Goal: Task Accomplishment & Management: Manage account settings

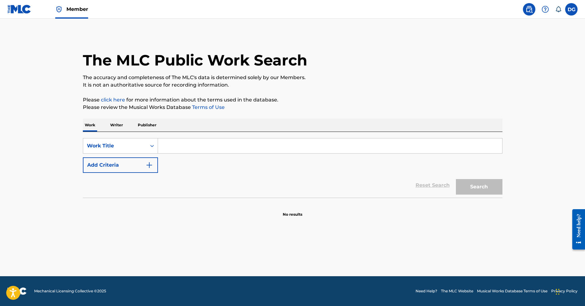
click at [115, 124] on p "Writer" at bounding box center [116, 124] width 16 height 13
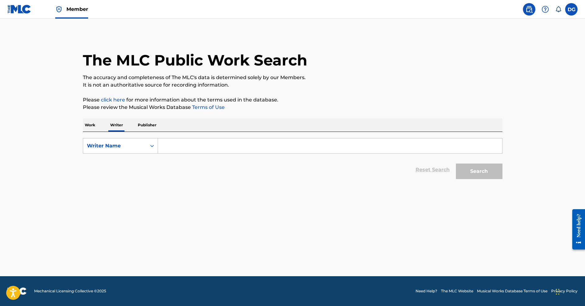
click at [208, 148] on input "Search Form" at bounding box center [330, 145] width 344 height 15
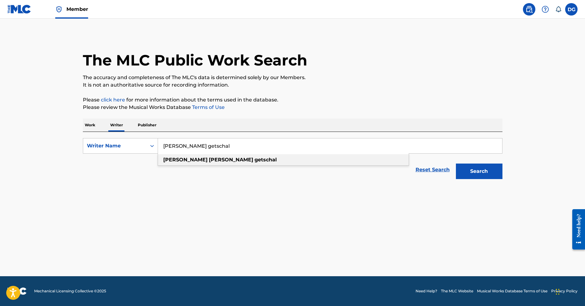
click at [209, 160] on strong "[PERSON_NAME]" at bounding box center [231, 160] width 44 height 6
type input "[PERSON_NAME] getschal"
click at [474, 167] on button "Search" at bounding box center [479, 171] width 47 height 16
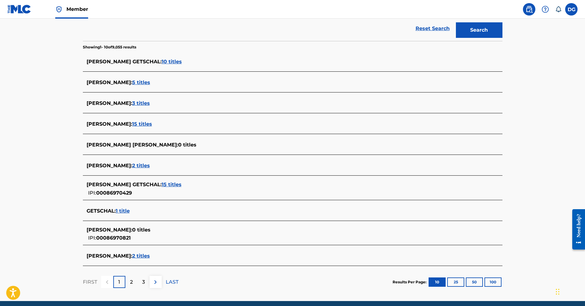
scroll to position [166, 0]
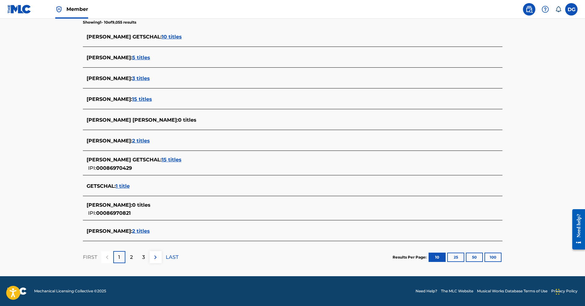
click at [157, 256] on img at bounding box center [155, 256] width 7 height 7
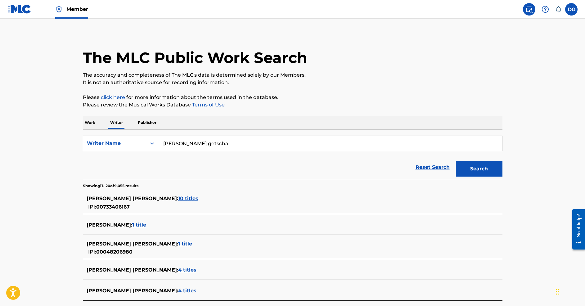
scroll to position [173, 0]
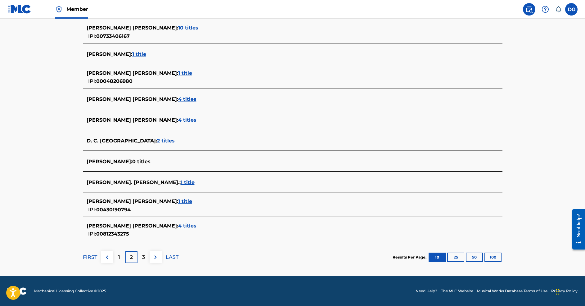
click at [121, 256] on div "1" at bounding box center [119, 257] width 12 height 12
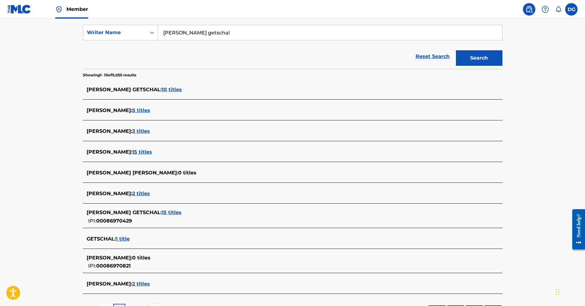
scroll to position [166, 0]
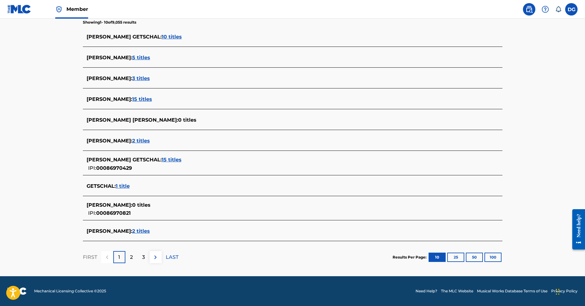
click at [93, 256] on p "FIRST" at bounding box center [90, 256] width 14 height 7
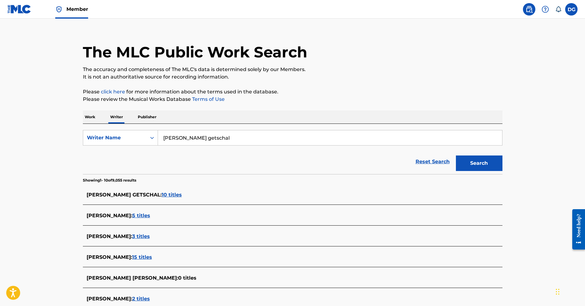
scroll to position [9, 0]
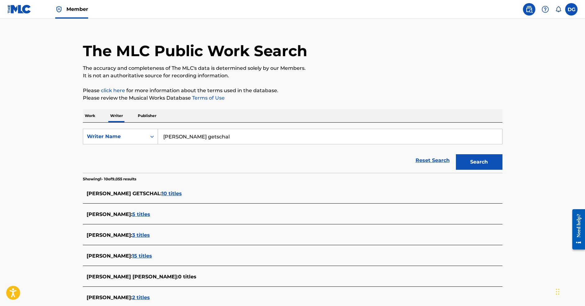
click at [182, 193] on span "10 titles" at bounding box center [172, 193] width 20 height 6
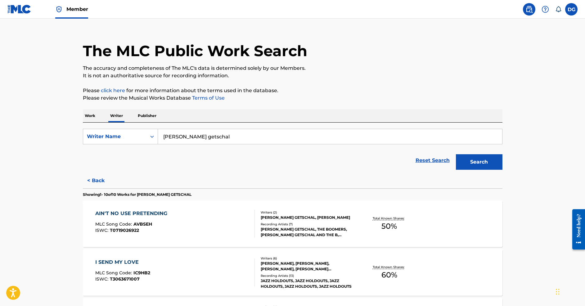
click at [155, 212] on div "AIN'T NO USE PRETENDING" at bounding box center [132, 213] width 75 height 7
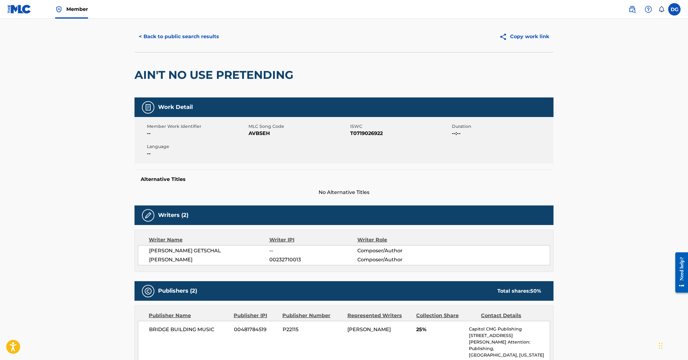
scroll to position [15, 0]
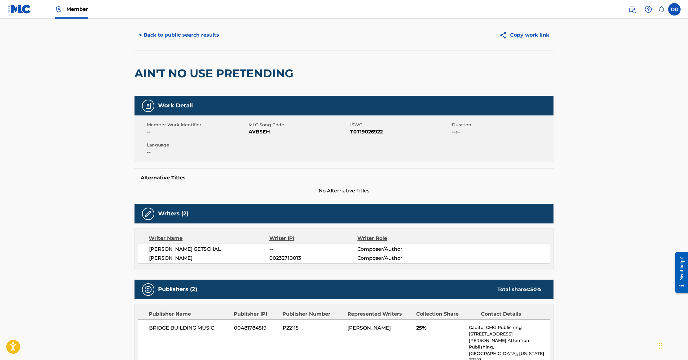
click at [171, 217] on h5 "Writers (2)" at bounding box center [173, 213] width 30 height 7
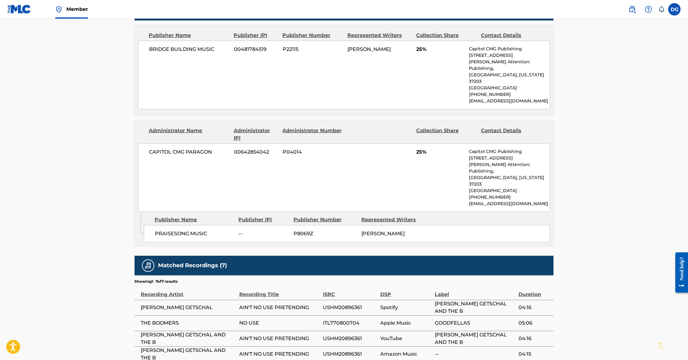
scroll to position [165, 0]
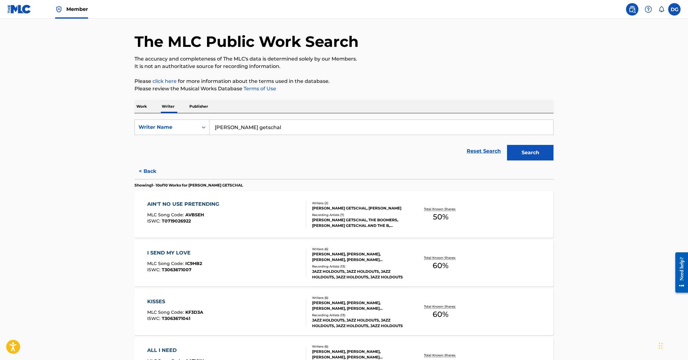
scroll to position [20, 0]
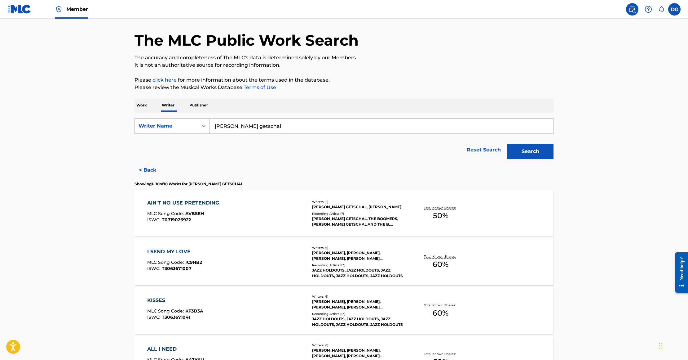
click at [160, 255] on div "I SEND MY LOVE" at bounding box center [174, 251] width 55 height 7
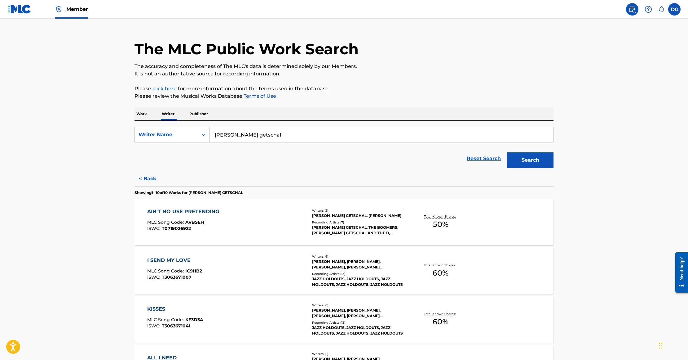
scroll to position [81, 0]
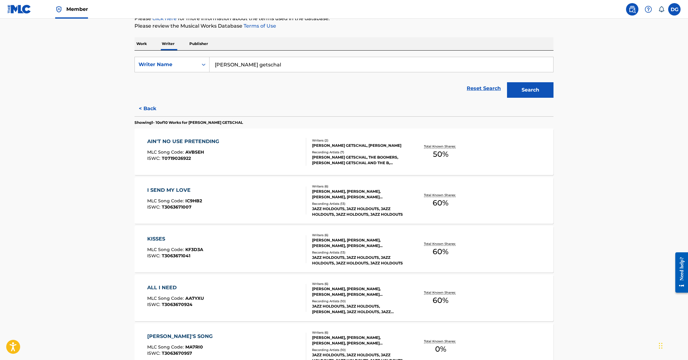
click at [150, 243] on div "KISSES" at bounding box center [175, 238] width 56 height 7
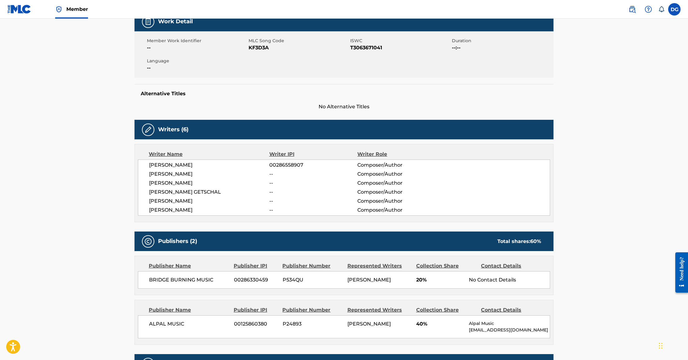
scroll to position [96, 0]
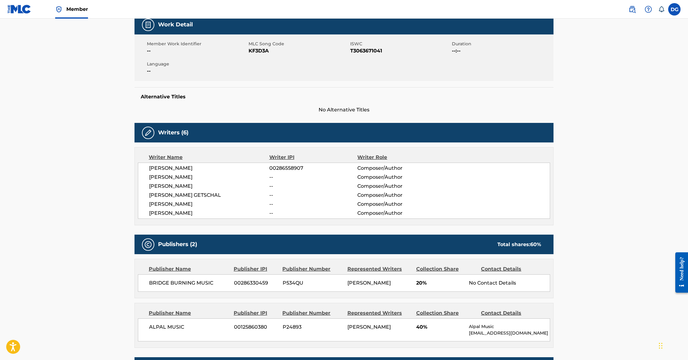
click at [452, 268] on div "Publishers (2) Total shares: 60 % Publisher Name Publisher IPI Publisher Number…" at bounding box center [344, 290] width 419 height 113
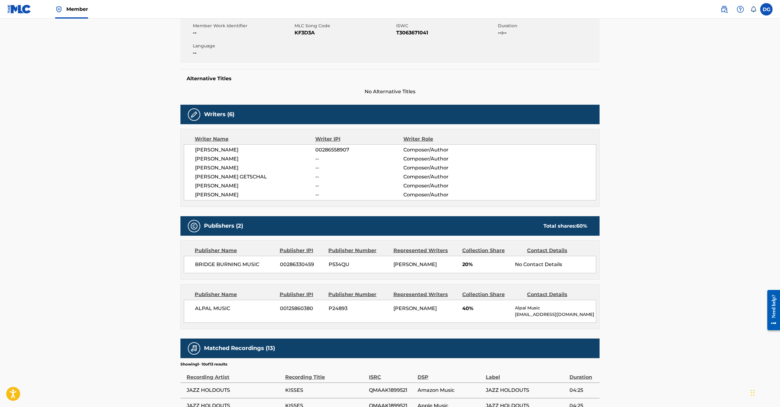
scroll to position [136, 0]
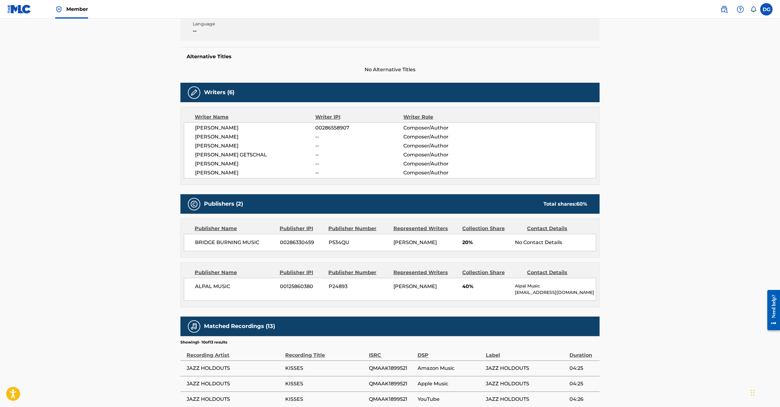
click at [584, 305] on main "< Back to public search results Copy work link KISSES Work Detail Member Work I…" at bounding box center [390, 215] width 780 height 665
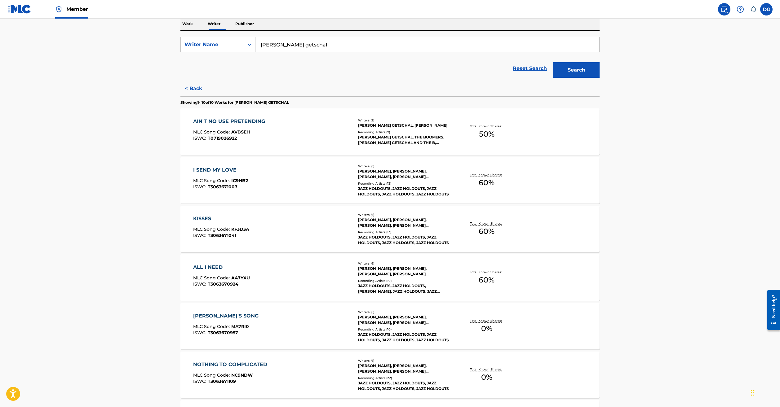
scroll to position [163, 0]
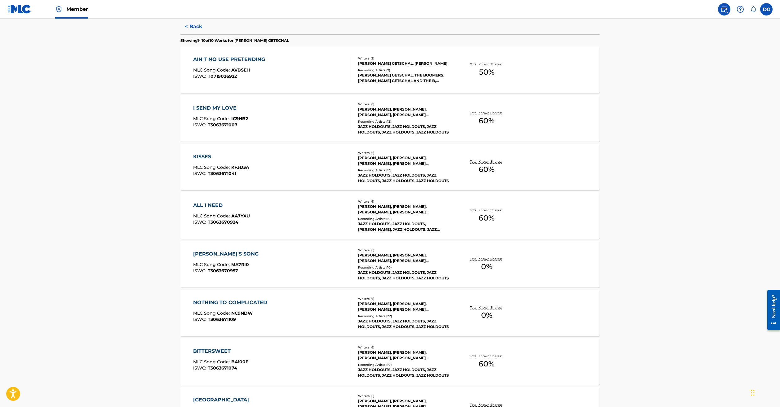
click at [193, 209] on div "ALL I NEED" at bounding box center [221, 205] width 57 height 7
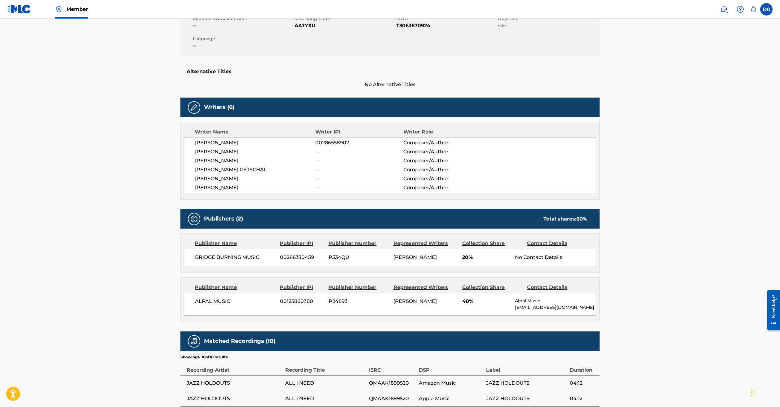
scroll to position [122, 0]
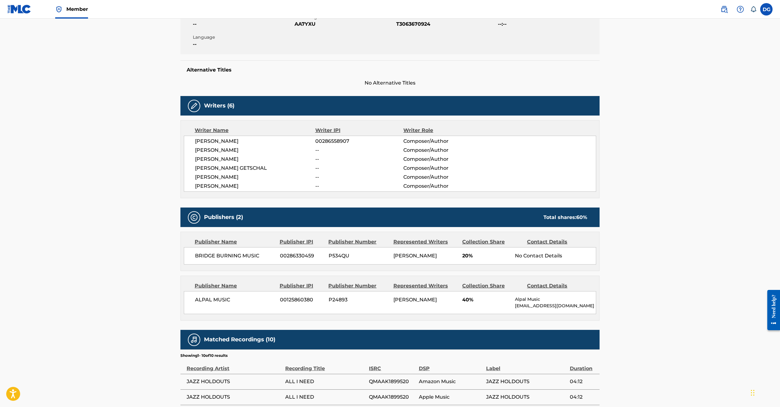
click at [584, 305] on main "< Back to public search results Copy work link ALL I NEED Work Detail Member Wo…" at bounding box center [390, 217] width 780 height 643
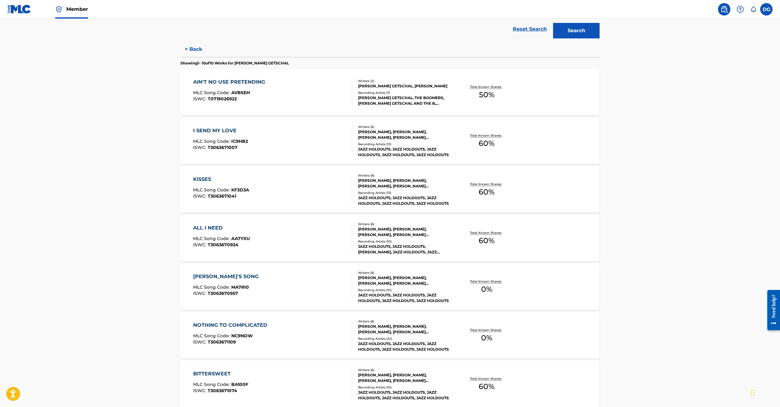
scroll to position [204, 0]
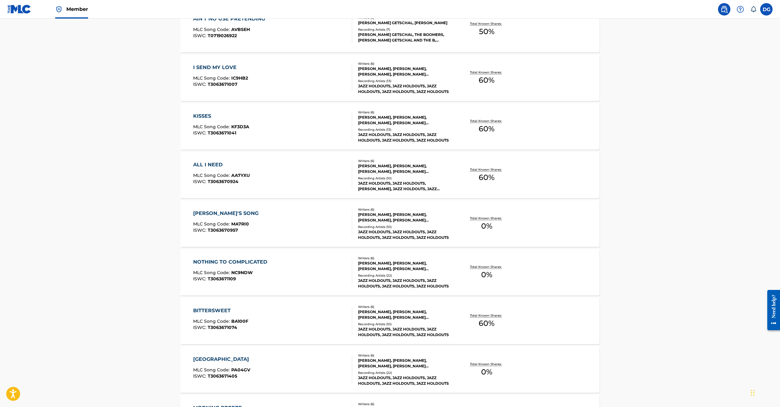
click at [193, 217] on div "[PERSON_NAME]'S SONG" at bounding box center [227, 213] width 69 height 7
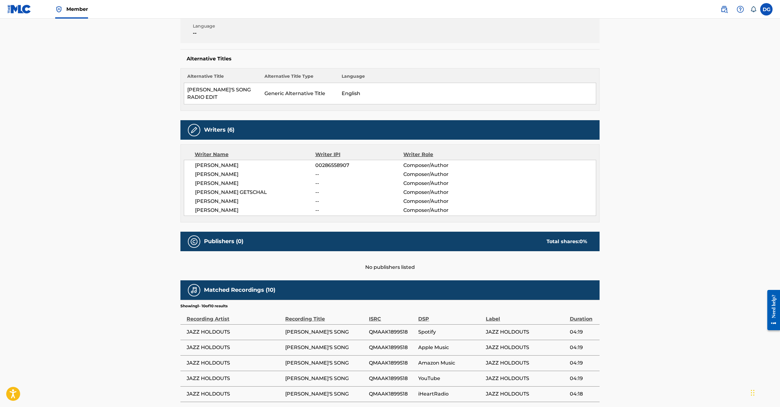
scroll to position [132, 0]
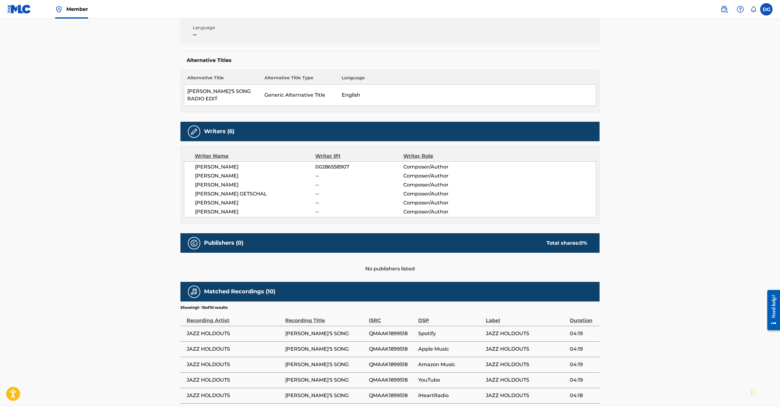
click at [584, 302] on main "< Back to public search results Copy work link MARY'S SONG Work Detail Member W…" at bounding box center [390, 189] width 780 height 604
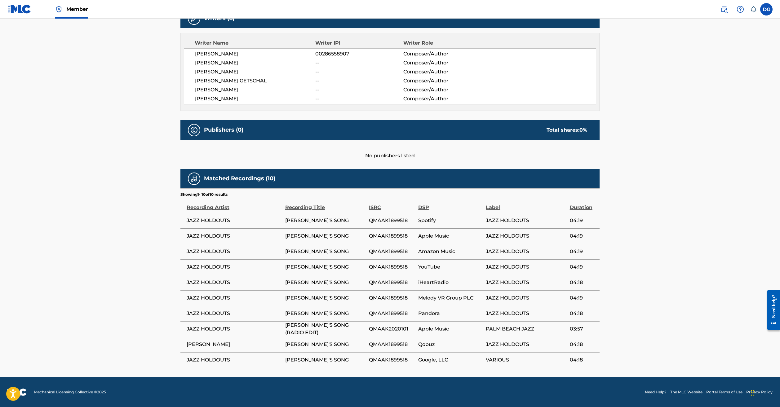
scroll to position [339, 0]
click at [584, 243] on main "< Back to public search results Copy work link MARY'S SONG Work Detail Member W…" at bounding box center [390, 76] width 780 height 604
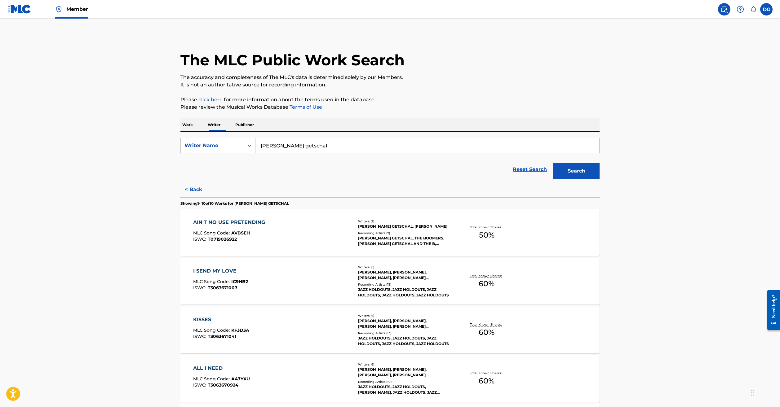
scroll to position [177, 0]
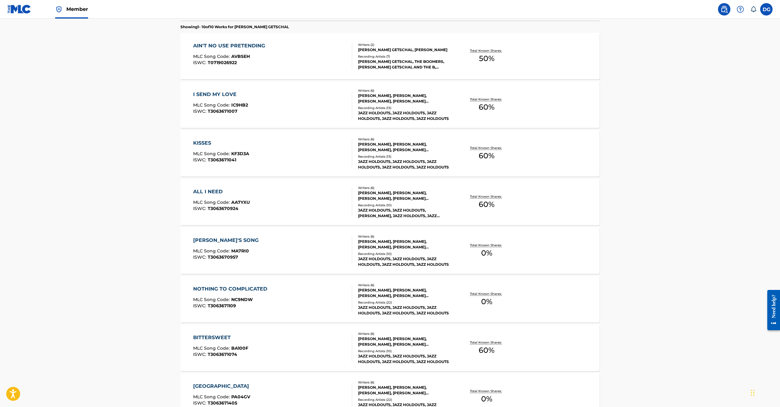
click at [196, 293] on div "NOTHING TO COMPLICATED" at bounding box center [231, 289] width 77 height 7
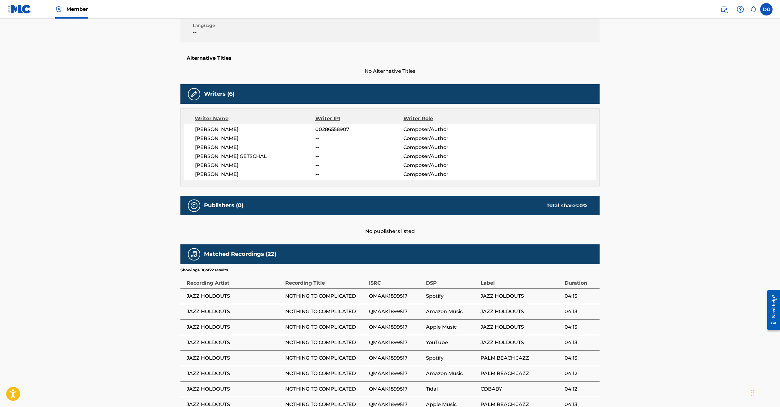
scroll to position [136, 0]
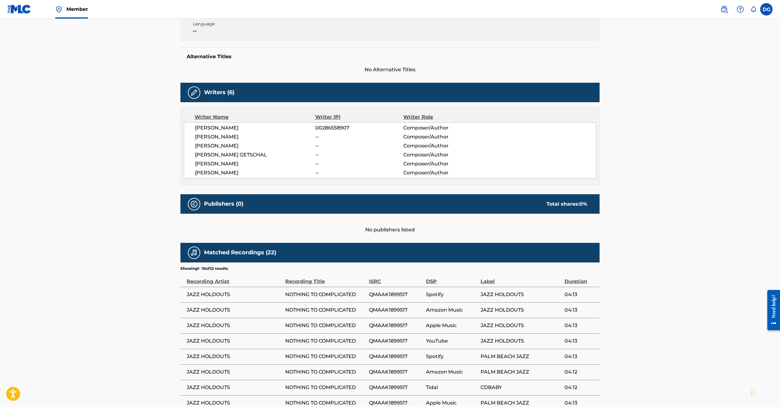
click at [584, 300] on main "< Back to public search results Copy work link NOTHING TO COMPLICATED Work Deta…" at bounding box center [390, 178] width 780 height 591
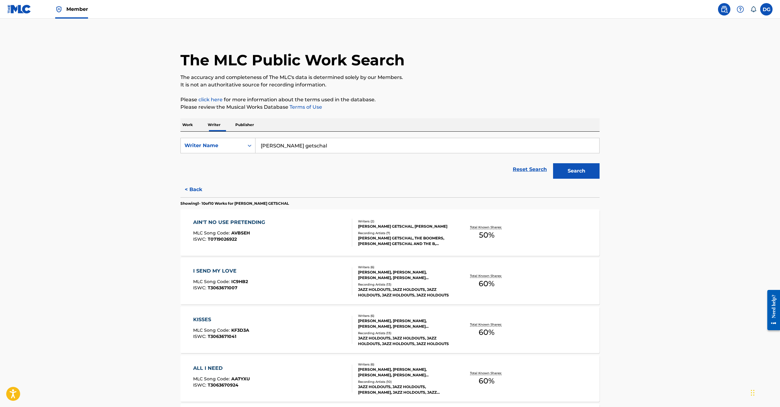
scroll to position [180, 0]
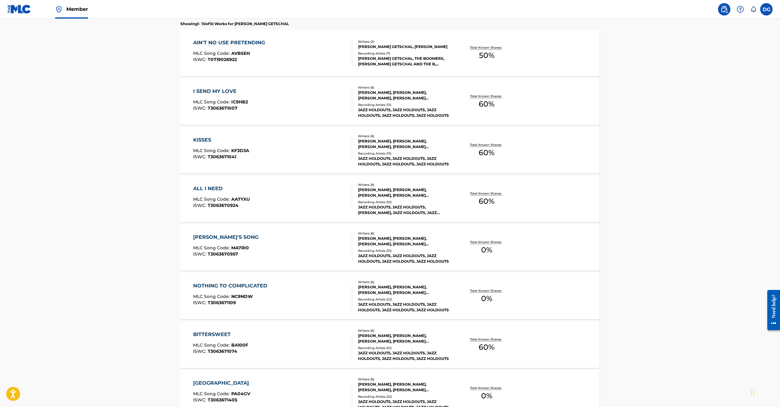
click at [193, 305] on div "BITTERSWEET" at bounding box center [220, 334] width 55 height 7
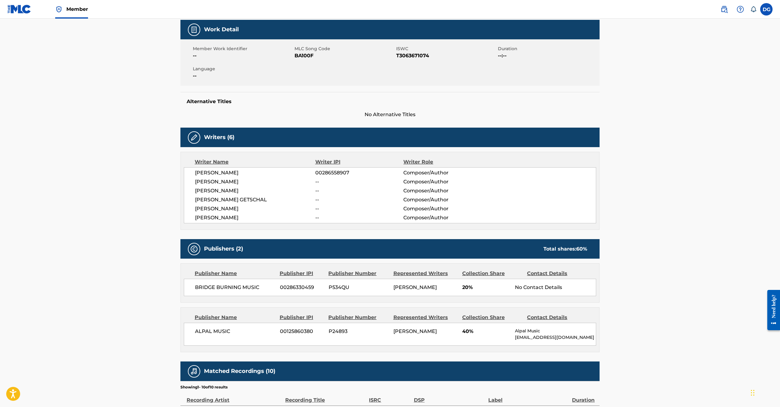
scroll to position [58, 0]
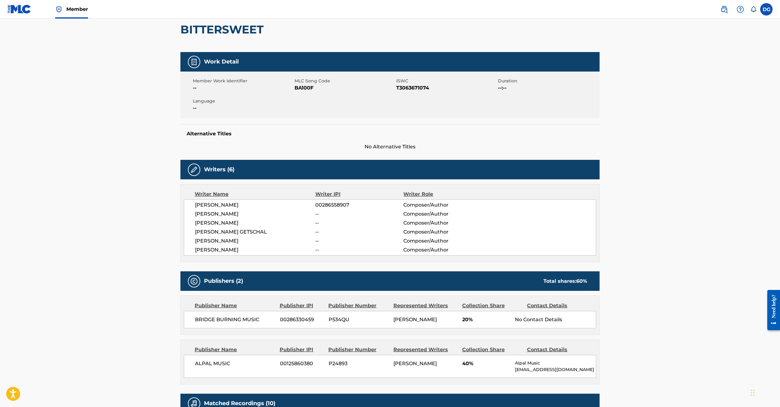
drag, startPoint x: 779, startPoint y: 206, endPoint x: 781, endPoint y: 213, distance: 6.9
click at [584, 213] on html "Accessibility Screen-Reader Guide, Feedback, and Issue Reporting | New window C…" at bounding box center [390, 145] width 780 height 407
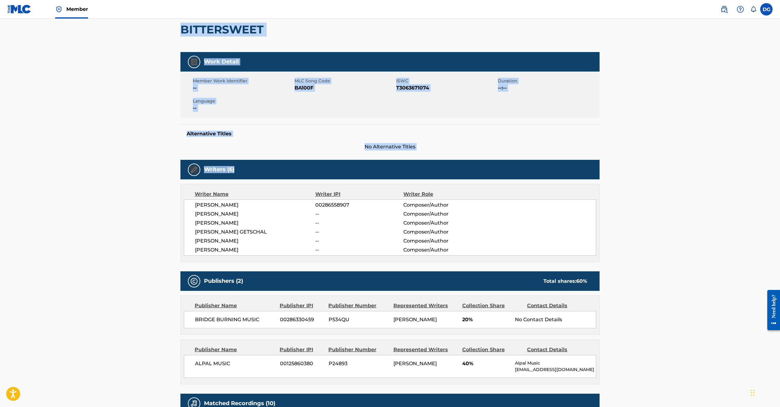
drag, startPoint x: 779, startPoint y: 211, endPoint x: 780, endPoint y: 218, distance: 7.2
click at [584, 218] on html "Accessibility Screen-Reader Guide, Feedback, and Issue Reporting | New window C…" at bounding box center [390, 145] width 780 height 407
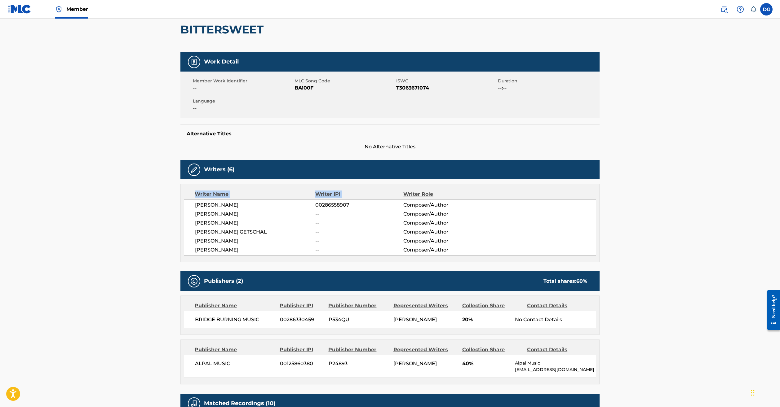
drag, startPoint x: 780, startPoint y: 212, endPoint x: 782, endPoint y: 217, distance: 5.7
click at [584, 217] on html "Accessibility Screen-Reader Guide, Feedback, and Issue Reporting | New window C…" at bounding box center [390, 145] width 780 height 407
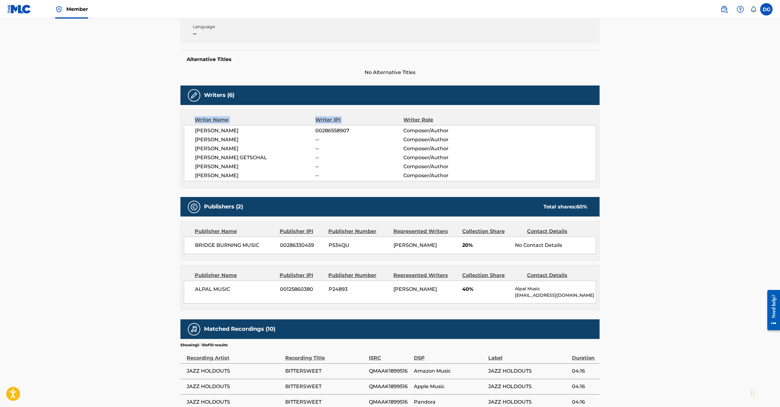
scroll to position [134, 0]
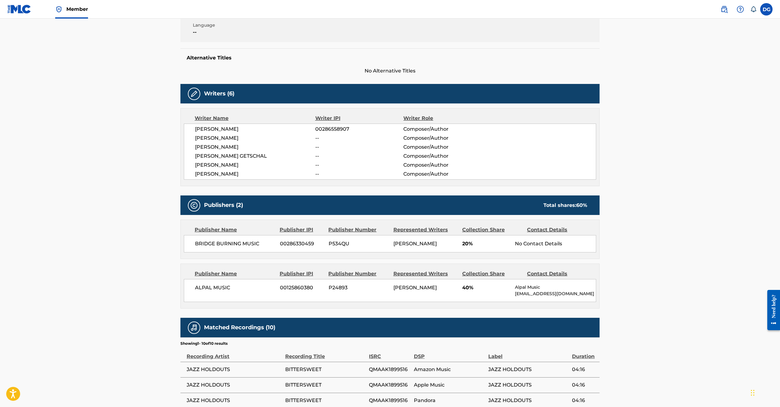
click at [584, 292] on main "< Back to public search results Copy work link BITTERSWEET Work Detail Member W…" at bounding box center [390, 205] width 780 height 643
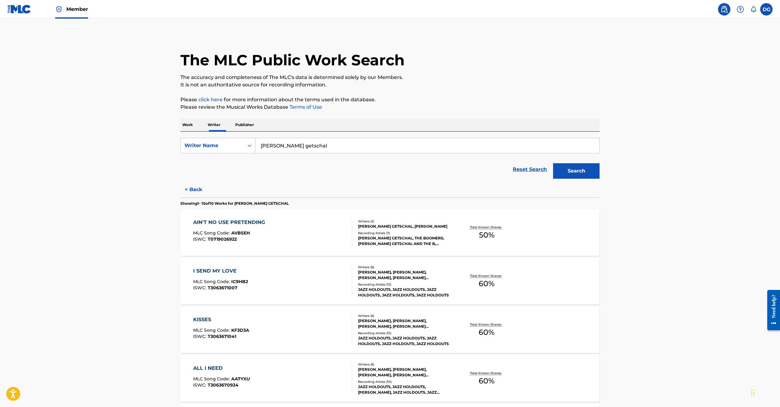
scroll to position [338, 0]
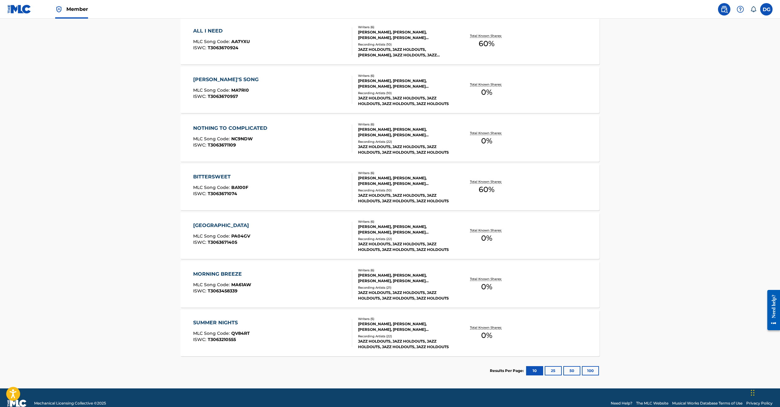
click at [193, 229] on div "[GEOGRAPHIC_DATA]" at bounding box center [222, 225] width 59 height 7
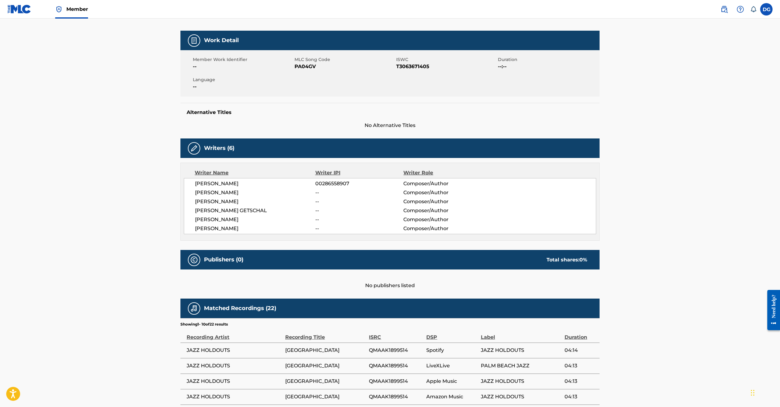
scroll to position [109, 0]
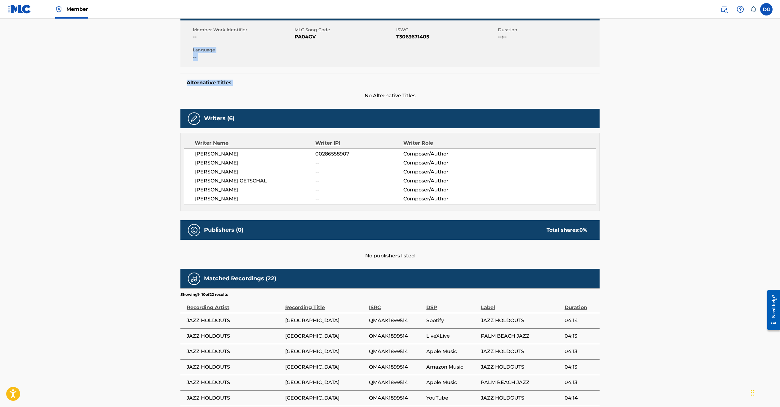
drag, startPoint x: 780, startPoint y: 92, endPoint x: 783, endPoint y: 100, distance: 8.1
click at [584, 100] on html "Accessibility Screen-Reader Guide, Feedback, and Issue Reporting | New window C…" at bounding box center [390, 94] width 780 height 407
drag, startPoint x: 779, startPoint y: 101, endPoint x: 781, endPoint y: 109, distance: 7.7
click at [584, 109] on html "Accessibility Screen-Reader Guide, Feedback, and Issue Reporting | New window C…" at bounding box center [390, 94] width 780 height 407
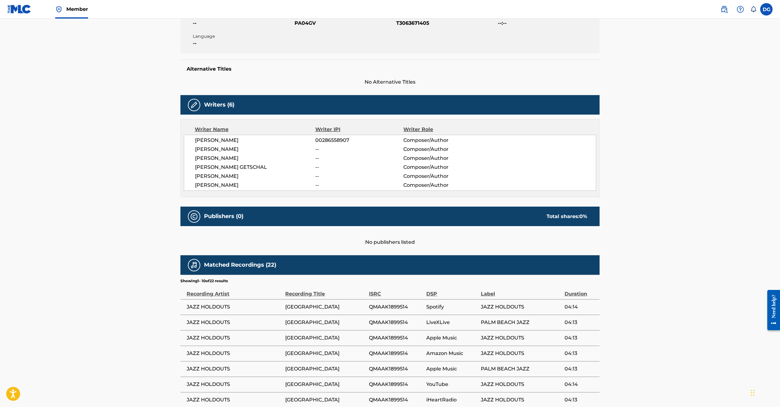
scroll to position [125, 0]
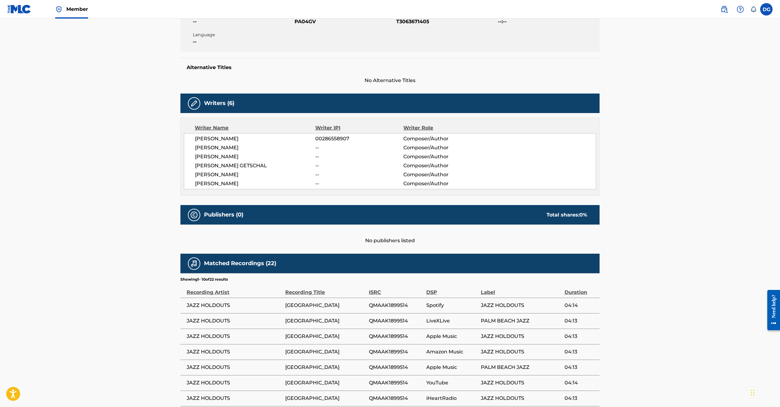
click at [584, 305] on main "< Back to public search results Copy work link PORT BOULEVARD Work Detail Membe…" at bounding box center [390, 189] width 780 height 591
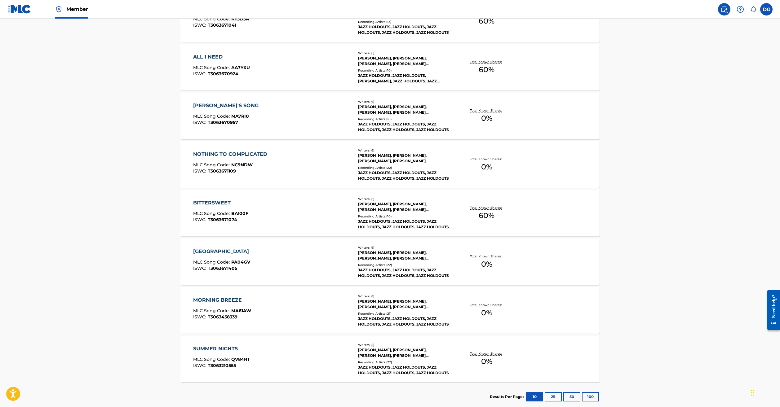
scroll to position [375, 0]
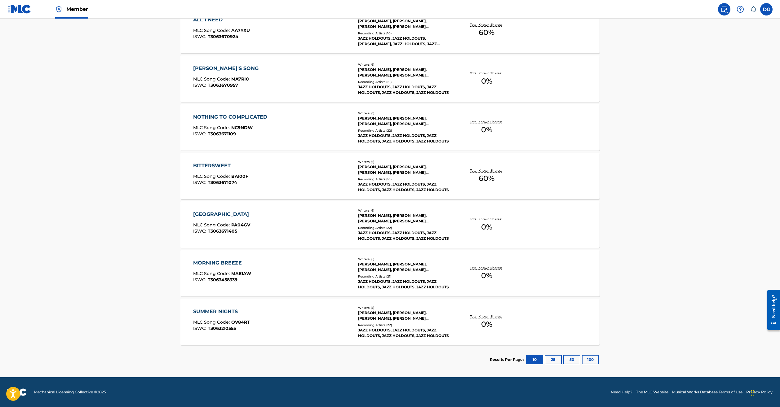
click at [193, 262] on div "MORNING BREEZE" at bounding box center [222, 263] width 58 height 7
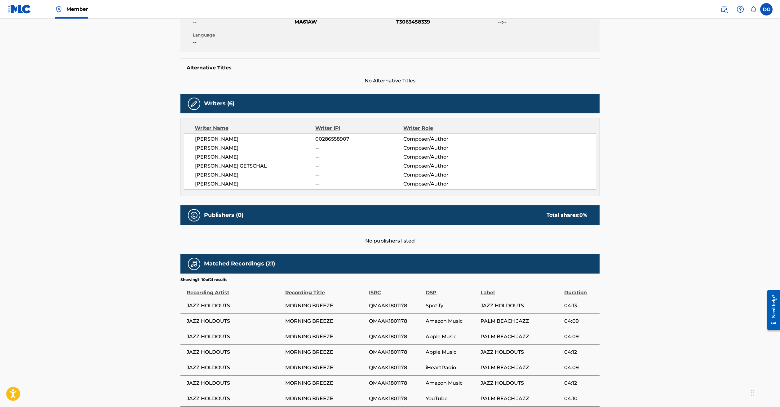
scroll to position [259, 0]
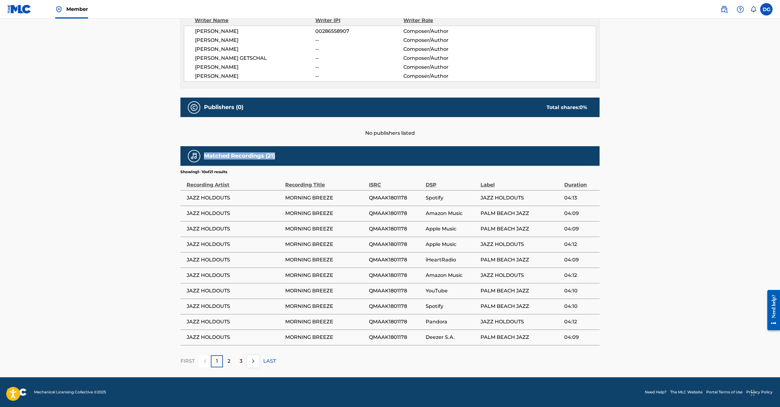
drag, startPoint x: 780, startPoint y: 189, endPoint x: 781, endPoint y: 179, distance: 9.3
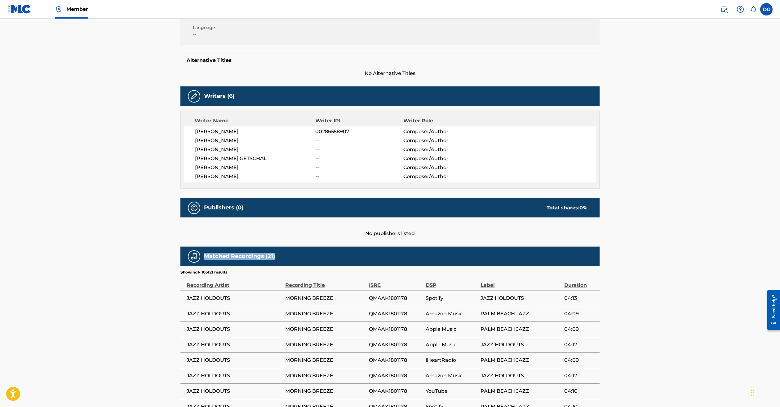
scroll to position [133, 0]
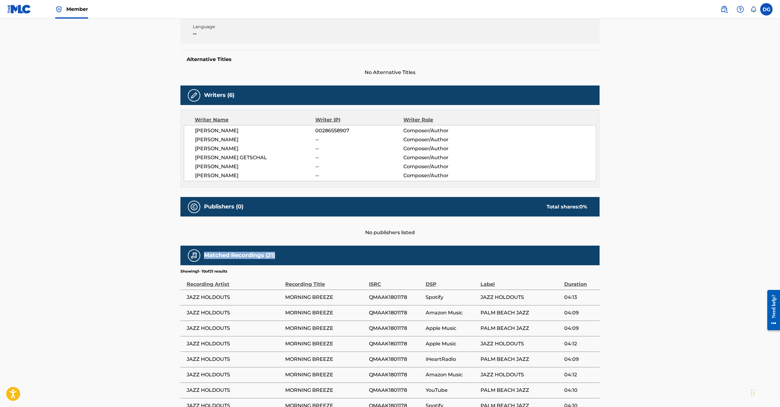
click at [584, 298] on main "< Back to public search results Copy work link MORNING BREEZE Work Detail Membe…" at bounding box center [390, 181] width 780 height 591
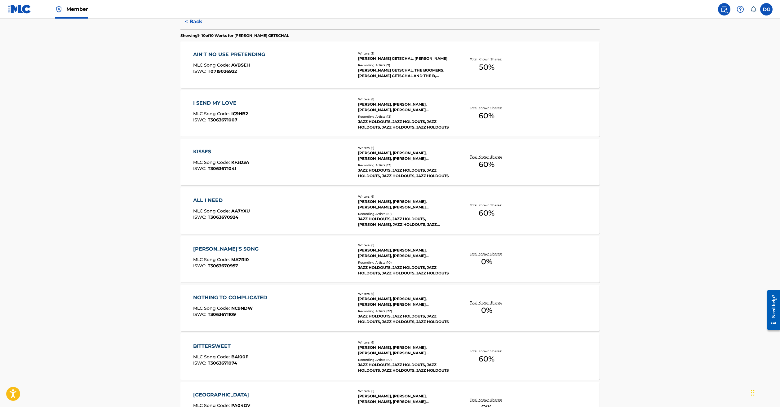
scroll to position [363, 0]
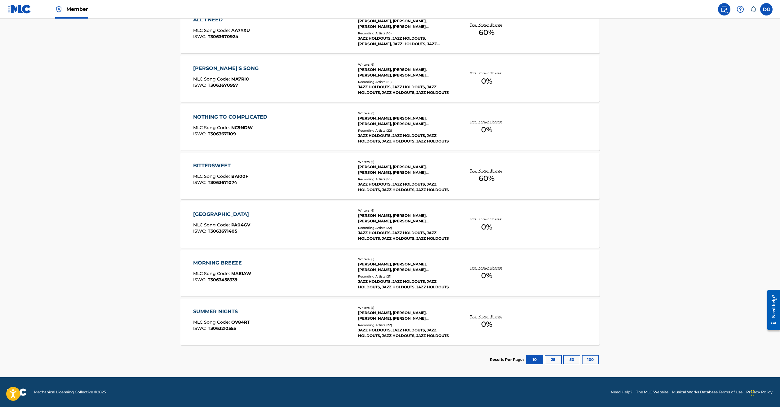
click at [193, 305] on div "SUMMER NIGHTS" at bounding box center [221, 311] width 57 height 7
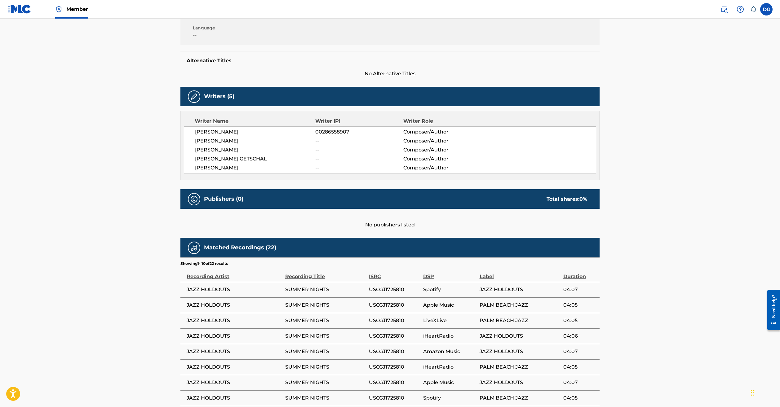
scroll to position [135, 0]
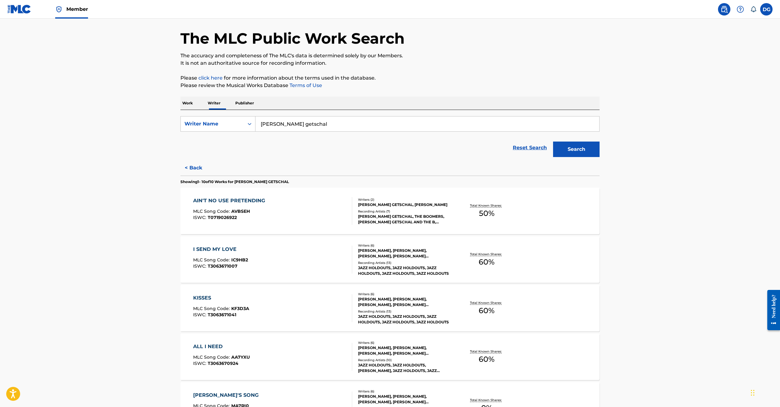
scroll to position [390, 0]
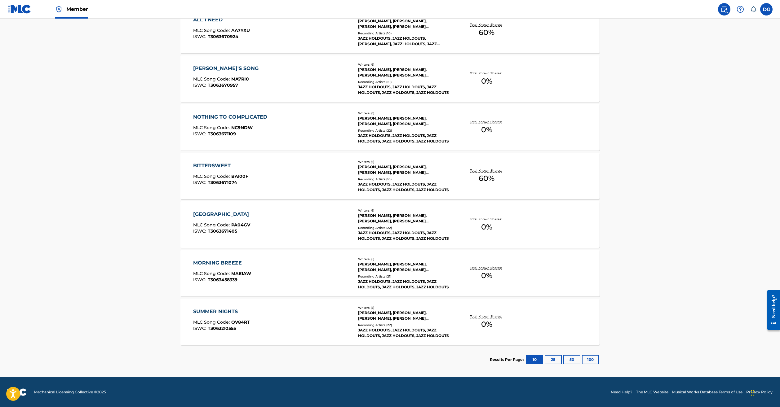
click at [562, 305] on button "25" at bounding box center [553, 359] width 17 height 9
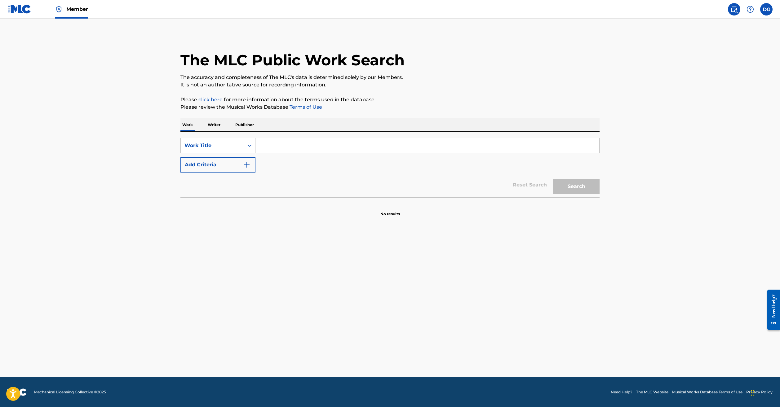
click at [206, 131] on p "Writer" at bounding box center [214, 124] width 16 height 13
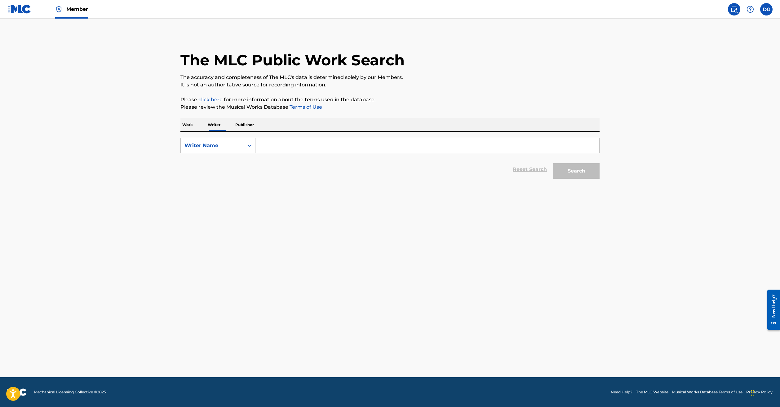
click at [256, 153] on input "Search Form" at bounding box center [428, 145] width 344 height 15
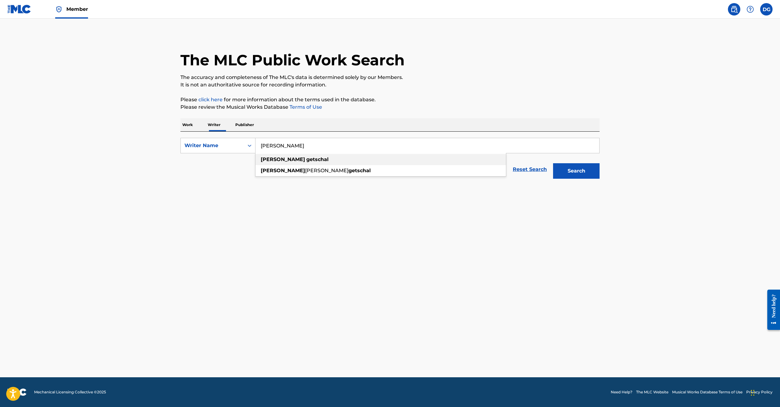
click at [306, 163] on strong "getschal" at bounding box center [317, 160] width 22 height 6
type input "douglas getschal"
click at [600, 179] on button "Search" at bounding box center [576, 171] width 47 height 16
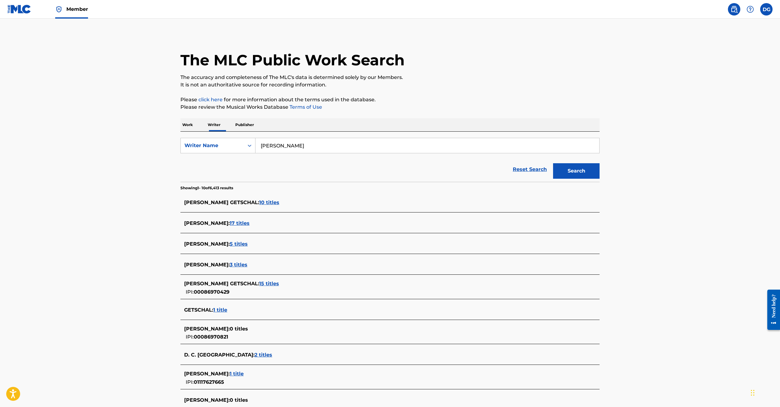
click at [230, 247] on span "5 titles" at bounding box center [239, 244] width 18 height 6
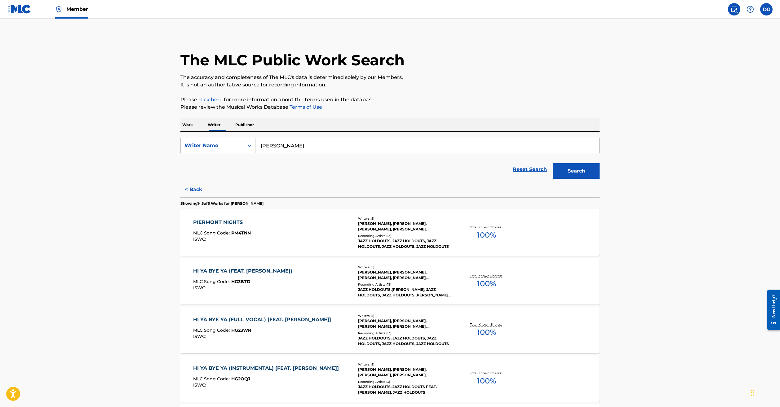
click at [193, 226] on div "PIERMONT NIGHTS" at bounding box center [222, 222] width 58 height 7
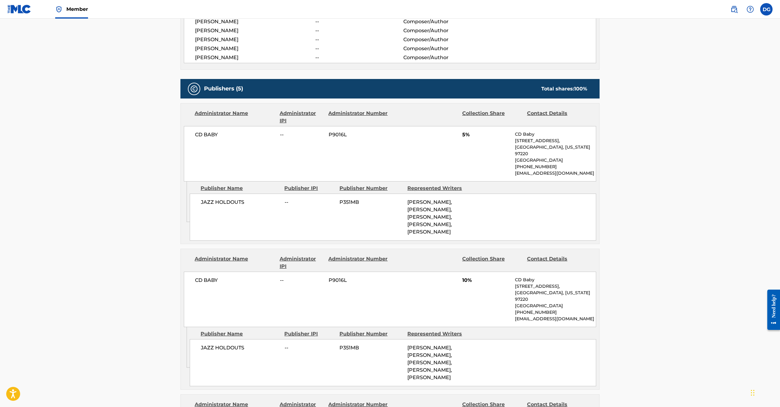
scroll to position [76, 0]
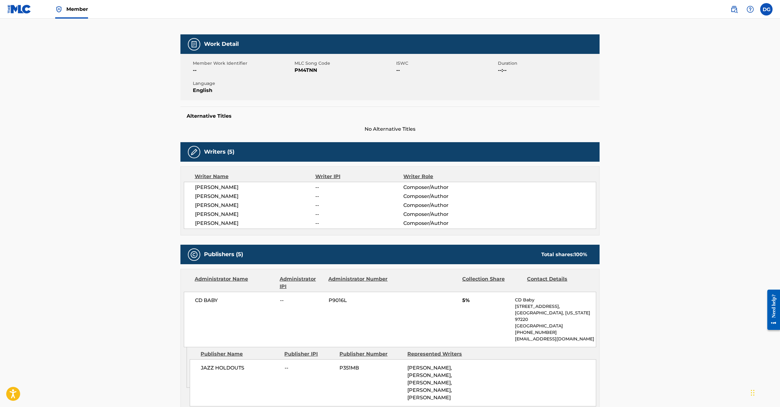
drag, startPoint x: 779, startPoint y: 133, endPoint x: 778, endPoint y: 147, distance: 14.0
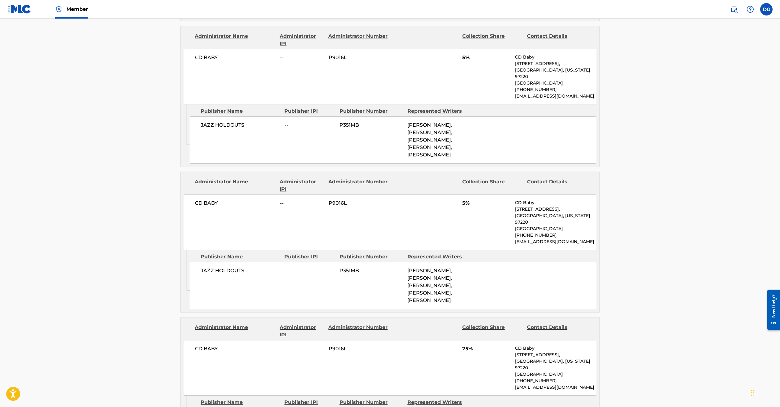
scroll to position [676, 0]
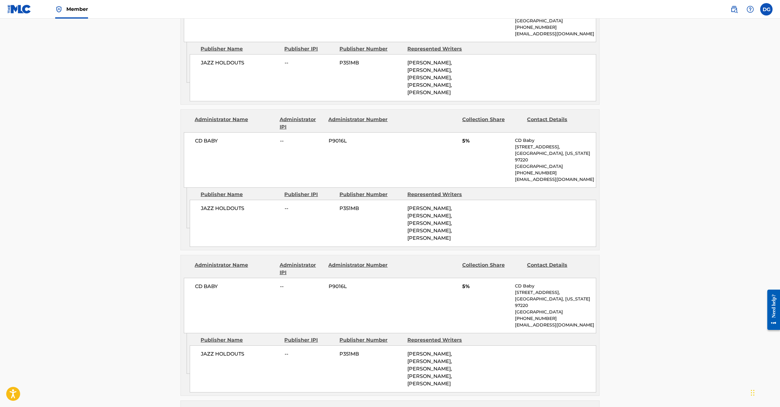
scroll to position [0, 0]
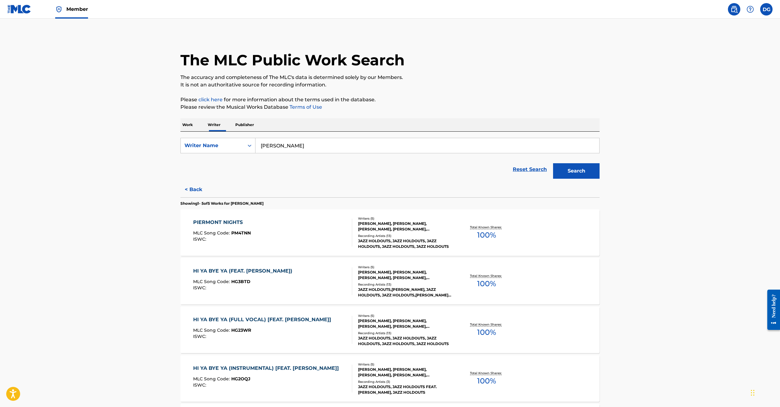
scroll to position [2, 0]
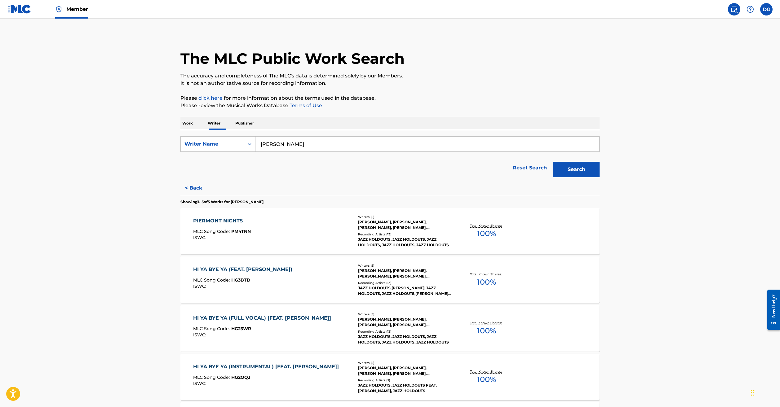
click at [226, 274] on div "HI YA BYE YA (FEAT. NATHAN EAST)" at bounding box center [244, 269] width 102 height 7
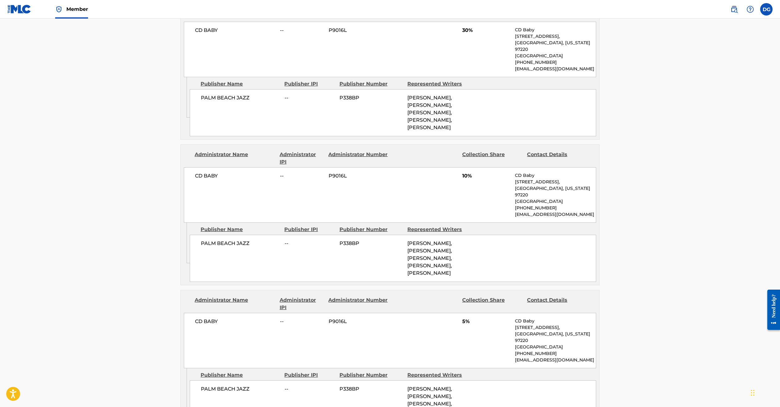
scroll to position [351, 0]
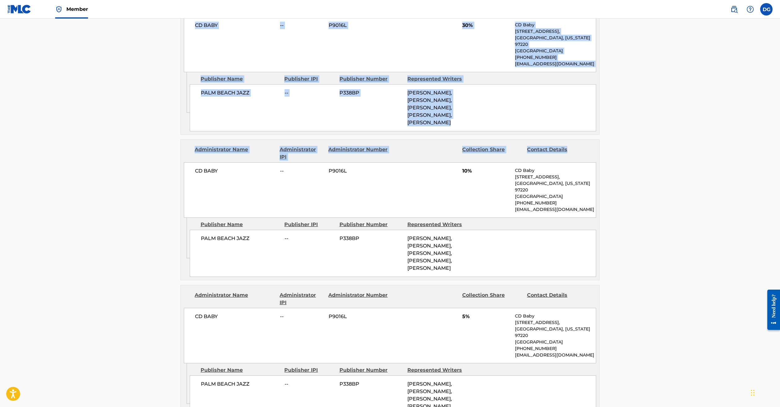
drag, startPoint x: 779, startPoint y: 189, endPoint x: 780, endPoint y: 195, distance: 5.7
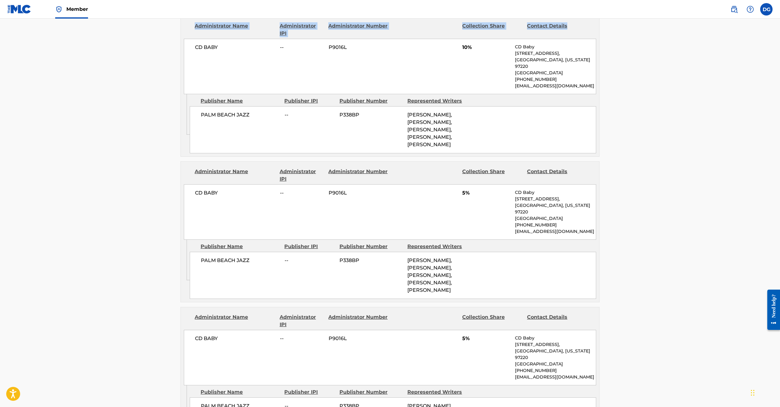
scroll to position [482, 0]
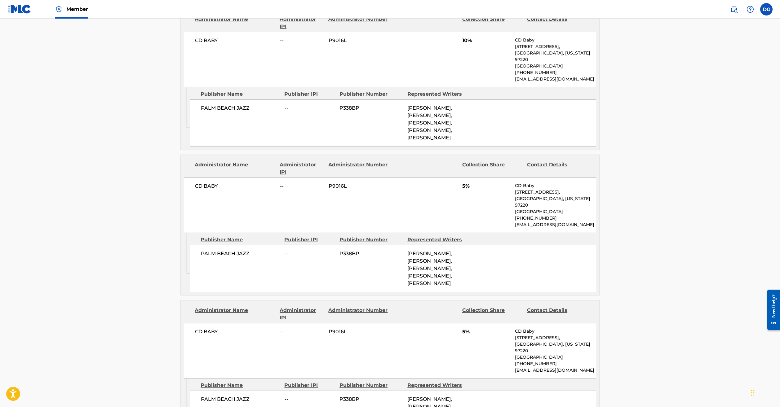
click at [751, 126] on main "< Back to public search results Copy work link HI YA BYE YA (FEAT. NATHAN EAST)…" at bounding box center [390, 182] width 780 height 1291
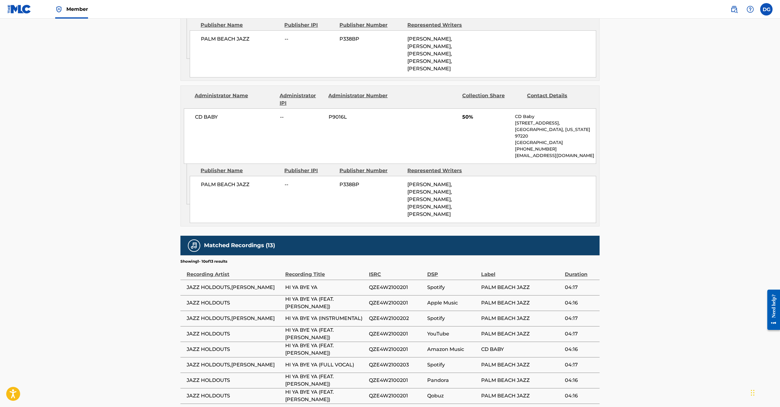
scroll to position [844, 0]
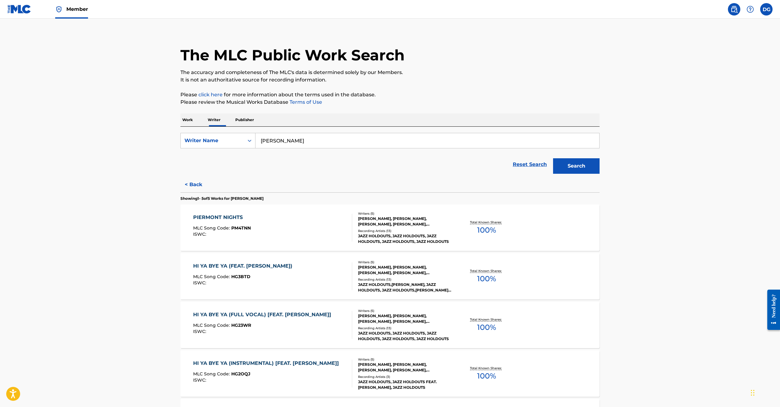
scroll to position [7, 0]
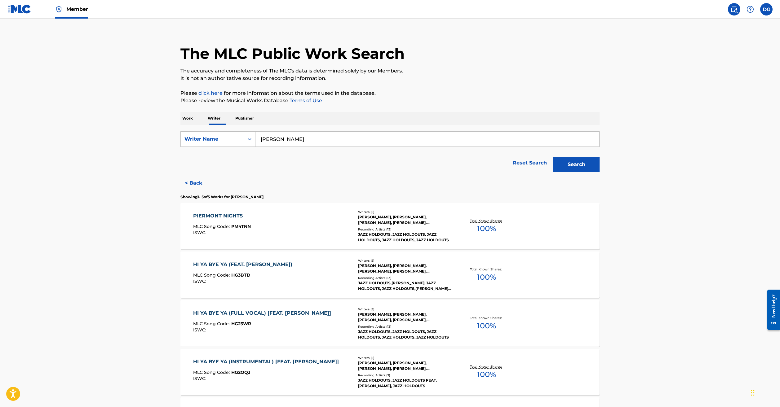
click at [248, 317] on div "HI YA BYE YA (FULL VOCAL) [FEAT. NATHAN EAST]" at bounding box center [263, 313] width 141 height 7
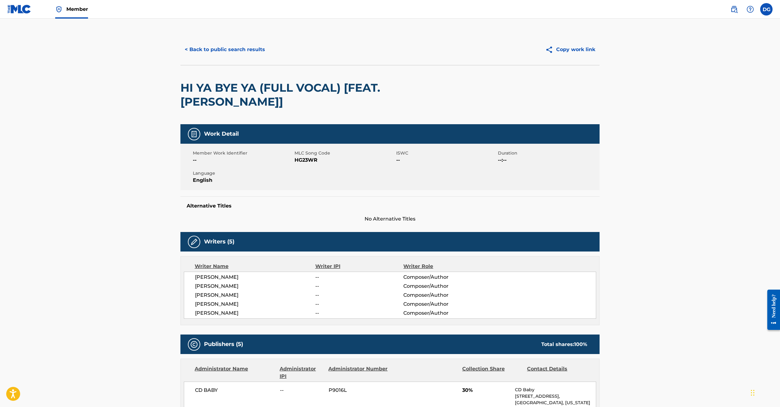
drag, startPoint x: 779, startPoint y: 118, endPoint x: 780, endPoint y: 124, distance: 6.2
drag, startPoint x: 780, startPoint y: 116, endPoint x: 660, endPoint y: 123, distance: 119.6
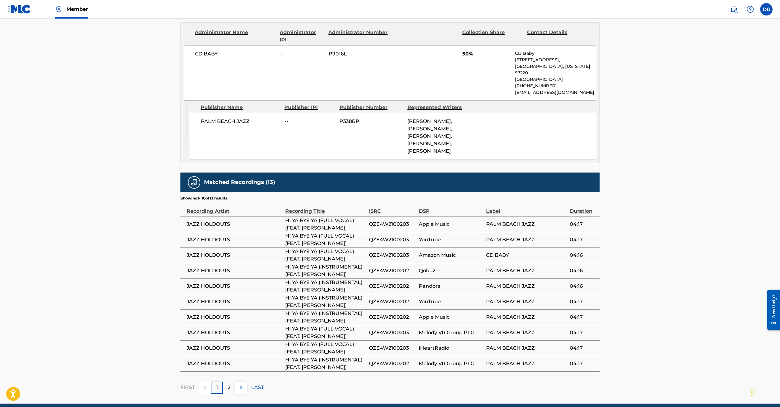
scroll to position [957, 0]
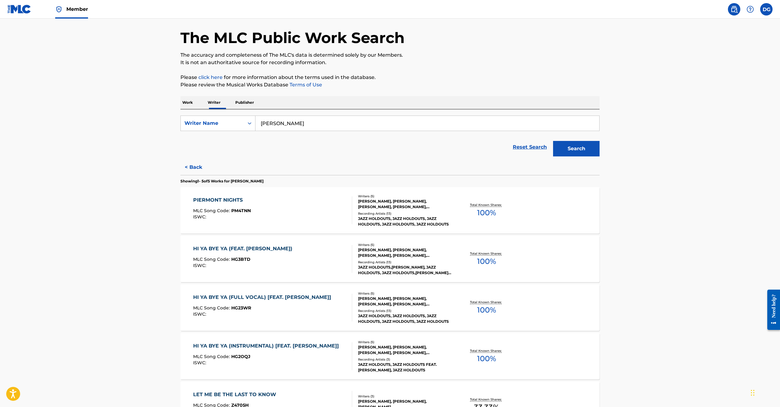
scroll to position [32, 0]
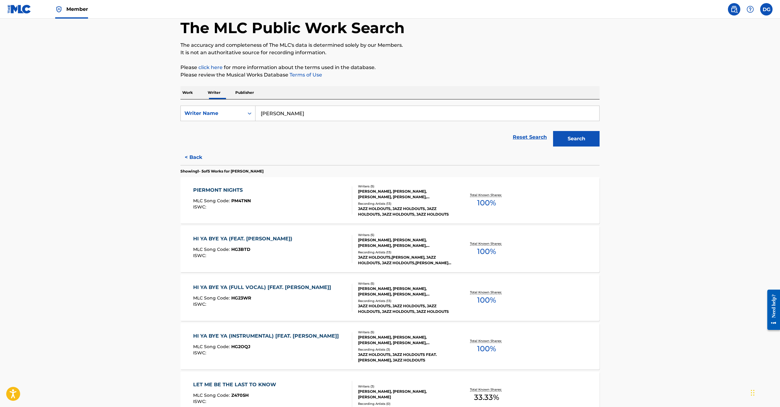
click at [284, 340] on div "HI YA BYE YA (INSTRUMENTAL) [FEAT. [PERSON_NAME]]" at bounding box center [267, 336] width 149 height 7
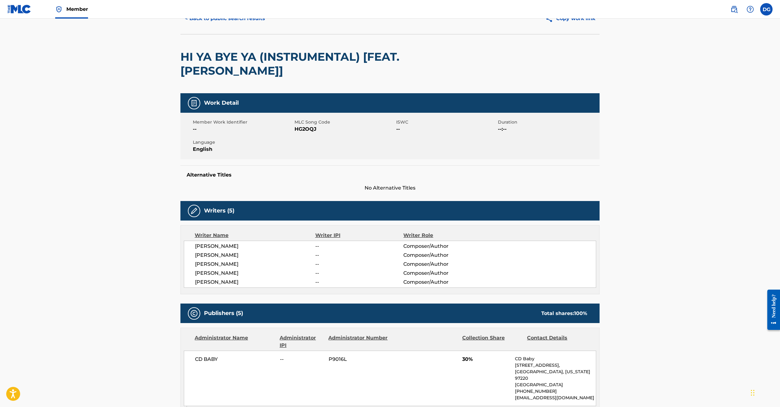
scroll to position [117, 0]
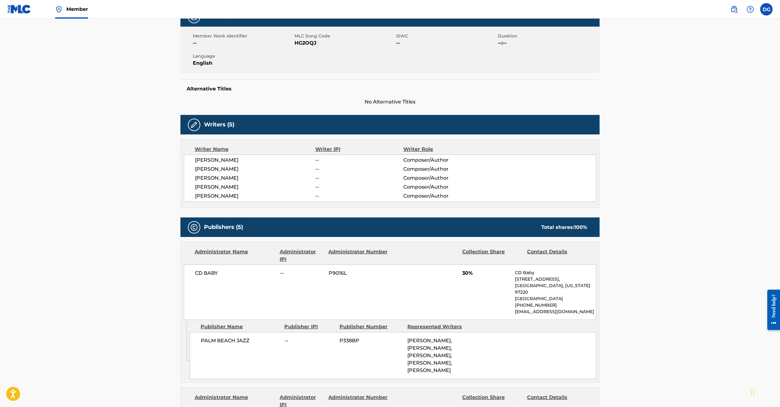
drag, startPoint x: 779, startPoint y: 135, endPoint x: 781, endPoint y: 147, distance: 11.9
click at [780, 147] on html "Accessibility Screen-Reader Guide, Feedback, and Issue Reporting | New window M…" at bounding box center [390, 86] width 780 height 407
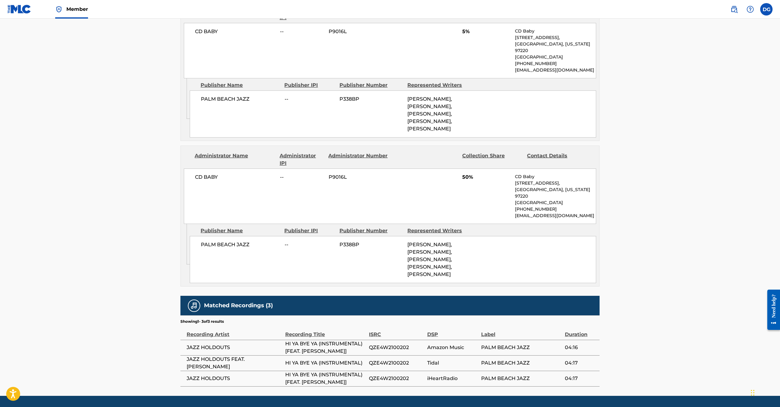
scroll to position [798, 0]
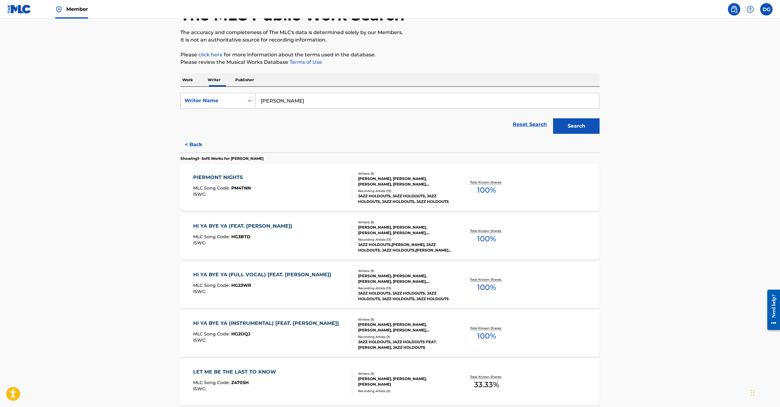
scroll to position [101, 0]
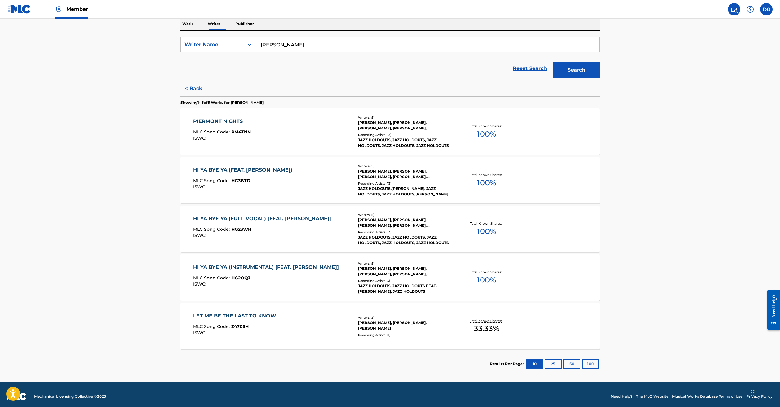
click at [216, 320] on div "LET ME BE THE LAST TO KNOW" at bounding box center [236, 316] width 86 height 7
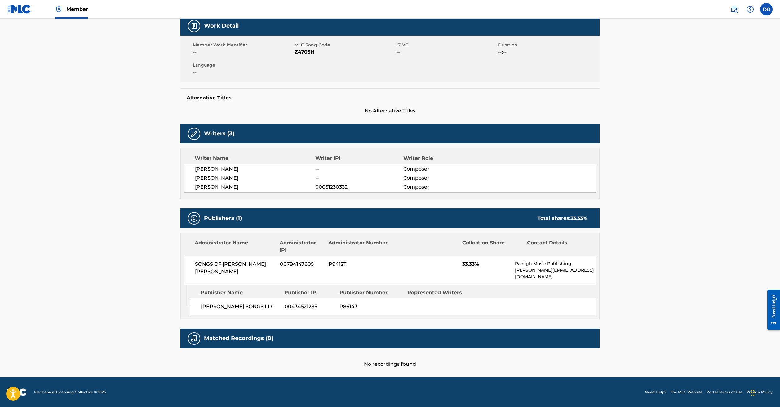
scroll to position [131, 0]
click at [59, 139] on main "< Back to public search results Copy work link LET ME BE THE LAST TO KNOW Work …" at bounding box center [390, 150] width 780 height 453
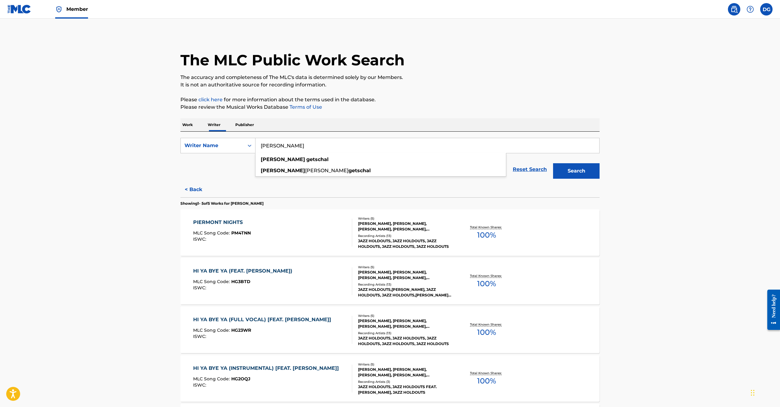
click at [281, 153] on input "douglas getschal" at bounding box center [428, 145] width 344 height 15
drag, startPoint x: 281, startPoint y: 164, endPoint x: 221, endPoint y: 163, distance: 59.9
click at [221, 154] on div "SearchWithCriteriab1eb728b-a7b1-4619-bd89-71a40f9519d6 Writer Name douglas gets…" at bounding box center [389, 146] width 419 height 16
type input "Cooper getschal"
click at [600, 179] on button "Search" at bounding box center [576, 171] width 47 height 16
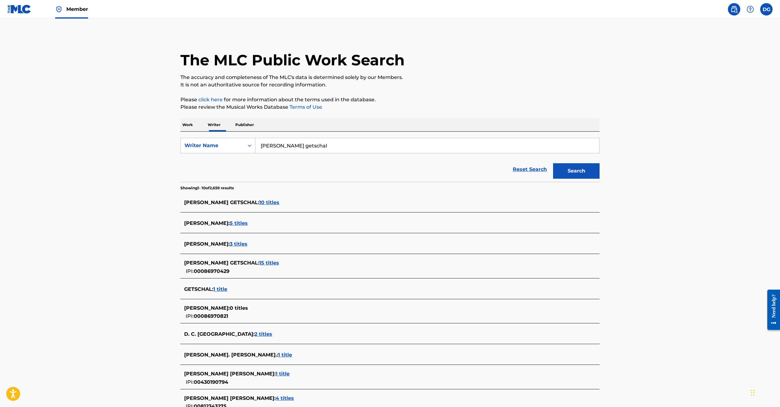
click at [230, 247] on span "3 titles" at bounding box center [239, 244] width 18 height 6
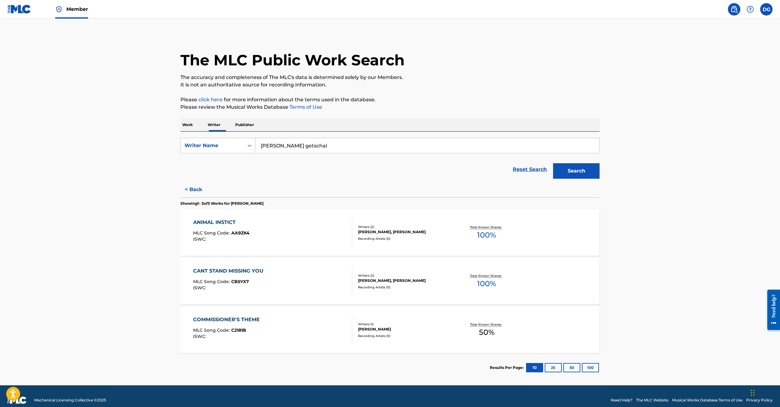
click at [193, 226] on div "ANIMAL INSTICT" at bounding box center [221, 222] width 56 height 7
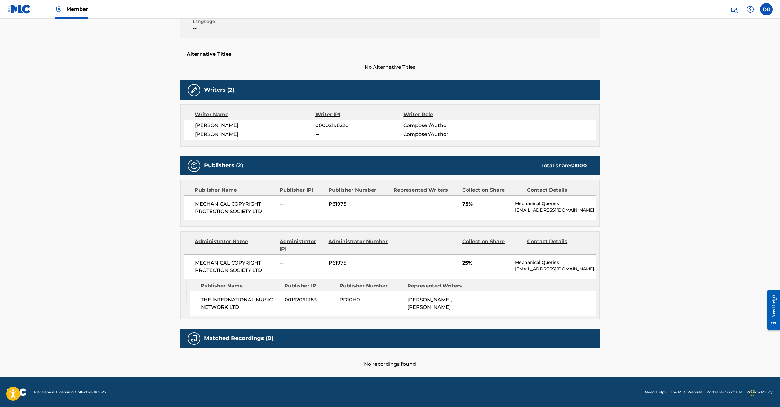
scroll to position [207, 0]
drag, startPoint x: 778, startPoint y: 209, endPoint x: 782, endPoint y: 198, distance: 11.0
click at [780, 198] on html "Accessibility Screen-Reader Guide, Feedback, and Issue Reporting | New window M…" at bounding box center [390, 65] width 780 height 407
drag, startPoint x: 779, startPoint y: 197, endPoint x: 782, endPoint y: 194, distance: 3.9
click at [780, 194] on html "Accessibility Screen-Reader Guide, Feedback, and Issue Reporting | New window M…" at bounding box center [390, 65] width 780 height 407
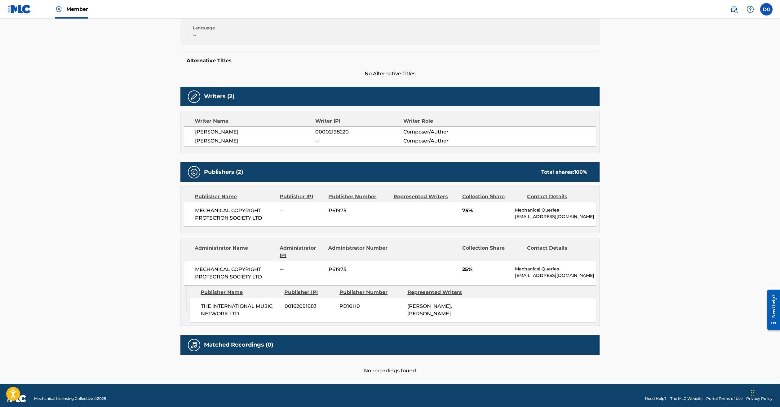
scroll to position [132, 0]
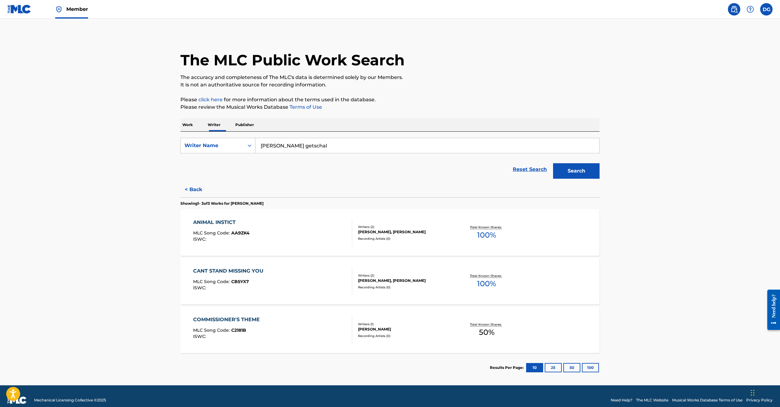
click at [199, 275] on div "CANT STAND MISSING YOU" at bounding box center [229, 271] width 73 height 7
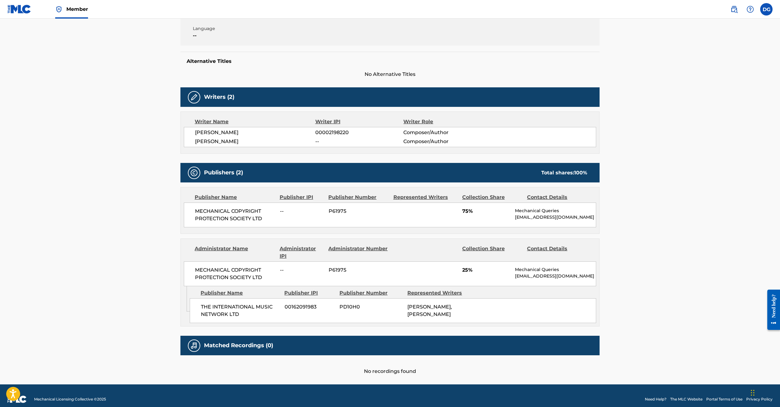
scroll to position [129, 0]
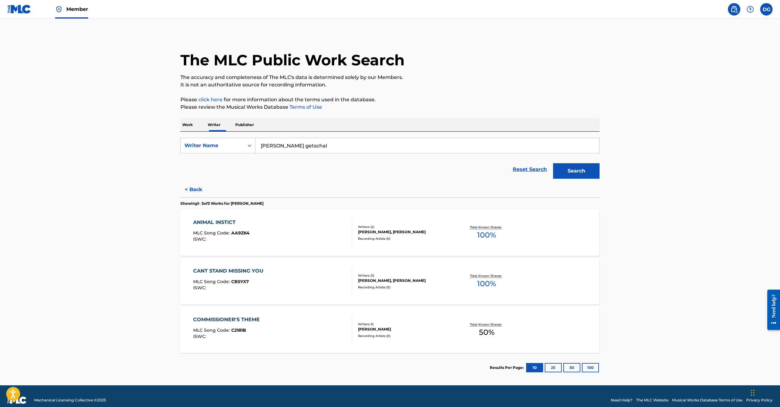
click at [204, 324] on div "COMMISSIONER'S THEME" at bounding box center [228, 319] width 70 height 7
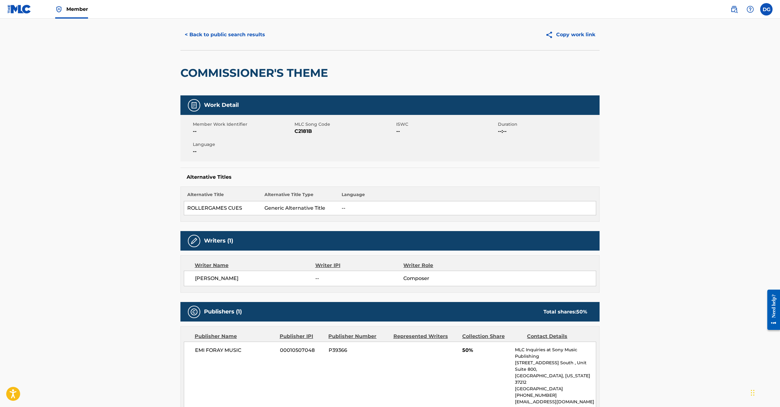
scroll to position [138, 0]
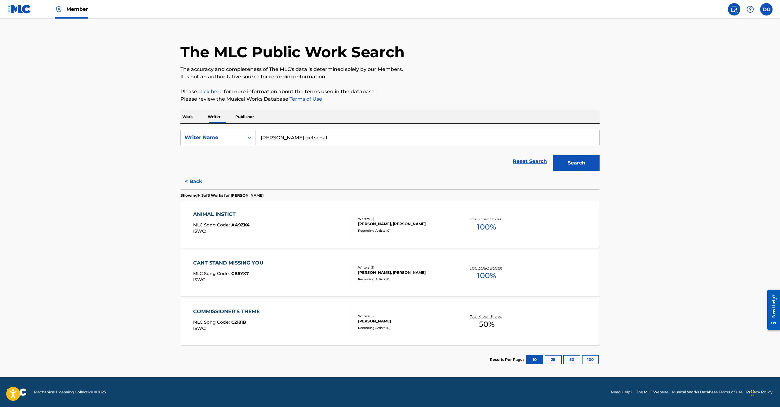
scroll to position [26, 0]
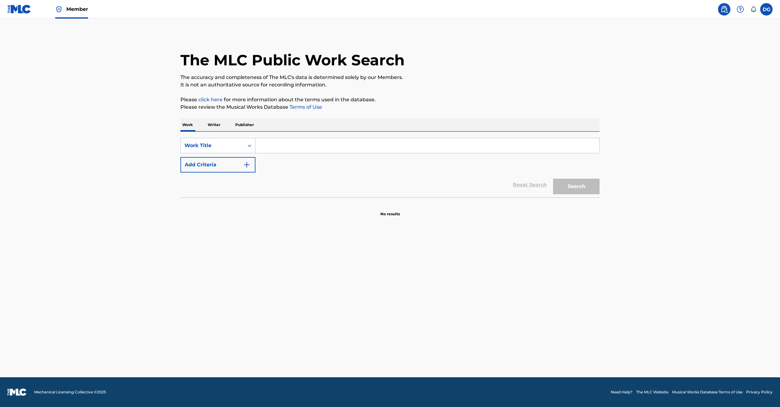
click at [206, 131] on p "Writer" at bounding box center [214, 124] width 16 height 13
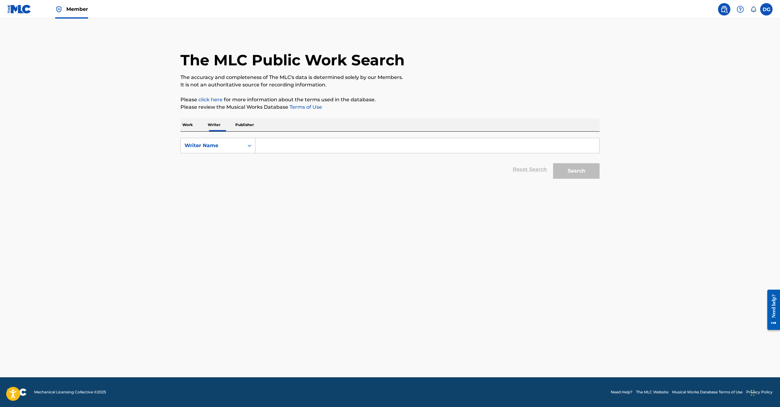
click at [268, 153] on input "Search Form" at bounding box center [428, 145] width 344 height 15
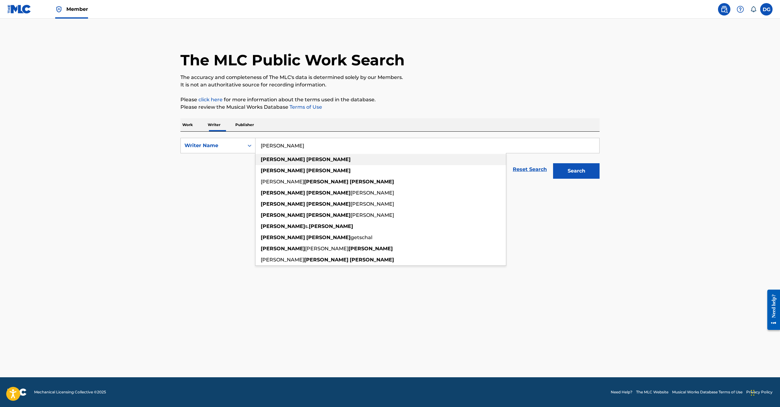
click at [306, 163] on strong "[PERSON_NAME]" at bounding box center [328, 160] width 44 height 6
type input "cooper douglas"
click at [306, 163] on strong "[PERSON_NAME]" at bounding box center [328, 160] width 44 height 6
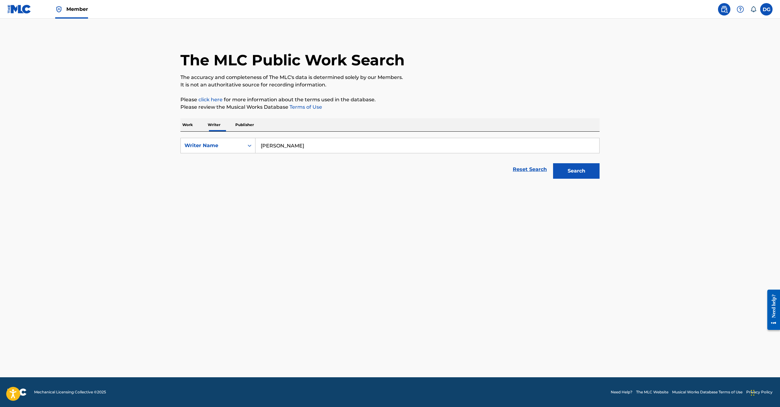
click at [600, 179] on button "Search" at bounding box center [576, 171] width 47 height 16
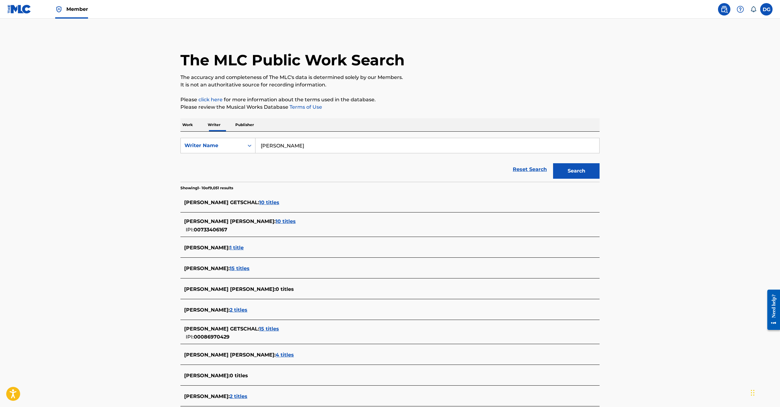
scroll to position [55, 0]
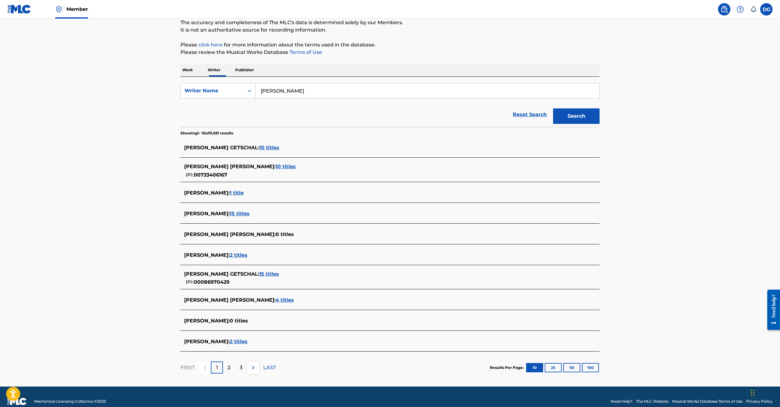
click at [230, 258] on span "2 titles" at bounding box center [239, 255] width 18 height 6
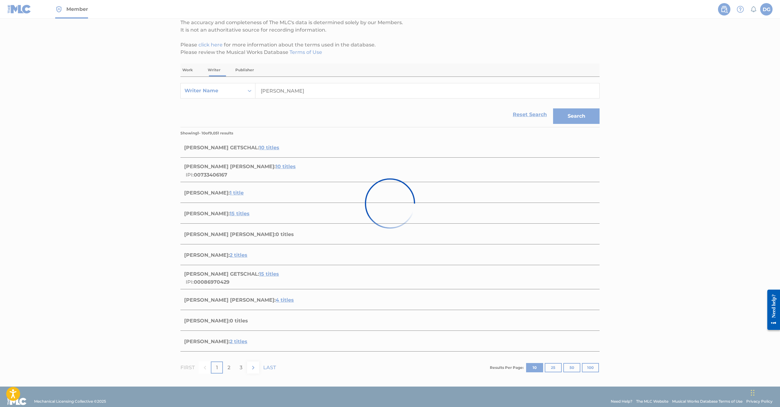
scroll to position [0, 0]
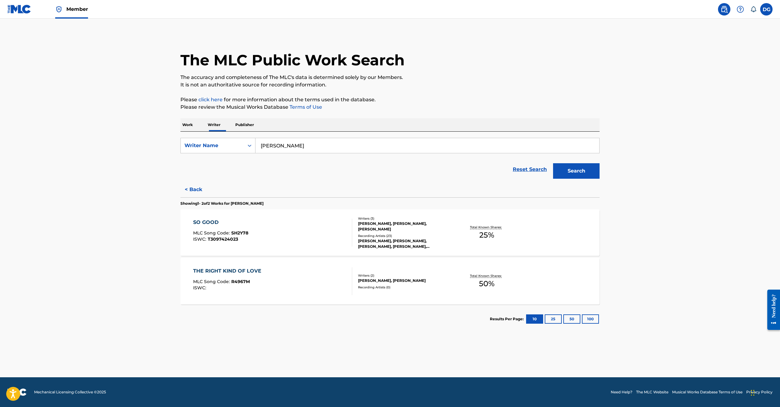
click at [194, 275] on div "THE RIGHT KIND OF LOVE" at bounding box center [228, 271] width 71 height 7
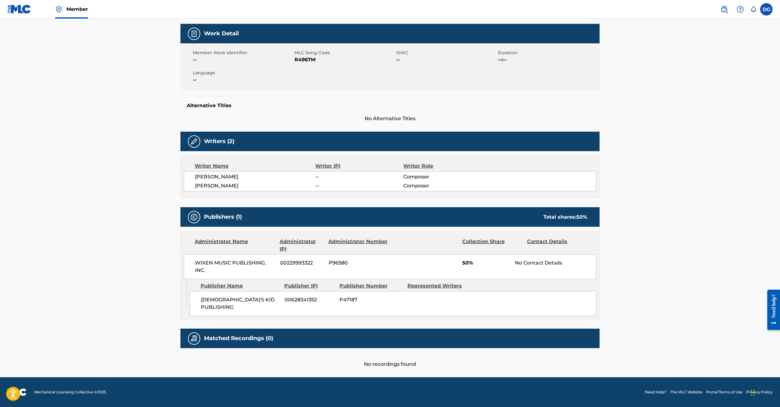
scroll to position [135, 0]
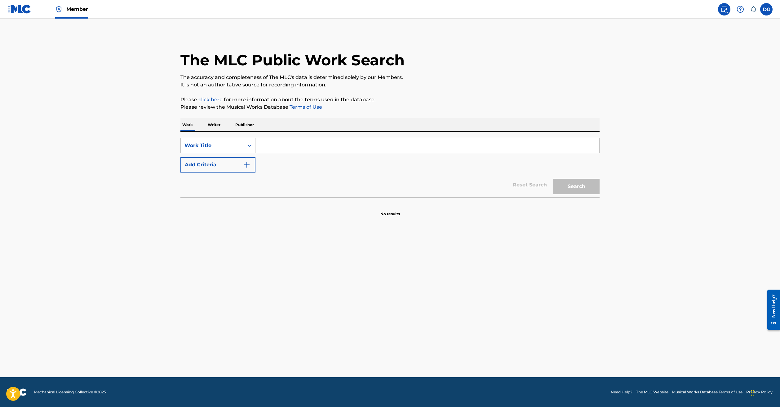
click at [278, 153] on input "Search Form" at bounding box center [428, 145] width 344 height 15
click at [206, 131] on p "Writer" at bounding box center [214, 124] width 16 height 13
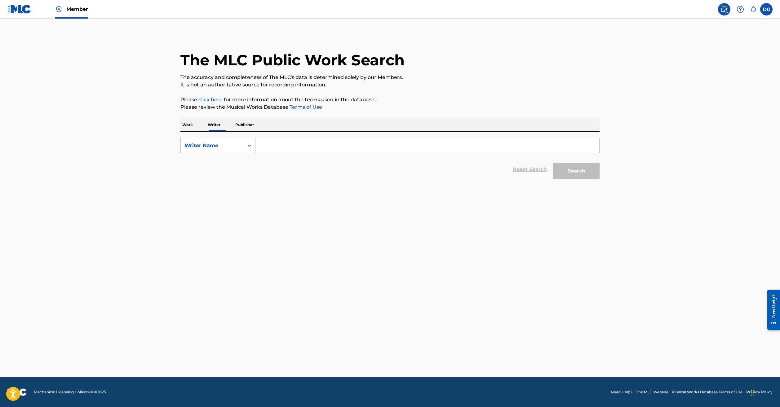
click at [265, 153] on input "Search Form" at bounding box center [428, 145] width 344 height 15
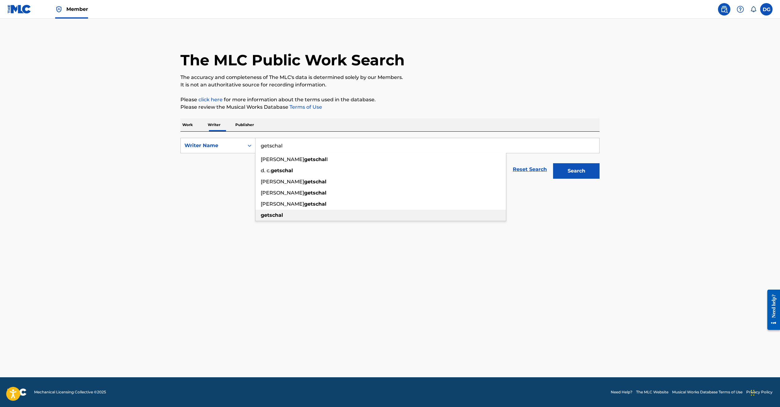
type input "getschal"
click at [261, 218] on strong "getschal" at bounding box center [272, 215] width 22 height 6
click at [600, 179] on button "Search" at bounding box center [576, 171] width 47 height 16
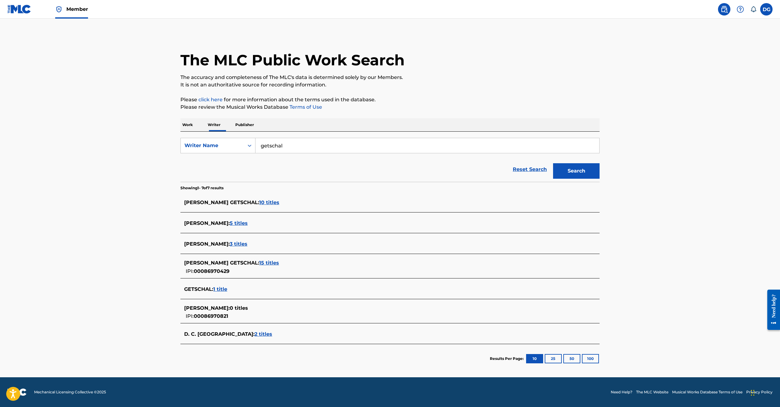
click at [259, 266] on span "15 titles" at bounding box center [269, 263] width 20 height 6
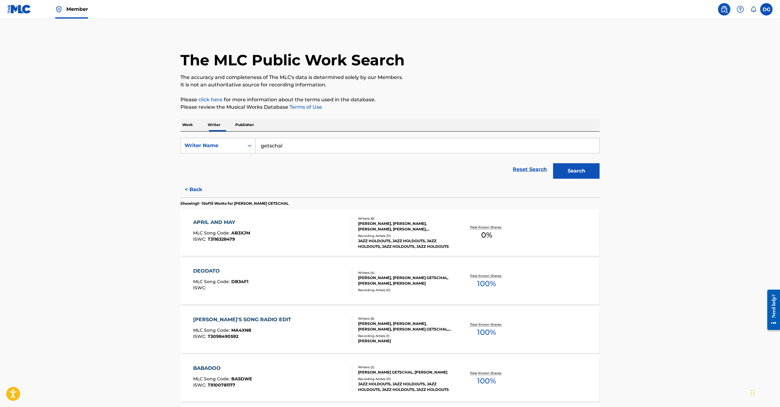
click at [193, 226] on div "APRIL AND MAY" at bounding box center [221, 222] width 57 height 7
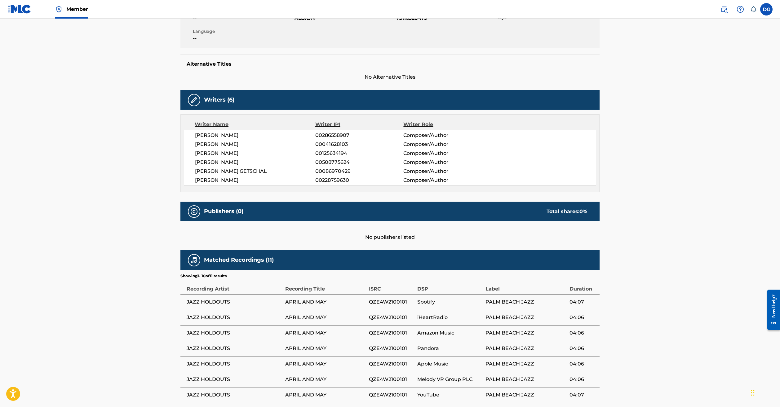
scroll to position [130, 0]
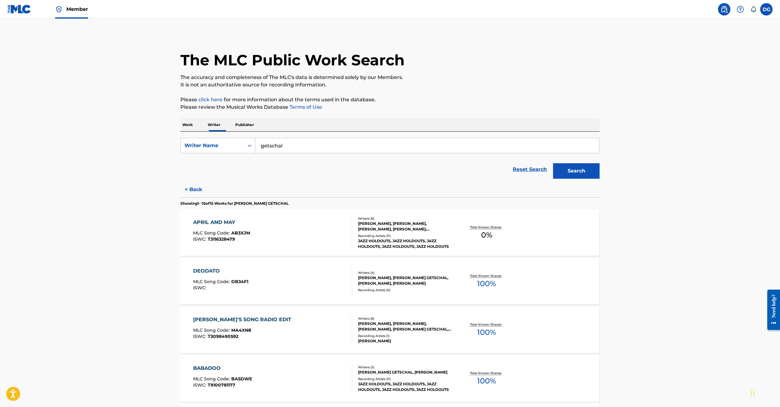
click at [193, 275] on div "DEODATO" at bounding box center [220, 271] width 55 height 7
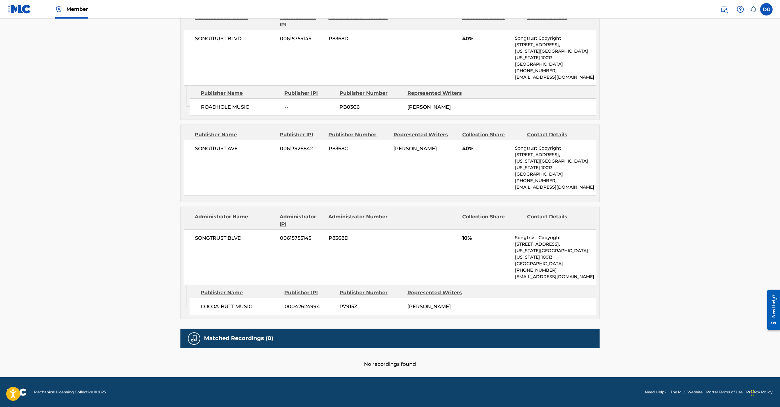
scroll to position [310, 0]
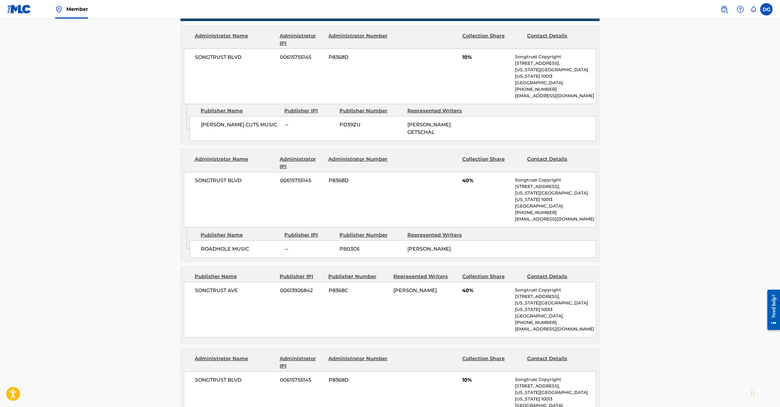
drag, startPoint x: 779, startPoint y: 201, endPoint x: 782, endPoint y: 183, distance: 18.8
drag, startPoint x: 779, startPoint y: 178, endPoint x: 779, endPoint y: 165, distance: 12.4
click at [779, 165] on main "< Back to public search results Copy work link DEODATO Work Detail Member Work …" at bounding box center [390, 114] width 780 height 812
drag, startPoint x: 780, startPoint y: 164, endPoint x: 778, endPoint y: 156, distance: 8.6
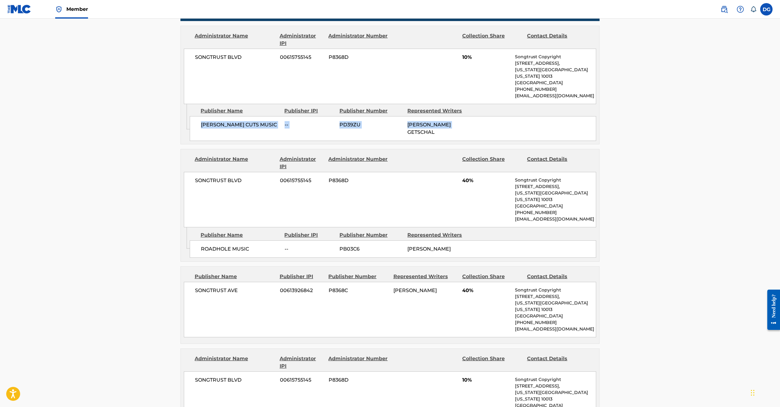
click at [779, 156] on main "< Back to public search results Copy work link DEODATO Work Detail Member Work …" at bounding box center [390, 114] width 780 height 812
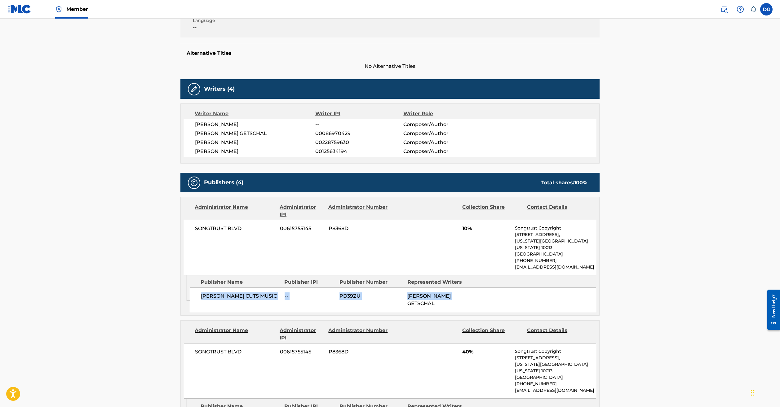
scroll to position [137, 0]
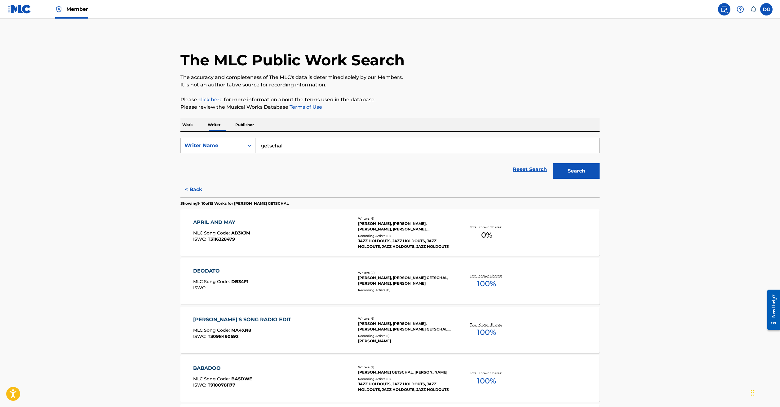
click at [199, 324] on div "[PERSON_NAME]'S SONG RADIO EDIT" at bounding box center [243, 319] width 101 height 7
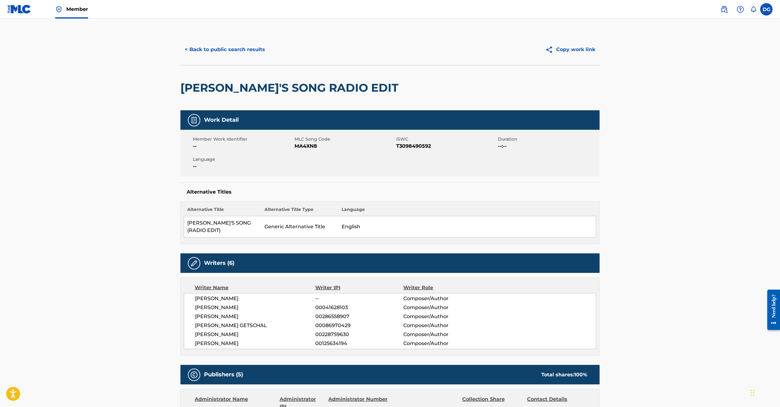
click at [199, 312] on span "[PERSON_NAME]" at bounding box center [255, 307] width 120 height 7
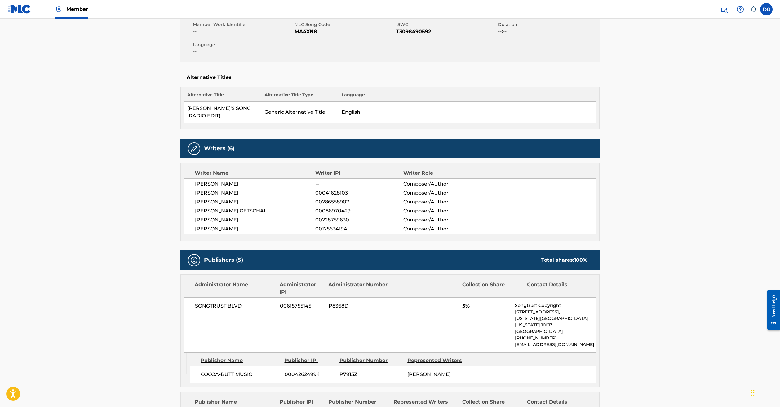
scroll to position [137, 0]
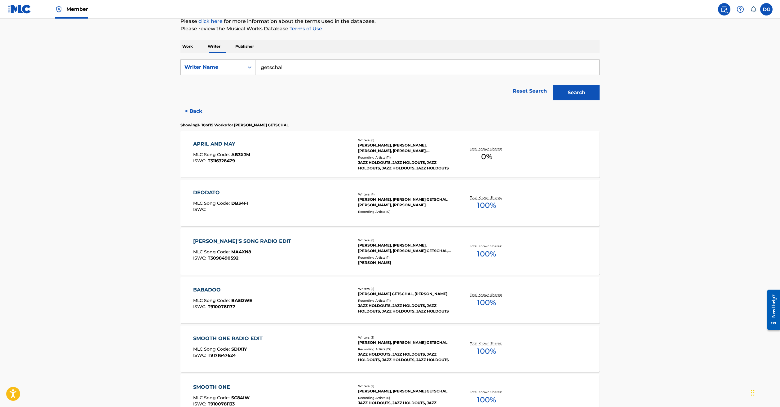
scroll to position [80, 0]
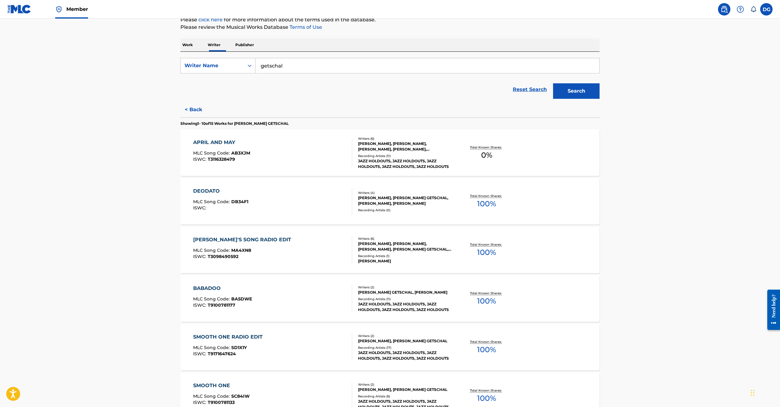
click at [193, 292] on div "BABADOO" at bounding box center [222, 288] width 59 height 7
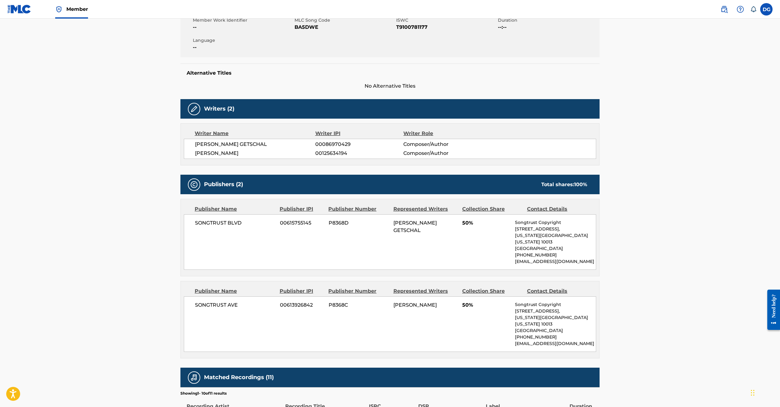
scroll to position [138, 0]
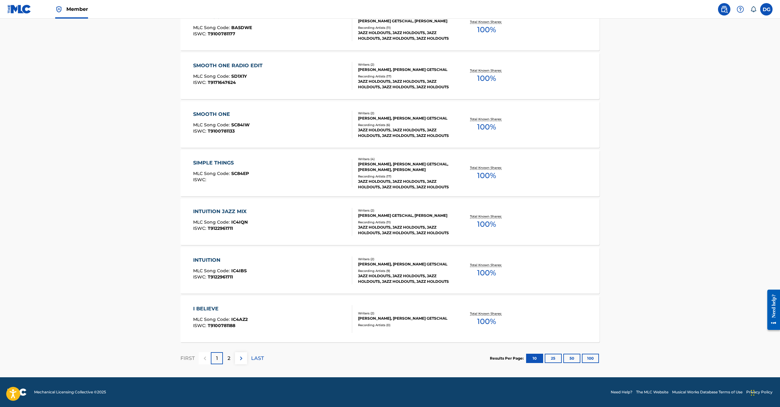
scroll to position [393, 0]
click at [223, 353] on div "2" at bounding box center [229, 359] width 12 height 12
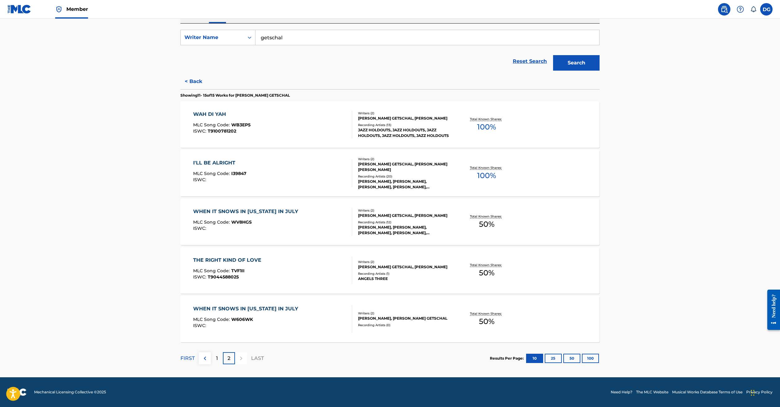
scroll to position [149, 0]
click at [726, 282] on main "The MLC Public Work Search The accuracy and completeness of The MLC's data is d…" at bounding box center [390, 143] width 780 height 467
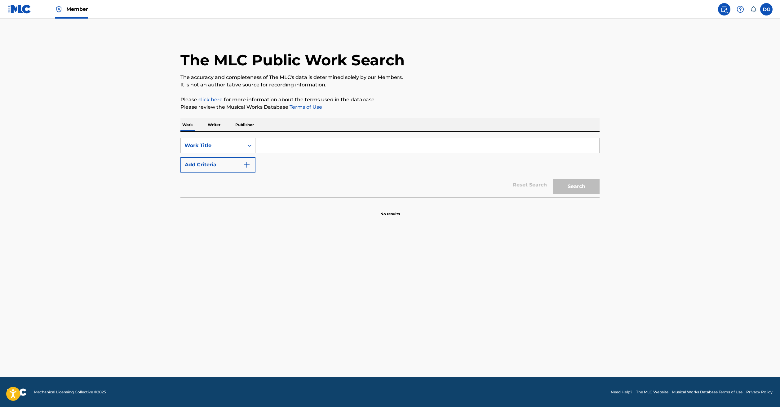
click at [206, 131] on p "Writer" at bounding box center [214, 124] width 16 height 13
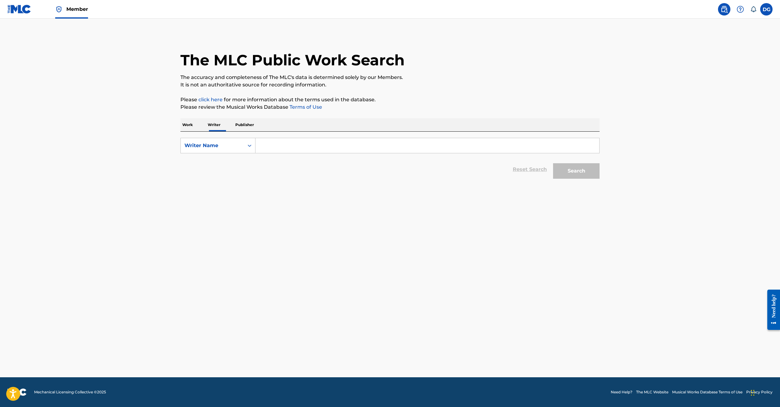
click at [259, 153] on input "Search Form" at bounding box center [428, 145] width 344 height 15
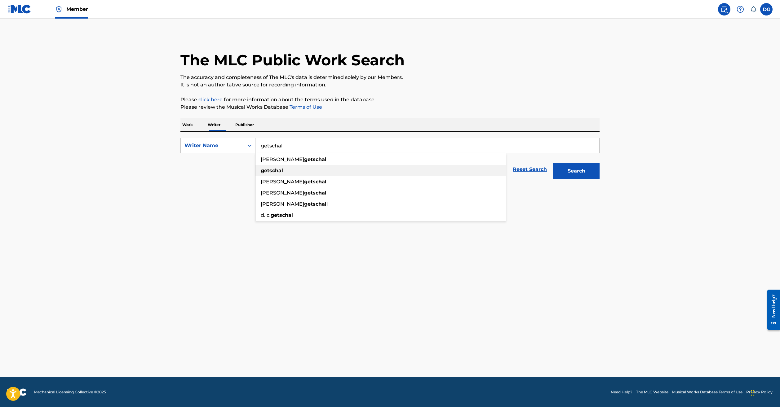
type input "getschal"
click at [261, 174] on strong "getschal" at bounding box center [272, 171] width 22 height 6
click at [600, 179] on button "Search" at bounding box center [576, 171] width 47 height 16
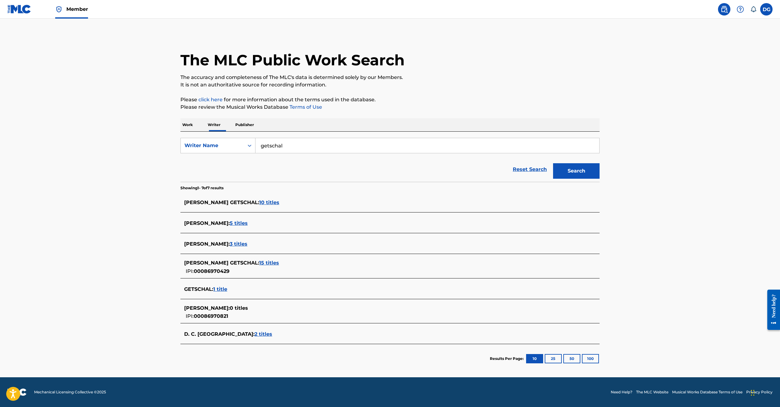
click at [213, 292] on span "1 title" at bounding box center [220, 290] width 14 height 6
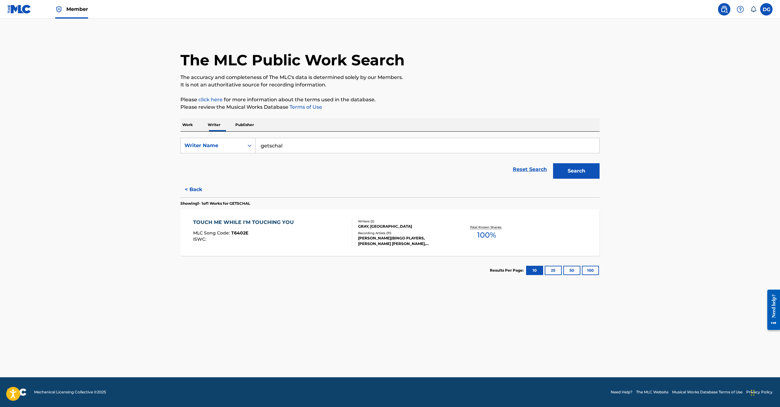
click at [242, 226] on div "TOUCH ME WHILE I'M TOUCHING YOU" at bounding box center [245, 222] width 104 height 7
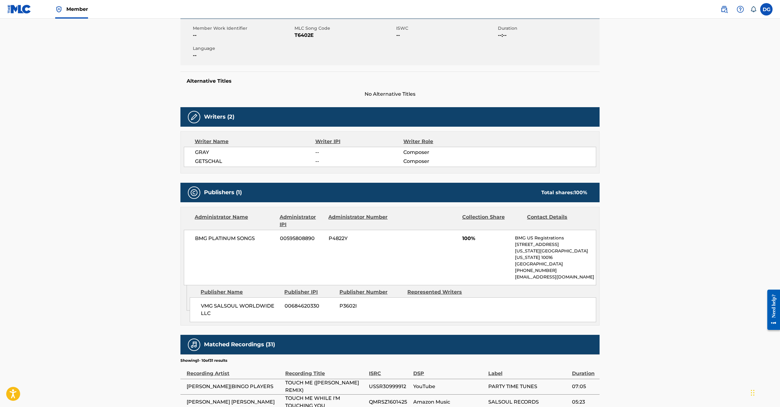
scroll to position [131, 0]
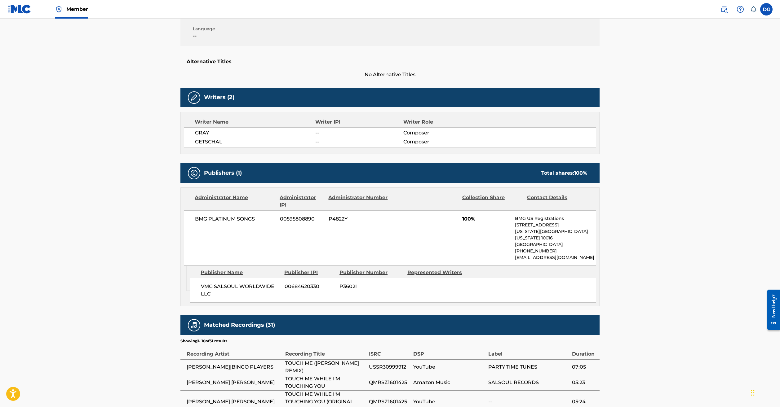
click at [704, 288] on main "< Back to public search results Copy work link TOUCH ME WHILE I'M TOUCHING YOU …" at bounding box center [390, 221] width 780 height 666
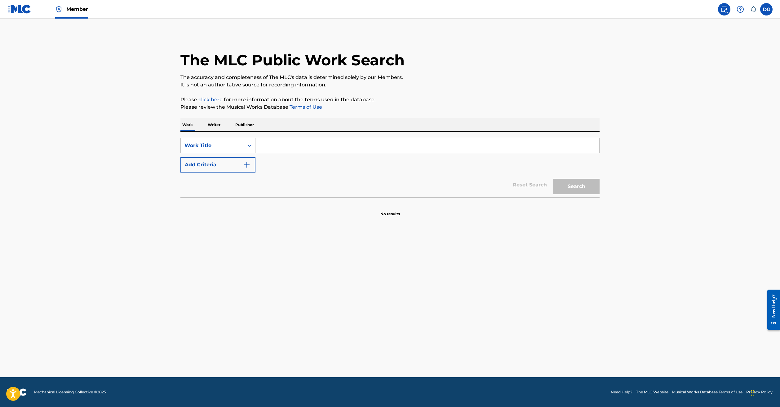
click at [206, 131] on p "Writer" at bounding box center [214, 124] width 16 height 13
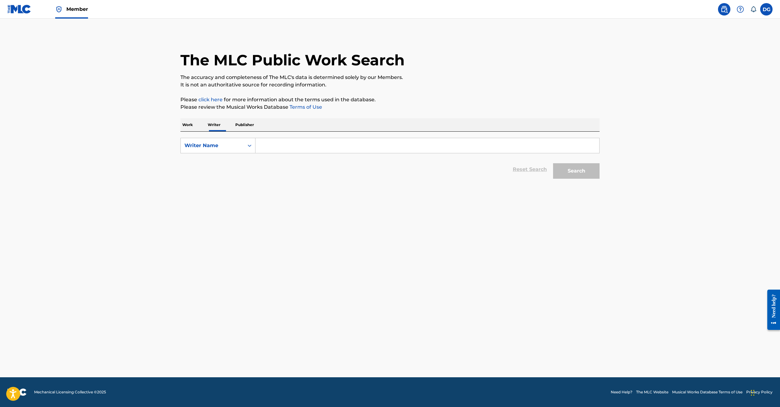
click at [261, 153] on input "Search Form" at bounding box center [428, 145] width 344 height 15
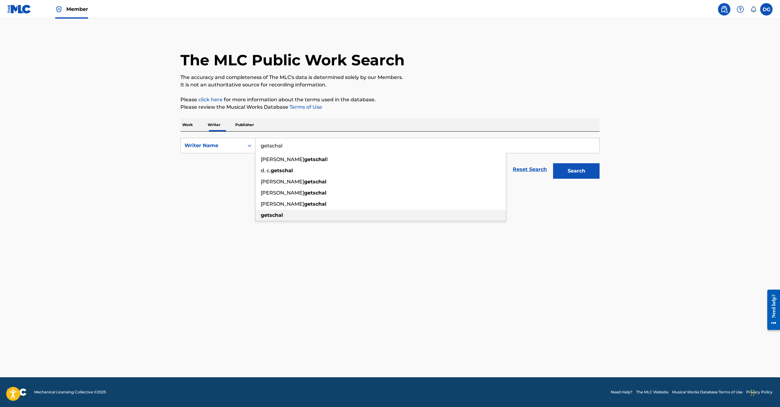
type input "getschal"
click at [261, 218] on strong "getschal" at bounding box center [272, 215] width 22 height 6
click at [600, 179] on button "Search" at bounding box center [576, 171] width 47 height 16
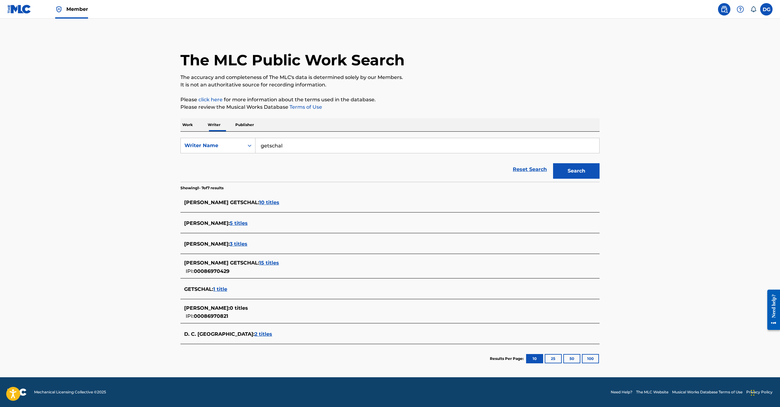
scroll to position [13, 0]
click at [255, 337] on span "2 titles" at bounding box center [264, 335] width 18 height 6
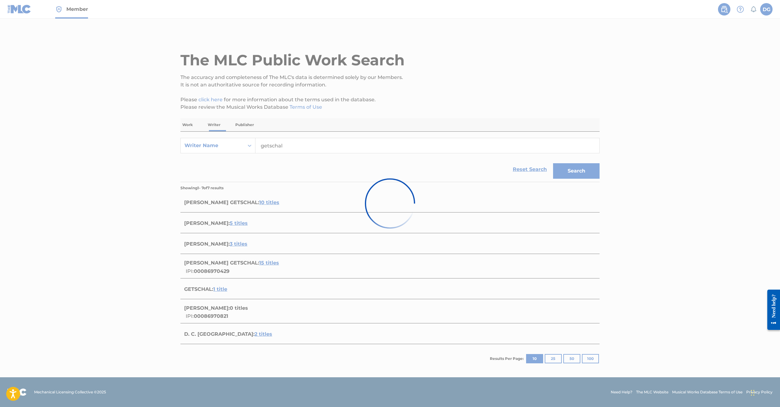
scroll to position [0, 0]
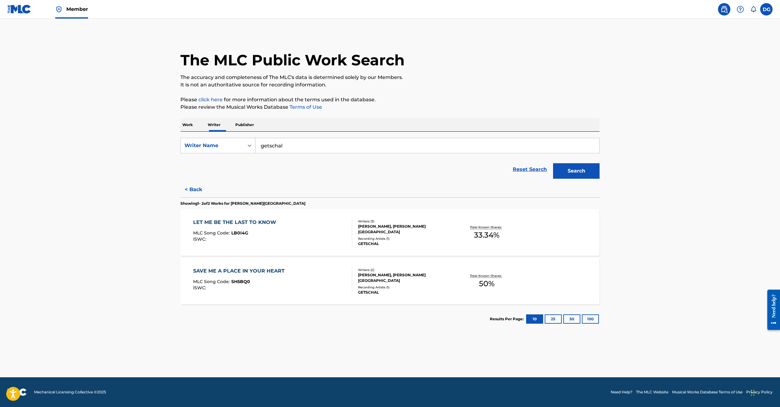
click at [215, 226] on div "LET ME BE THE LAST TO KNOW" at bounding box center [236, 222] width 86 height 7
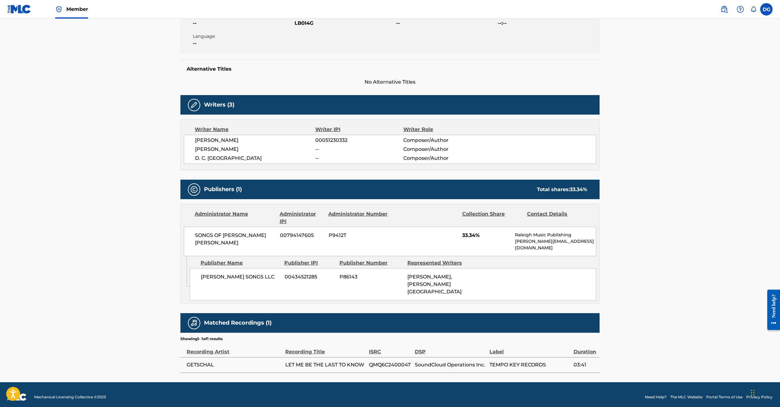
scroll to position [128, 0]
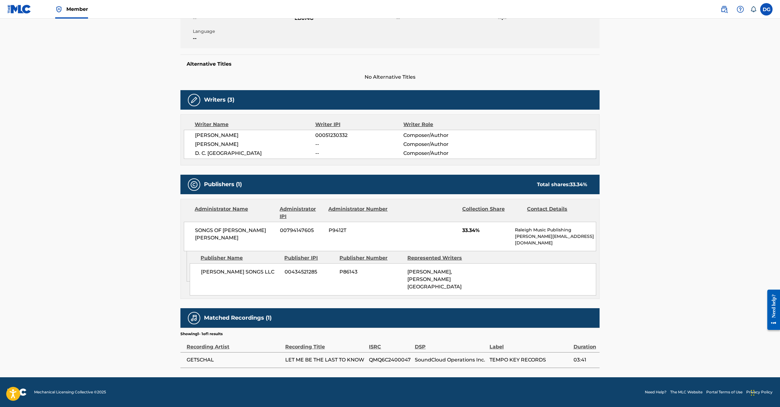
click at [718, 253] on main "< Back to public search results Copy work link LET ME BE THE LAST TO KNOW Work …" at bounding box center [390, 134] width 780 height 487
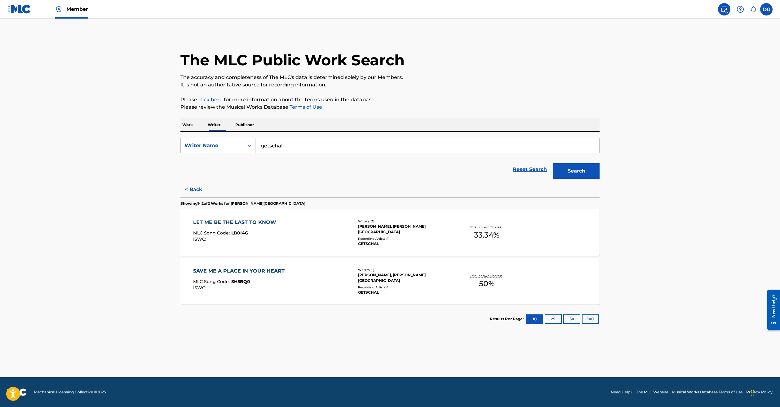
click at [221, 275] on div "SAVE ME A PLACE IN YOUR HEART" at bounding box center [240, 271] width 95 height 7
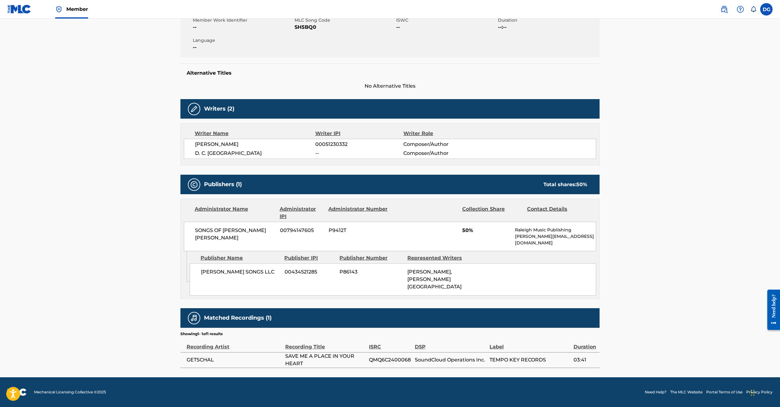
scroll to position [129, 0]
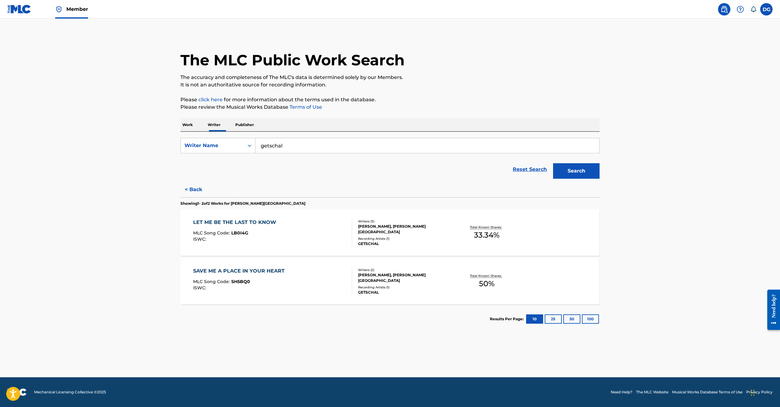
click at [298, 153] on input "getschal" at bounding box center [428, 145] width 344 height 15
click at [600, 179] on button "Search" at bounding box center [576, 171] width 47 height 16
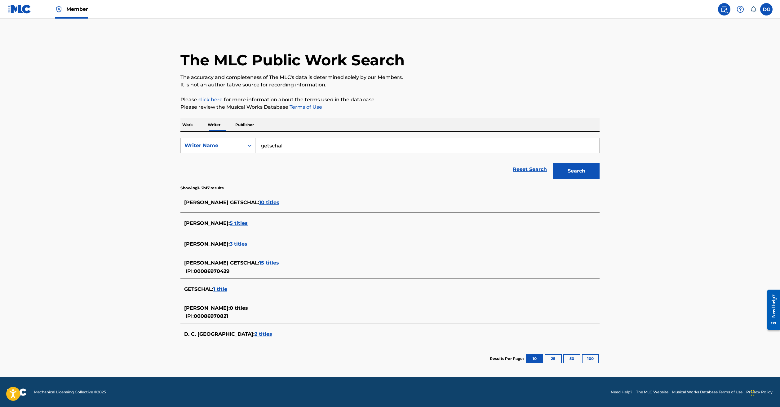
scroll to position [19, 0]
click at [764, 12] on label at bounding box center [766, 9] width 12 height 12
click at [767, 9] on input "DG [PERSON_NAME] [EMAIL_ADDRESS][DOMAIN_NAME] Notification Preferences Profile …" at bounding box center [767, 9] width 0 height 0
click at [699, 80] on link "Profile" at bounding box center [705, 77] width 12 height 6
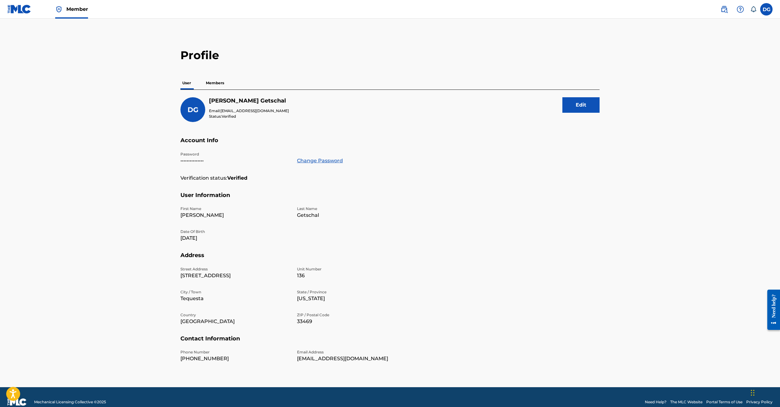
click at [76, 9] on span "Member" at bounding box center [77, 9] width 22 height 7
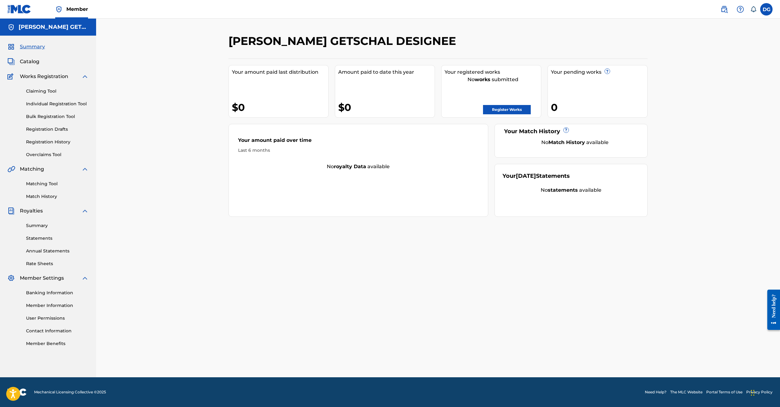
click at [36, 51] on span "Summary" at bounding box center [32, 46] width 25 height 7
click at [721, 10] on img at bounding box center [724, 9] width 7 height 7
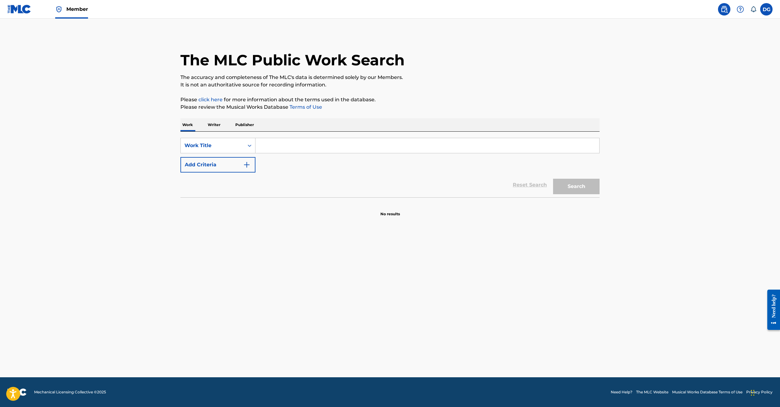
click at [737, 8] on img at bounding box center [740, 9] width 7 height 7
click at [611, 5] on nav "Member DG DG [PERSON_NAME] [EMAIL_ADDRESS][DOMAIN_NAME] Notification Preference…" at bounding box center [390, 9] width 780 height 19
click at [206, 131] on p "Writer" at bounding box center [214, 124] width 16 height 13
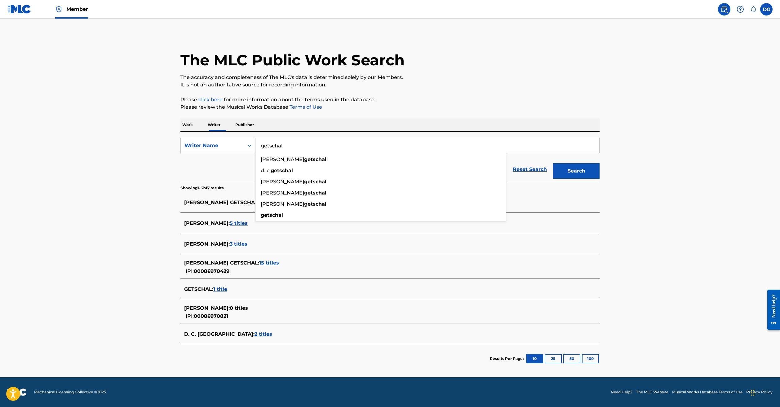
click at [271, 153] on input "getschal" at bounding box center [428, 145] width 344 height 15
click at [185, 191] on p "Showing 1 - 7 of 7 results" at bounding box center [201, 188] width 43 height 6
click at [259, 206] on span "10 titles" at bounding box center [269, 203] width 20 height 6
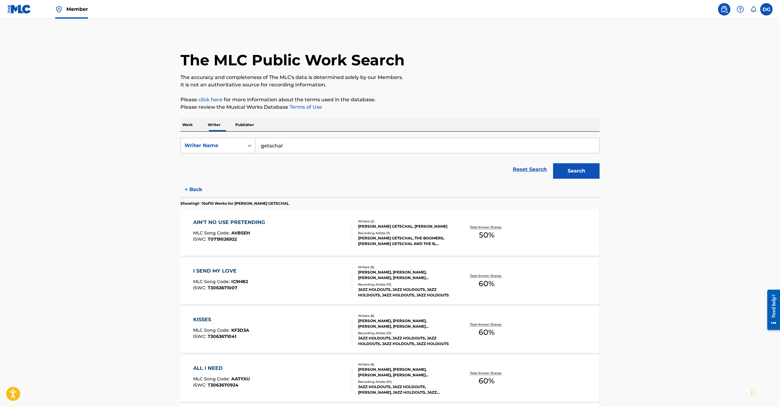
click at [205, 226] on div "AIN'T NO USE PRETENDING" at bounding box center [230, 222] width 75 height 7
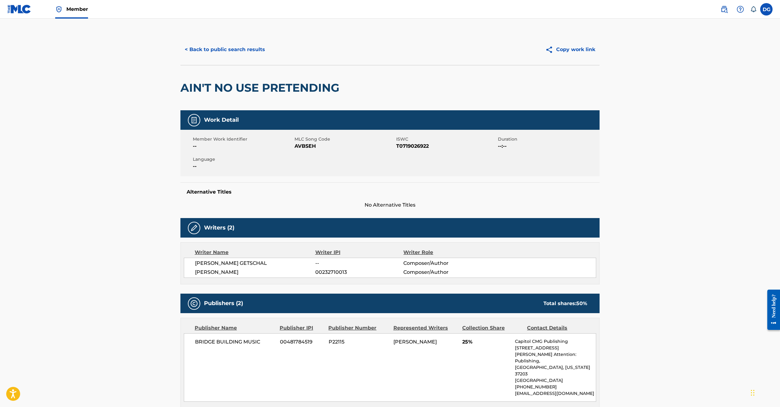
click at [26, 6] on link at bounding box center [19, 9] width 24 height 18
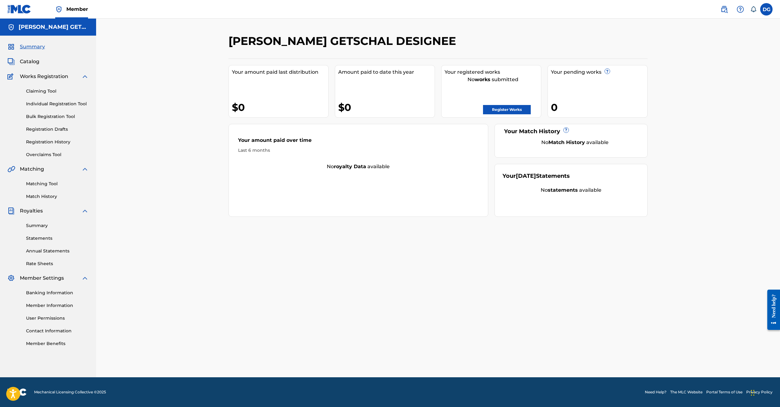
click at [16, 8] on img at bounding box center [19, 9] width 24 height 9
click at [56, 347] on link "Member Benefits" at bounding box center [57, 344] width 63 height 7
click at [34, 65] on span "Catalog" at bounding box center [30, 61] width 20 height 7
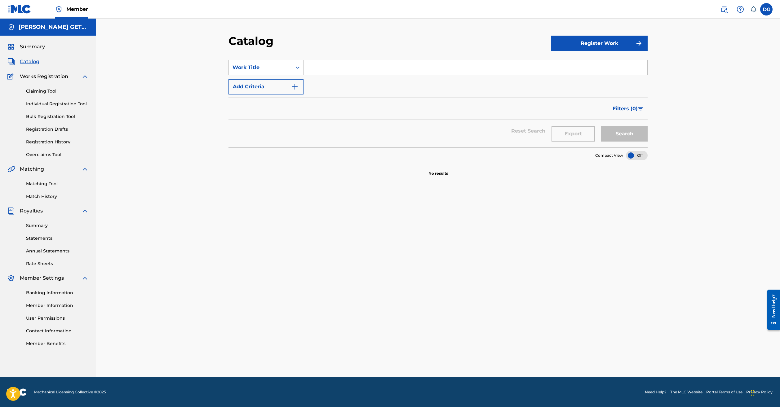
click at [291, 91] on img "Search Form" at bounding box center [294, 86] width 7 height 7
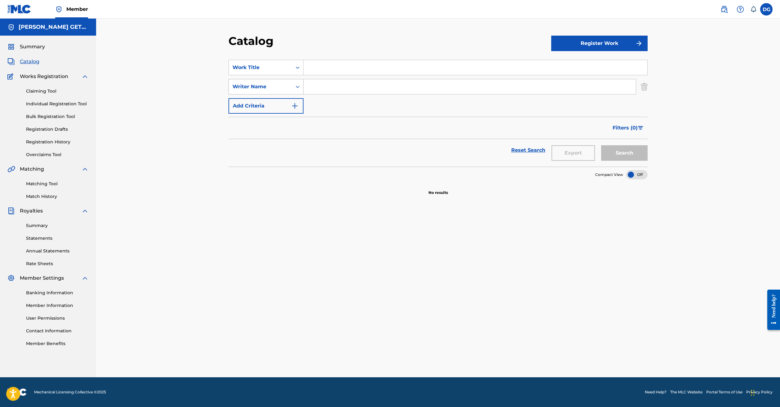
click at [239, 91] on div "Writer Name" at bounding box center [261, 86] width 56 height 7
click at [304, 94] on input "Search Form" at bounding box center [470, 86] width 332 height 15
type input "getschal"
click at [648, 161] on button "Search" at bounding box center [624, 153] width 47 height 16
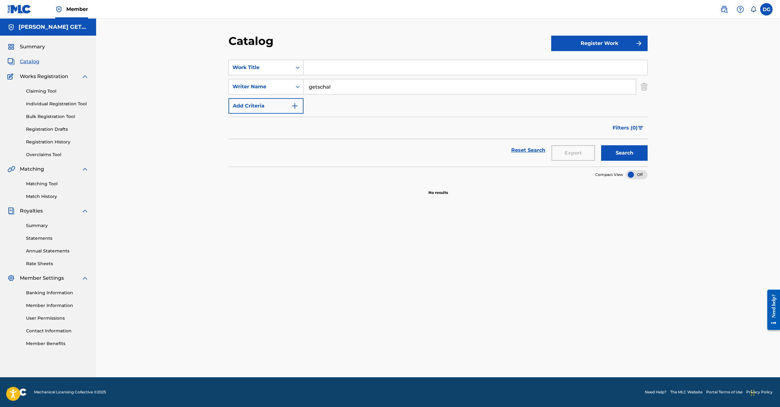
click at [648, 161] on button "Search" at bounding box center [624, 153] width 47 height 16
click at [35, 51] on span "Summary" at bounding box center [32, 46] width 25 height 7
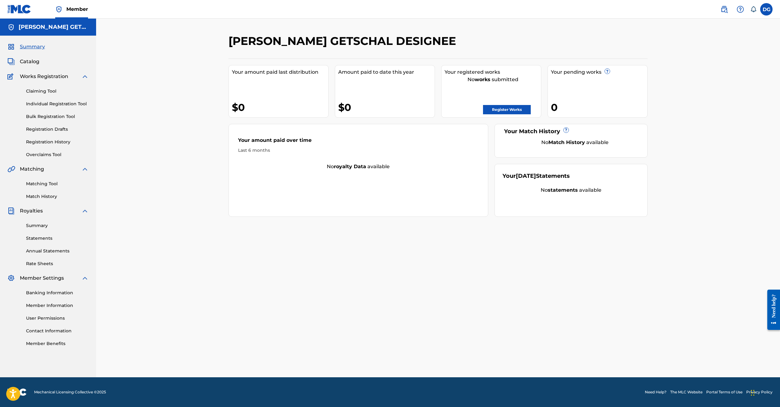
click at [37, 65] on span "Catalog" at bounding box center [30, 61] width 20 height 7
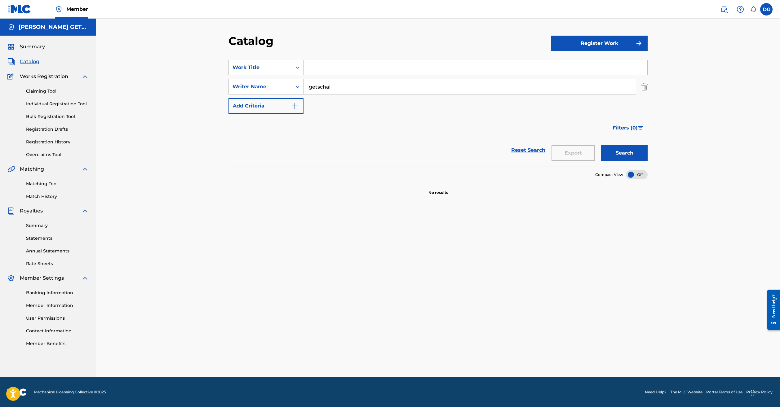
click at [72, 7] on link "Member" at bounding box center [71, 9] width 33 height 18
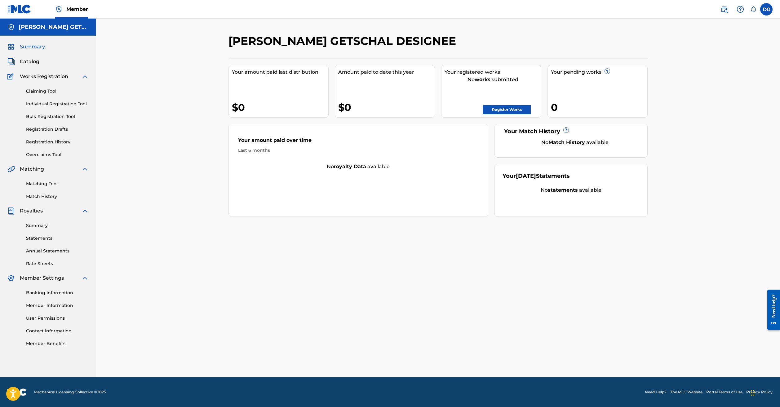
click at [721, 10] on img at bounding box center [724, 9] width 7 height 7
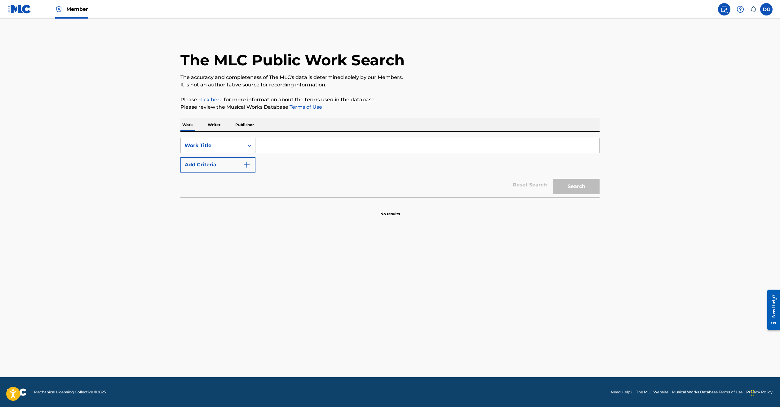
click at [234, 131] on p "Publisher" at bounding box center [245, 124] width 22 height 13
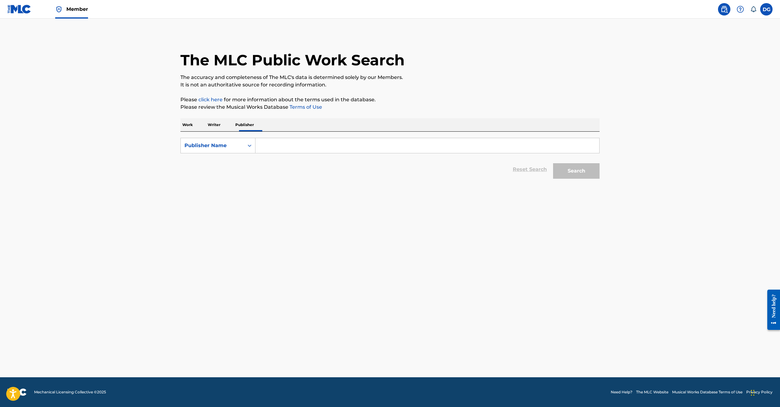
click at [256, 153] on input "Search Form" at bounding box center [428, 145] width 344 height 15
type input "[PERSON_NAME] cuts music"
click at [600, 179] on button "Search" at bounding box center [576, 171] width 47 height 16
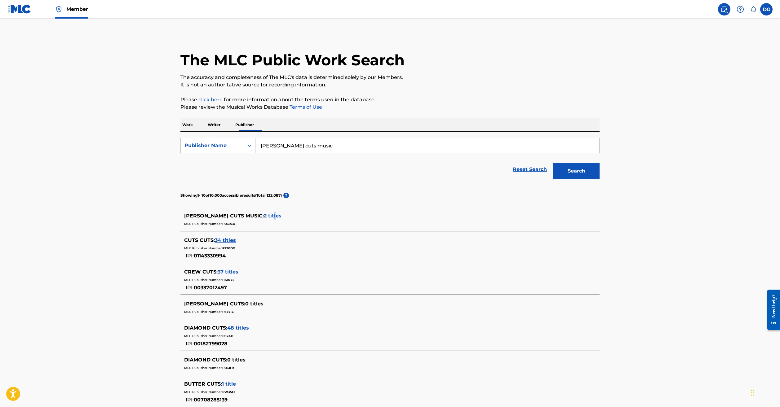
click at [264, 219] on span "2 titles" at bounding box center [273, 216] width 18 height 6
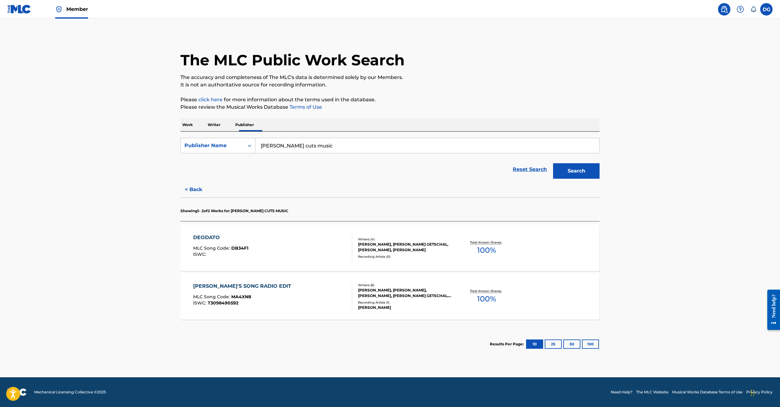
click at [193, 242] on div "DEODATO" at bounding box center [220, 237] width 55 height 7
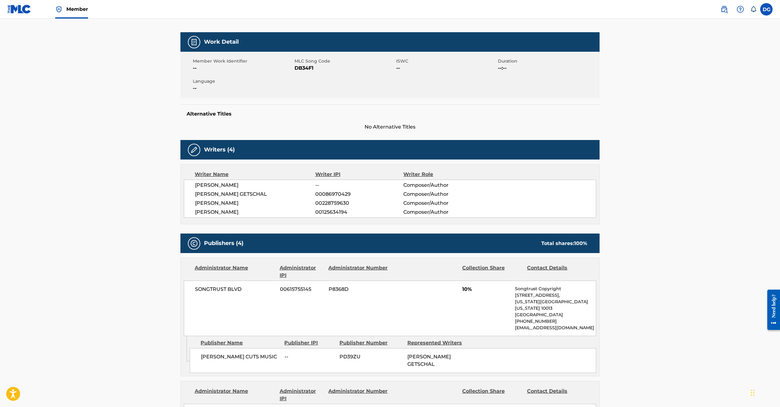
scroll to position [244, 0]
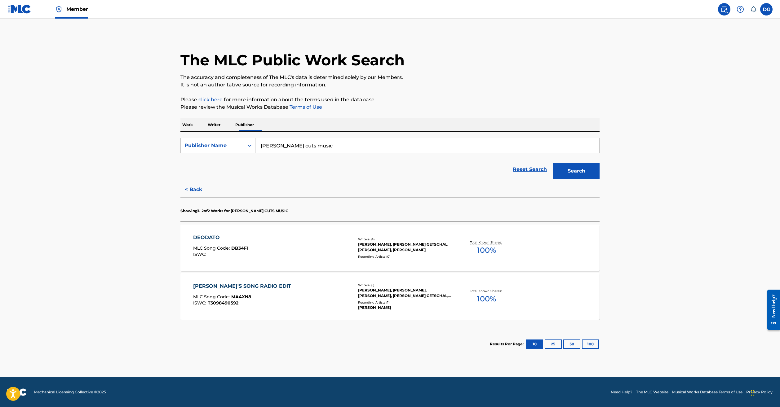
click at [206, 131] on p "Writer" at bounding box center [214, 124] width 16 height 13
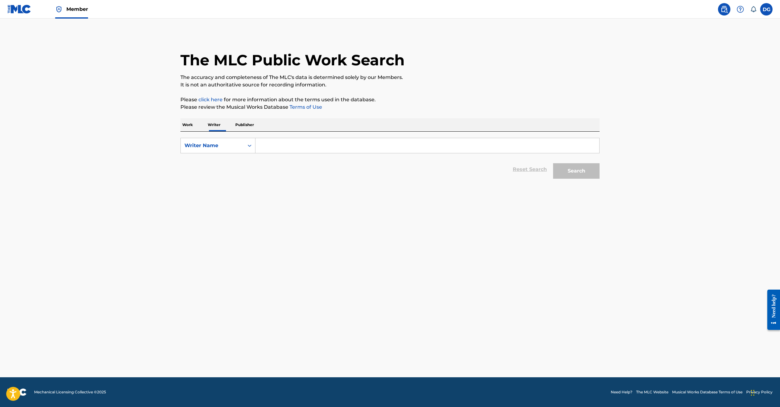
click at [273, 153] on input "Search Form" at bounding box center [428, 145] width 344 height 15
type input "[PERSON_NAME] getschal"
click at [600, 179] on button "Search" at bounding box center [576, 171] width 47 height 16
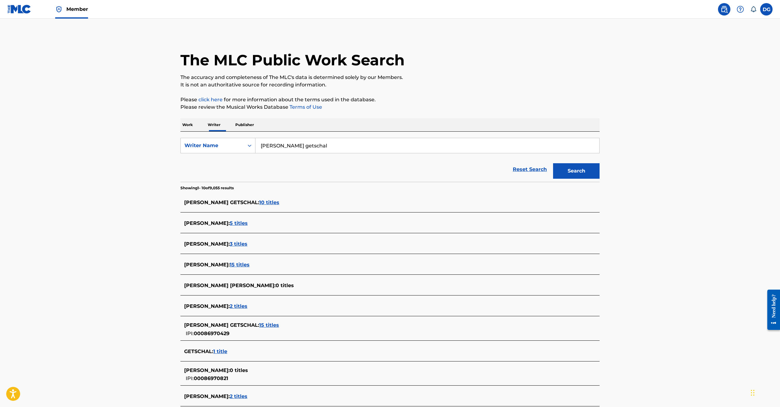
click at [259, 206] on span "10 titles" at bounding box center [269, 203] width 20 height 6
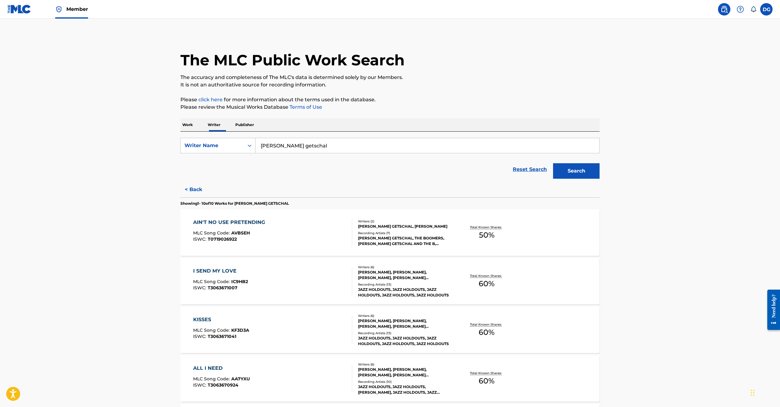
click at [198, 226] on div "AIN'T NO USE PRETENDING" at bounding box center [230, 222] width 75 height 7
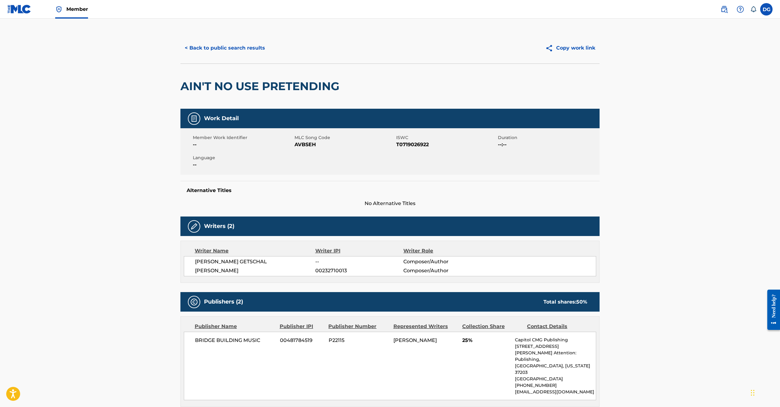
scroll to position [3, 0]
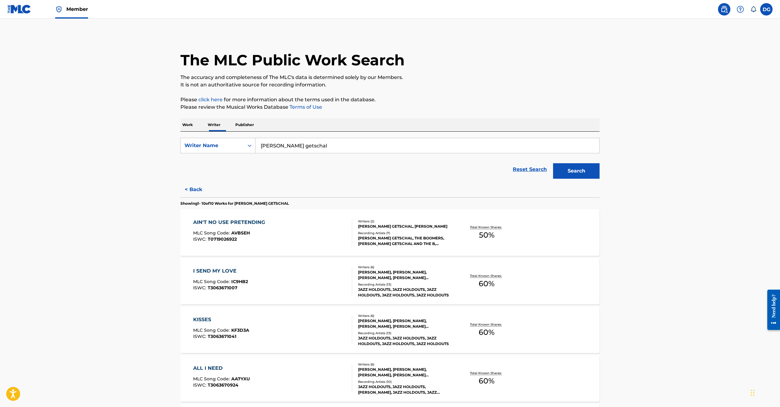
click at [193, 275] on div "I SEND MY LOVE" at bounding box center [220, 271] width 55 height 7
click at [600, 179] on button "Search" at bounding box center [576, 171] width 47 height 16
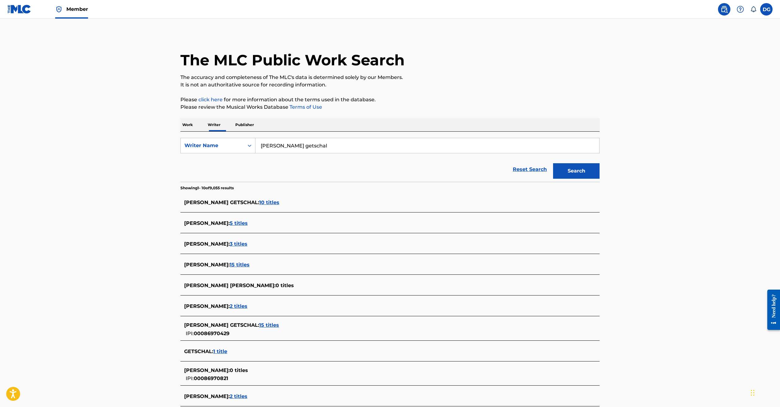
click at [230, 226] on span "5 titles" at bounding box center [239, 223] width 18 height 6
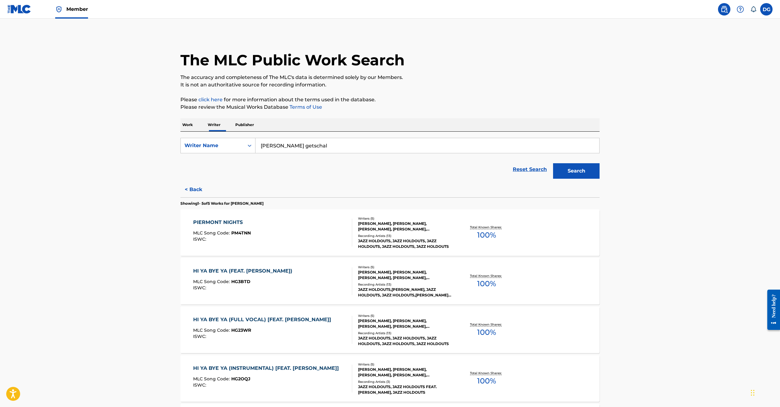
click at [193, 226] on div "PIERMONT NIGHTS" at bounding box center [222, 222] width 58 height 7
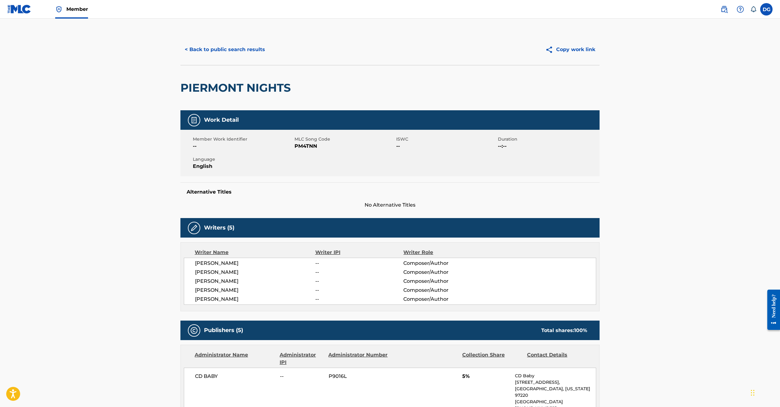
scroll to position [32, 0]
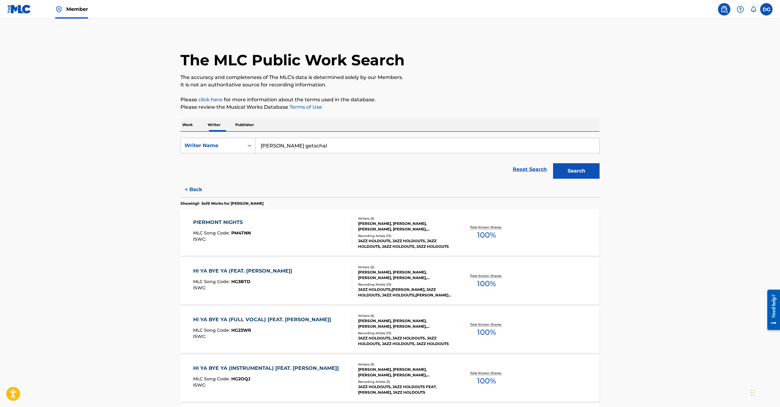
click at [600, 179] on button "Search" at bounding box center [576, 171] width 47 height 16
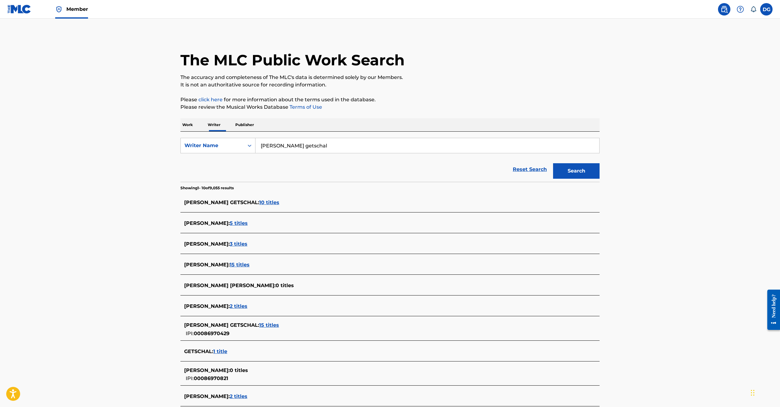
click at [259, 328] on span "15 titles" at bounding box center [269, 326] width 20 height 6
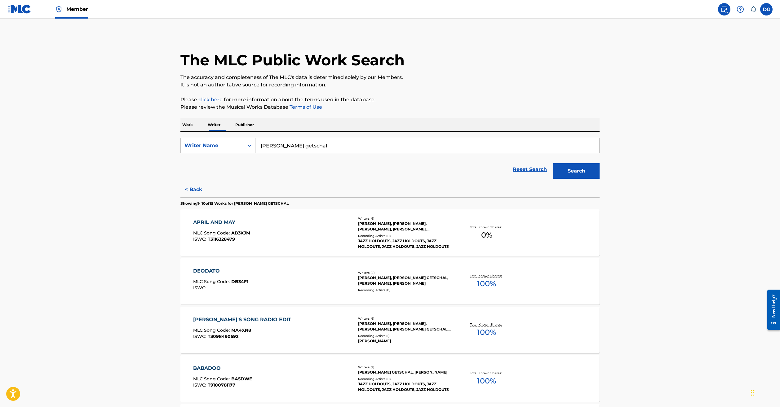
scroll to position [393, 0]
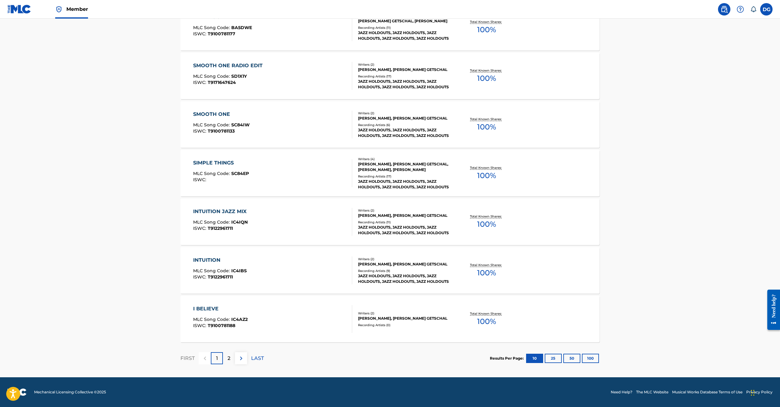
click at [193, 257] on div "INTUITION" at bounding box center [220, 260] width 54 height 7
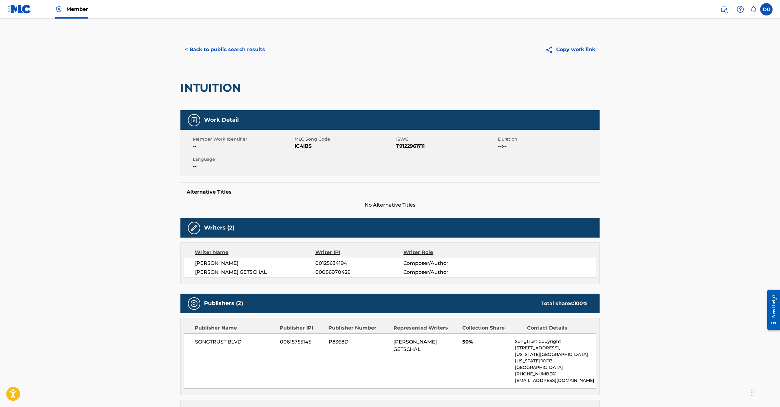
click at [200, 57] on button "< Back to public search results" at bounding box center [224, 50] width 89 height 16
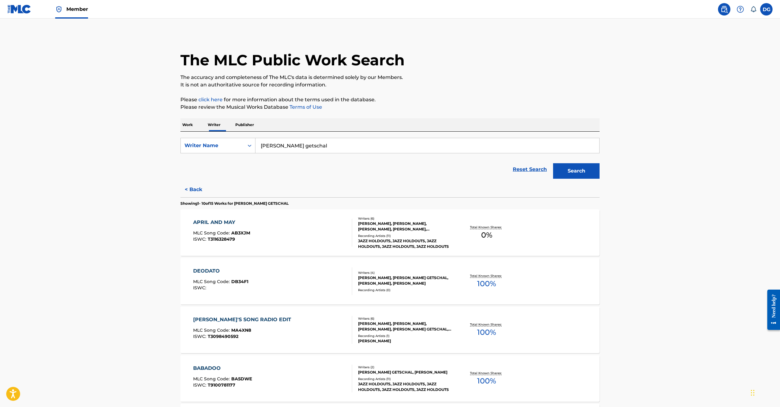
scroll to position [393, 0]
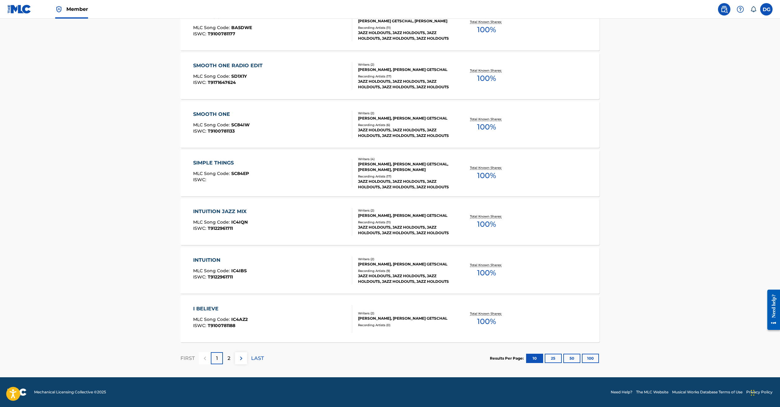
click at [223, 353] on div "2" at bounding box center [229, 359] width 12 height 12
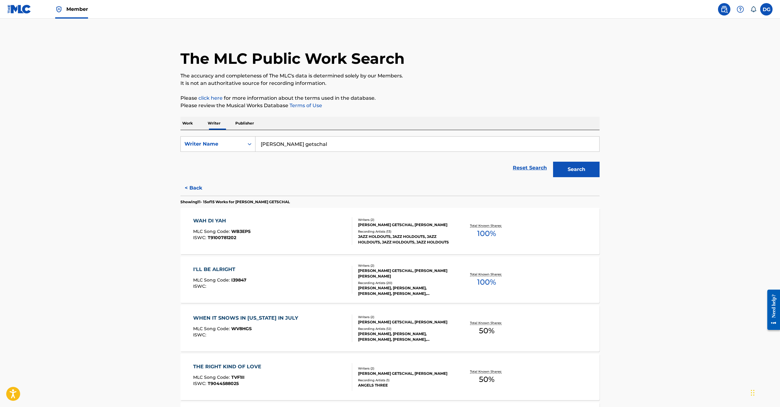
scroll to position [21, 0]
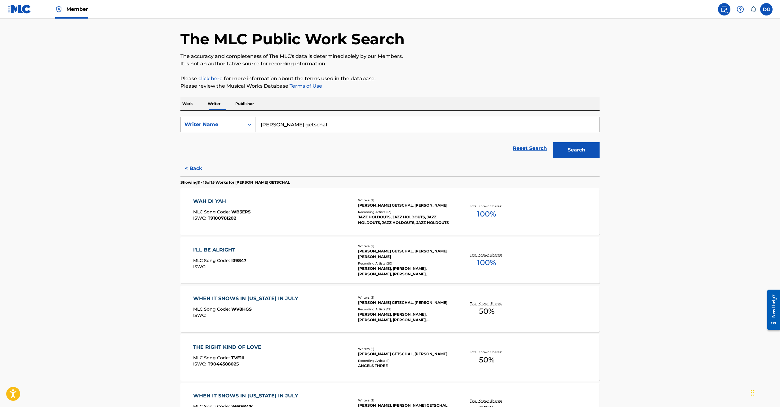
click at [207, 303] on div "WHEN IT SNOWS IN [US_STATE] IN JULY" at bounding box center [247, 298] width 108 height 7
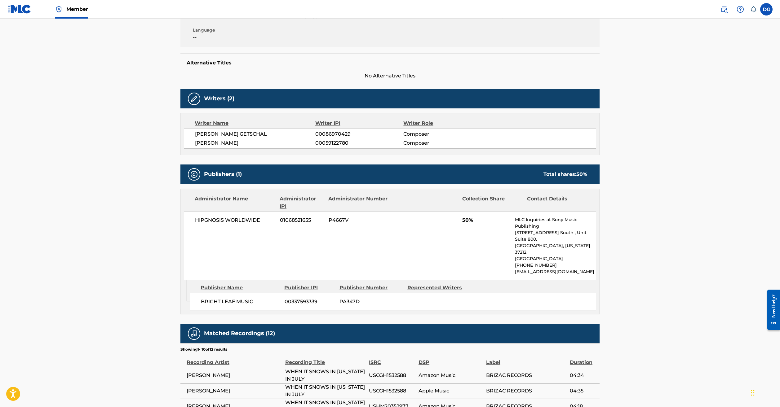
scroll to position [131, 0]
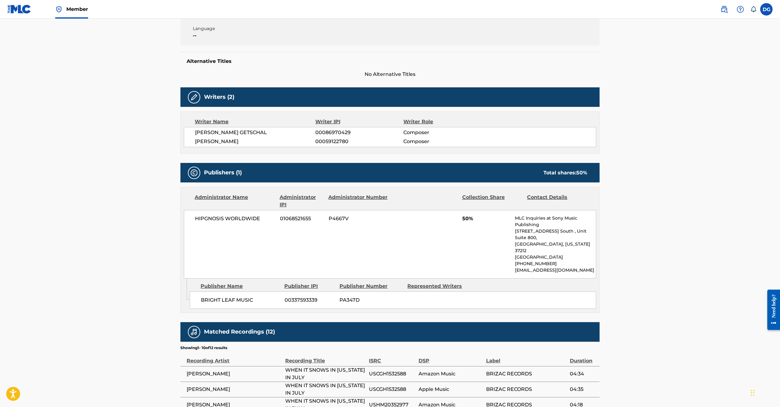
click at [723, 316] on main "< Back to public search results Copy work link WHEN IT SNOWS IN [US_STATE] IN J…" at bounding box center [390, 221] width 780 height 666
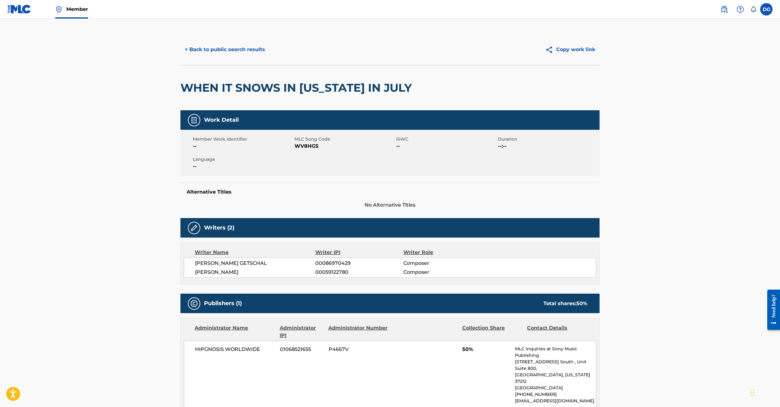
click at [210, 57] on button "< Back to public search results" at bounding box center [224, 50] width 89 height 16
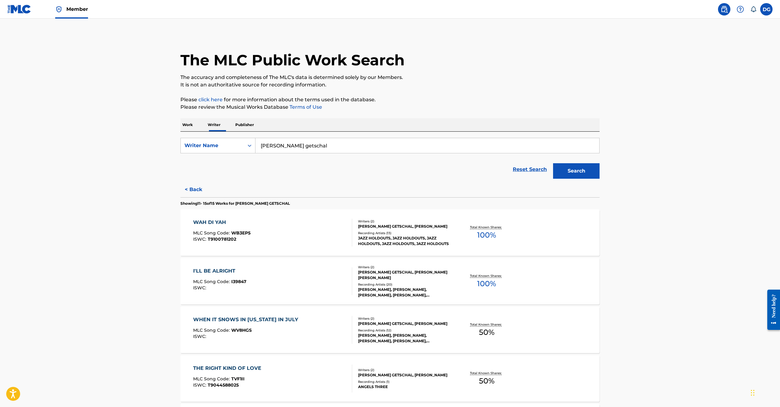
click at [600, 179] on button "Search" at bounding box center [576, 171] width 47 height 16
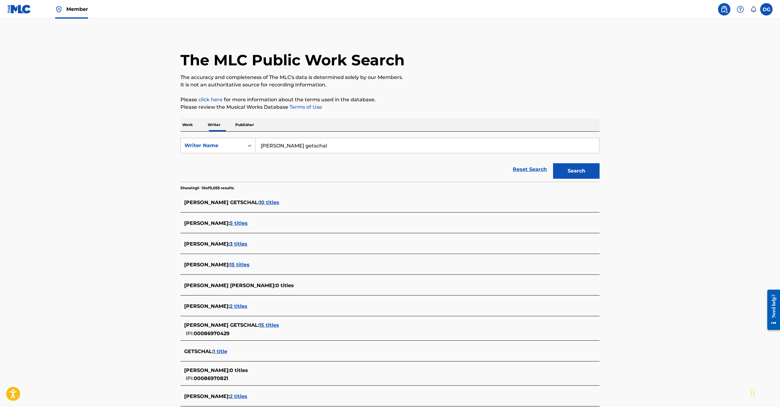
scroll to position [135, 0]
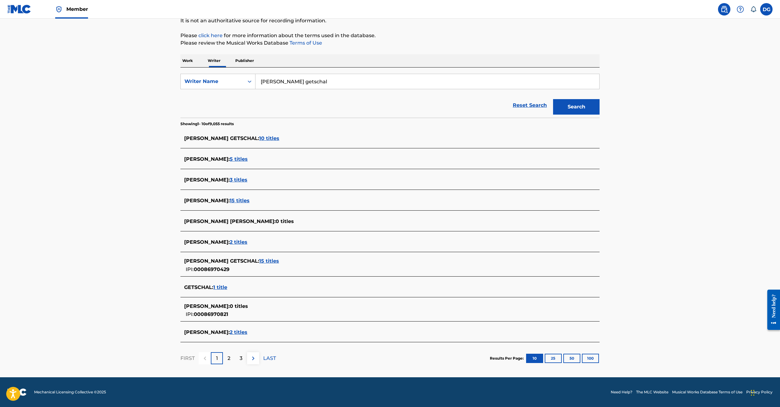
click at [259, 136] on span "10 titles" at bounding box center [269, 139] width 20 height 6
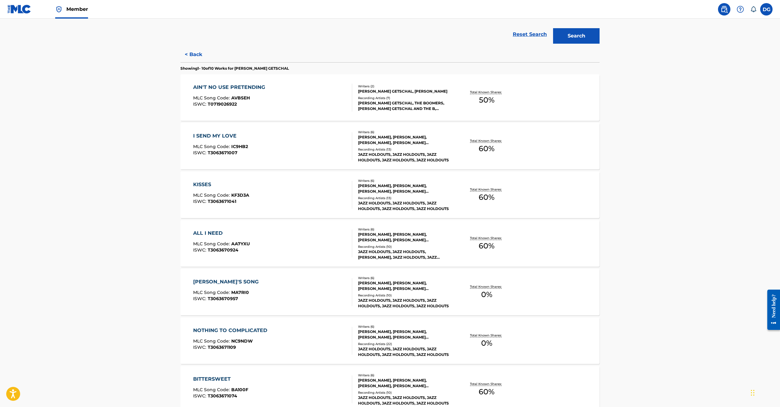
click at [193, 140] on div "I SEND MY LOVE" at bounding box center [220, 135] width 55 height 7
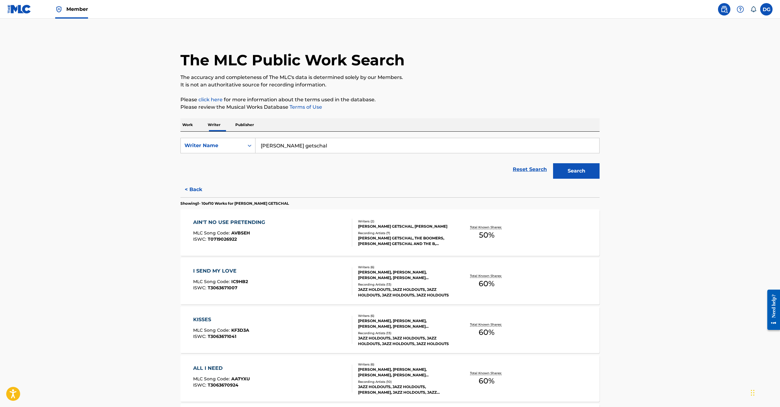
scroll to position [390, 0]
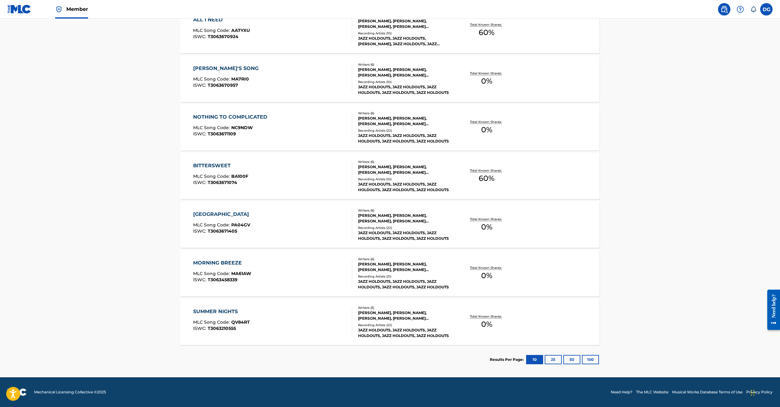
click at [193, 308] on div "SUMMER NIGHTS" at bounding box center [221, 311] width 57 height 7
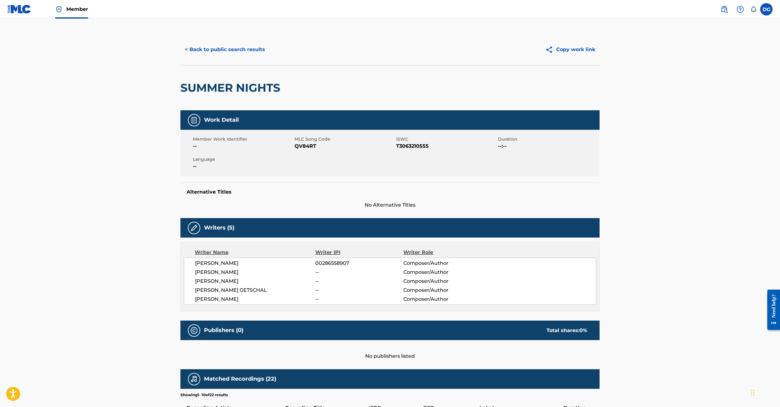
click at [762, 10] on label at bounding box center [766, 9] width 12 height 12
click at [767, 9] on input "DG [PERSON_NAME] [EMAIL_ADDRESS][DOMAIN_NAME] Notification Preferences Profile …" at bounding box center [767, 9] width 0 height 0
click at [727, 40] on p "[PERSON_NAME]" at bounding box center [745, 36] width 47 height 7
click at [767, 9] on input "DG [PERSON_NAME] [EMAIL_ADDRESS][DOMAIN_NAME] Notification Preferences Profile …" at bounding box center [767, 9] width 0 height 0
click at [63, 9] on img at bounding box center [58, 9] width 7 height 7
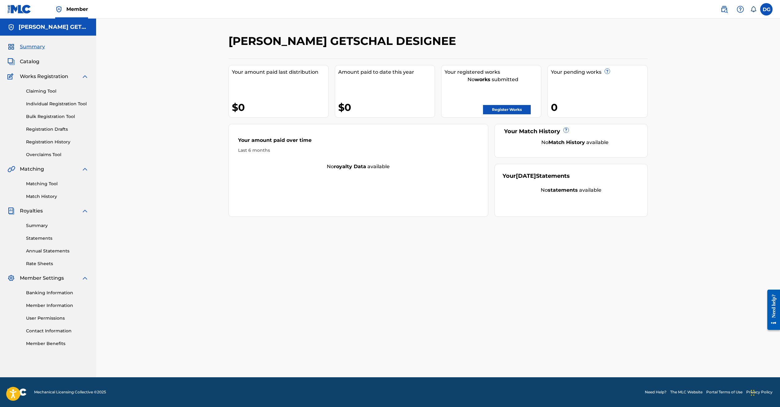
click at [47, 95] on link "Claiming Tool" at bounding box center [57, 91] width 63 height 7
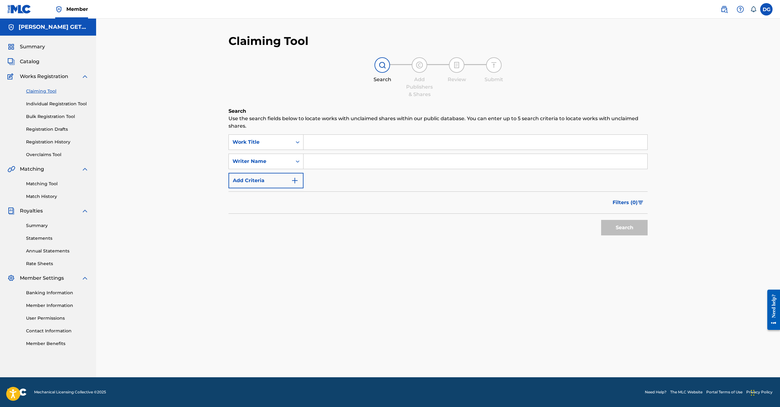
click at [304, 148] on input "Search Form" at bounding box center [476, 142] width 344 height 15
type input "when it snows in [US_STATE]"
click at [601, 236] on button "Search" at bounding box center [624, 228] width 47 height 16
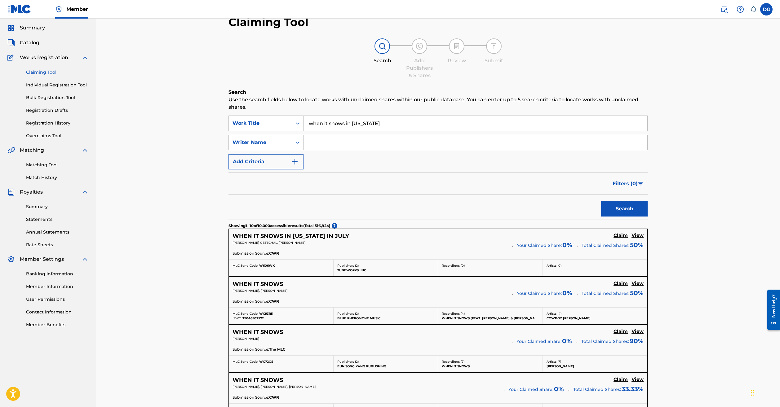
scroll to position [54, 0]
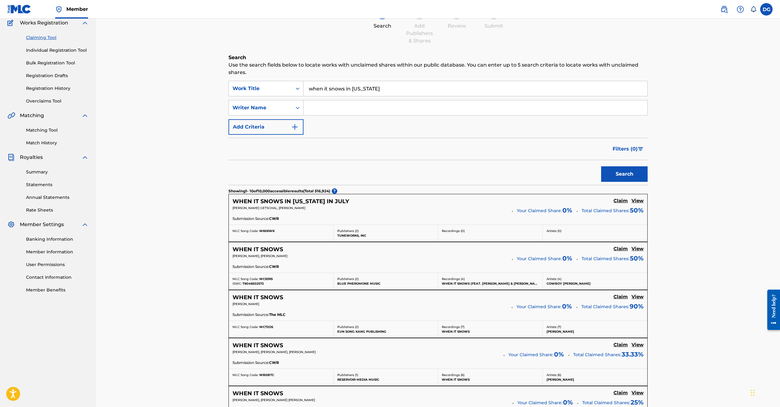
click at [289, 205] on h5 "WHEN IT SNOWS IN [US_STATE] IN JULY" at bounding box center [291, 201] width 117 height 7
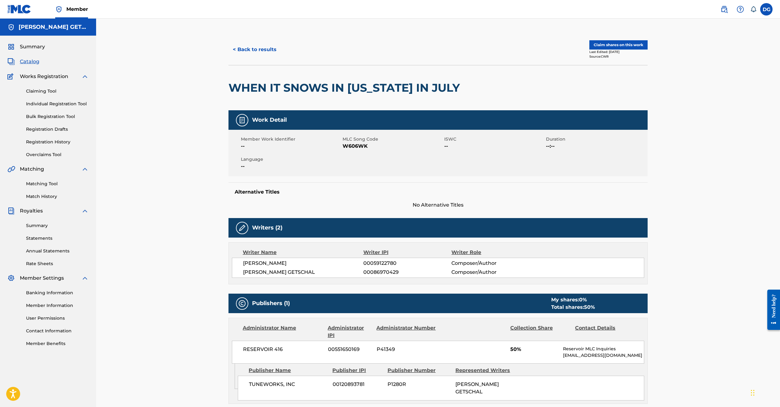
scroll to position [98, 0]
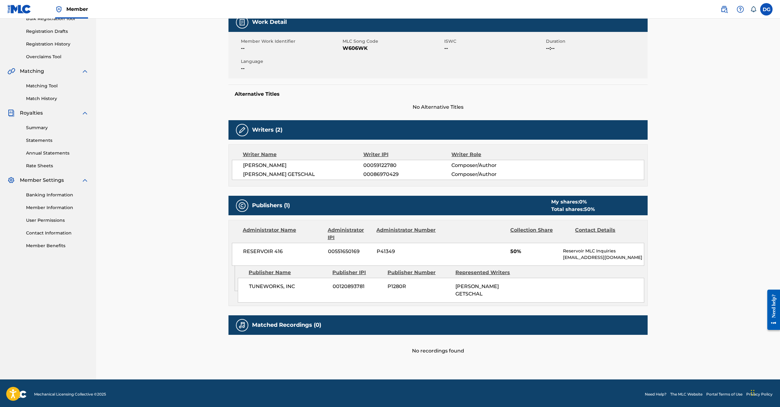
scroll to position [53, 0]
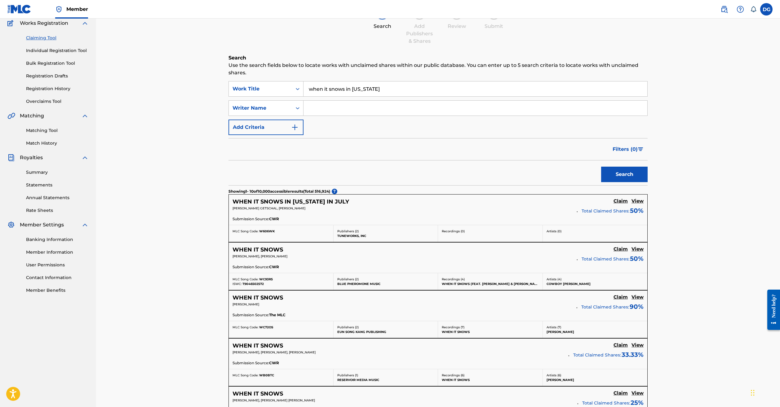
click at [614, 204] on h5 "Claim" at bounding box center [621, 201] width 14 height 6
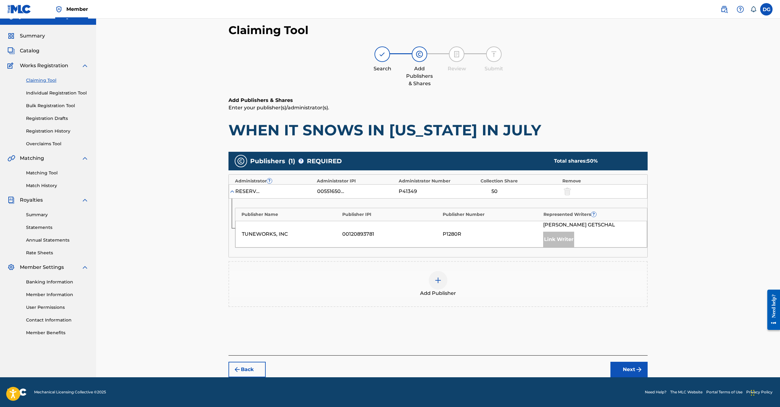
click at [442, 277] on img at bounding box center [437, 280] width 7 height 7
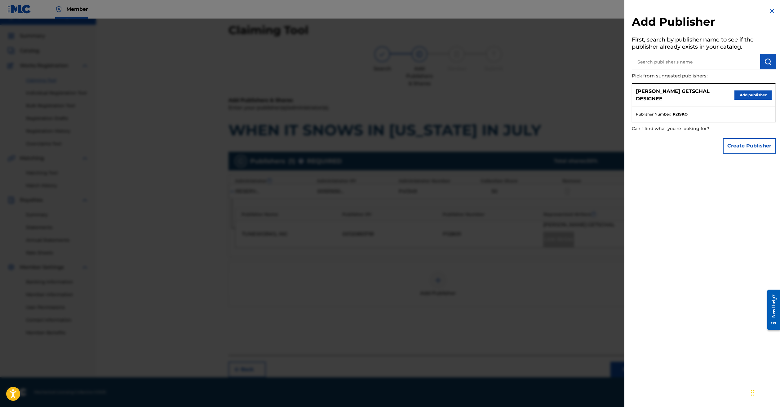
click at [632, 67] on input "text" at bounding box center [696, 62] width 128 height 16
type input "[PERSON_NAME] Cuts MUSIC"
click at [764, 65] on img "submit" at bounding box center [767, 61] width 7 height 7
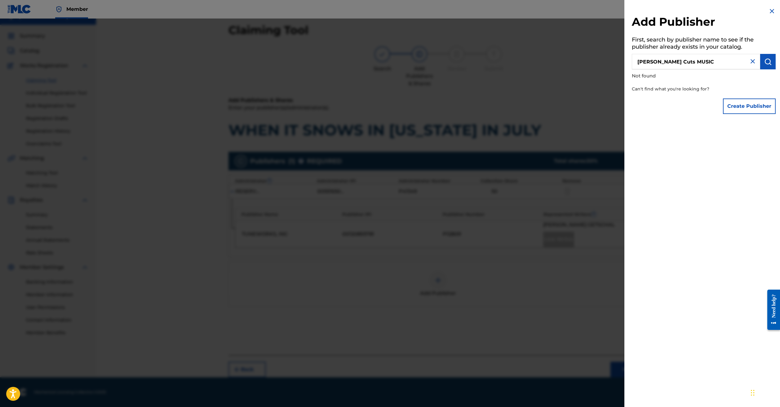
click at [749, 114] on button "Create Publisher" at bounding box center [749, 107] width 53 height 16
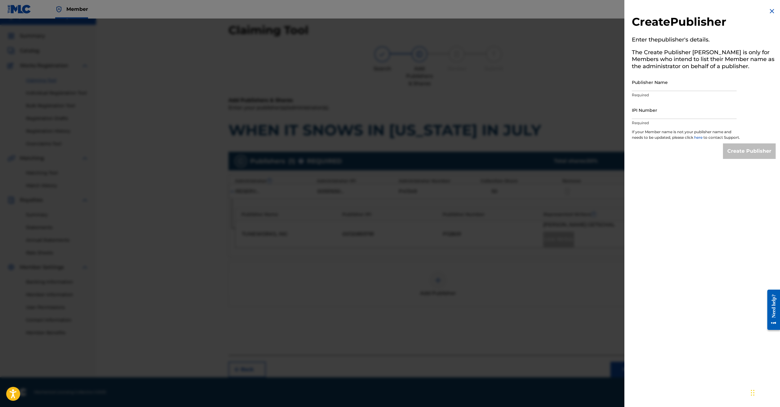
click at [635, 91] on input "Publisher Name" at bounding box center [684, 82] width 105 height 18
type input "[PERSON_NAME] CUTS MUSIC"
click at [632, 119] on input "IPI Number" at bounding box center [684, 110] width 105 height 18
paste input "00189778686"
type input "00189778686"
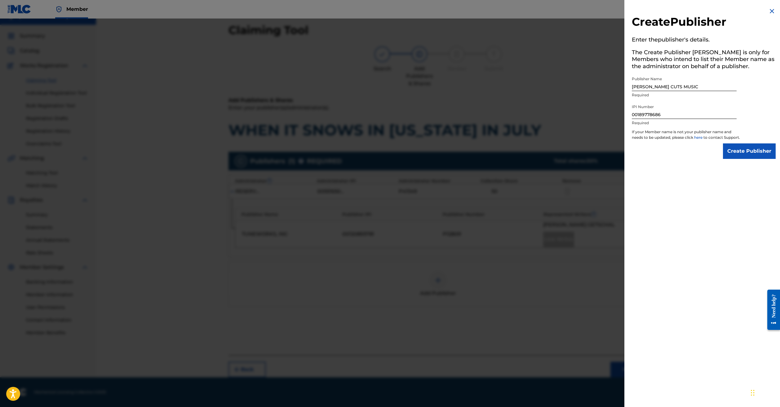
click at [751, 159] on input "Create Publisher" at bounding box center [749, 152] width 53 height 16
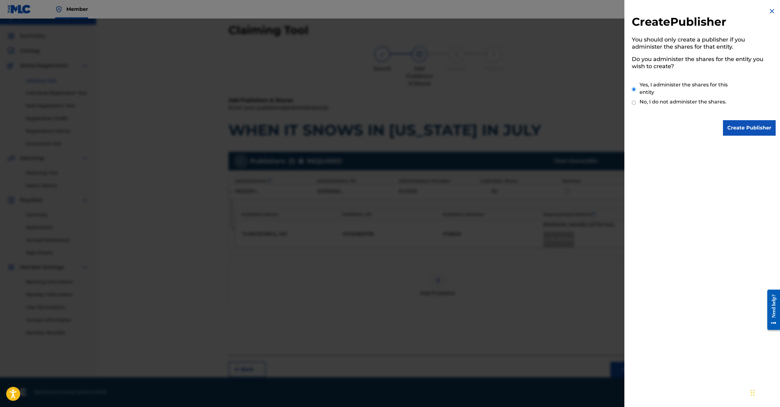
click at [755, 131] on input "Create Publisher" at bounding box center [749, 128] width 53 height 16
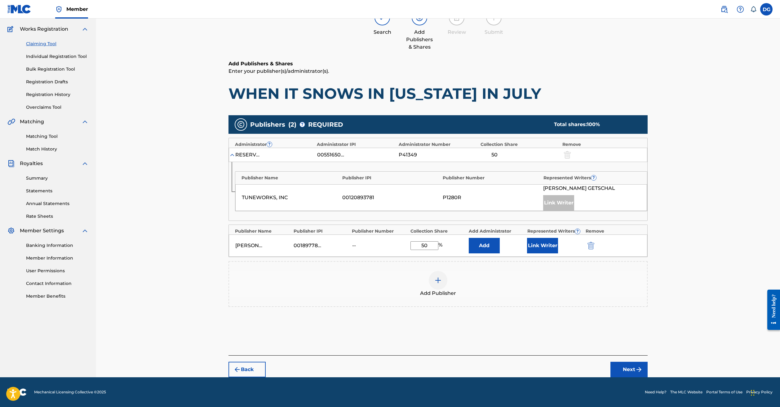
click at [435, 257] on div "[PERSON_NAME] CUTS MUSIC 00189778686 -- 50 % Add Link Writer" at bounding box center [438, 246] width 419 height 22
type input "5"
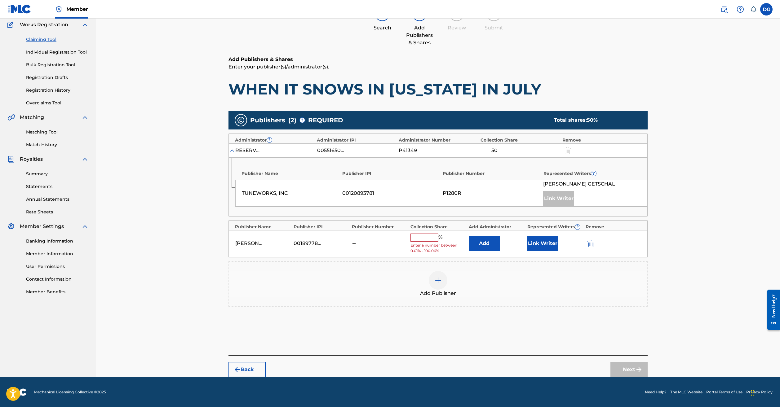
click at [655, 301] on div "Claiming Tool Search Add Publishers & Shares Review Submit Add Publishers & Sha…" at bounding box center [438, 179] width 434 height 395
click at [574, 207] on div "Link Writer" at bounding box center [558, 199] width 31 height 16
click at [431, 242] on input "text" at bounding box center [425, 238] width 28 height 8
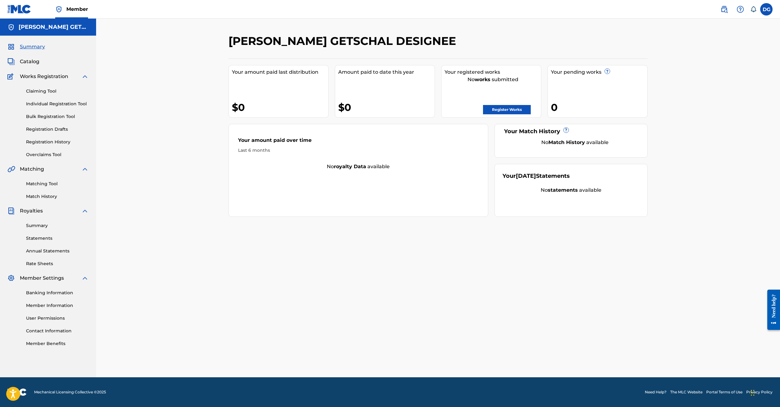
click at [53, 95] on link "Claiming Tool" at bounding box center [57, 91] width 63 height 7
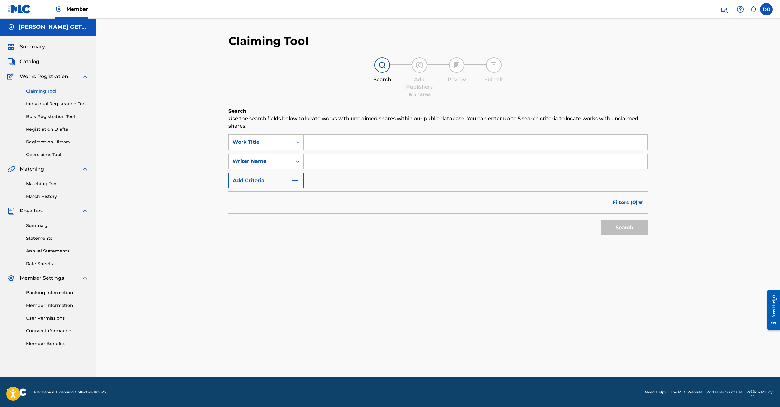
click at [306, 148] on input "Search Form" at bounding box center [476, 142] width 344 height 15
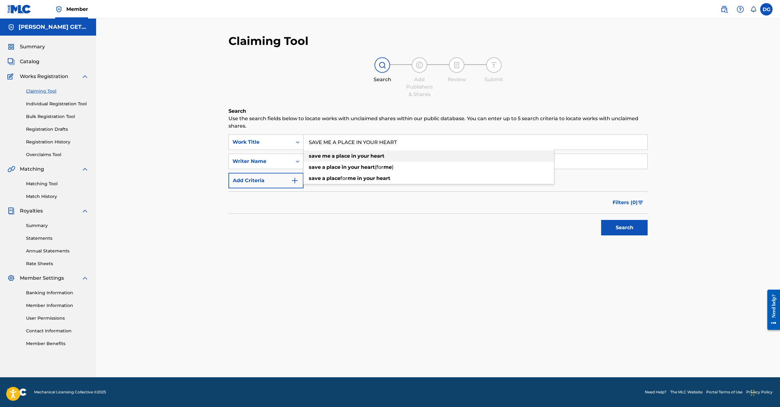
click at [336, 159] on strong "place" at bounding box center [343, 156] width 14 height 6
type input "save me a place in your heart"
click at [601, 236] on button "Search" at bounding box center [624, 228] width 47 height 16
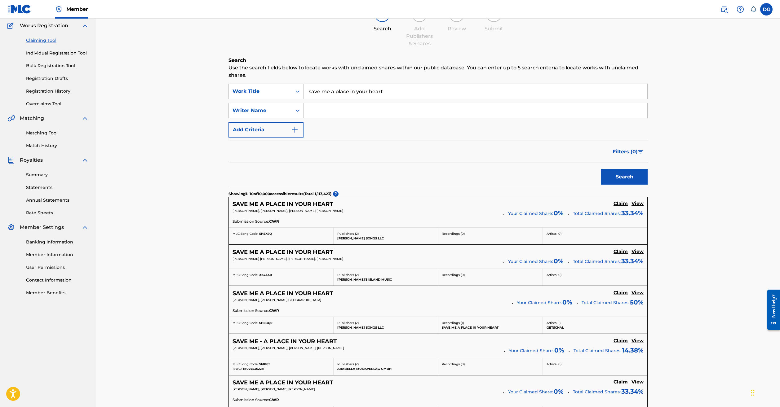
scroll to position [52, 0]
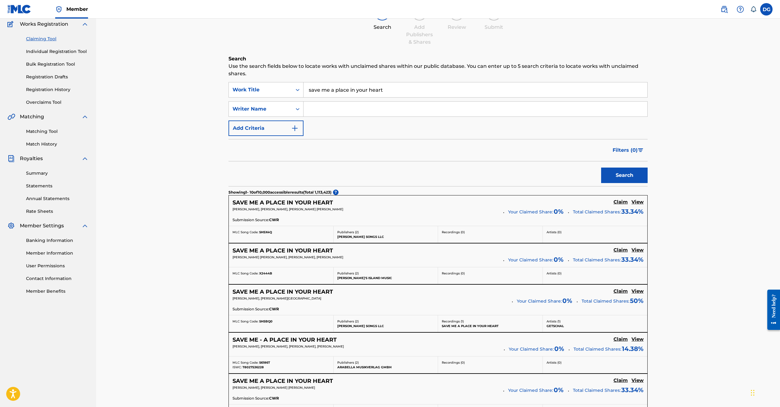
click at [283, 207] on h5 "SAVE ME A PLACE IN YOUR HEART" at bounding box center [283, 202] width 100 height 7
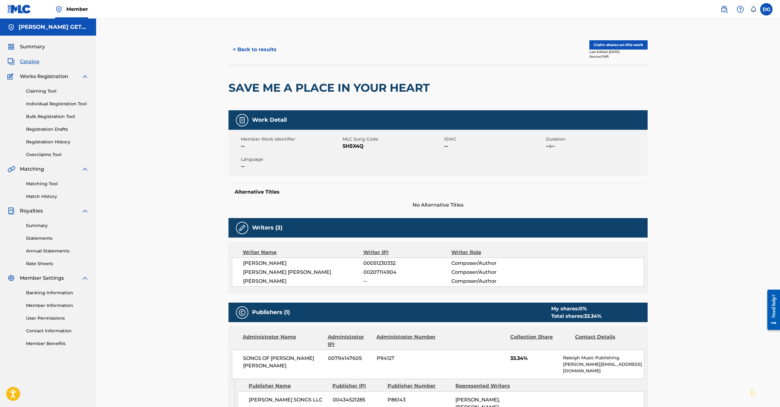
click at [51, 95] on link "Claiming Tool" at bounding box center [57, 91] width 63 height 7
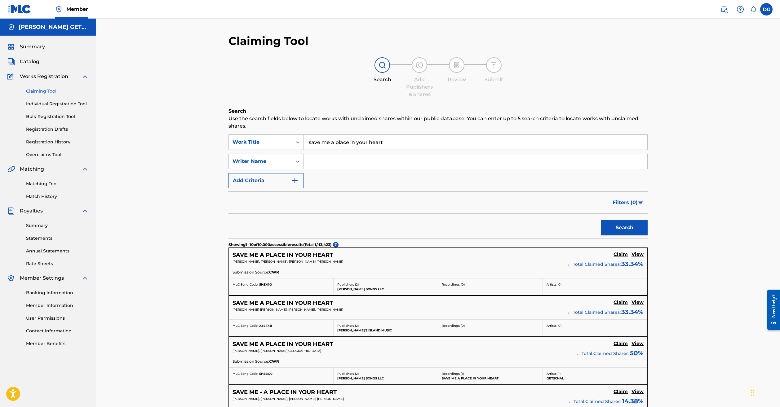
click at [614, 258] on h5 "Claim" at bounding box center [621, 255] width 14 height 6
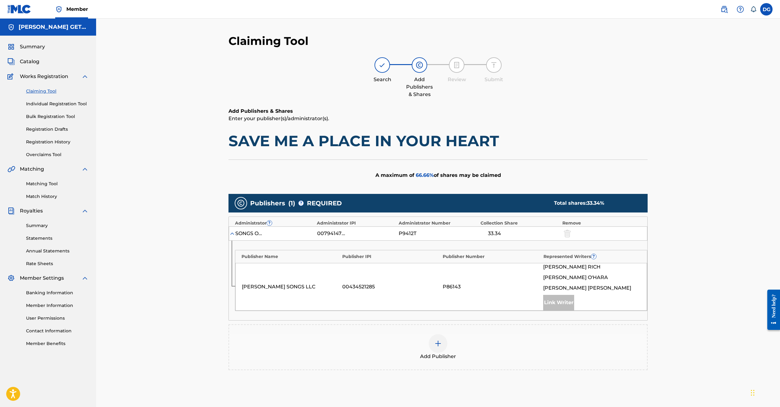
scroll to position [131, 0]
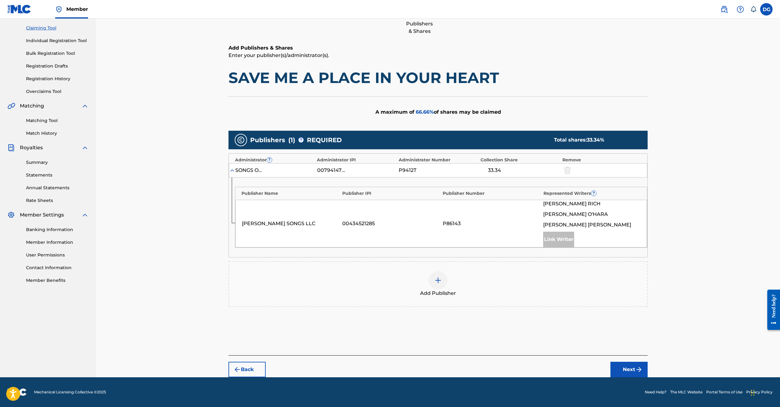
click at [442, 277] on img at bounding box center [437, 280] width 7 height 7
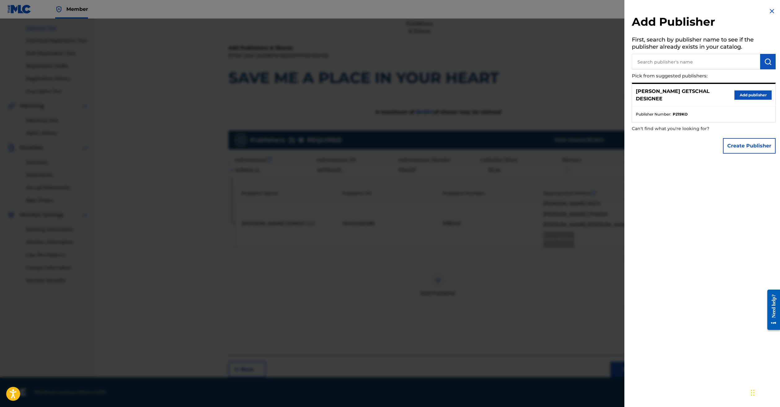
click at [645, 69] on input "text" at bounding box center [696, 62] width 128 height 16
type input "[PERSON_NAME] CUTS MUSIC"
click at [765, 65] on img "submit" at bounding box center [767, 61] width 7 height 7
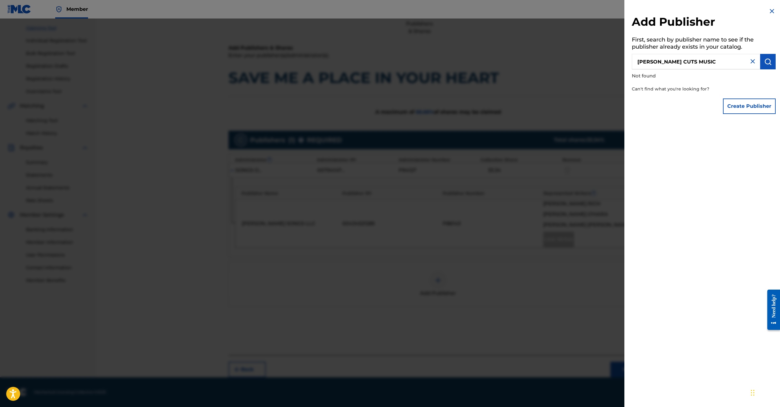
click at [746, 114] on button "Create Publisher" at bounding box center [749, 107] width 53 height 16
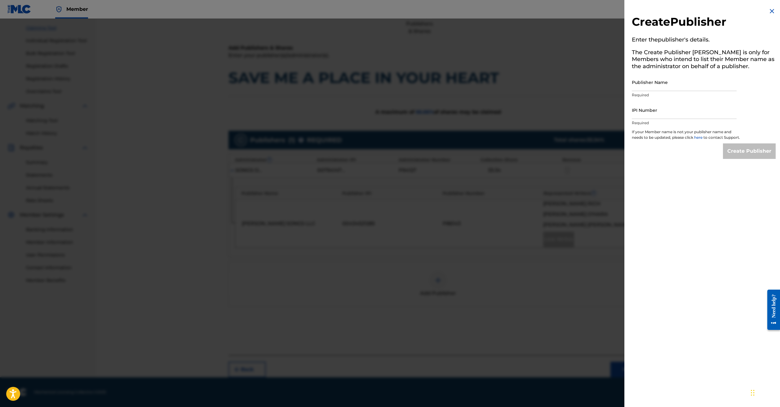
click at [672, 91] on input "Publisher Name" at bounding box center [684, 82] width 105 height 18
type input "[PERSON_NAME] CUTS MUSIC"
click at [638, 119] on input "IPI Number" at bounding box center [684, 110] width 105 height 18
paste input "00189778686"
type input "00189778686"
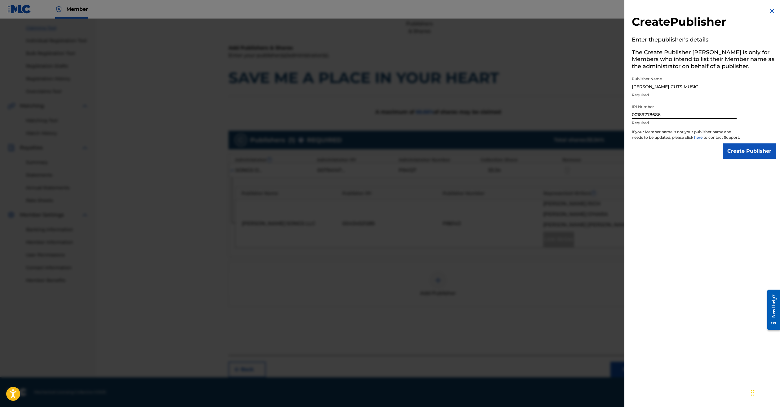
click at [755, 159] on input "Create Publisher" at bounding box center [749, 152] width 53 height 16
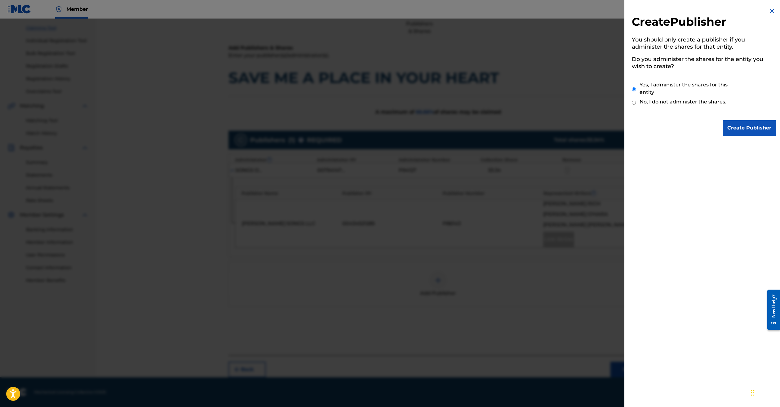
click at [752, 127] on input "Create Publisher" at bounding box center [749, 128] width 53 height 16
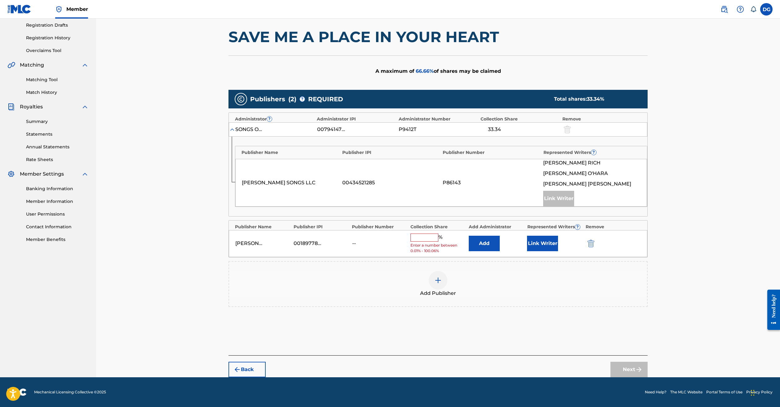
click at [429, 242] on input "text" at bounding box center [425, 238] width 28 height 8
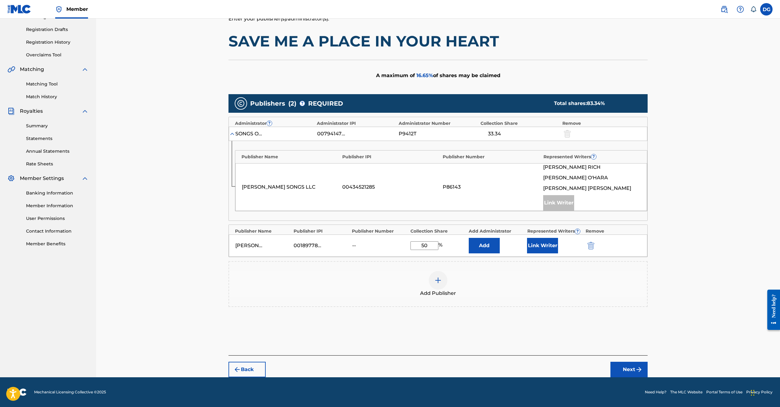
type input "50"
click at [558, 254] on button "Link Writer" at bounding box center [542, 246] width 31 height 16
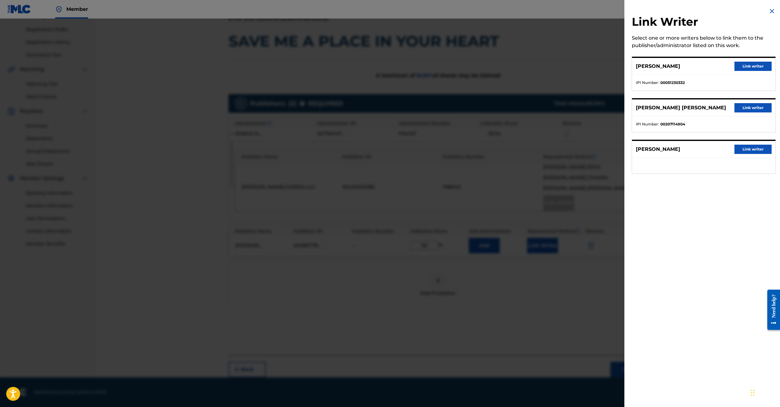
click at [771, 13] on img at bounding box center [771, 10] width 7 height 7
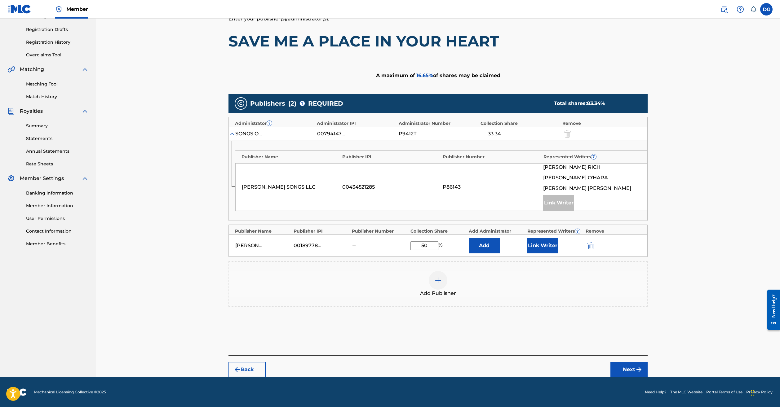
click at [500, 254] on button "Add" at bounding box center [484, 246] width 31 height 16
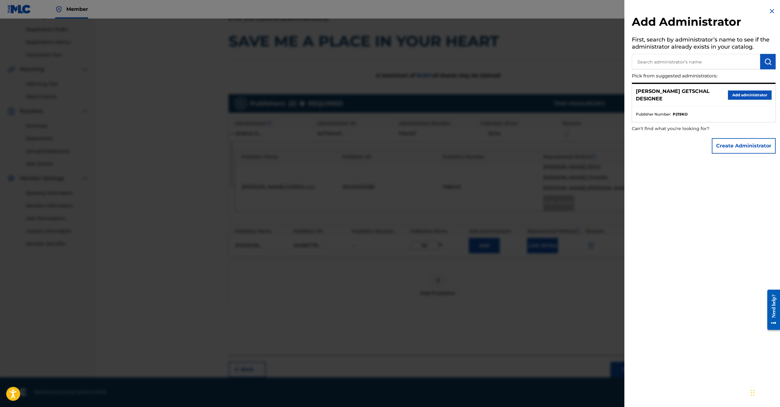
click at [768, 11] on img at bounding box center [771, 10] width 7 height 7
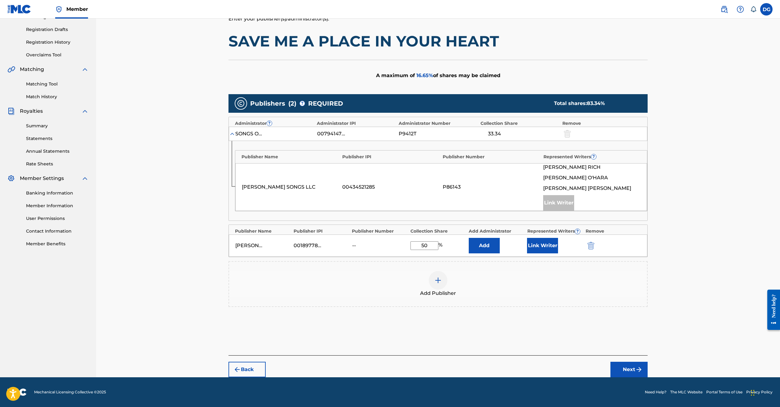
click at [500, 254] on button "Add" at bounding box center [484, 246] width 31 height 16
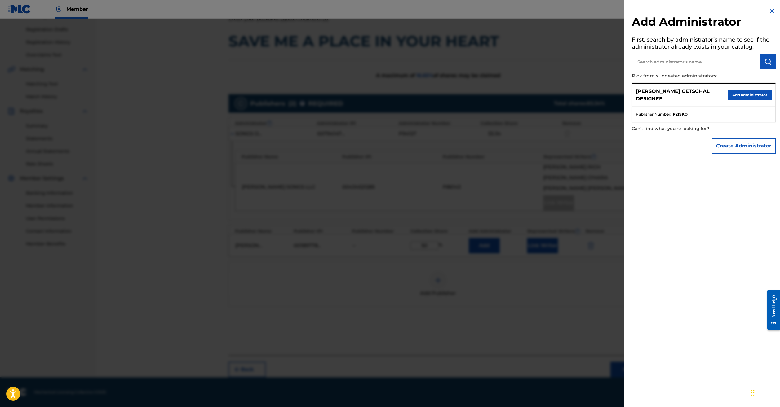
click at [762, 8] on div "Add Administrator First, search by administrator’s name to see if the administr…" at bounding box center [704, 82] width 159 height 164
click at [769, 12] on img at bounding box center [771, 10] width 7 height 7
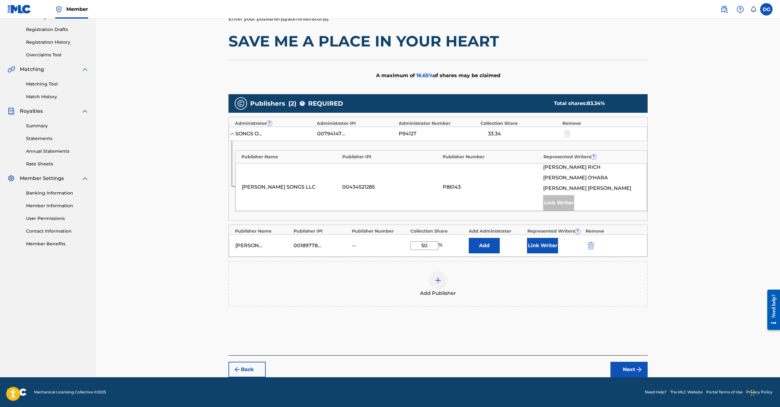
click at [648, 378] on button "Next" at bounding box center [629, 370] width 37 height 16
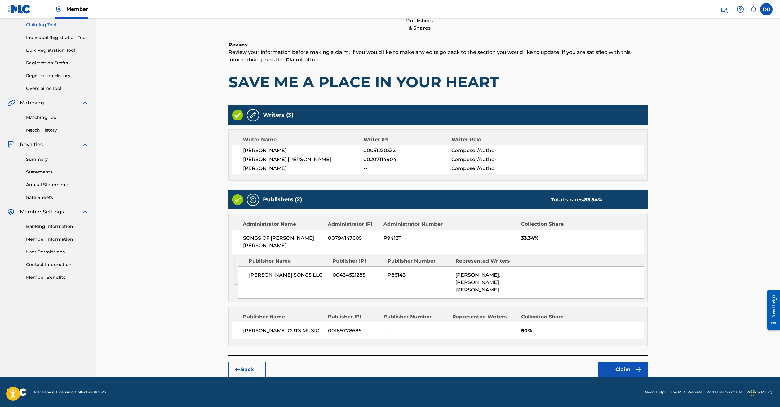
click at [249, 112] on img at bounding box center [252, 115] width 7 height 7
click at [232, 110] on img at bounding box center [237, 115] width 11 height 11
click at [249, 112] on img at bounding box center [252, 115] width 7 height 7
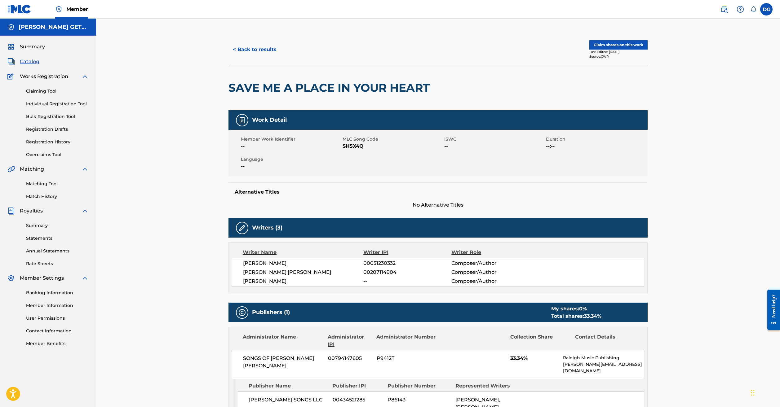
click at [238, 232] on img at bounding box center [241, 228] width 7 height 7
click at [387, 278] on div "Writers (3) Writer Name Writer IPI Writer Role [PERSON_NAME] 00051230332 Compos…" at bounding box center [438, 255] width 419 height 75
click at [433, 267] on span "00051230332" at bounding box center [407, 263] width 88 height 7
click at [648, 50] on button "Claim shares on this work" at bounding box center [619, 44] width 58 height 9
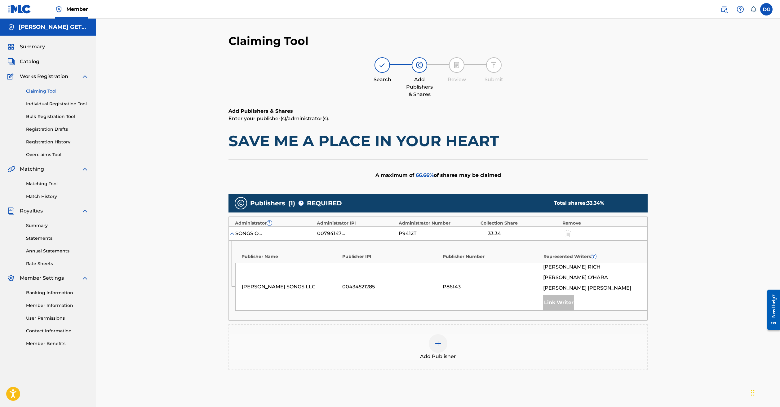
scroll to position [131, 0]
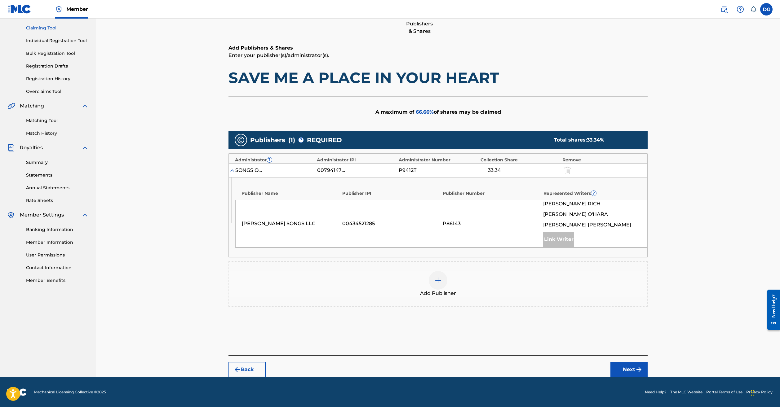
click at [442, 277] on img at bounding box center [437, 280] width 7 height 7
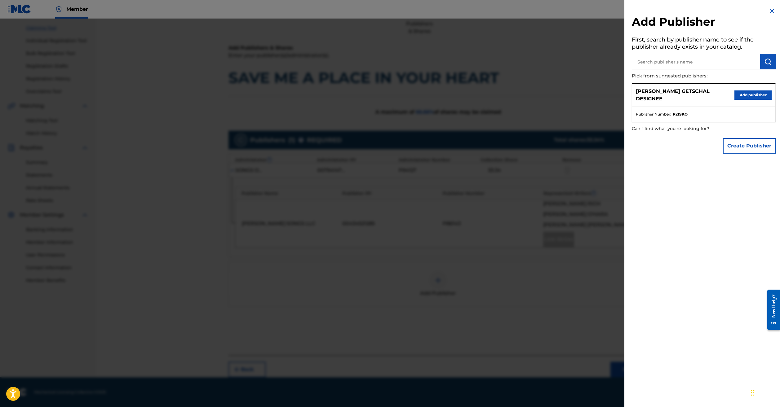
click at [676, 66] on input "text" at bounding box center [696, 62] width 128 height 16
type input "[PERSON_NAME] CUTS MUSIC"
click at [743, 96] on button "Add publisher" at bounding box center [753, 95] width 37 height 9
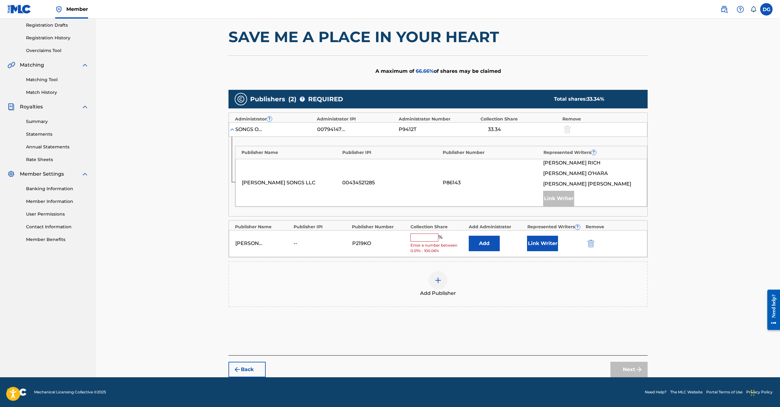
click at [435, 242] on input "text" at bounding box center [425, 238] width 28 height 8
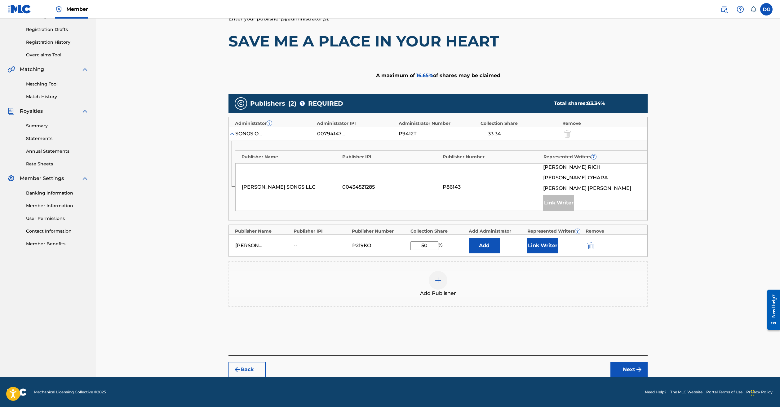
type input "50"
click at [648, 378] on button "Next" at bounding box center [629, 370] width 37 height 16
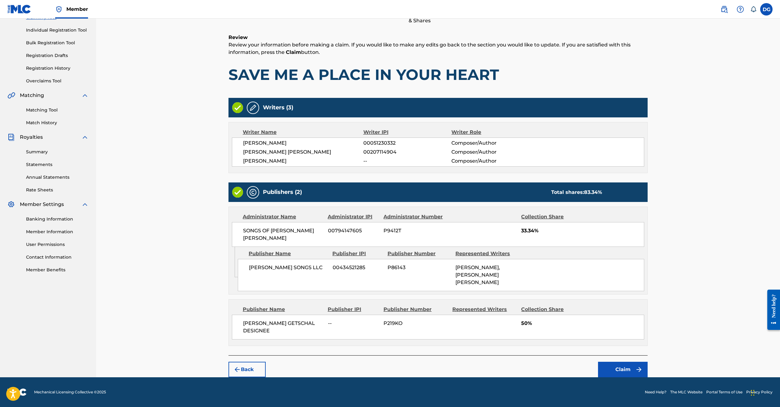
scroll to position [116, 0]
click at [648, 362] on button "Claim" at bounding box center [623, 370] width 50 height 16
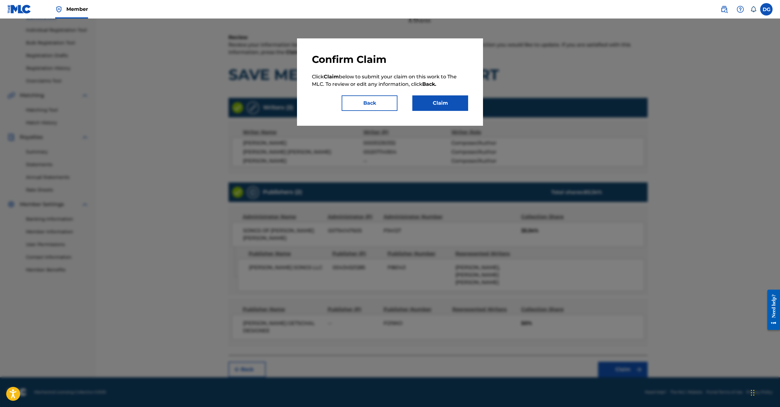
click at [448, 111] on button "Claim" at bounding box center [440, 104] width 56 height 16
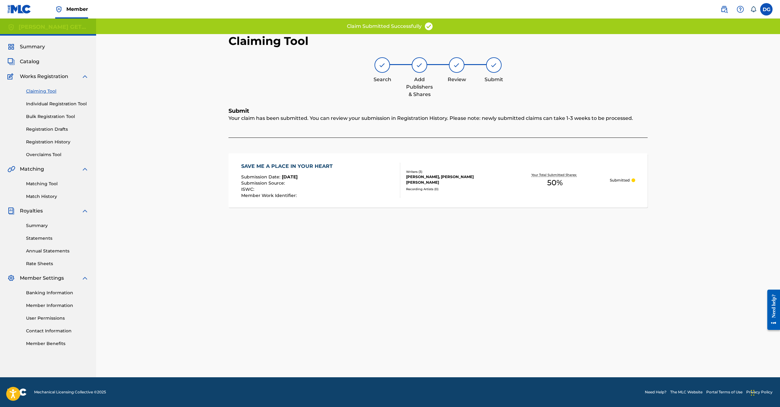
scroll to position [26, 0]
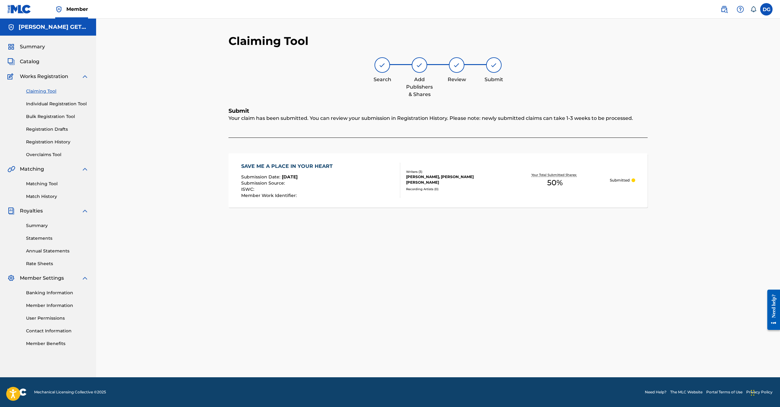
click at [43, 88] on link "Claiming Tool" at bounding box center [57, 91] width 63 height 7
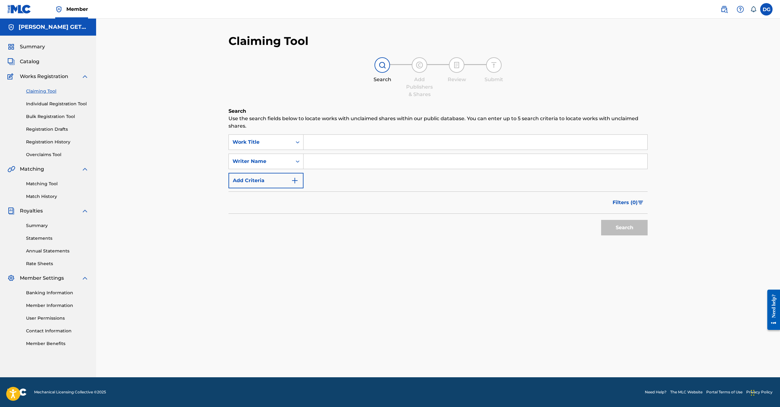
click at [308, 149] on input "Search Form" at bounding box center [476, 142] width 344 height 15
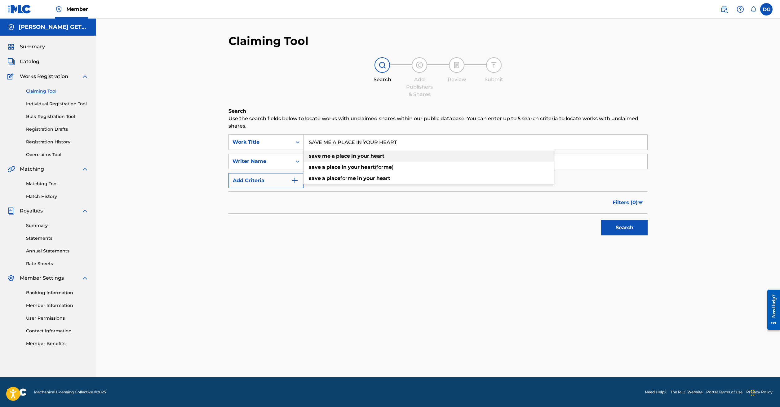
click at [332, 159] on strong "a" at bounding box center [333, 156] width 3 height 6
type input "save me a place in your heart"
click at [601, 236] on button "Search" at bounding box center [624, 228] width 47 height 16
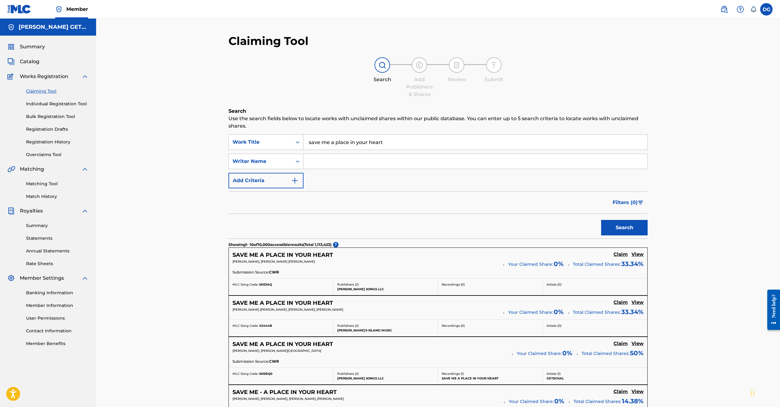
click at [255, 348] on h5 "SAVE ME A PLACE IN YOUR HEART" at bounding box center [283, 344] width 100 height 7
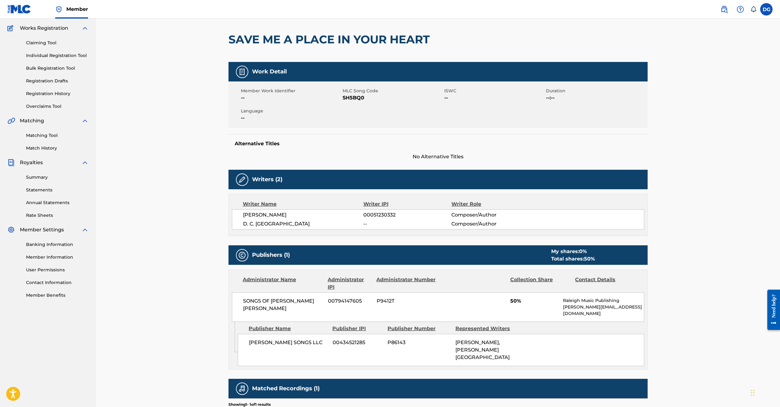
scroll to position [73, 0]
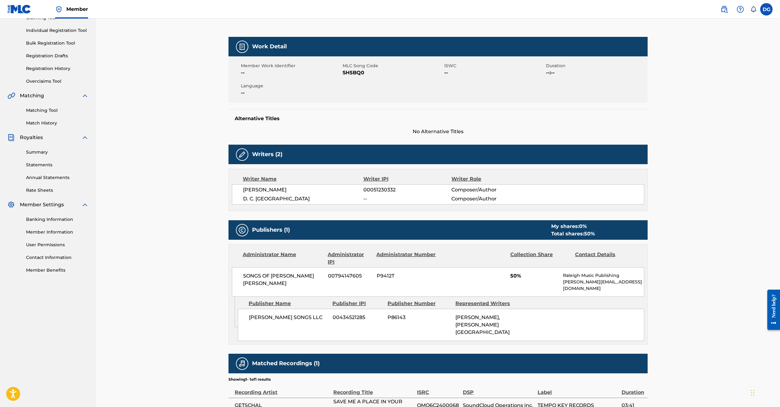
drag, startPoint x: 354, startPoint y: 96, endPoint x: 339, endPoint y: 107, distance: 18.9
click at [339, 103] on div "Member Work Identifier -- MLC Song Code SH5BQ0 ISWC -- Duration --:-- Language …" at bounding box center [438, 79] width 419 height 47
click at [47, 21] on link "Claiming Tool" at bounding box center [57, 18] width 63 height 7
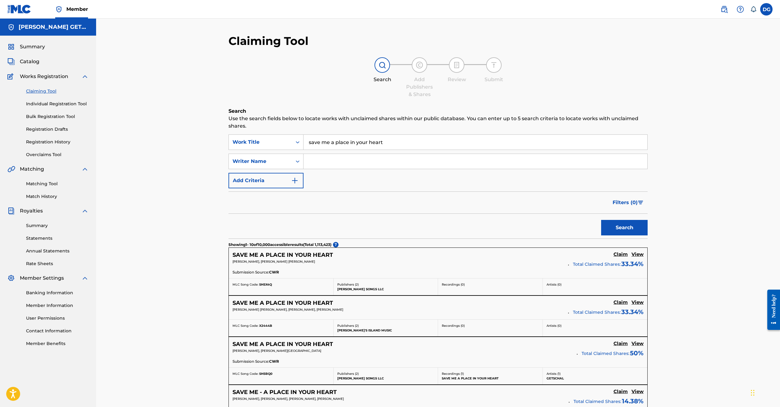
click at [274, 348] on h5 "SAVE ME A PLACE IN YOUR HEART" at bounding box center [283, 344] width 100 height 7
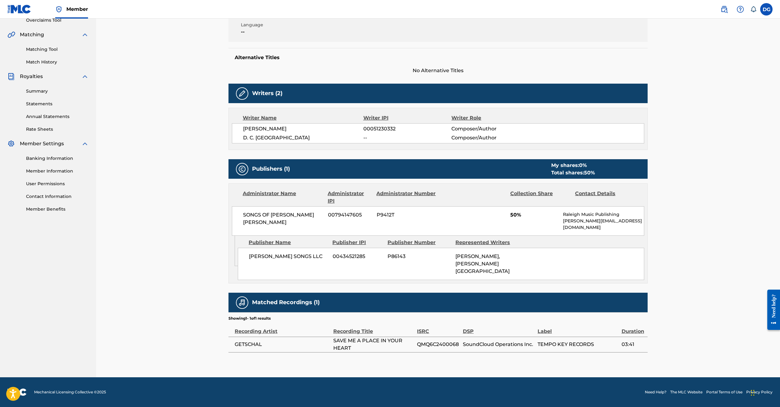
scroll to position [183, 0]
click at [638, 212] on p "Raleigh Music Publishing" at bounding box center [603, 215] width 81 height 7
click at [257, 166] on h5 "Publishers (1)" at bounding box center [271, 169] width 38 height 7
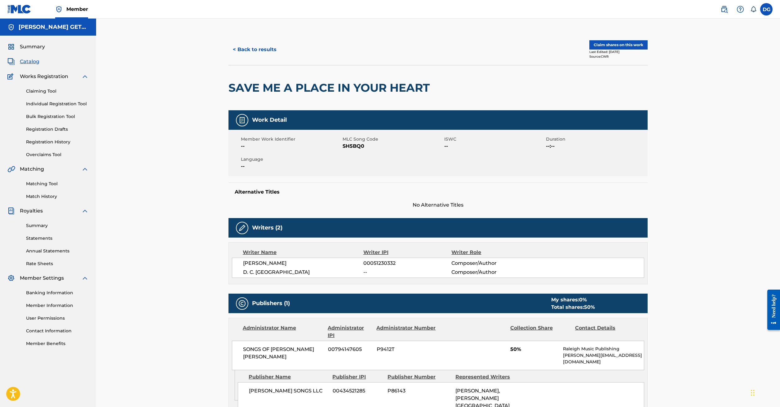
click at [648, 50] on button "Claim shares on this work" at bounding box center [619, 44] width 58 height 9
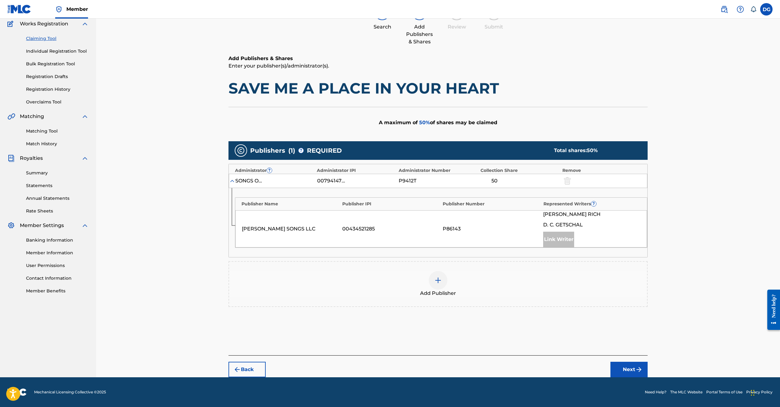
scroll to position [87, 0]
click at [442, 284] on img at bounding box center [437, 280] width 7 height 7
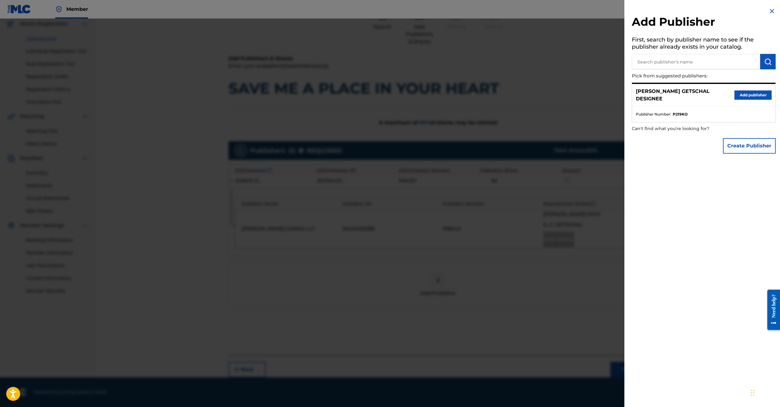
click at [635, 68] on input "text" at bounding box center [696, 62] width 128 height 16
type input "[PERSON_NAME] CUTS MSUIC"
click at [752, 154] on button "Create Publisher" at bounding box center [749, 146] width 53 height 16
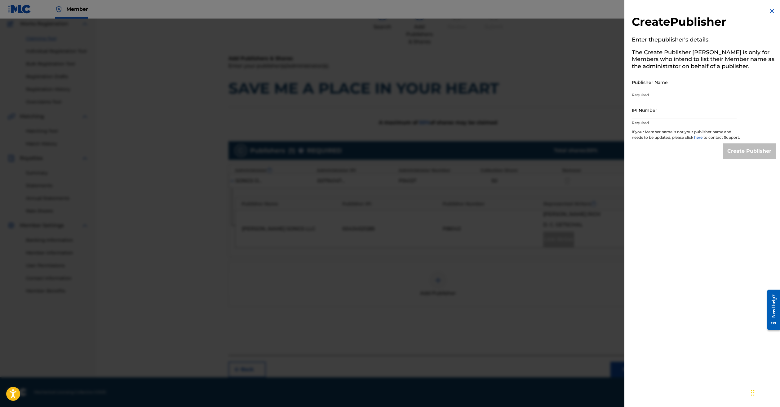
click at [769, 11] on img at bounding box center [771, 10] width 7 height 7
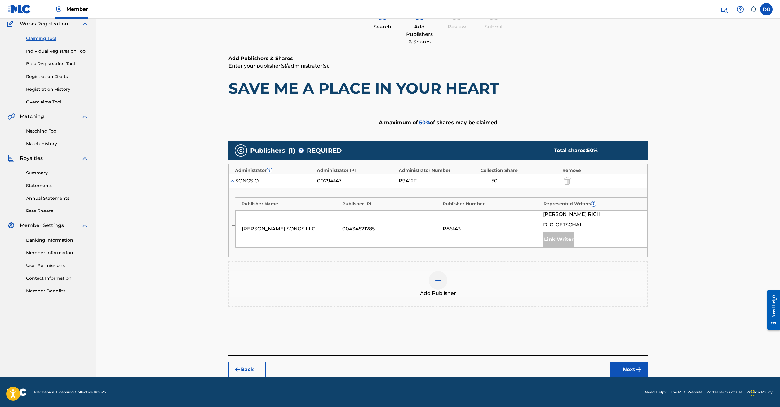
click at [442, 284] on img at bounding box center [437, 280] width 7 height 7
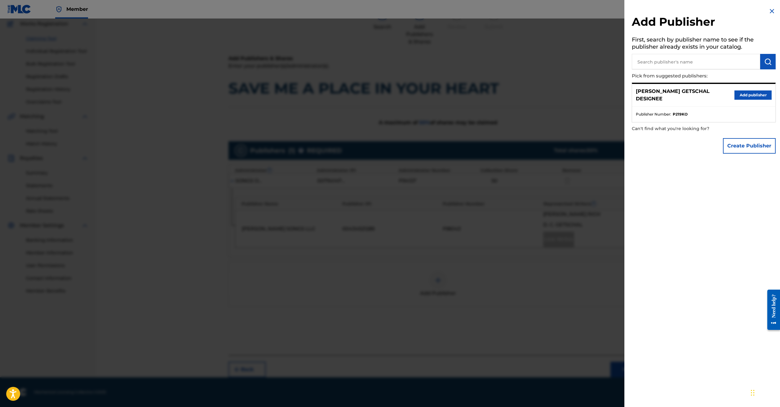
click at [741, 100] on button "Add publisher" at bounding box center [753, 95] width 37 height 9
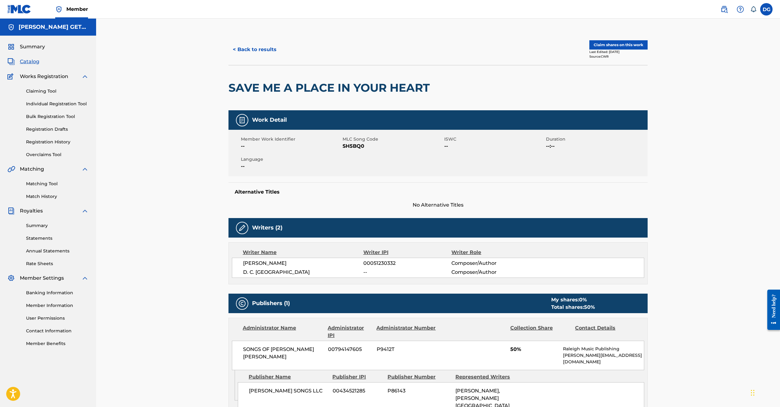
click at [648, 50] on button "Claim shares on this work" at bounding box center [619, 44] width 58 height 9
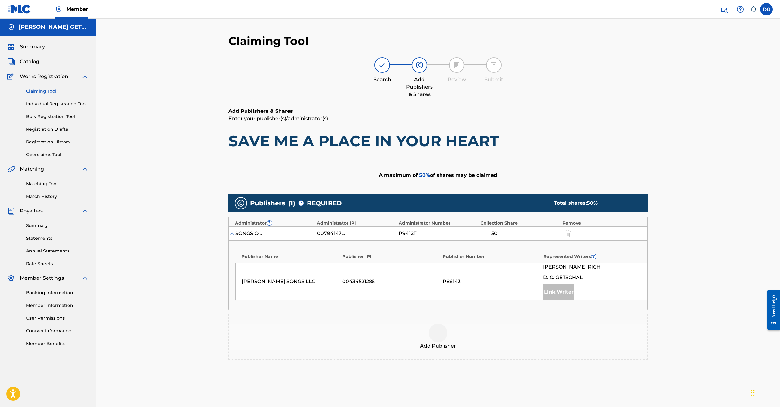
click at [448, 343] on div at bounding box center [438, 333] width 19 height 19
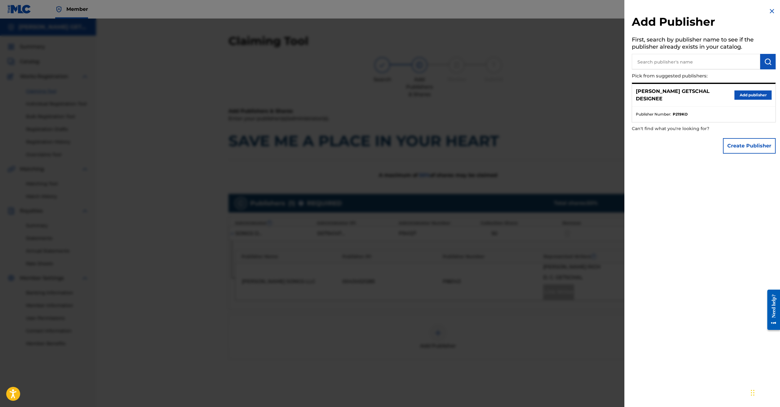
click at [743, 97] on button "Add publisher" at bounding box center [753, 95] width 37 height 9
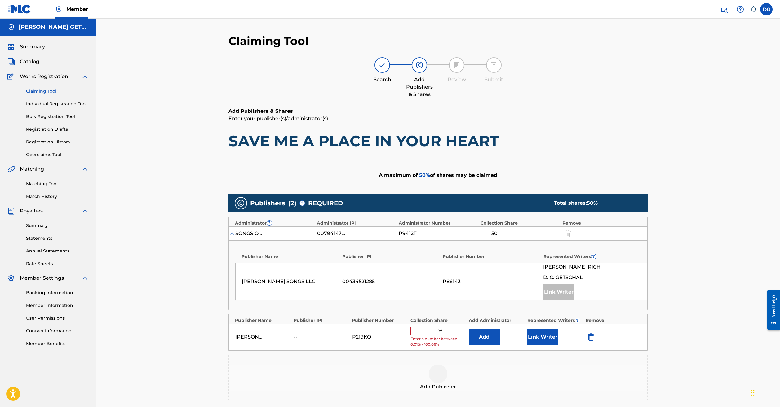
scroll to position [163, 0]
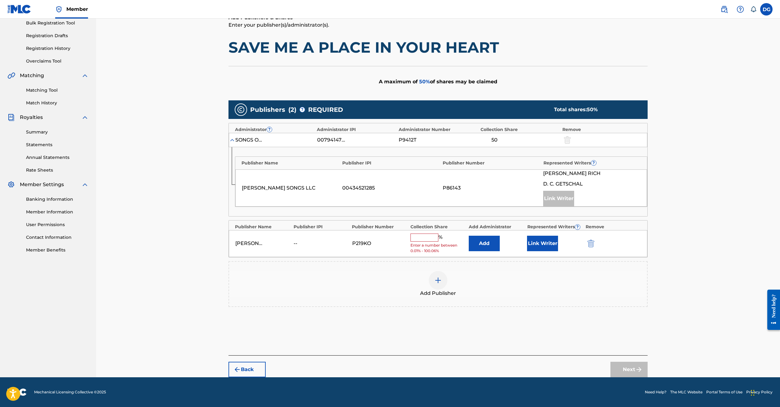
click at [428, 234] on input "text" at bounding box center [425, 238] width 28 height 8
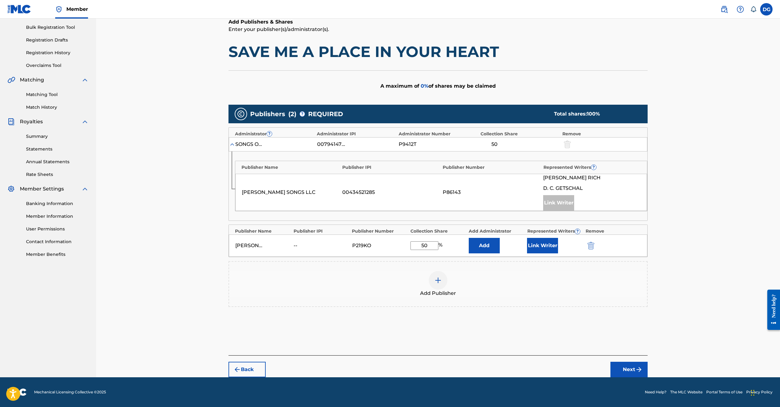
type input "50"
click at [545, 277] on div "Add Publisher" at bounding box center [438, 284] width 419 height 46
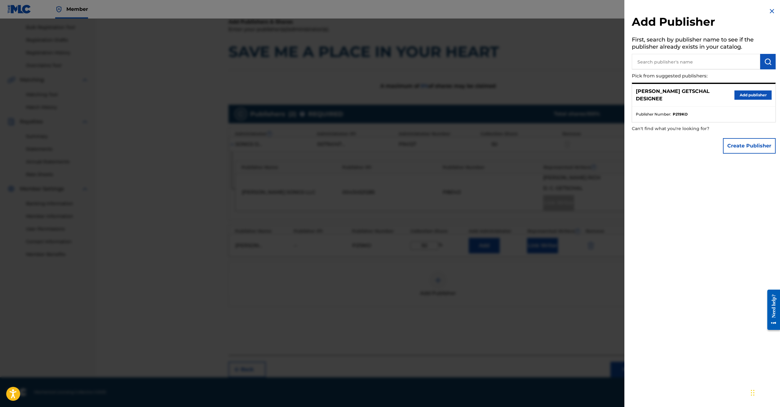
click at [457, 325] on div at bounding box center [390, 222] width 780 height 407
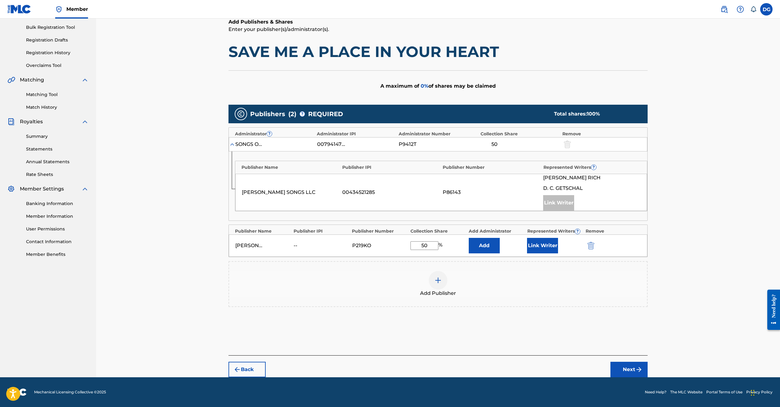
click at [648, 362] on button "Next" at bounding box center [629, 370] width 37 height 16
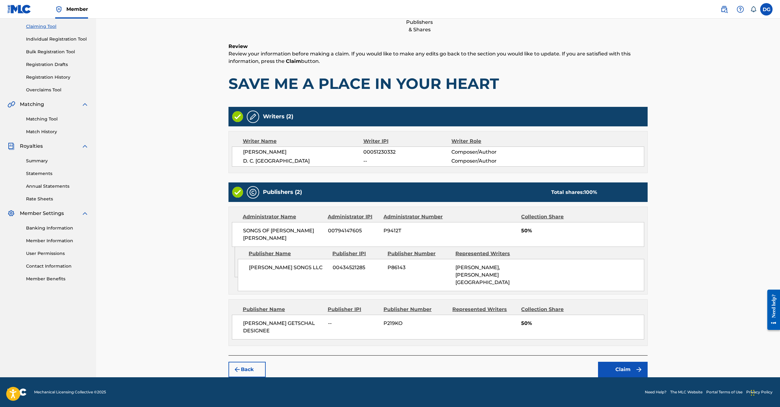
click at [648, 362] on button "Claim" at bounding box center [623, 370] width 50 height 16
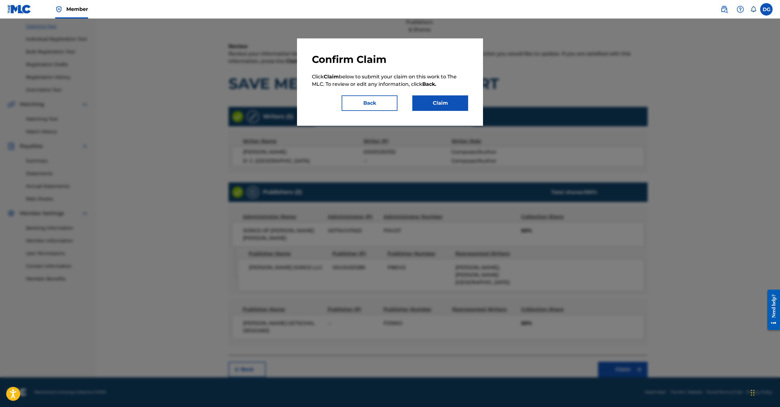
click at [451, 111] on button "Claim" at bounding box center [440, 104] width 56 height 16
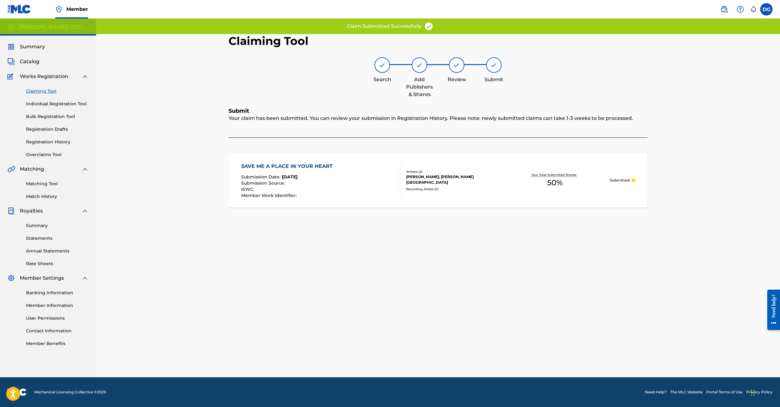
scroll to position [0, 0]
click at [43, 95] on link "Claiming Tool" at bounding box center [57, 91] width 63 height 7
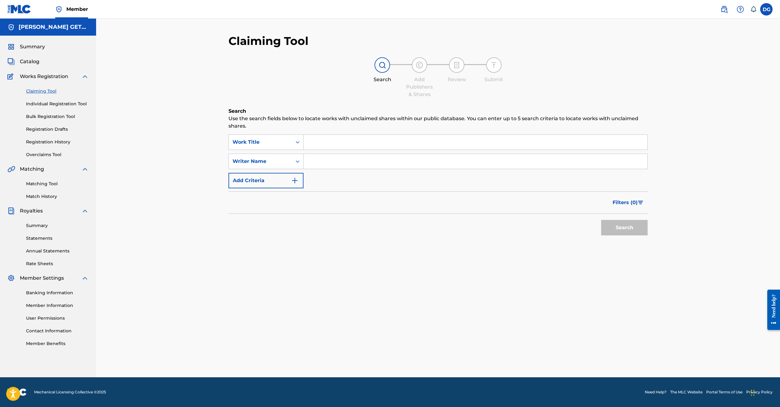
click at [344, 148] on input "Search Form" at bounding box center [476, 142] width 344 height 15
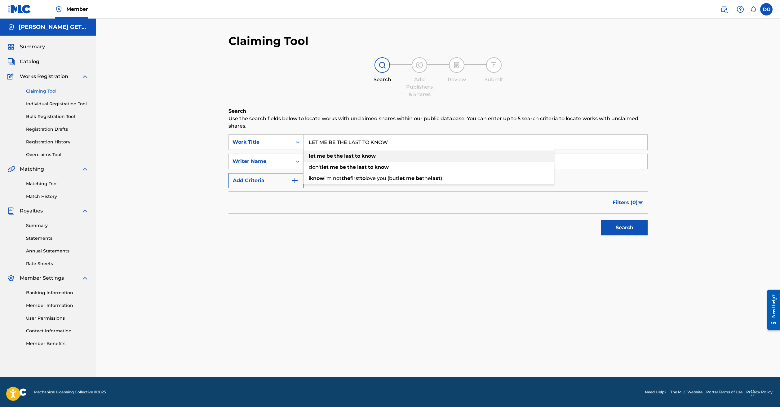
click at [334, 159] on strong "the" at bounding box center [338, 156] width 9 height 6
type input "let me be the last to know"
click at [601, 236] on button "Search" at bounding box center [624, 228] width 47 height 16
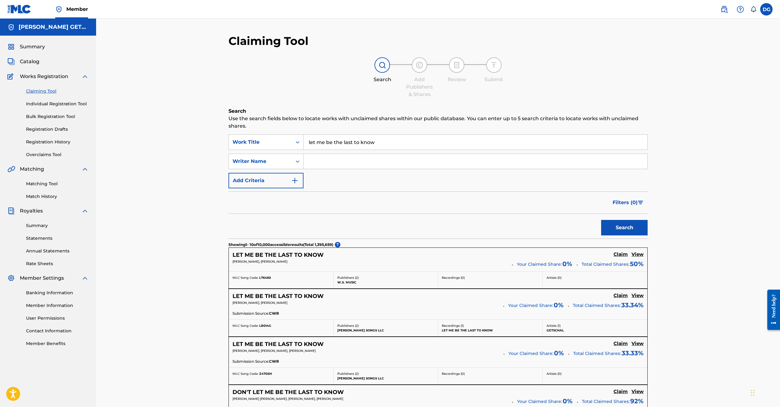
scroll to position [127, 0]
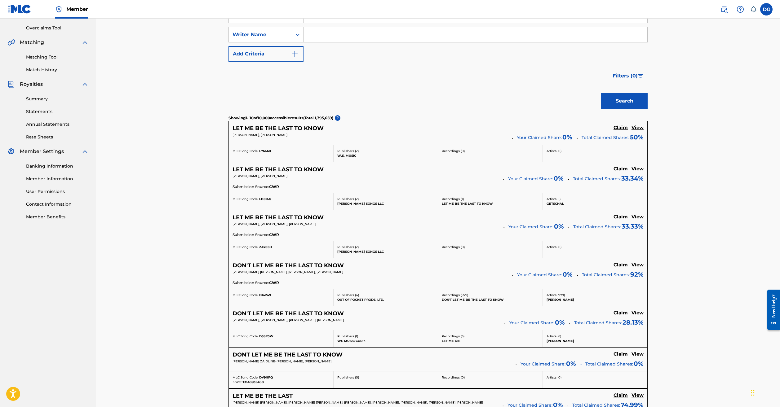
click at [254, 173] on h5 "LET ME BE THE LAST TO KNOW" at bounding box center [278, 169] width 91 height 7
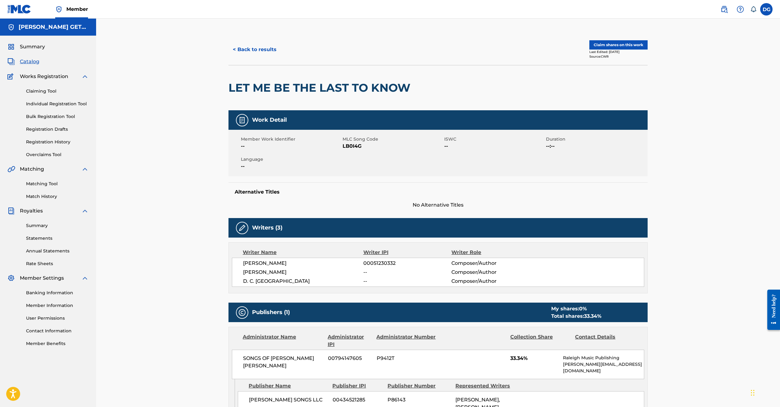
click at [648, 50] on button "Claim shares on this work" at bounding box center [619, 44] width 58 height 9
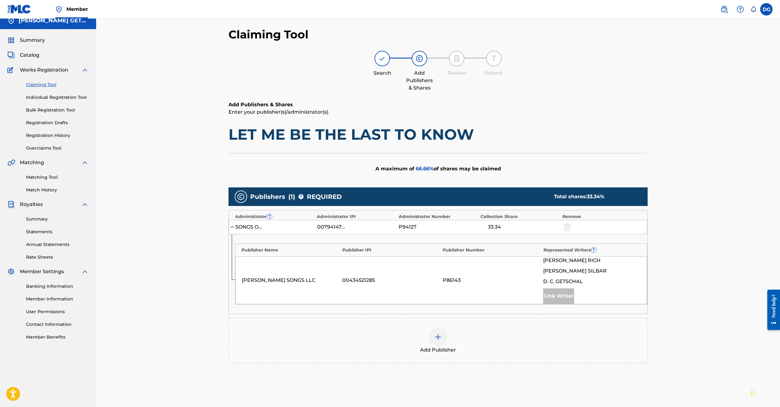
scroll to position [16, 0]
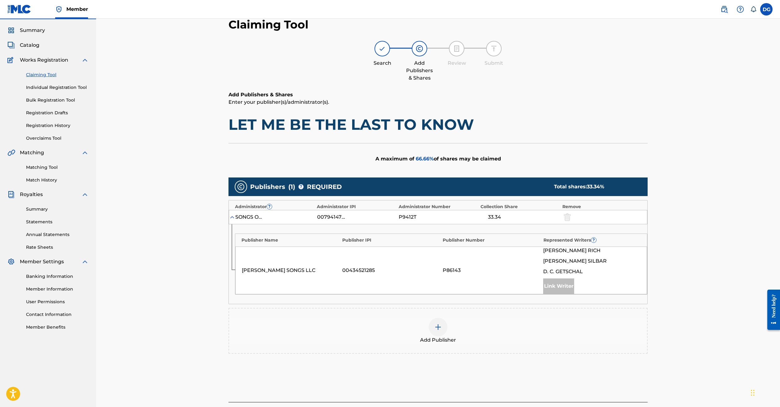
click at [442, 331] on img at bounding box center [437, 327] width 7 height 7
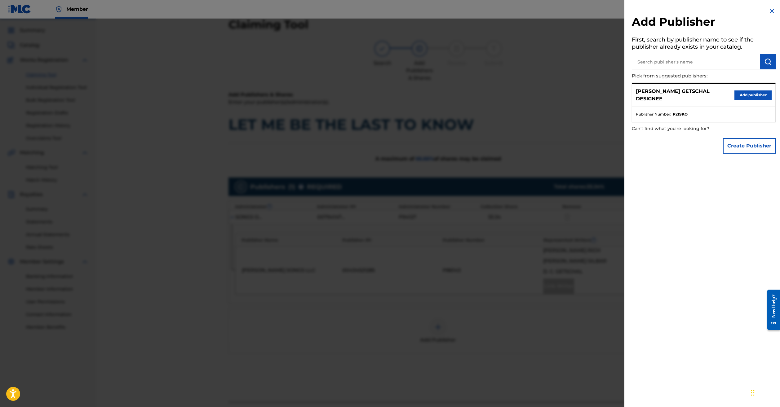
click at [659, 59] on input "text" at bounding box center [696, 62] width 128 height 16
type input "[PERSON_NAME] CUTS MUSIC"
click at [752, 154] on button "Create Publisher" at bounding box center [749, 146] width 53 height 16
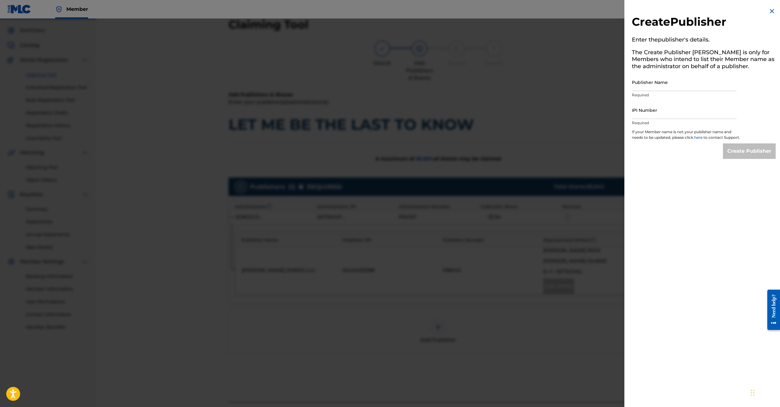
click at [668, 90] on input "Publisher Name" at bounding box center [684, 82] width 105 height 18
type input "[PERSON_NAME] CUTS MUSIC"
click at [655, 119] on input "IPI Number" at bounding box center [684, 110] width 105 height 18
paste input "00189778686"
type input "00189778686"
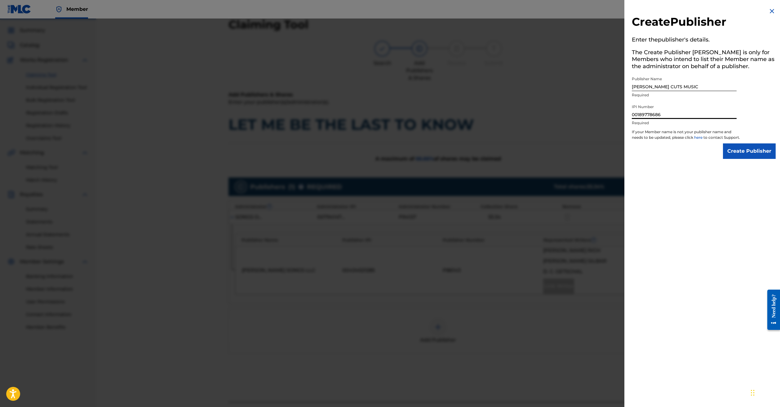
click at [744, 159] on input "Create Publisher" at bounding box center [749, 152] width 53 height 16
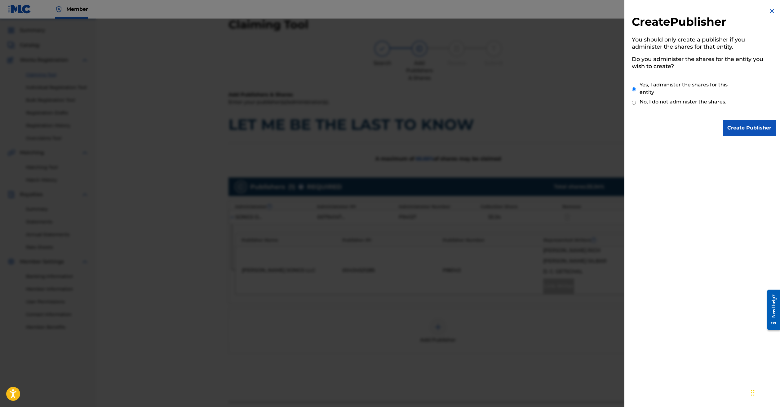
click at [759, 126] on input "Create Publisher" at bounding box center [749, 128] width 53 height 16
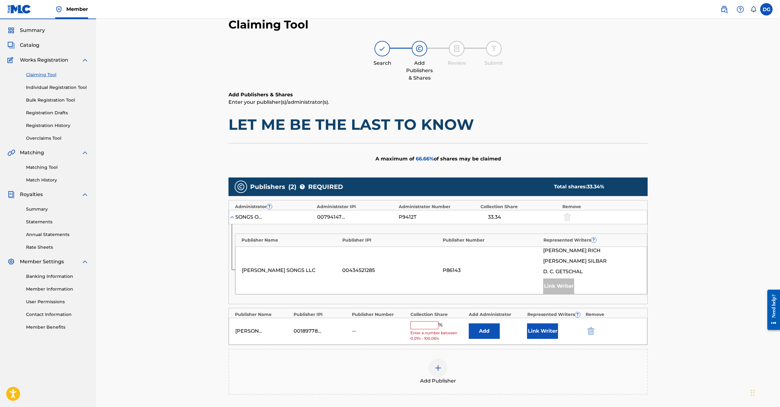
click at [439, 330] on input "text" at bounding box center [425, 326] width 28 height 8
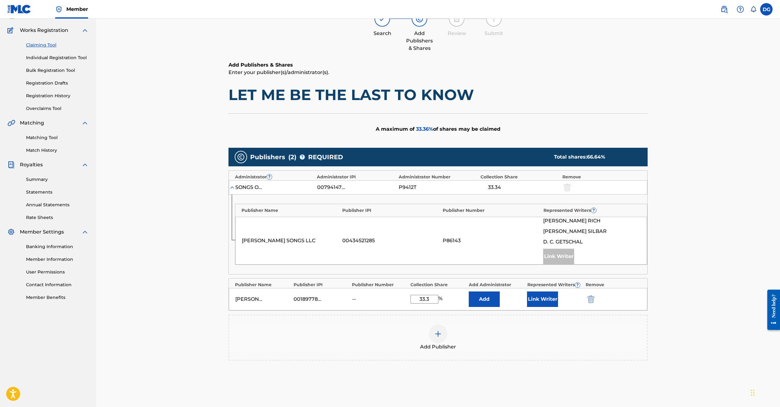
scroll to position [133, 0]
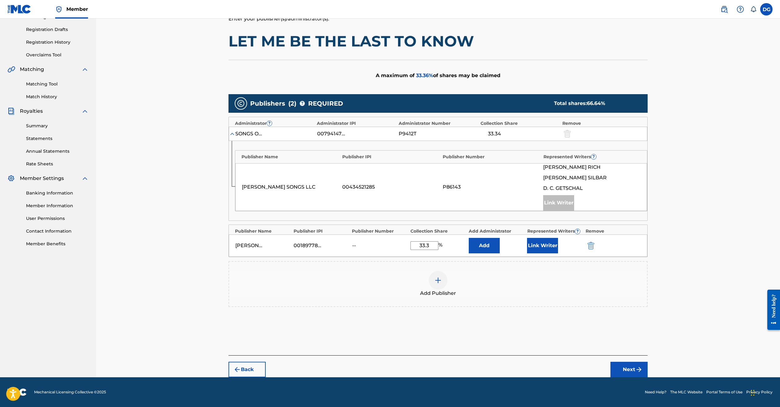
type input "33.3"
click at [648, 328] on div "Publishers ( 2 ) ? REQUIRED Total shares: 66.64 % Administrator ? Administrator…" at bounding box center [438, 209] width 419 height 237
click at [648, 378] on button "Next" at bounding box center [629, 370] width 37 height 16
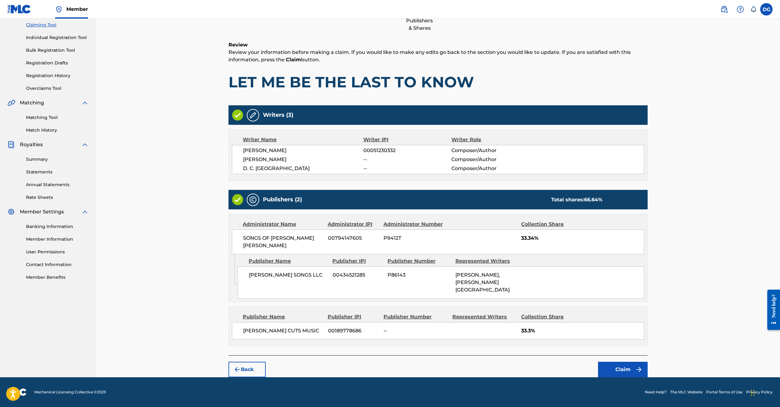
click at [648, 362] on button "Claim" at bounding box center [623, 370] width 50 height 16
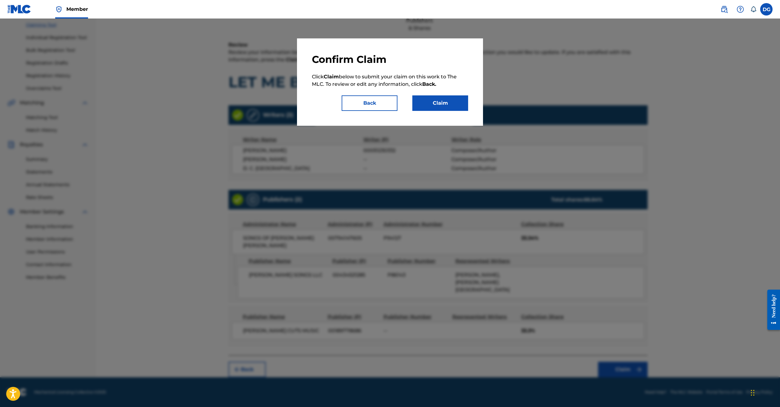
click at [464, 111] on button "Claim" at bounding box center [440, 104] width 56 height 16
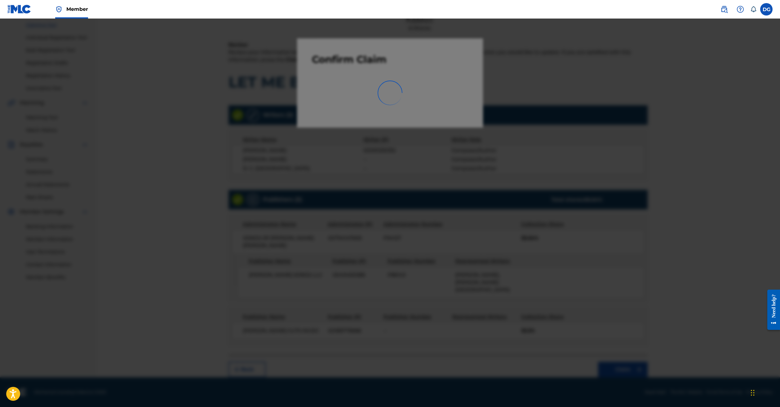
scroll to position [26, 0]
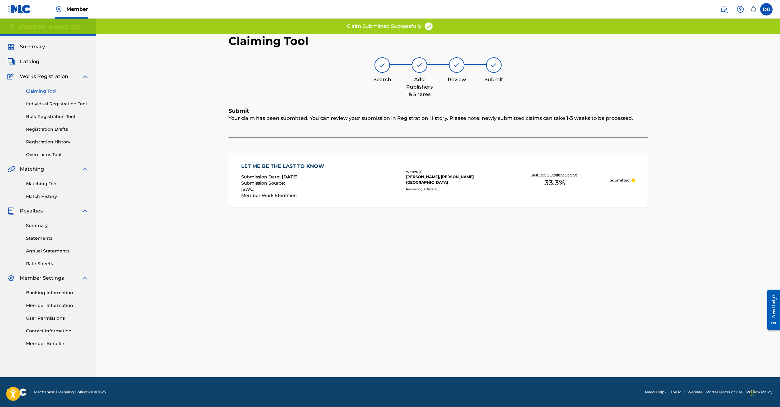
click at [43, 88] on link "Claiming Tool" at bounding box center [57, 91] width 63 height 7
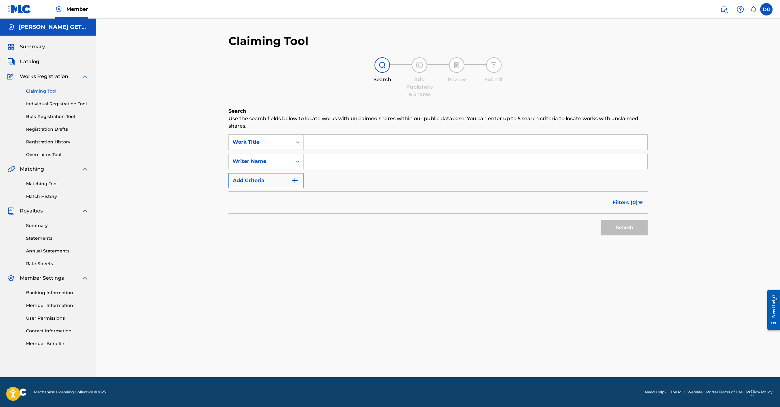
click at [348, 150] on input "Search Form" at bounding box center [476, 142] width 344 height 15
click at [601, 236] on button "Search" at bounding box center [624, 228] width 47 height 16
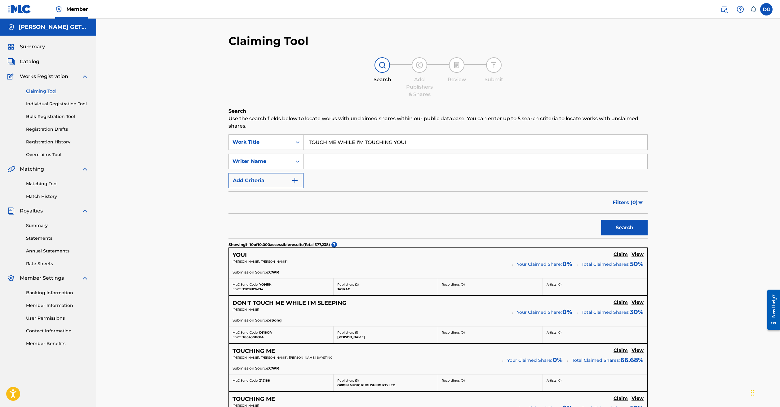
click at [403, 150] on input "TOUCH ME WHILE I'M TOUCHING YOUI" at bounding box center [476, 142] width 344 height 15
type input "TOUCH ME WHILE I'M TOUCHING YOU"
click at [601, 236] on button "Search" at bounding box center [624, 228] width 47 height 16
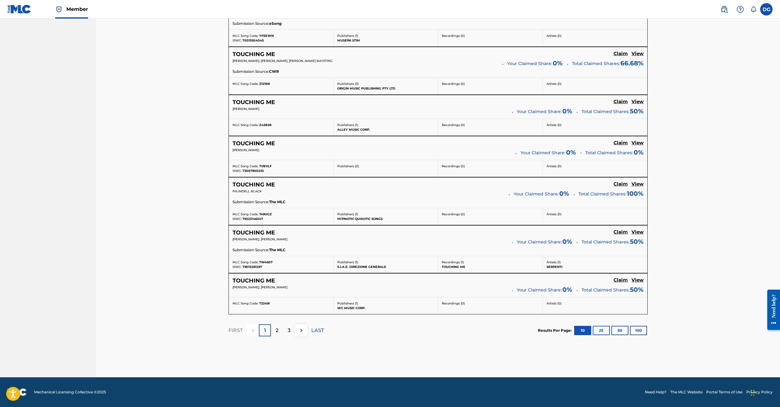
scroll to position [483, 0]
click at [271, 325] on div "2" at bounding box center [277, 331] width 12 height 12
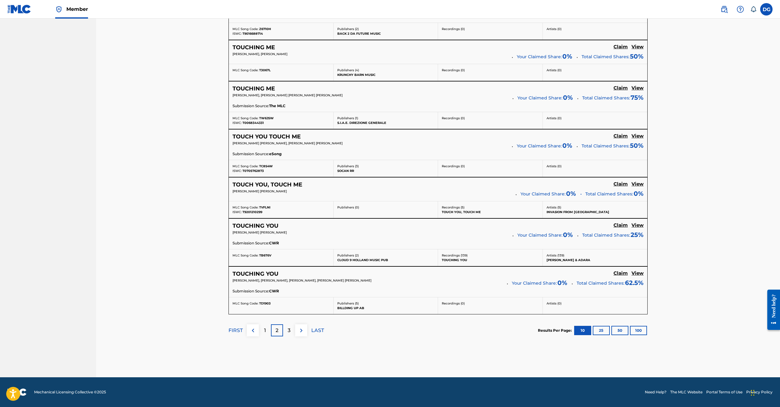
scroll to position [489, 0]
click at [288, 327] on p "3" at bounding box center [289, 330] width 3 height 7
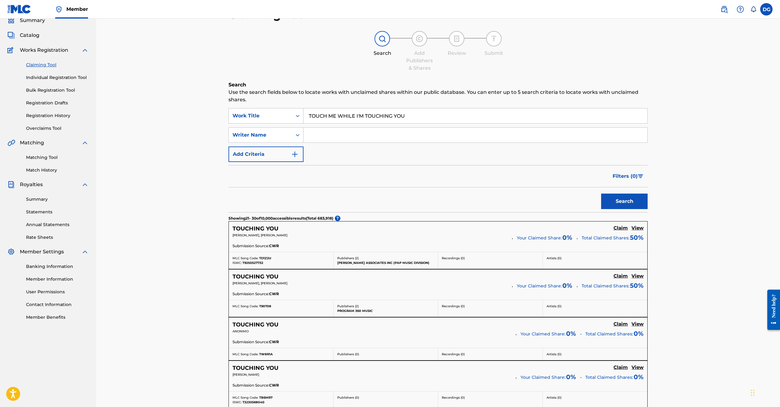
scroll to position [484, 0]
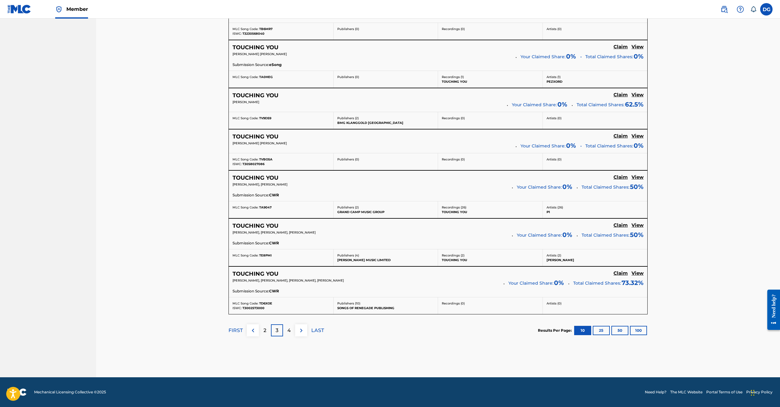
click at [287, 327] on p "4" at bounding box center [288, 330] width 3 height 7
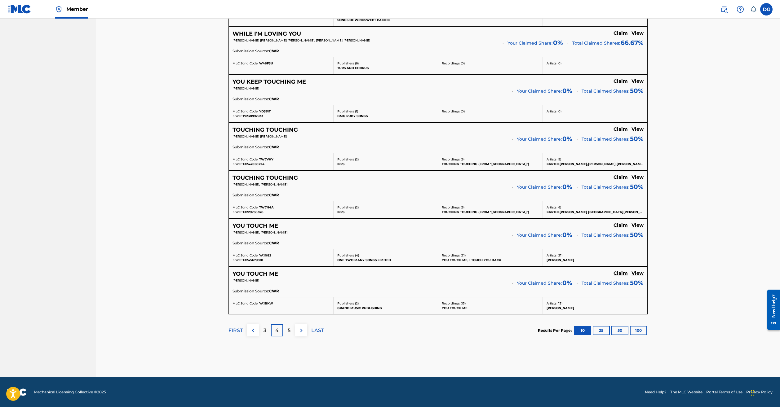
click at [630, 326] on button "100" at bounding box center [638, 330] width 17 height 9
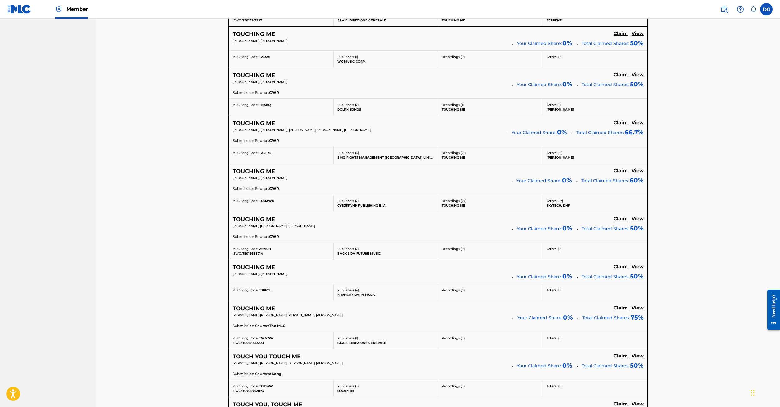
scroll to position [0, 0]
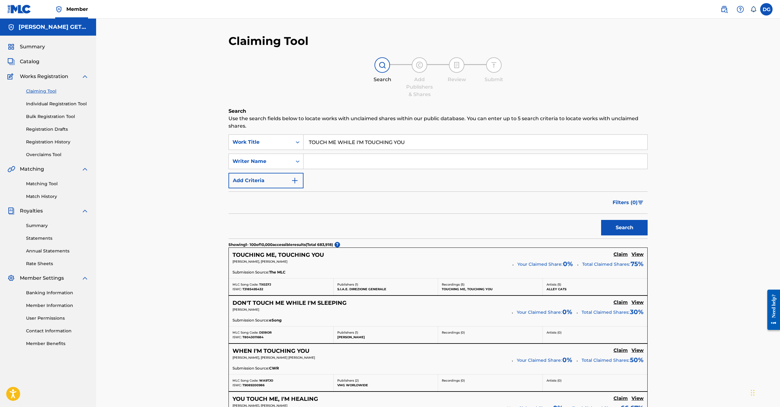
click at [272, 189] on button "Add Criteria" at bounding box center [266, 181] width 75 height 16
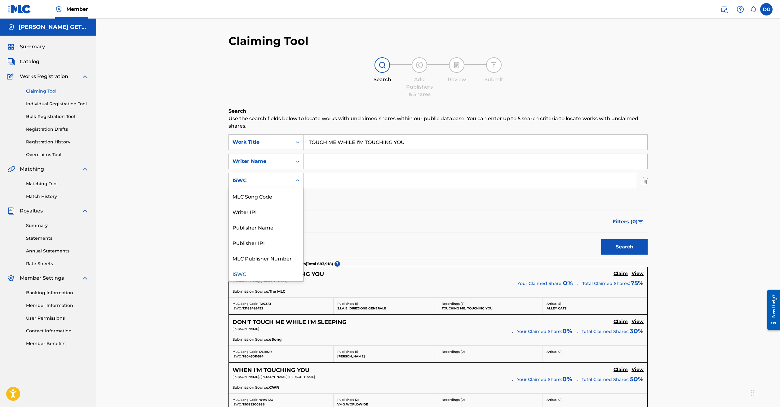
click at [295, 184] on icon "Search Form" at bounding box center [298, 181] width 6 height 6
click at [229, 204] on div "MLC Song Code" at bounding box center [266, 197] width 74 height 16
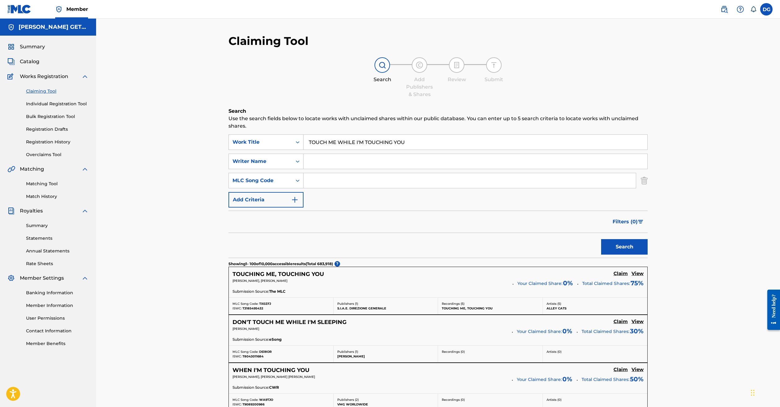
click at [321, 188] on input "Search Form" at bounding box center [470, 180] width 332 height 15
type input "T6402E"
click at [601, 255] on button "Search" at bounding box center [624, 247] width 47 height 16
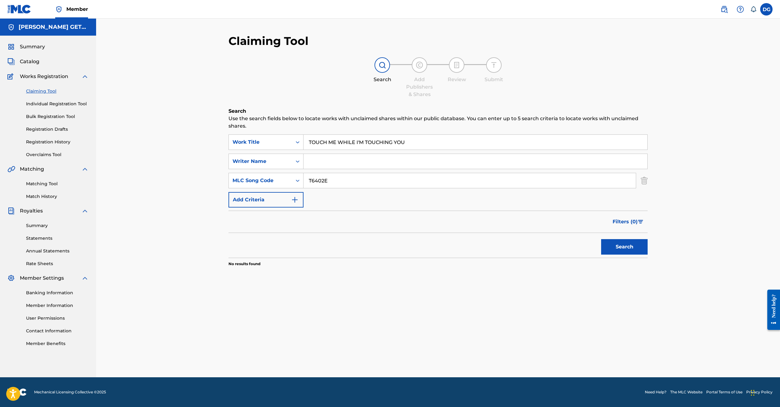
scroll to position [26, 0]
click at [304, 135] on input "TOUCH ME WHILE I'M TOUCHING YOU" at bounding box center [476, 142] width 344 height 15
click at [360, 154] on input "Search Form" at bounding box center [476, 161] width 344 height 15
type input "GETSCHAL"
click at [601, 246] on button "Search" at bounding box center [624, 247] width 47 height 16
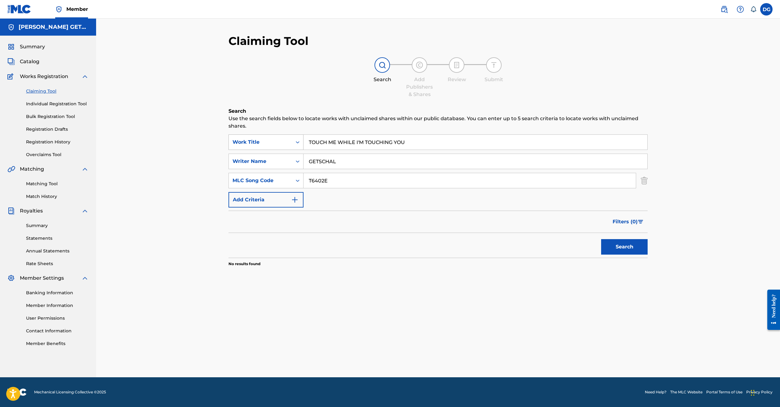
drag, startPoint x: 394, startPoint y: 122, endPoint x: 258, endPoint y: 118, distance: 136.2
click at [258, 135] on div "SearchWithCriteria0afc0921-3974-4d5c-9dd0-7a053a8f4053 Work Title TOUCH ME WHIL…" at bounding box center [438, 143] width 419 height 16
click at [291, 196] on img "Search Form" at bounding box center [294, 199] width 7 height 7
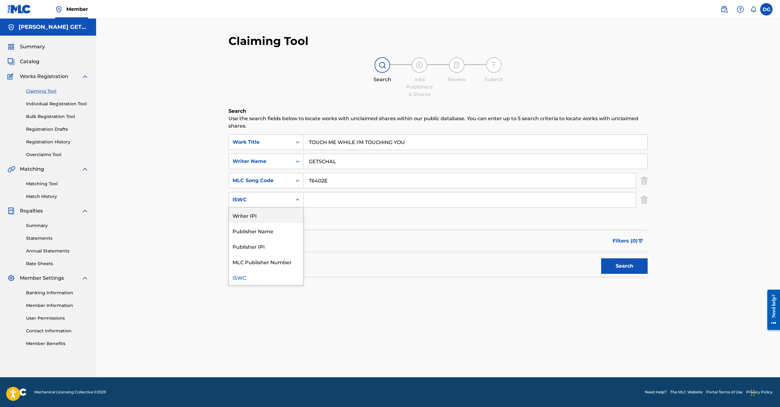
drag, startPoint x: 280, startPoint y: 189, endPoint x: 230, endPoint y: 208, distance: 53.4
click at [230, 208] on div "Writer IPI, 1 of 5. 5 results available. Use Up and Down to choose options, pre…" at bounding box center [266, 200] width 75 height 16
click at [229, 208] on div "Writer IPI" at bounding box center [266, 216] width 74 height 16
click at [304, 193] on input "Search Form" at bounding box center [470, 200] width 332 height 15
type input "00086970429"
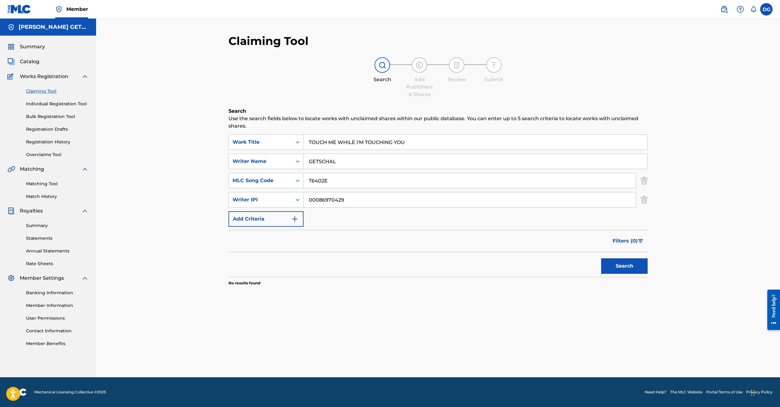
click at [613, 271] on button "Search" at bounding box center [624, 267] width 47 height 16
click at [233, 158] on div "Writer Name" at bounding box center [261, 161] width 56 height 7
click at [290, 57] on div "Search Add Publishers & Shares Review Submit" at bounding box center [438, 77] width 419 height 41
click at [50, 95] on link "Claiming Tool" at bounding box center [57, 91] width 63 height 7
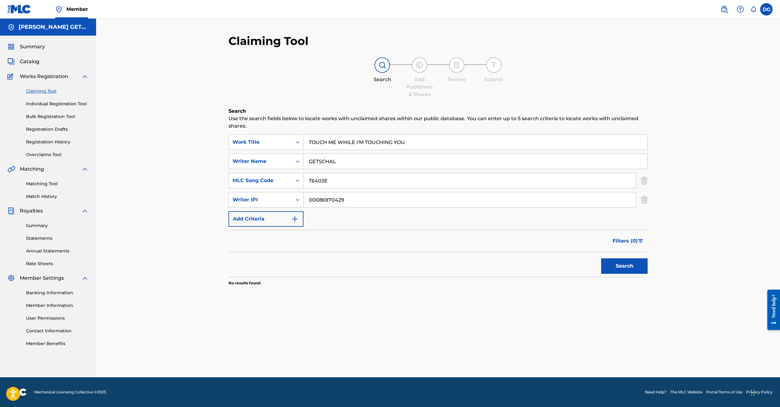
click at [50, 95] on link "Claiming Tool" at bounding box center [57, 91] width 63 height 7
drag, startPoint x: 401, startPoint y: 148, endPoint x: 219, endPoint y: 128, distance: 183.2
click at [229, 128] on div "Search Use the search fields below to locate works with unclaimed shares within…" at bounding box center [438, 213] width 419 height 210
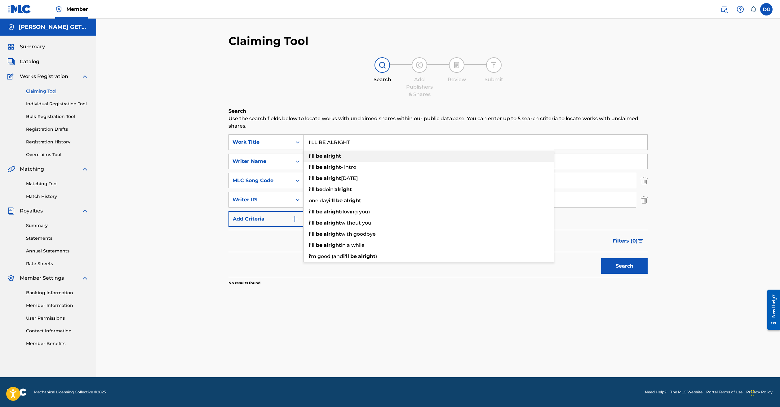
click at [316, 159] on strong "be" at bounding box center [319, 156] width 7 height 6
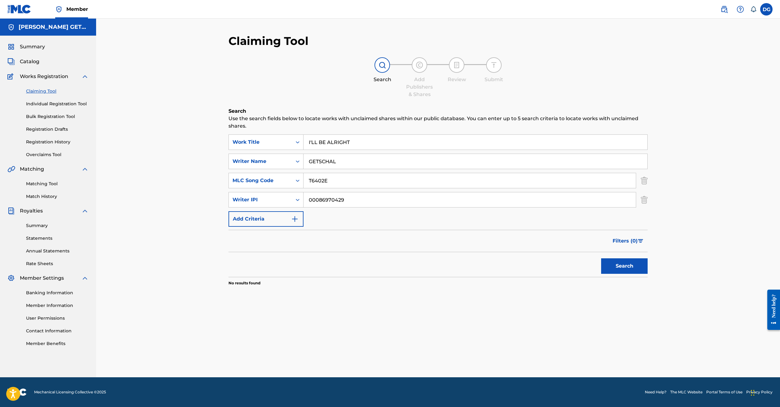
type input "i'll be alright"
drag, startPoint x: 316, startPoint y: 192, endPoint x: 239, endPoint y: 190, distance: 76.9
click at [239, 189] on div "SearchWithCriteriadad08f31-1a0e-47f7-8cd2-2001d5300805 MLC Song Code T6402E" at bounding box center [438, 181] width 419 height 16
click at [641, 189] on img "Search Form" at bounding box center [644, 181] width 7 height 16
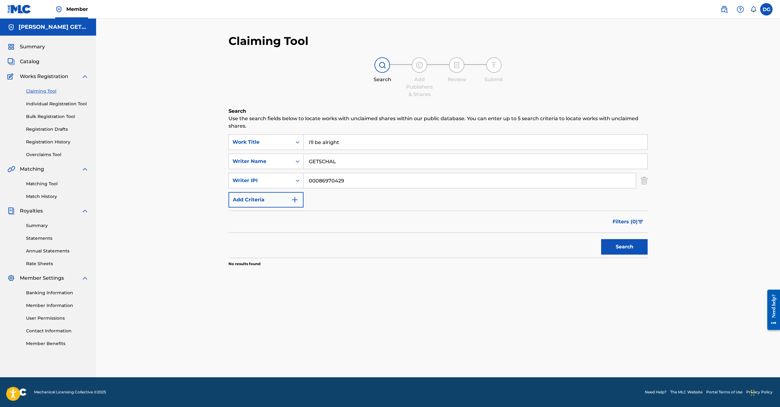
click at [601, 255] on button "Search" at bounding box center [624, 247] width 47 height 16
click at [35, 65] on span "Catalog" at bounding box center [30, 61] width 20 height 7
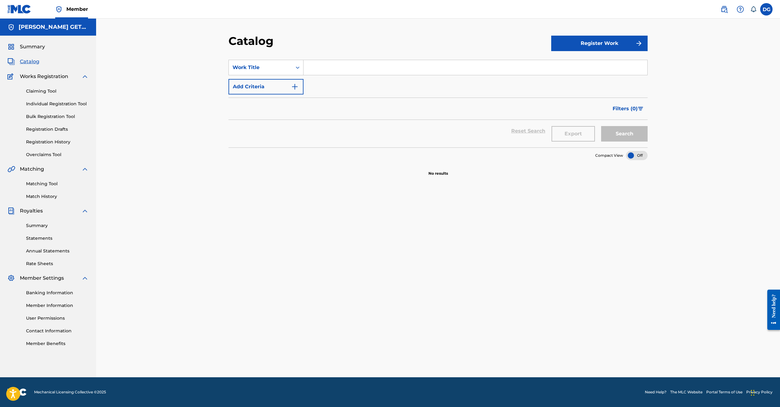
click at [327, 75] on input "Search Form" at bounding box center [476, 67] width 344 height 15
type input "I'LL BE4 ALRIGHT"
click at [648, 142] on button "Search" at bounding box center [624, 134] width 47 height 16
click at [21, 11] on img at bounding box center [19, 9] width 24 height 9
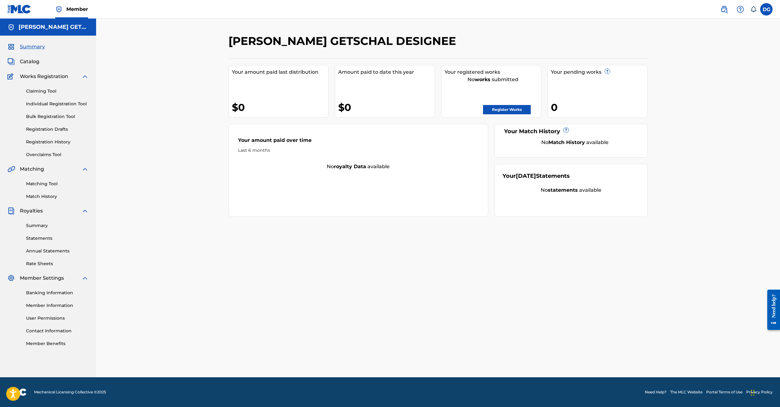
click at [721, 13] on img at bounding box center [724, 9] width 7 height 7
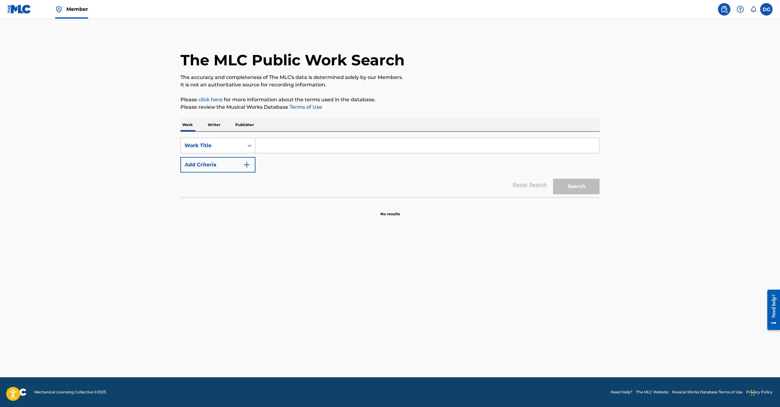
click at [256, 153] on input "Search Form" at bounding box center [428, 145] width 344 height 15
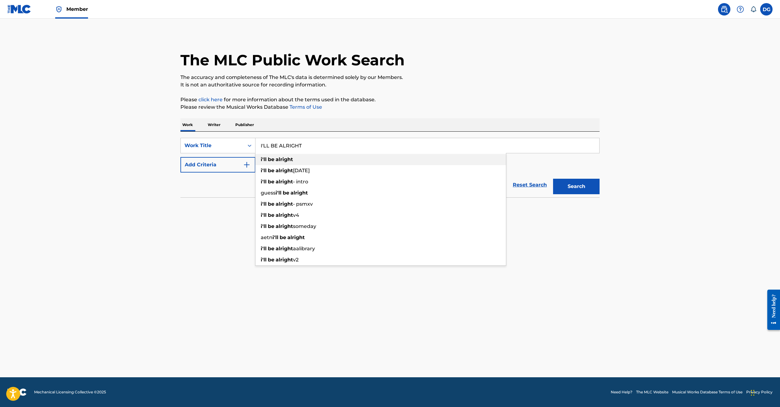
click at [276, 163] on strong "alright" at bounding box center [284, 160] width 17 height 6
type input "i'll be alright"
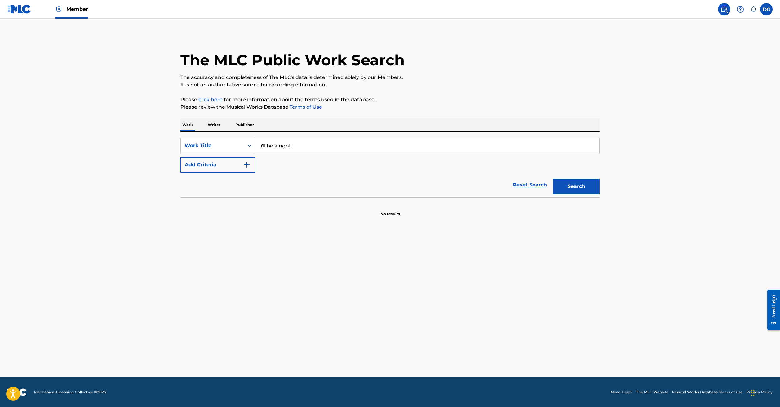
click at [600, 194] on button "Search" at bounding box center [576, 187] width 47 height 16
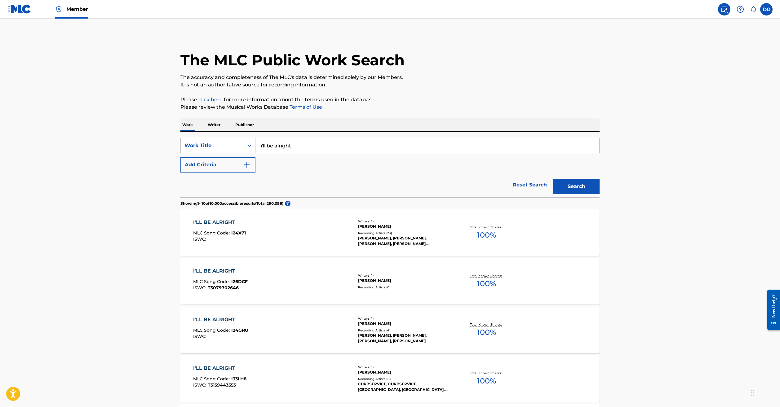
click at [243, 169] on img "Search Form" at bounding box center [246, 164] width 7 height 7
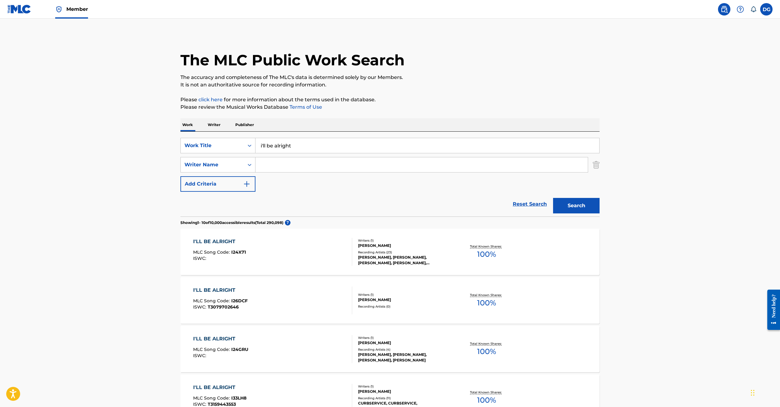
click at [256, 172] on input "Search Form" at bounding box center [422, 165] width 332 height 15
click at [304, 215] on strong "getschal" at bounding box center [315, 212] width 22 height 6
type input "[PERSON_NAME] getschal"
click at [600, 214] on button "Search" at bounding box center [576, 206] width 47 height 16
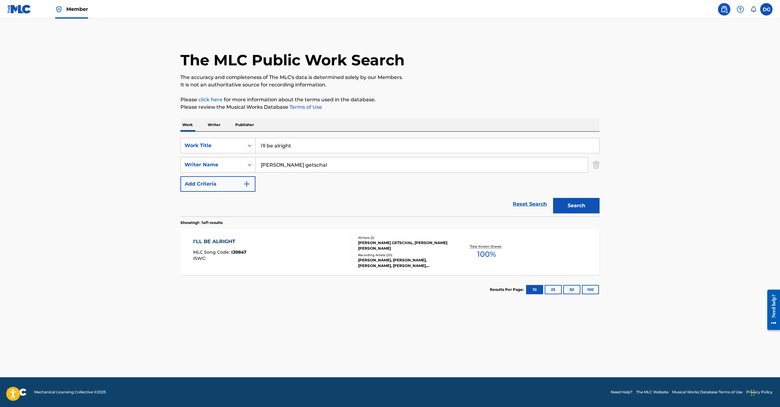
click at [193, 246] on div "I'LL BE ALRIGHT" at bounding box center [219, 241] width 53 height 7
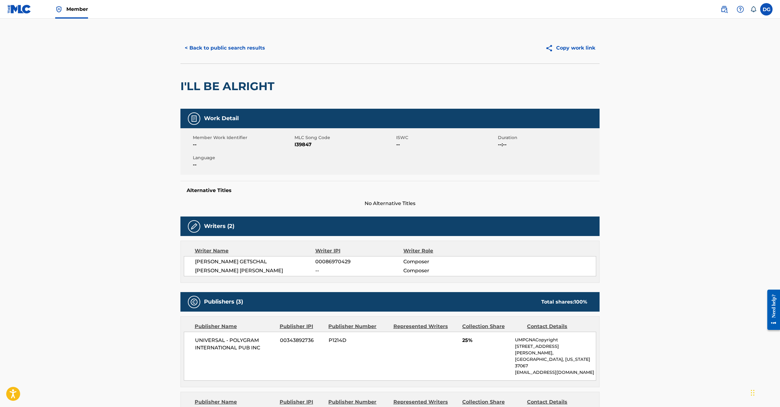
scroll to position [26, 0]
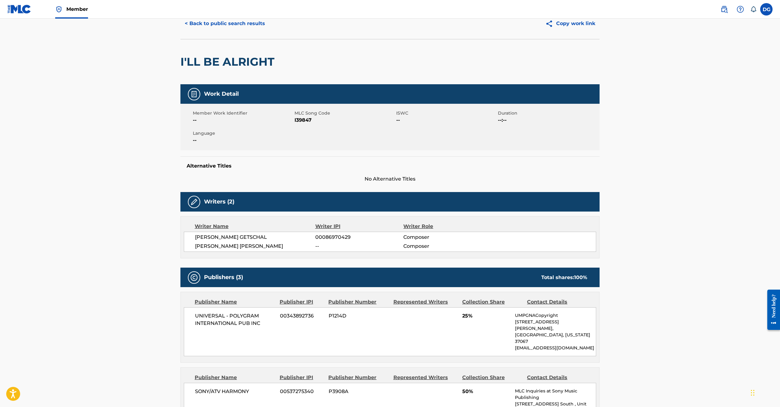
click at [600, 31] on button "Copy work link" at bounding box center [570, 24] width 59 height 16
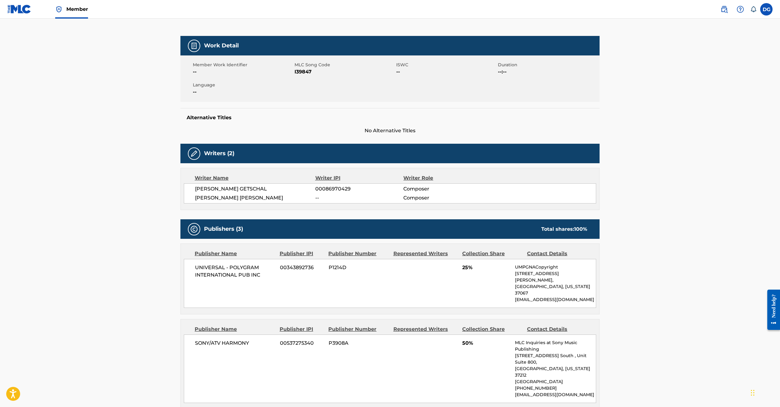
scroll to position [190, 0]
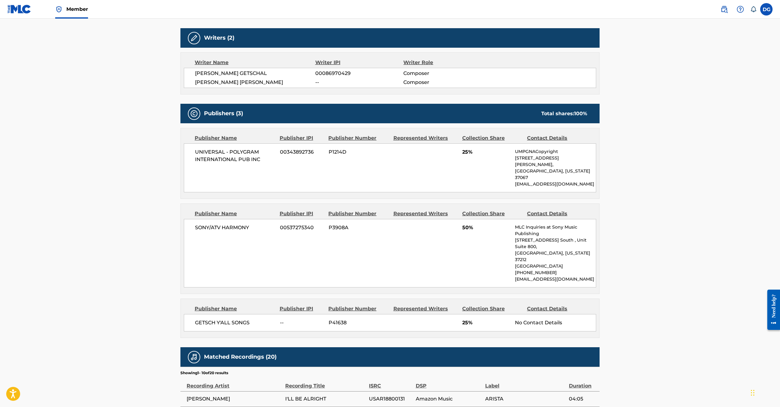
click at [570, 327] on div "No Contact Details" at bounding box center [555, 322] width 81 height 7
click at [195, 327] on span "GETSCH Y'ALL SONGS" at bounding box center [235, 322] width 80 height 7
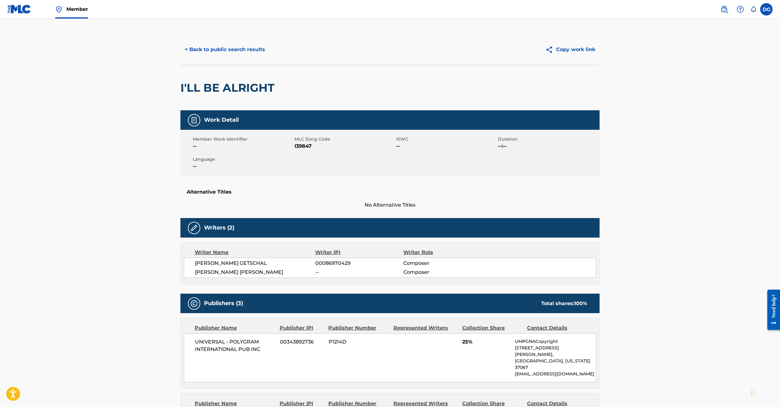
drag, startPoint x: 291, startPoint y: 169, endPoint x: 278, endPoint y: 176, distance: 13.6
click at [278, 175] on div "Member Work Identifier -- MLC Song Code I39847 ISWC -- Duration --:-- Language …" at bounding box center [389, 153] width 419 height 47
drag, startPoint x: 273, startPoint y: 171, endPoint x: 306, endPoint y: 181, distance: 34.9
click at [306, 176] on div "Member Work Identifier -- MLC Song Code I39847 ISWC -- Duration --:-- Language …" at bounding box center [389, 153] width 419 height 47
copy div "MLC Song Code I39847"
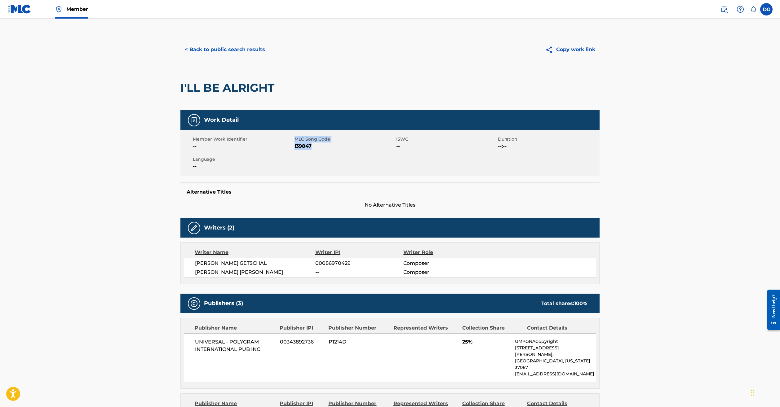
click at [200, 57] on button "< Back to public search results" at bounding box center [224, 50] width 89 height 16
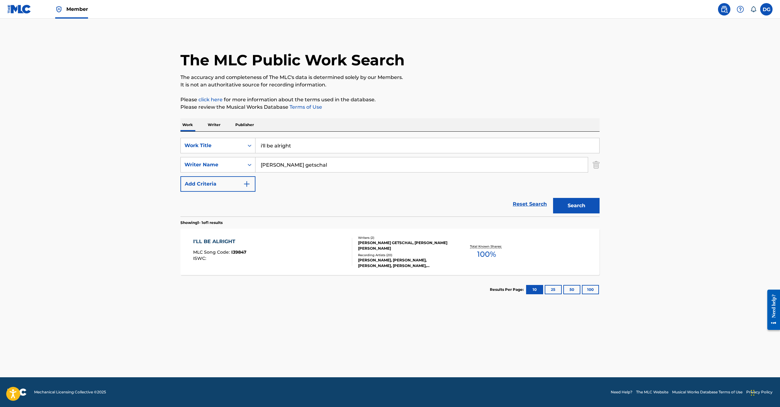
click at [19, 7] on img at bounding box center [19, 9] width 24 height 9
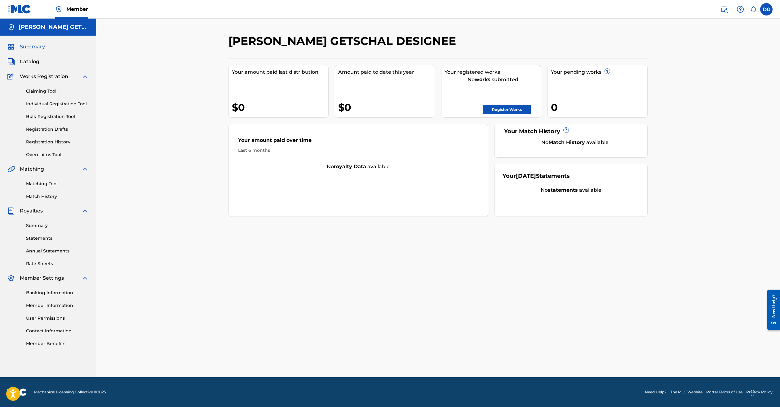
click at [51, 95] on link "Claiming Tool" at bounding box center [57, 91] width 63 height 7
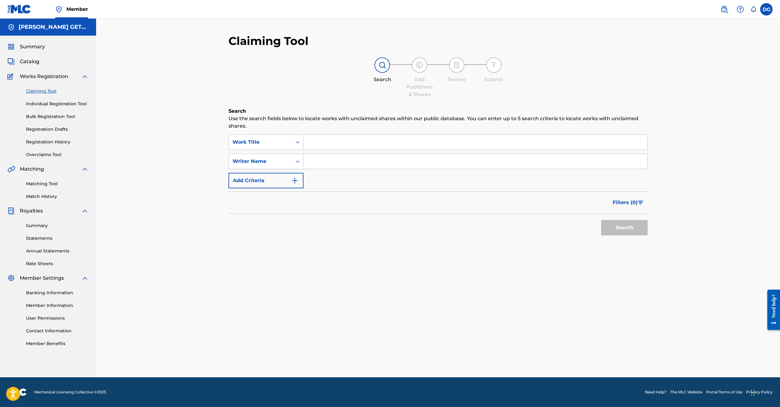
click at [304, 169] on input "Search Form" at bounding box center [476, 161] width 344 height 15
type input "GETSCHAL"
click at [318, 147] on input "Search Form" at bounding box center [476, 142] width 344 height 15
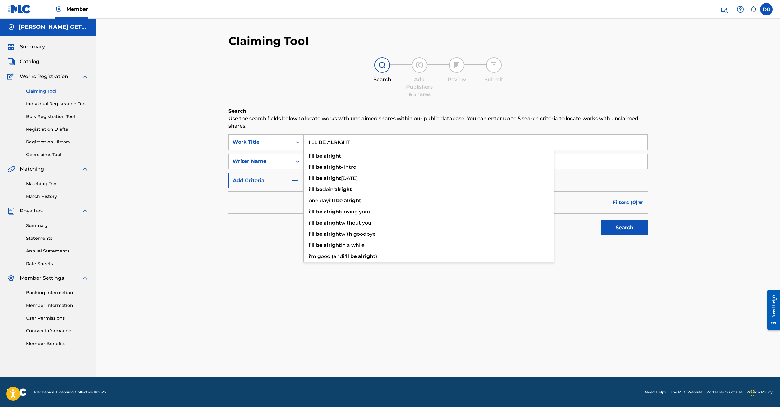
type input "I'LL BE ALRIGHT"
click at [601, 236] on button "Search" at bounding box center [624, 228] width 47 height 16
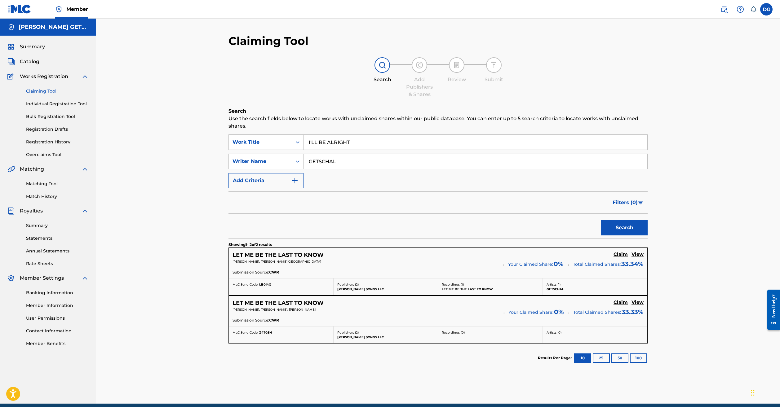
click at [343, 149] on input "I'LL BE ALRIGHT" at bounding box center [476, 142] width 344 height 15
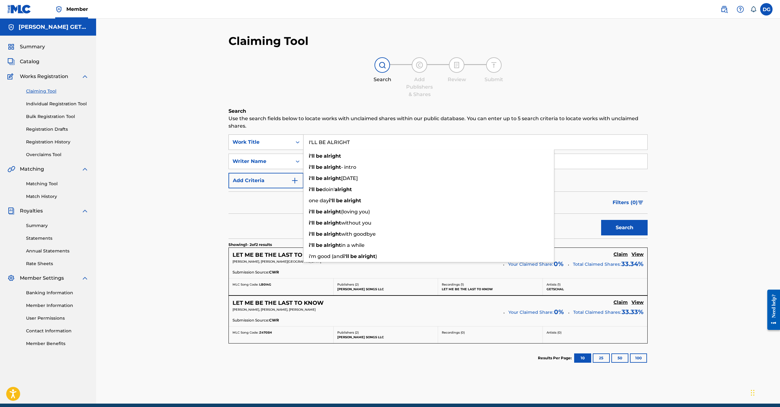
drag, startPoint x: 341, startPoint y: 148, endPoint x: 267, endPoint y: 145, distance: 74.5
click at [267, 145] on div "SearchWithCriteria0afc0921-3974-4d5c-9dd0-7a053a8f4053 Work Title I'LL BE ALRIG…" at bounding box center [438, 143] width 419 height 16
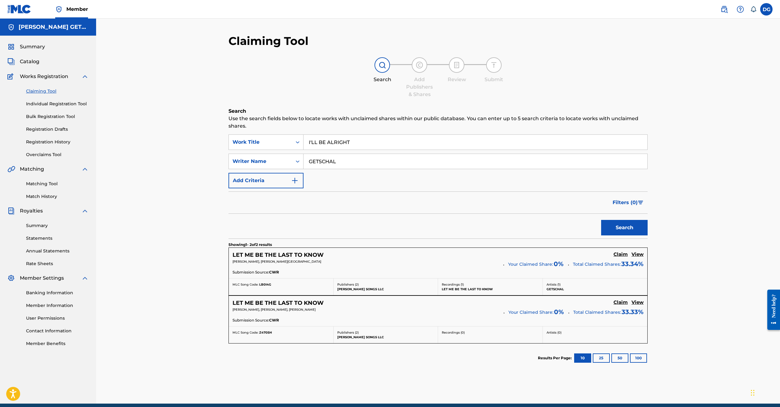
click at [710, 183] on div "Claiming Tool Search Add Publishers & Shares Review Submit Search Use the searc…" at bounding box center [438, 211] width 684 height 385
click at [601, 236] on button "Search" at bounding box center [624, 228] width 47 height 16
click at [53, 95] on link "Claiming Tool" at bounding box center [57, 91] width 63 height 7
click at [55, 107] on link "Individual Registration Tool" at bounding box center [57, 104] width 63 height 7
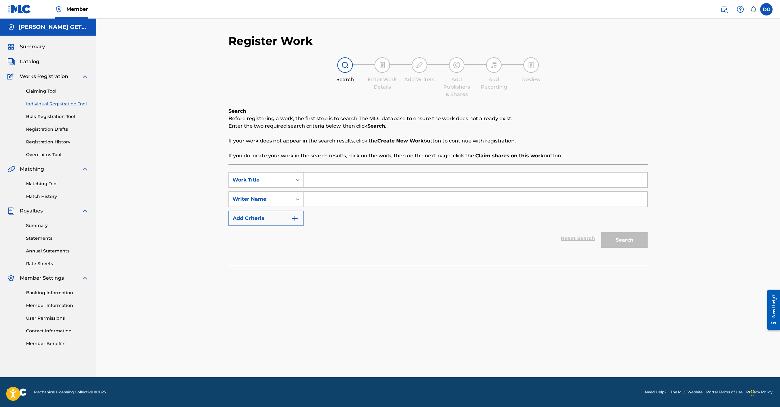
click at [72, 120] on link "Bulk Registration Tool" at bounding box center [57, 117] width 63 height 7
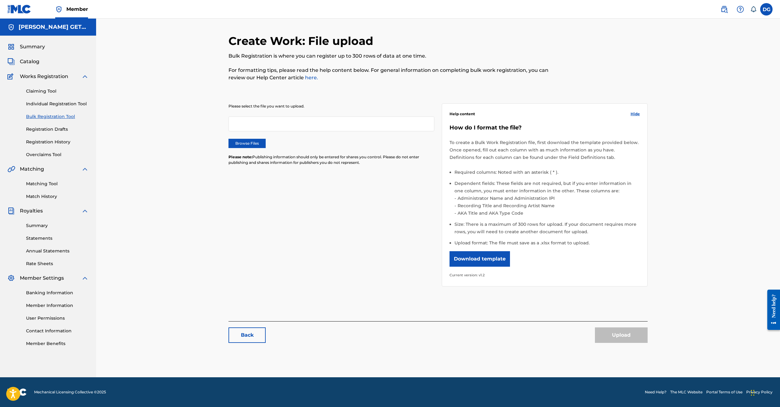
click at [63, 133] on link "Registration Drafts" at bounding box center [57, 129] width 63 height 7
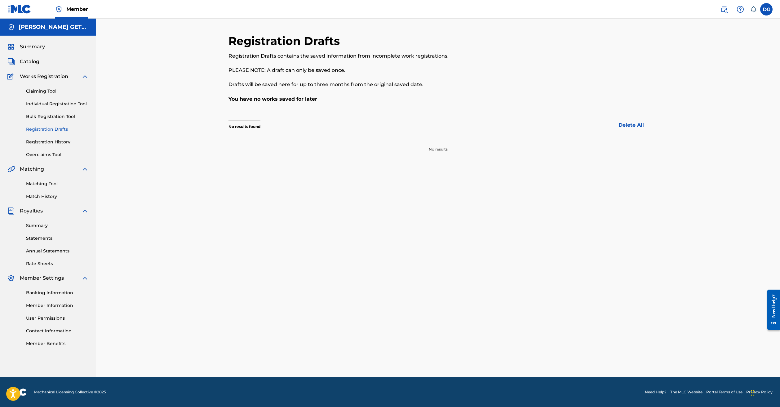
click at [57, 145] on link "Registration History" at bounding box center [57, 142] width 63 height 7
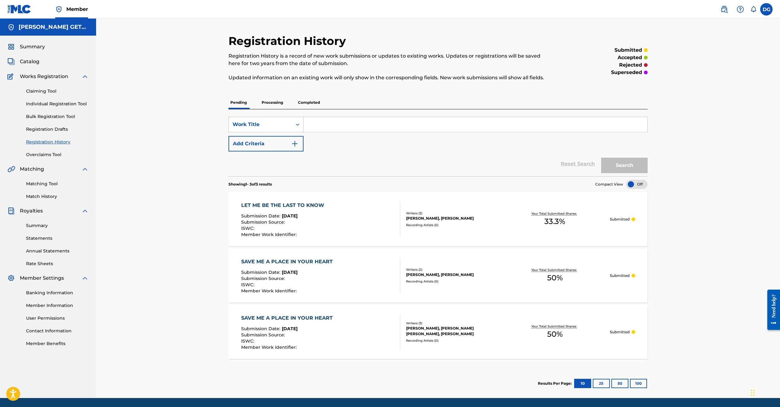
scroll to position [61, 0]
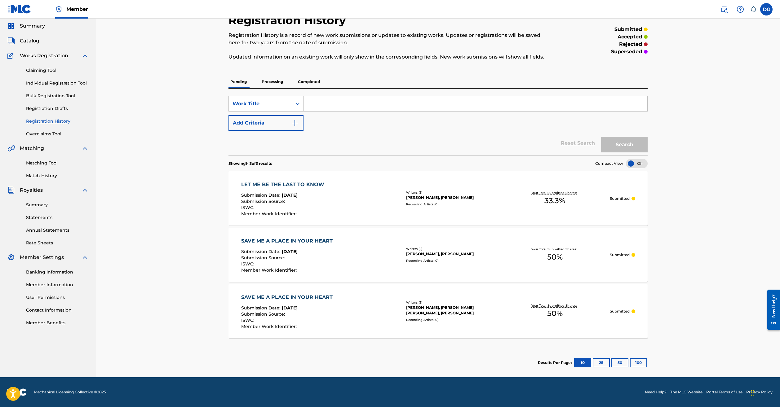
click at [51, 60] on div "Claiming Tool Individual Registration Tool Bulk Registration Tool Registration …" at bounding box center [47, 99] width 81 height 78
click at [51, 67] on link "Claiming Tool" at bounding box center [57, 70] width 63 height 7
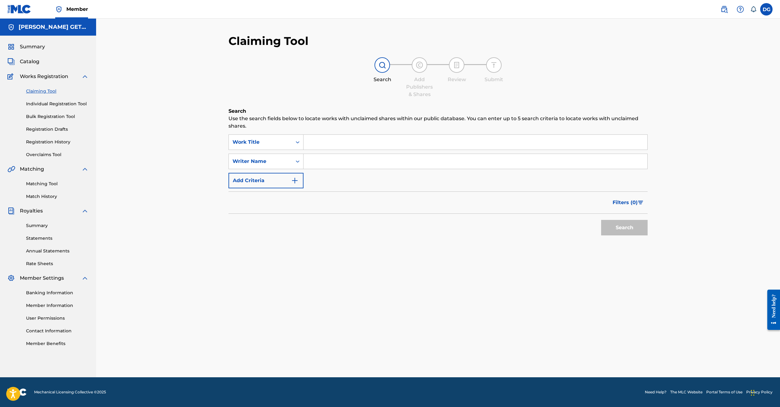
click at [378, 150] on input "Search Form" at bounding box center [476, 142] width 344 height 15
click at [601, 236] on button "Search" at bounding box center [624, 228] width 47 height 16
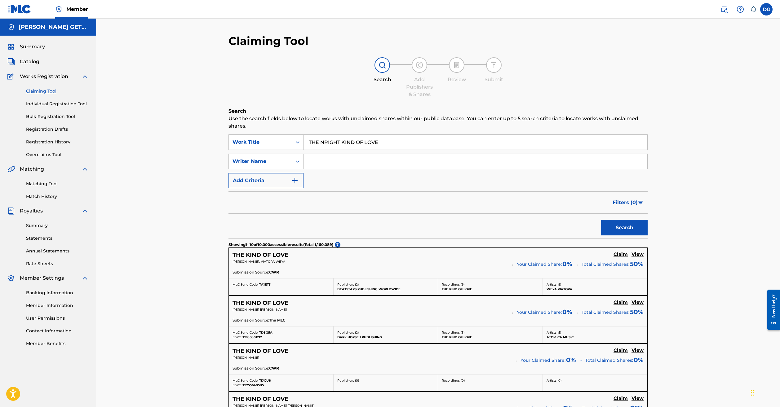
scroll to position [491, 0]
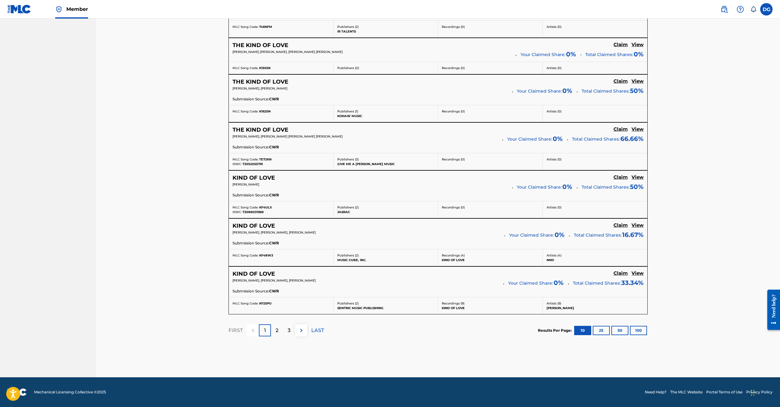
click at [630, 326] on button "100" at bounding box center [638, 330] width 17 height 9
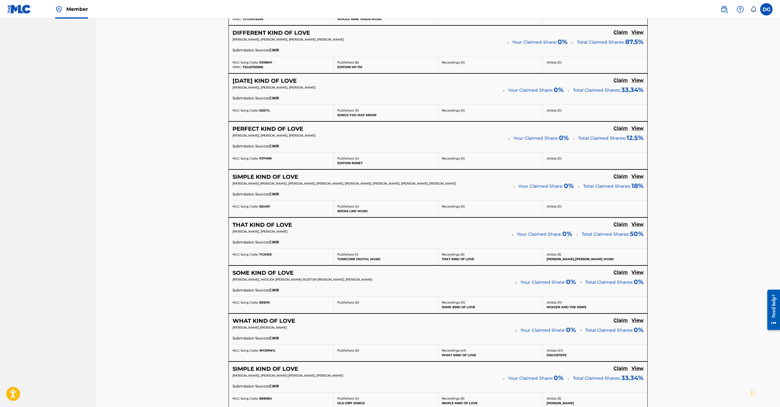
scroll to position [5114, 0]
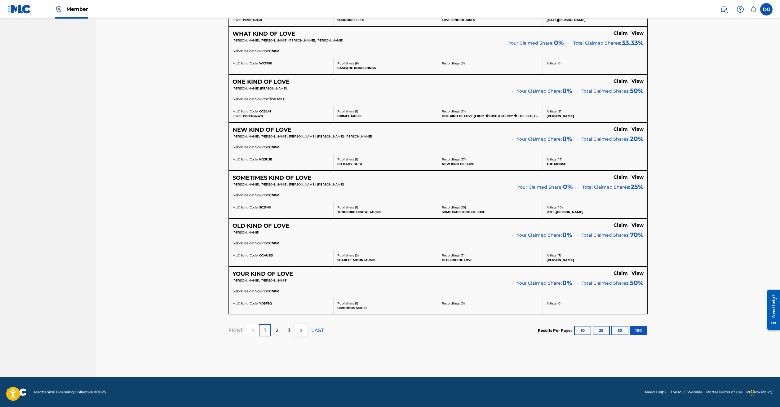
click at [276, 327] on p "2" at bounding box center [277, 330] width 3 height 7
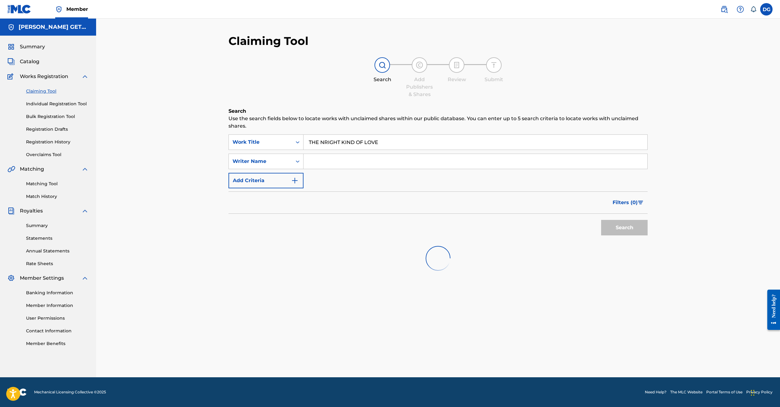
scroll to position [26, 0]
click at [308, 135] on input "THE NRIGHT KIND OF LOVE" at bounding box center [476, 142] width 344 height 15
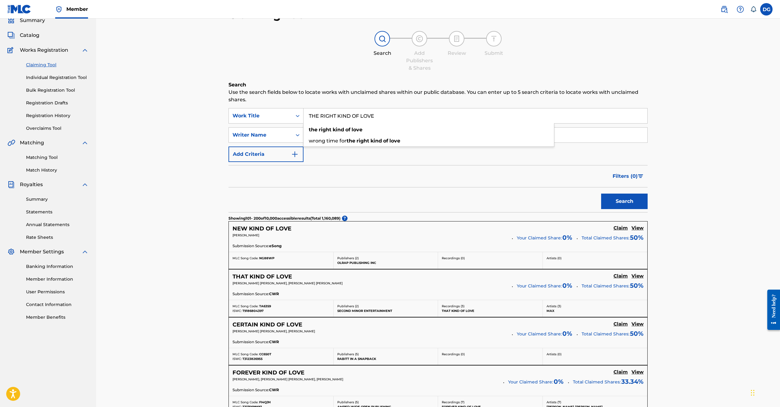
type input "THE RIGHT KIND OF LOVE"
click at [601, 209] on button "Search" at bounding box center [624, 202] width 47 height 16
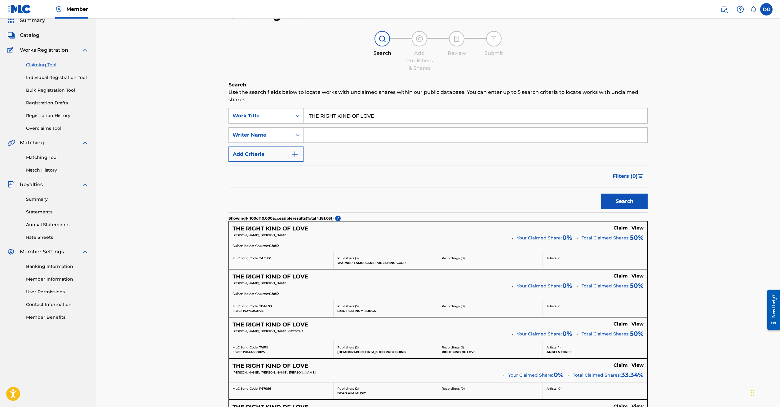
click at [614, 327] on h5 "Claim" at bounding box center [621, 325] width 14 height 6
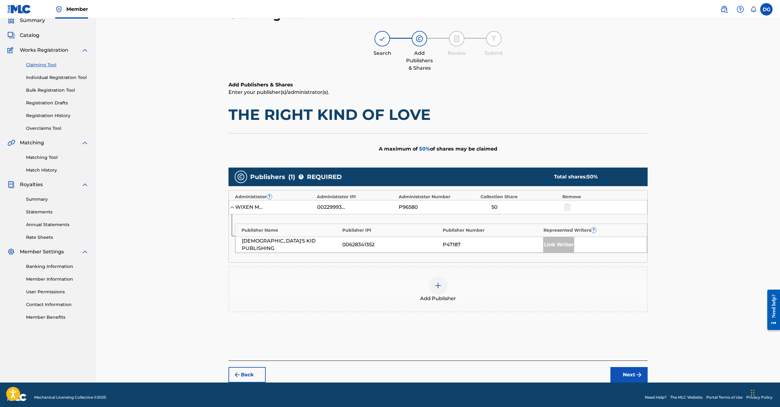
click at [442, 290] on img at bounding box center [437, 285] width 7 height 7
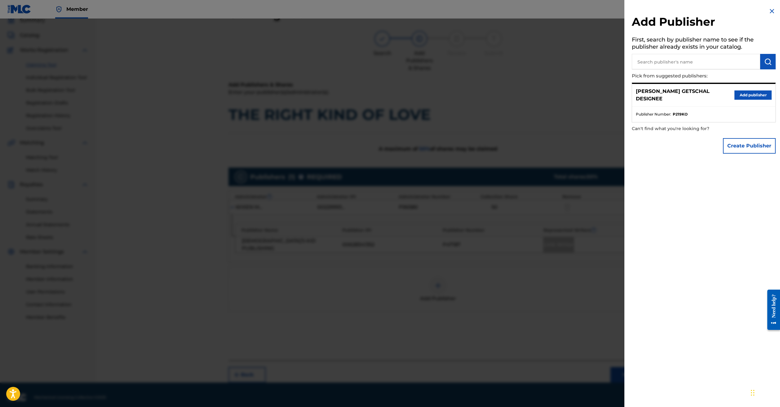
click at [641, 62] on input "text" at bounding box center [696, 62] width 128 height 16
type input "[PERSON_NAME] CUTS MUSIC"
click at [747, 100] on button "Add publisher" at bounding box center [753, 95] width 37 height 9
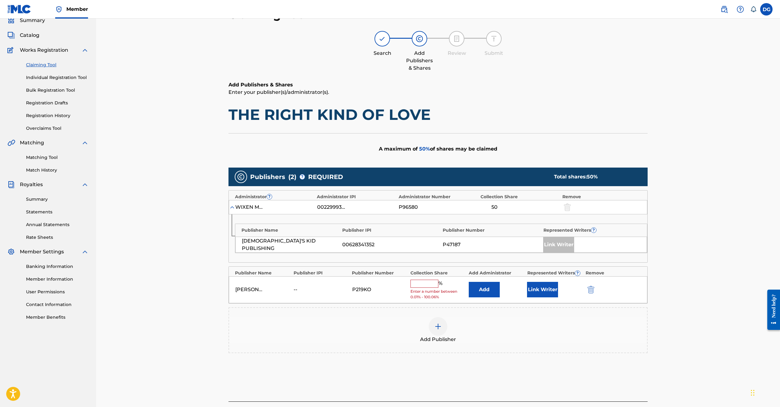
scroll to position [141, 0]
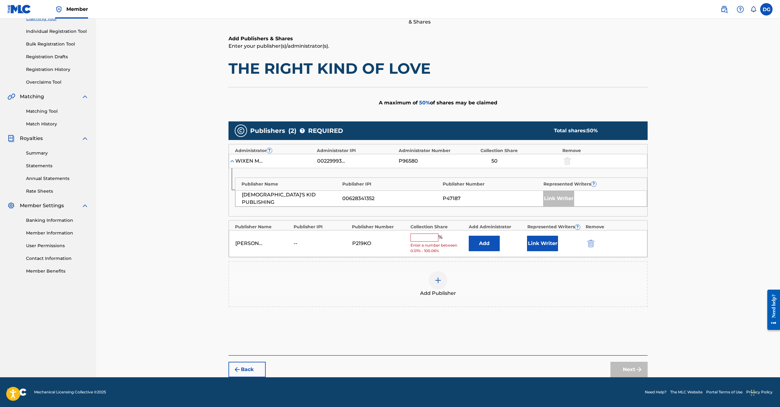
click at [439, 234] on input "text" at bounding box center [425, 238] width 28 height 8
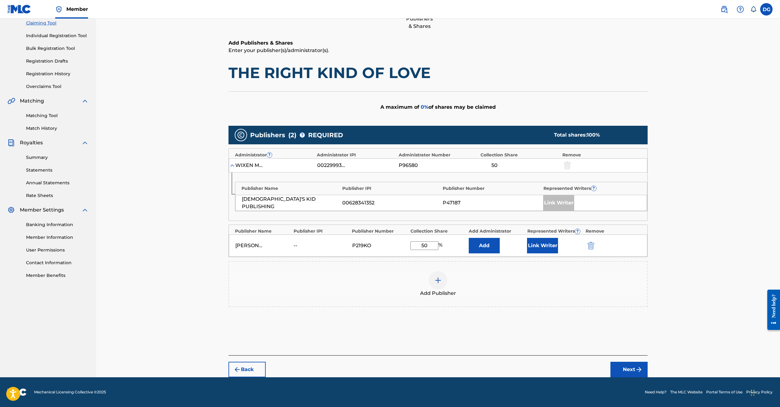
type input "50"
click at [648, 362] on button "Next" at bounding box center [629, 370] width 37 height 16
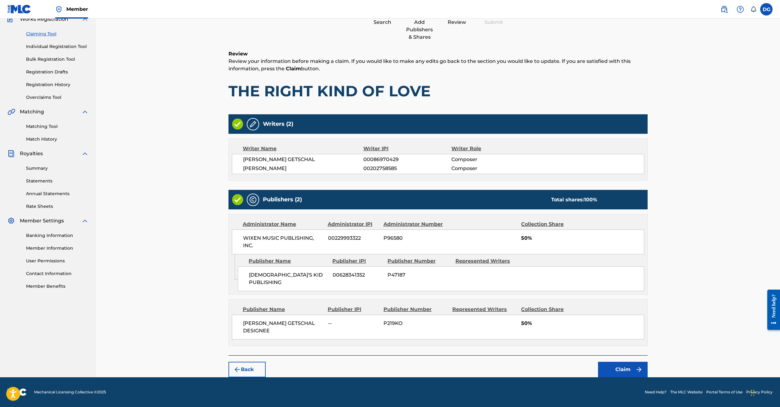
click at [232, 194] on img at bounding box center [237, 199] width 11 height 11
click at [249, 196] on img at bounding box center [252, 199] width 7 height 7
click at [648, 362] on button "Claim" at bounding box center [623, 370] width 50 height 16
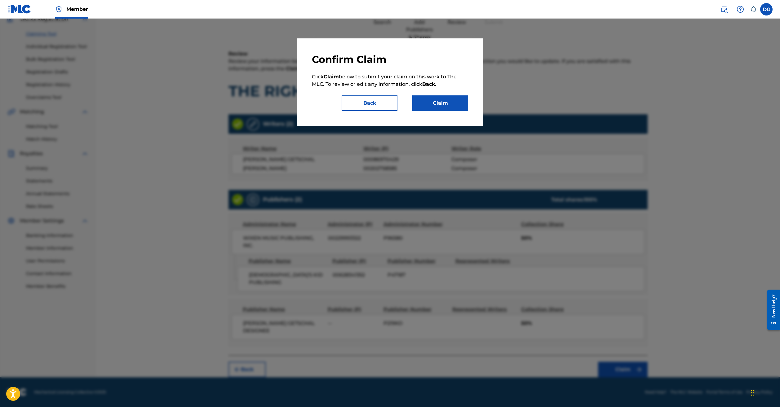
click at [453, 111] on button "Claim" at bounding box center [440, 104] width 56 height 16
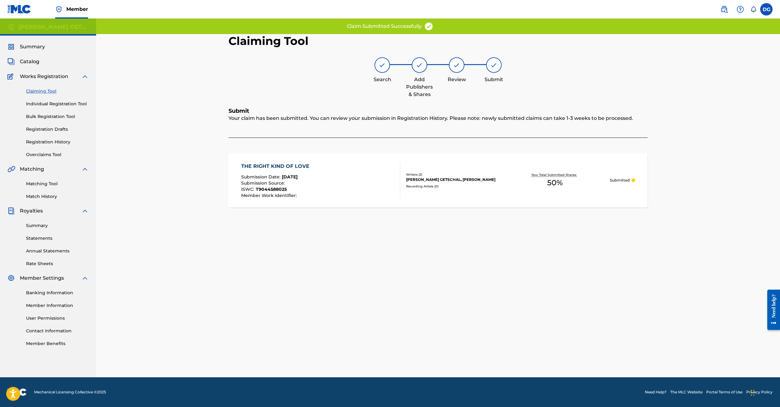
scroll to position [26, 0]
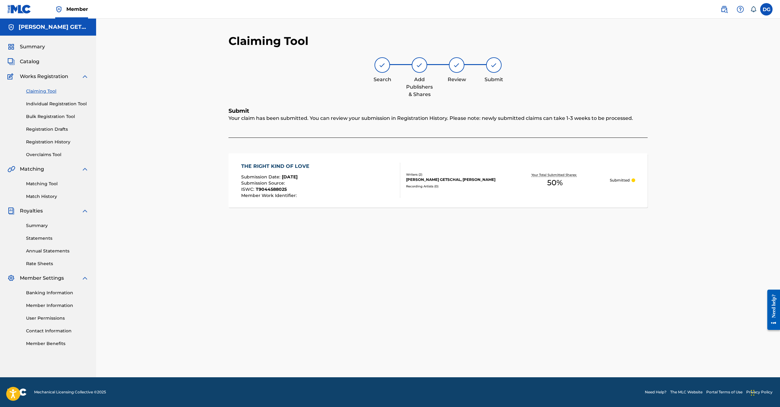
click at [60, 88] on link "Claiming Tool" at bounding box center [57, 91] width 63 height 7
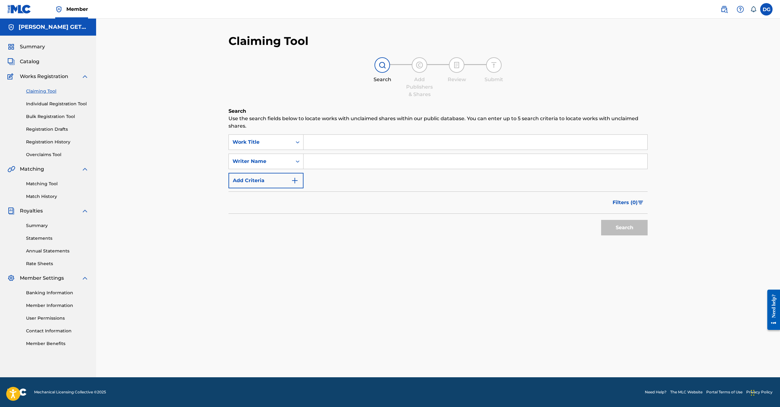
click at [314, 144] on input "Search Form" at bounding box center [476, 142] width 344 height 15
type input "COMMISSIONER'S THEME"
click at [601, 236] on button "Search" at bounding box center [624, 228] width 47 height 16
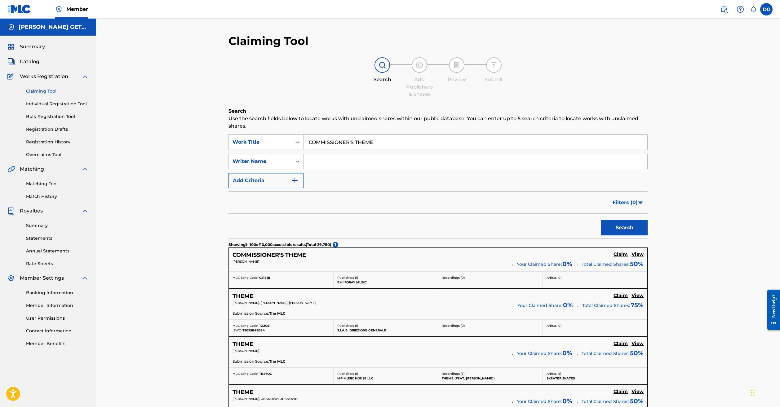
click at [248, 259] on h5 "COMMISSIONER'S THEME" at bounding box center [269, 255] width 73 height 7
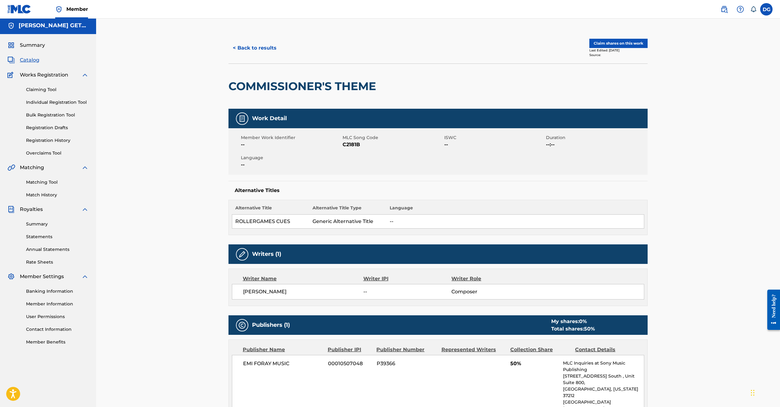
scroll to position [3, 0]
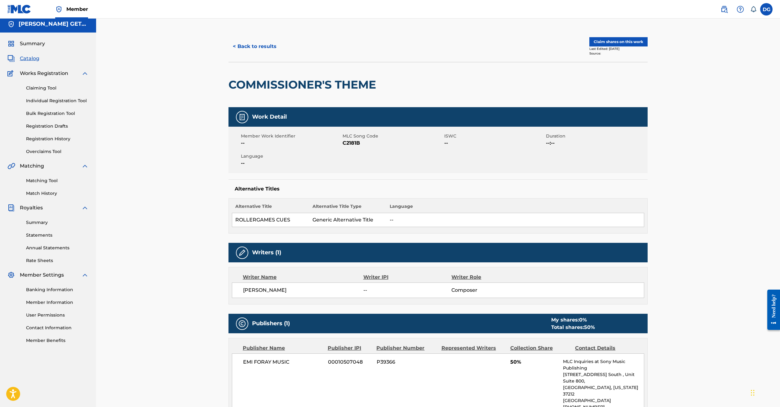
click at [648, 47] on button "Claim shares on this work" at bounding box center [619, 41] width 58 height 9
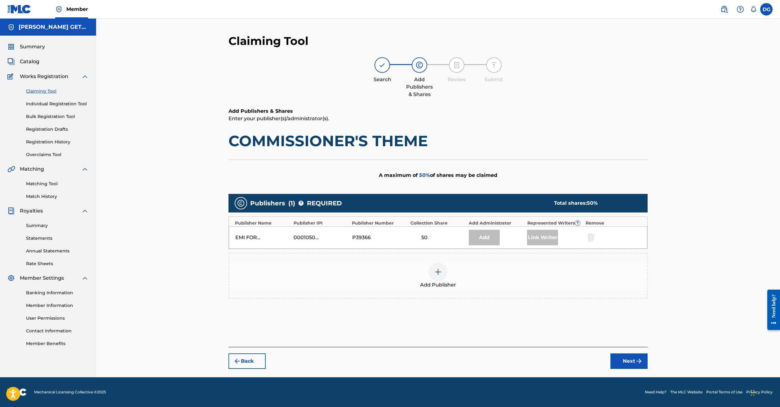
click at [442, 276] on img at bounding box center [437, 272] width 7 height 7
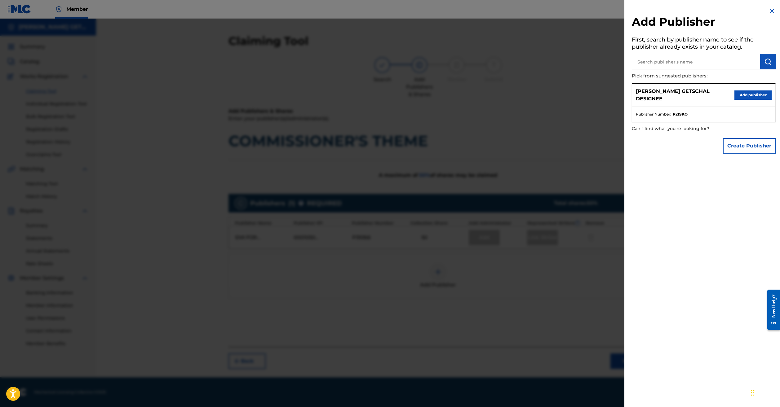
click at [736, 99] on button "Add publisher" at bounding box center [753, 95] width 37 height 9
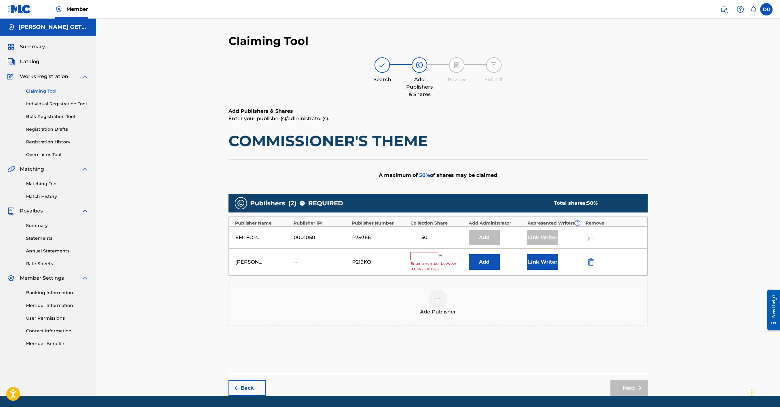
click at [439, 261] on input "text" at bounding box center [425, 256] width 28 height 8
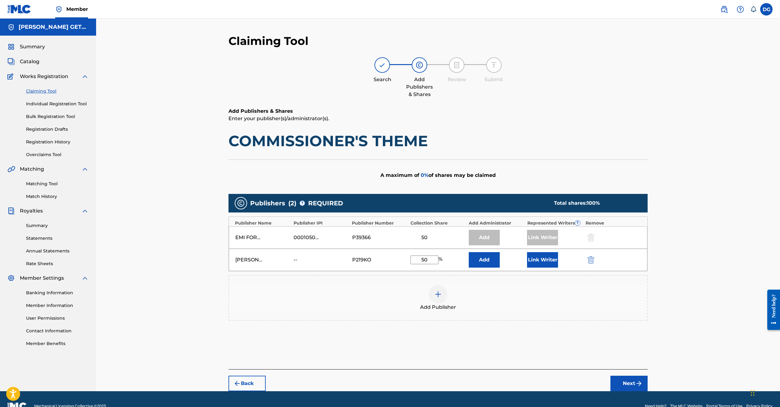
type input "50"
click at [500, 268] on button "Add" at bounding box center [484, 260] width 31 height 16
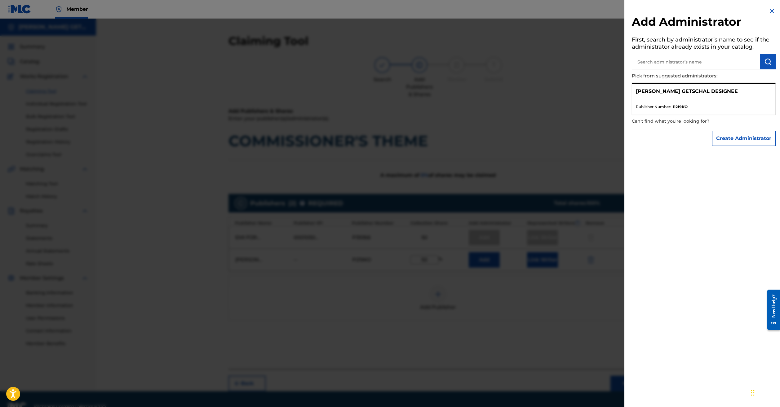
click at [714, 95] on p "[PERSON_NAME] GETSCHAL DESIGNEE" at bounding box center [687, 91] width 102 height 7
click at [639, 114] on ul "Publisher Number : P219KO" at bounding box center [703, 107] width 143 height 16
click at [769, 11] on img at bounding box center [771, 10] width 7 height 7
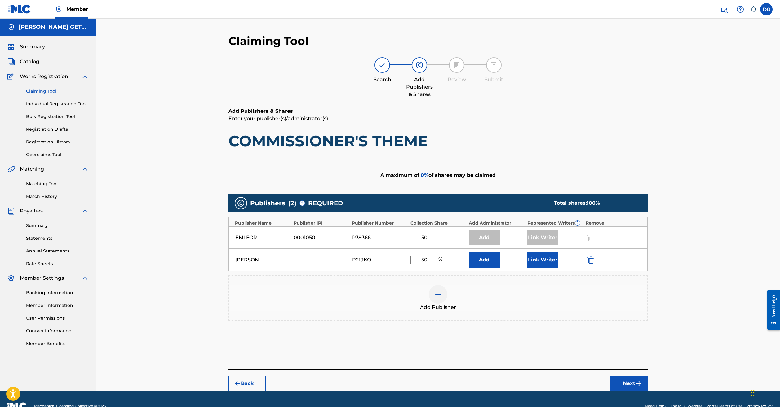
click at [558, 268] on button "Link Writer" at bounding box center [542, 260] width 31 height 16
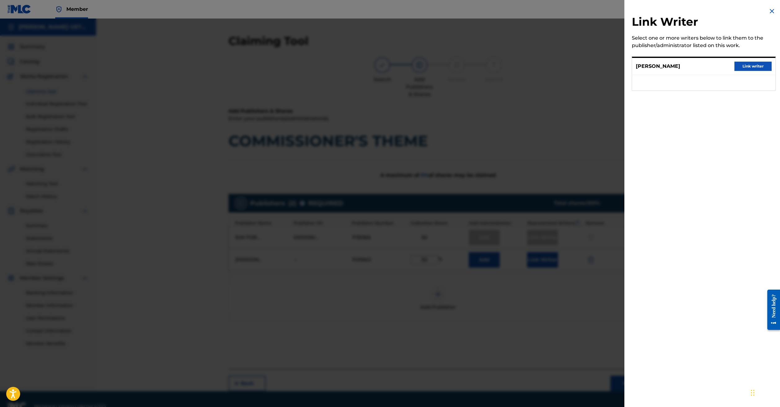
click at [744, 71] on button "Link writer" at bounding box center [753, 66] width 37 height 9
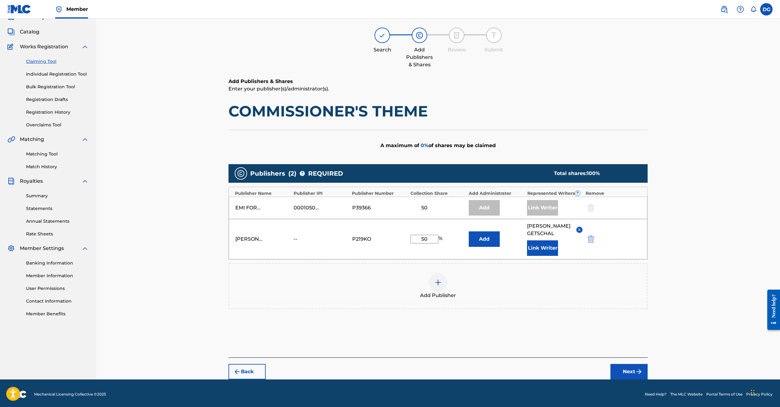
scroll to position [89, 0]
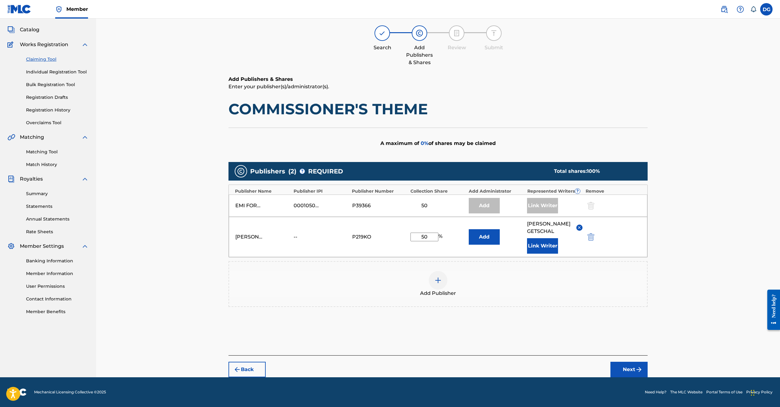
click at [648, 365] on button "Next" at bounding box center [629, 370] width 37 height 16
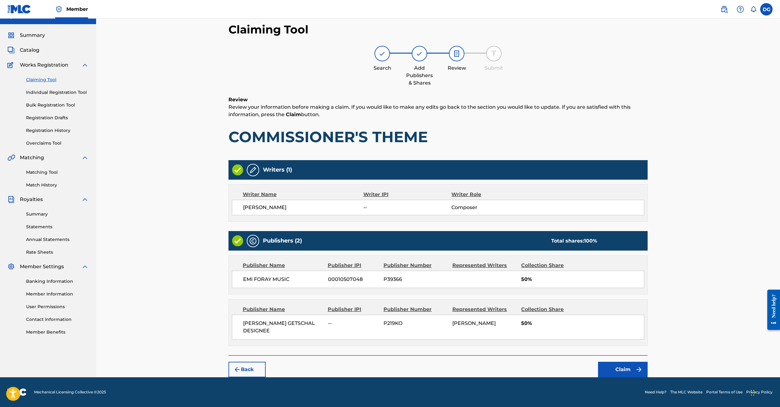
scroll to position [60, 0]
click at [648, 362] on button "Claim" at bounding box center [623, 370] width 50 height 16
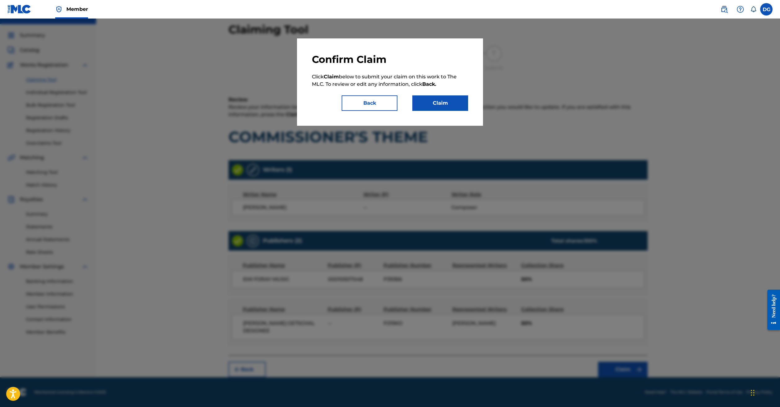
click at [468, 111] on button "Claim" at bounding box center [440, 104] width 56 height 16
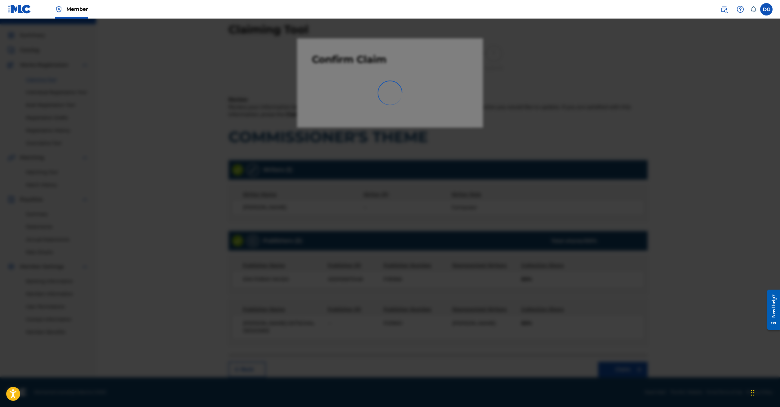
scroll to position [26, 0]
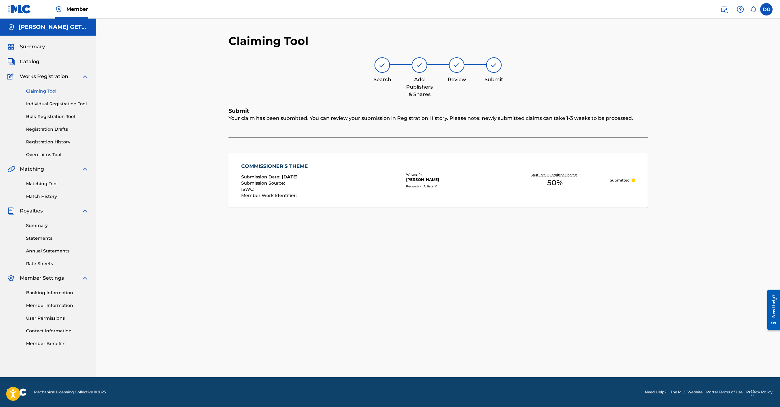
click at [46, 88] on link "Claiming Tool" at bounding box center [57, 91] width 63 height 7
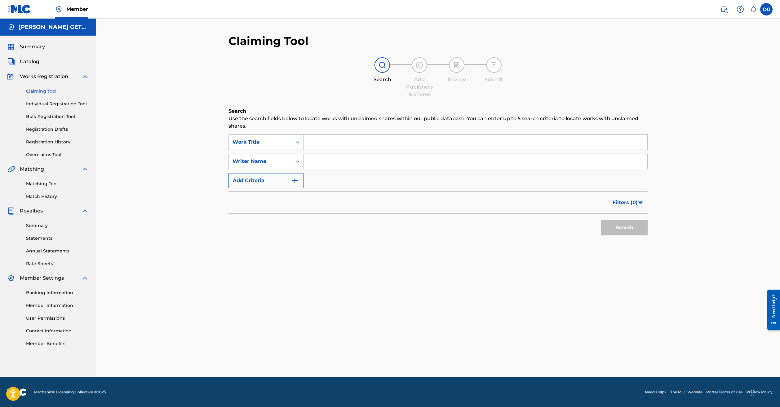
click at [314, 146] on input "Search Form" at bounding box center [476, 142] width 344 height 15
type input "CAN'T STAND MISSING YOU"
click at [601, 236] on button "Search" at bounding box center [624, 228] width 47 height 16
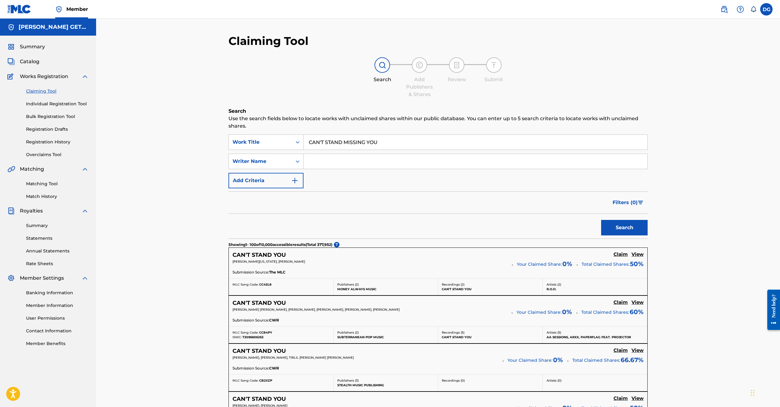
click at [352, 169] on input "Search Form" at bounding box center [476, 161] width 344 height 15
type input "GETSCHAL"
click at [601, 236] on button "Search" at bounding box center [624, 228] width 47 height 16
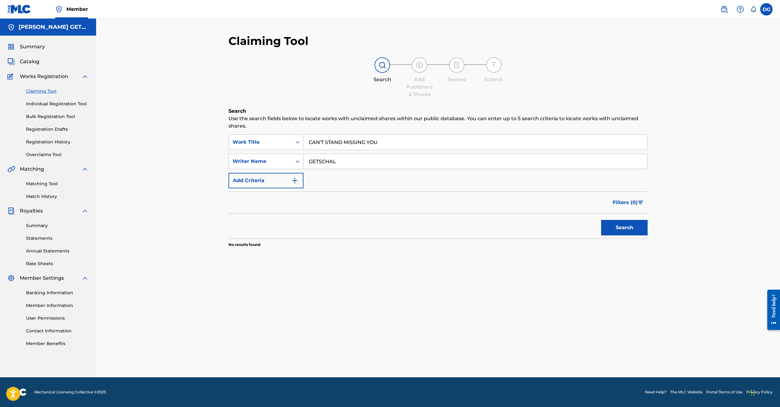
click at [601, 236] on button "Search" at bounding box center [624, 228] width 47 height 16
drag, startPoint x: 330, startPoint y: 175, endPoint x: 282, endPoint y: 167, distance: 49.4
click at [282, 167] on div "SearchWithCriteria141fe65e-f4a3-4ca4-872c-8c640e916bb3 Writer Name GETSCHAL" at bounding box center [438, 162] width 419 height 16
click at [304, 148] on input "CAN'T STAND MISSING YOU" at bounding box center [476, 142] width 344 height 15
type input "I CAN'T STAND MISSING YOU"
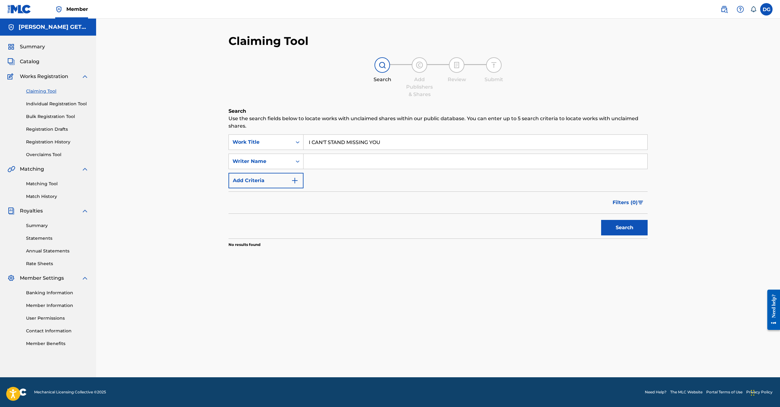
click at [601, 236] on button "Search" at bounding box center [624, 228] width 47 height 16
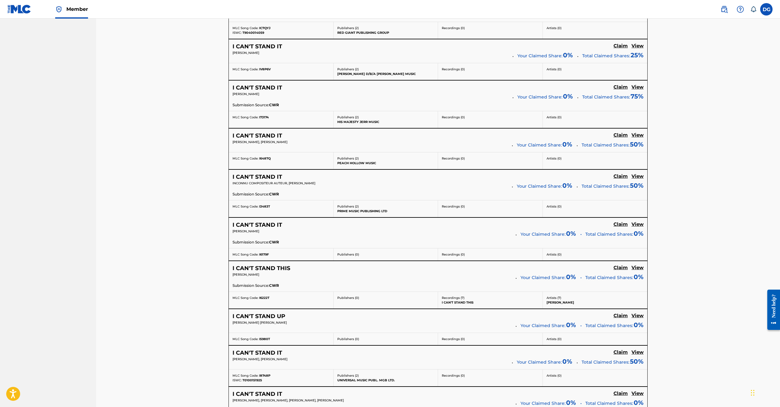
scroll to position [5010, 0]
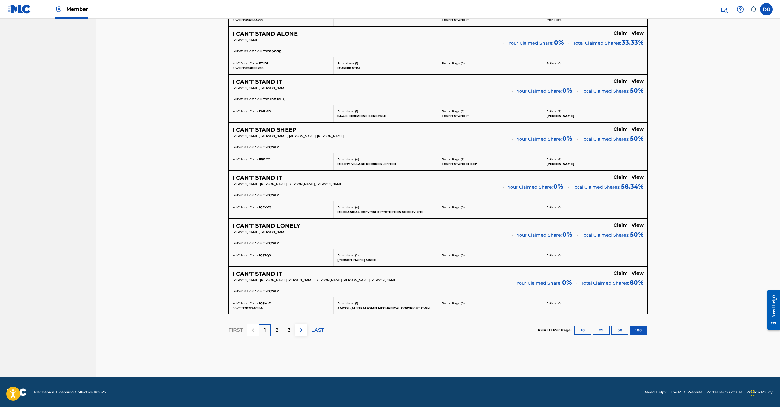
click at [276, 327] on p "2" at bounding box center [277, 330] width 3 height 7
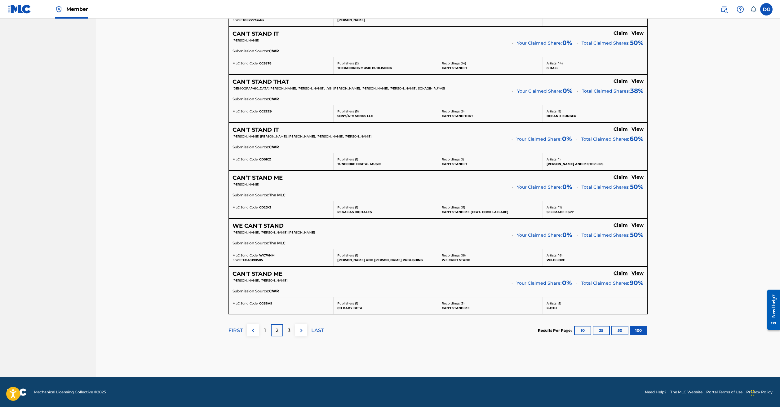
scroll to position [5036, 0]
click at [288, 327] on p "3" at bounding box center [289, 330] width 3 height 7
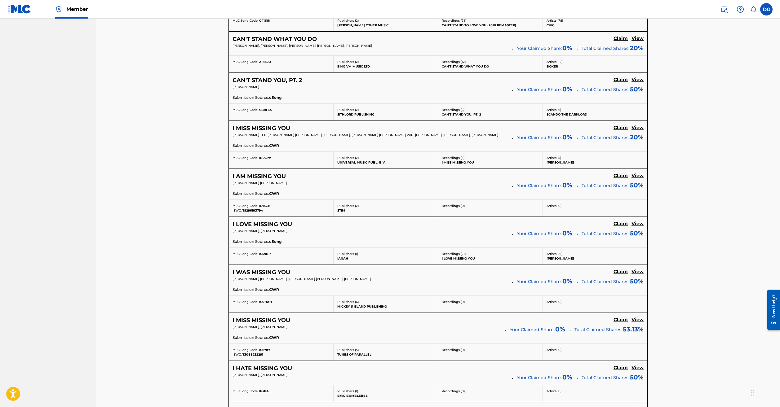
scroll to position [0, 0]
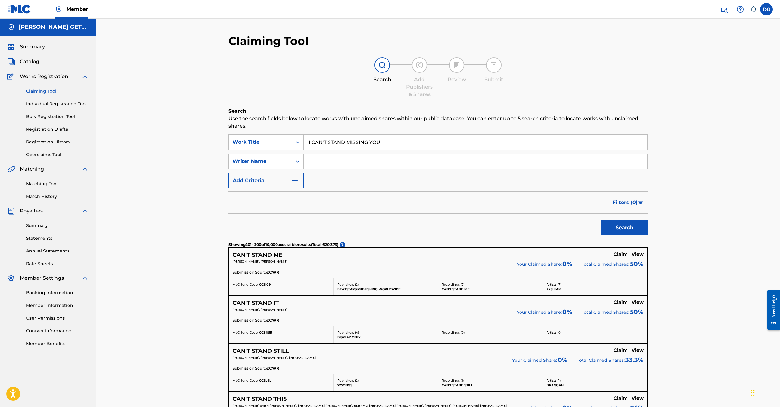
click at [721, 11] on img at bounding box center [724, 9] width 7 height 7
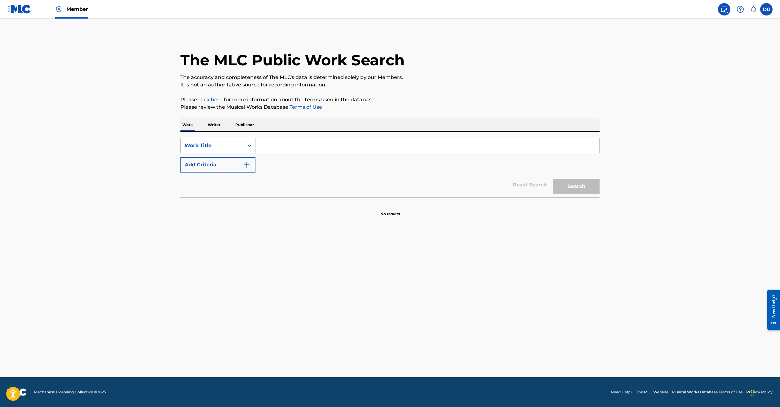
click at [248, 147] on icon "Search Form" at bounding box center [250, 146] width 4 height 2
click at [181, 185] on div "Writer IPI" at bounding box center [218, 177] width 74 height 16
click at [256, 153] on input "Search Form" at bounding box center [428, 145] width 344 height 15
click at [247, 149] on icon "Search Form" at bounding box center [250, 146] width 6 height 6
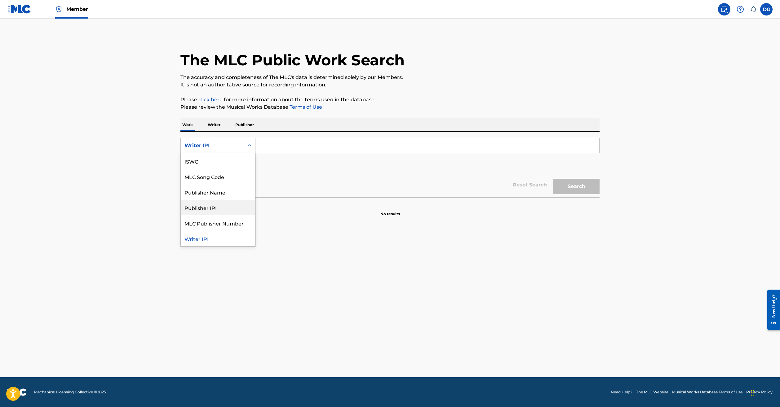
scroll to position [0, 0]
click at [181, 185] on div "Writer Name" at bounding box center [218, 177] width 74 height 16
click at [270, 153] on input "Search Form" at bounding box center [428, 145] width 344 height 15
type input "D"
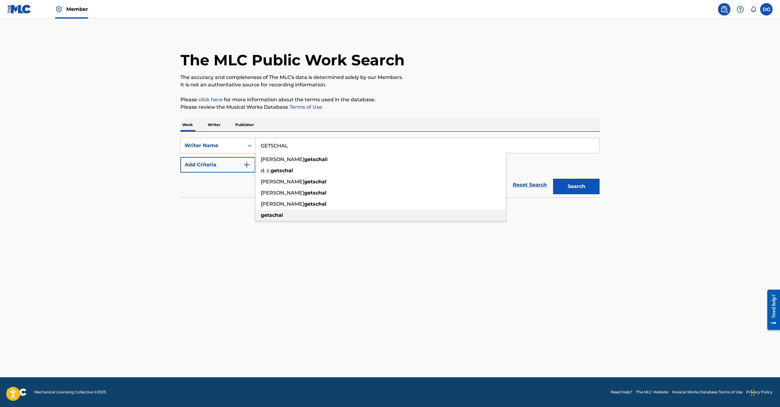
click at [261, 218] on strong "getschal" at bounding box center [272, 215] width 22 height 6
type input "getschal"
click at [600, 194] on button "Search" at bounding box center [576, 187] width 47 height 16
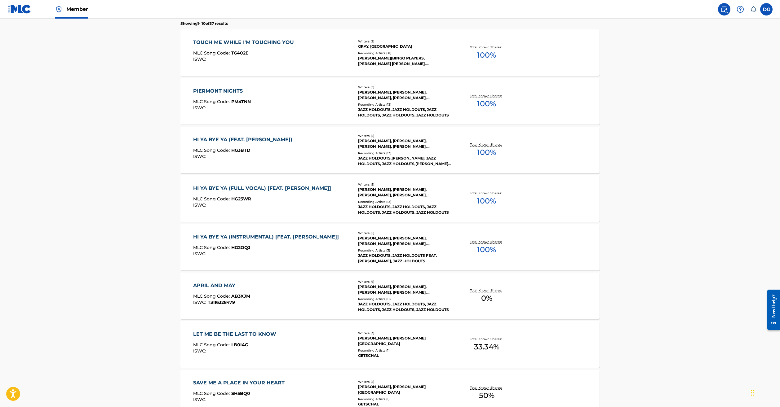
scroll to position [393, 0]
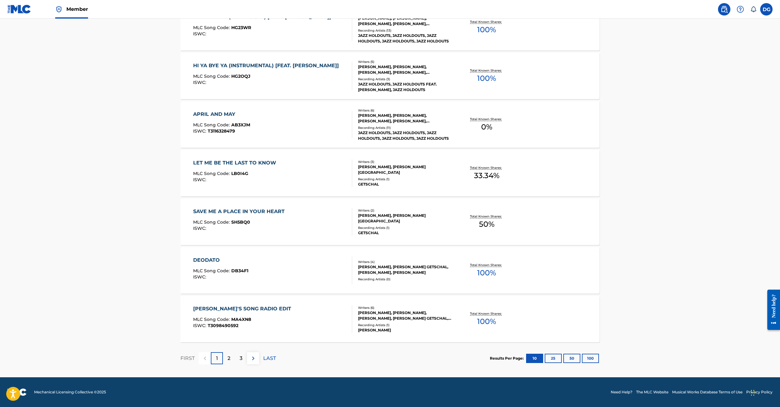
click at [223, 353] on div "2" at bounding box center [229, 359] width 12 height 12
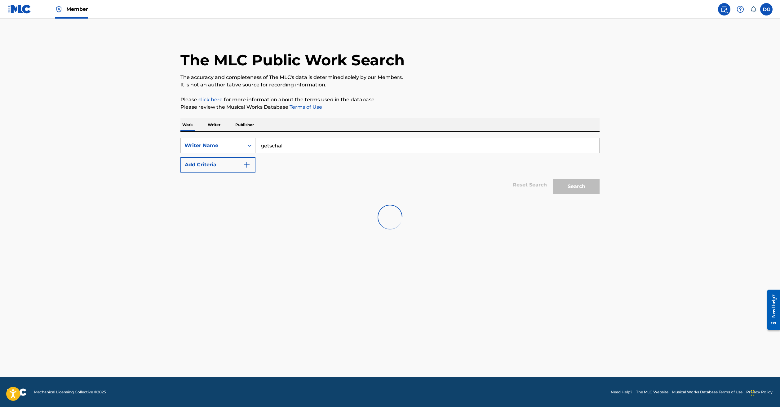
scroll to position [0, 0]
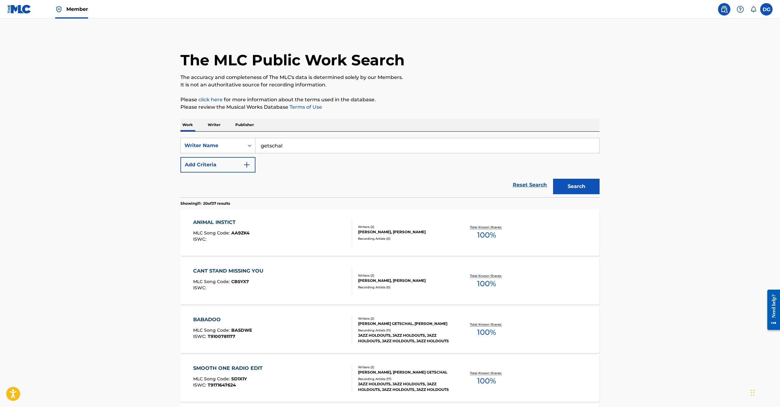
click at [200, 275] on div "CANT STAND MISSING YOU" at bounding box center [229, 271] width 73 height 7
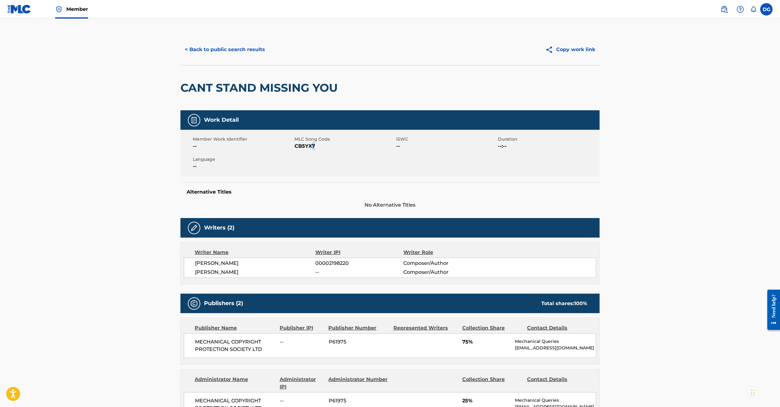
drag, startPoint x: 296, startPoint y: 171, endPoint x: 290, endPoint y: 171, distance: 5.3
click at [295, 150] on span "CB5YX7" at bounding box center [345, 146] width 100 height 7
drag, startPoint x: 275, startPoint y: 170, endPoint x: 308, endPoint y: 198, distance: 42.9
click at [294, 176] on div "Member Work Identifier -- MLC Song Code CB5YX7 ISWC -- Duration --:-- Language …" at bounding box center [389, 153] width 419 height 47
copy span "CB5YX7"
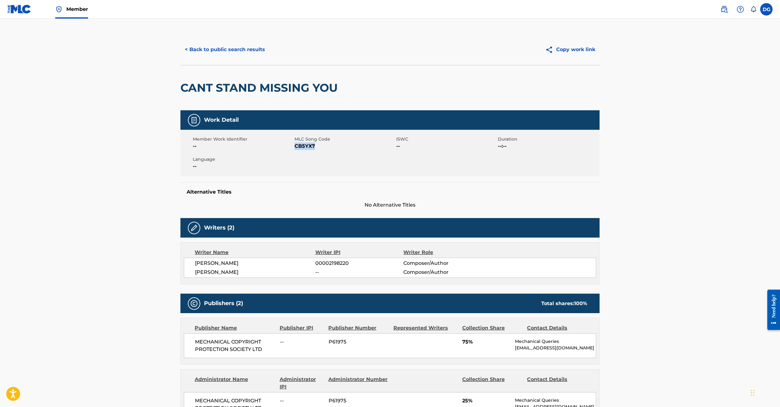
click at [63, 10] on img at bounding box center [58, 9] width 7 height 7
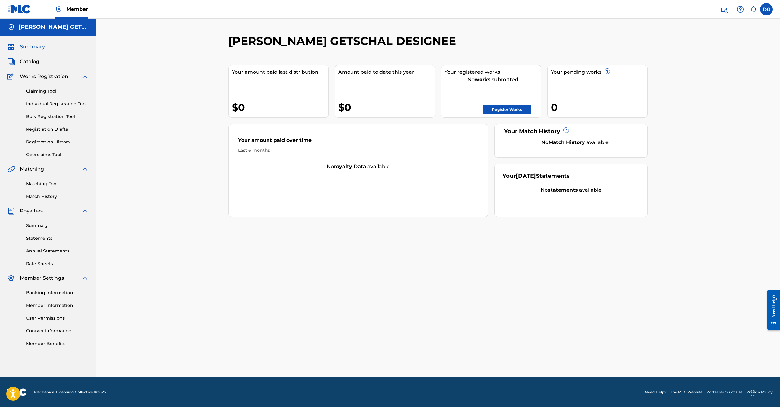
click at [50, 95] on link "Claiming Tool" at bounding box center [57, 91] width 63 height 7
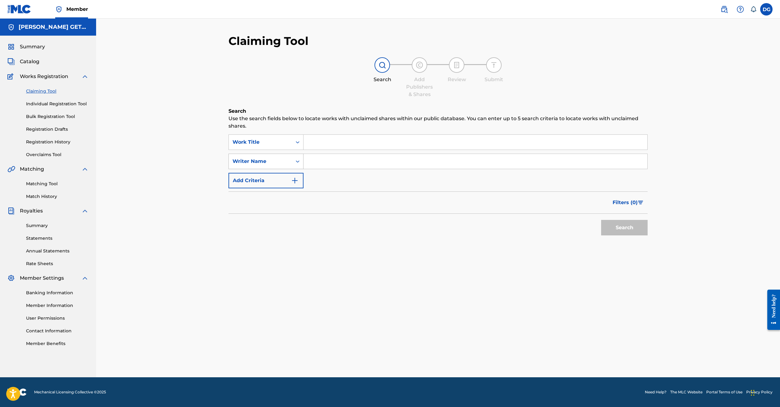
click at [295, 165] on icon "Search Form" at bounding box center [298, 161] width 6 height 6
click at [232, 200] on div "MLC Song Code" at bounding box center [266, 193] width 74 height 16
click at [304, 169] on input "Search Form" at bounding box center [476, 161] width 344 height 15
paste input "CB5YX7"
type input "CB5YX7"
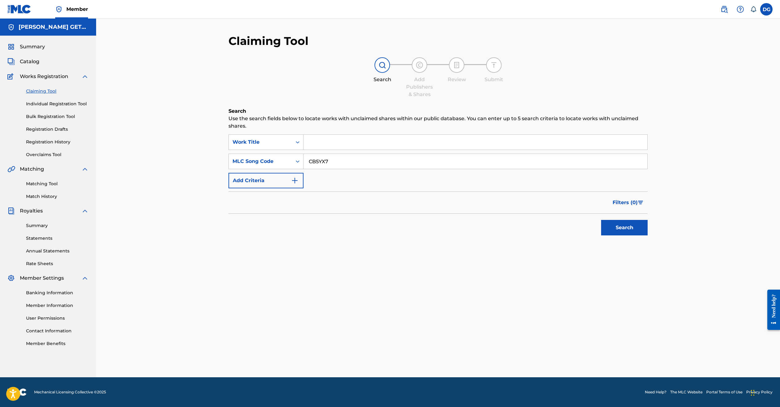
click at [604, 236] on button "Search" at bounding box center [624, 228] width 47 height 16
click at [270, 189] on button "Add Criteria" at bounding box center [266, 181] width 75 height 16
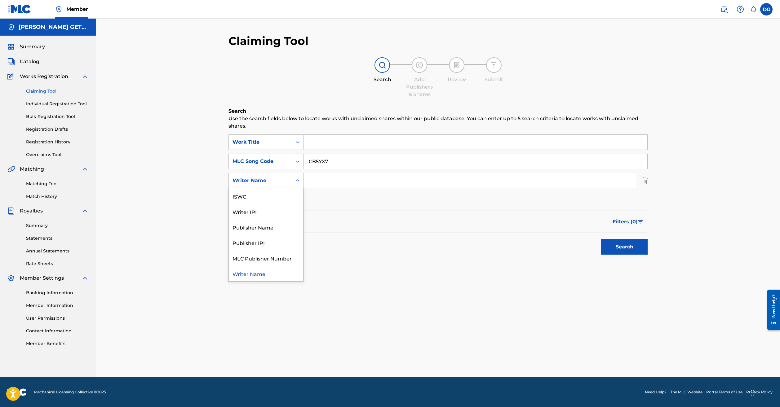
click at [252, 185] on div "Writer Name" at bounding box center [261, 180] width 56 height 7
click at [318, 188] on input "Search Form" at bounding box center [470, 180] width 332 height 15
type input "GETSCHAL"
click at [601, 255] on button "Search" at bounding box center [624, 247] width 47 height 16
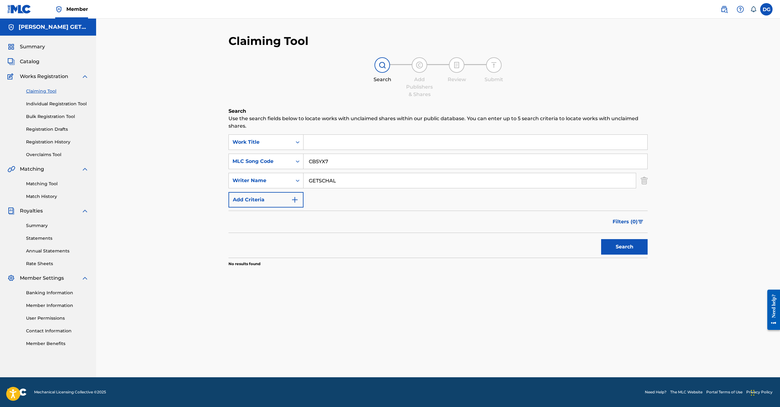
click at [326, 150] on input "Search Form" at bounding box center [476, 142] width 344 height 15
click at [334, 149] on input "CAN'T STAND MJISSING YOU" at bounding box center [476, 142] width 344 height 15
type input "CAN'T STAND MISSING YOU"
click at [609, 255] on button "Search" at bounding box center [624, 247] width 47 height 16
click at [29, 65] on span "Catalog" at bounding box center [30, 61] width 20 height 7
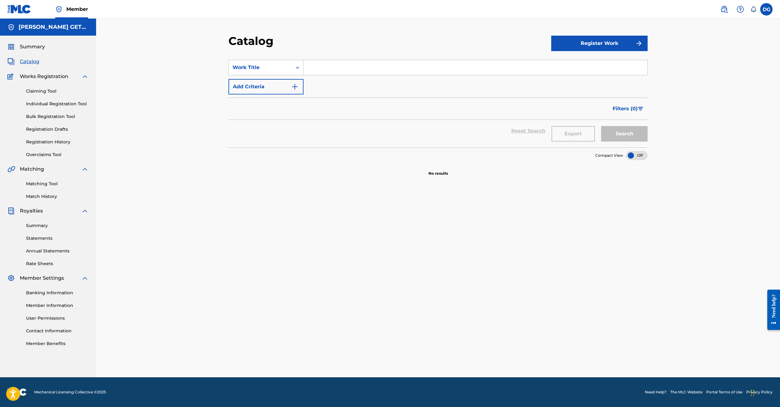
click at [291, 91] on img "Search Form" at bounding box center [294, 86] width 7 height 7
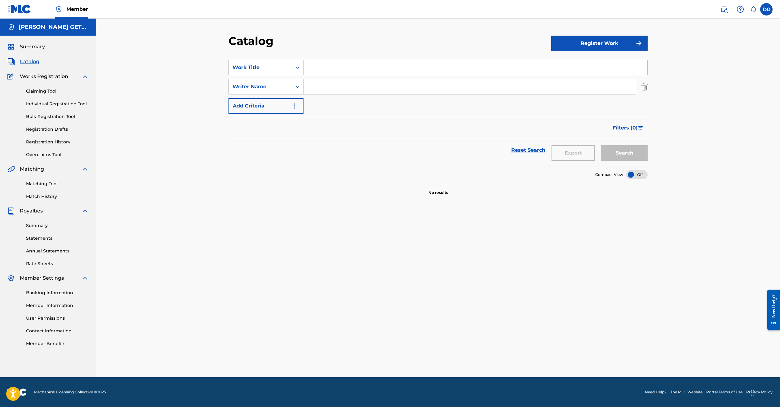
click at [313, 94] on input "Search Form" at bounding box center [470, 86] width 332 height 15
type input "GETSCHAL"
click at [648, 161] on button "Search" at bounding box center [624, 153] width 47 height 16
click at [27, 65] on span "Catalog" at bounding box center [30, 61] width 20 height 7
click at [87, 11] on span "Member" at bounding box center [77, 9] width 22 height 7
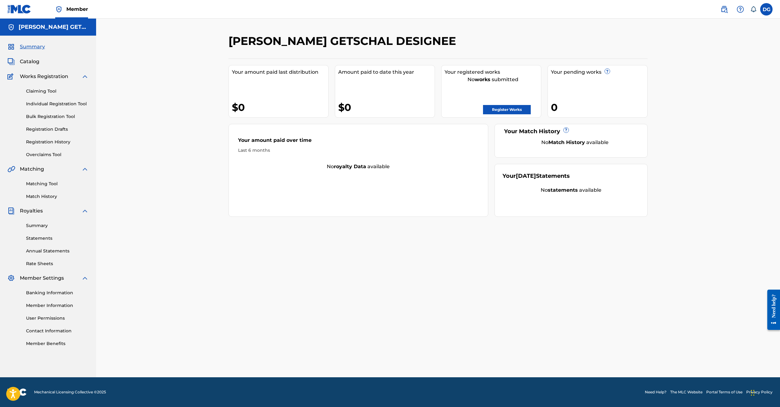
click at [32, 65] on span "Catalog" at bounding box center [30, 61] width 20 height 7
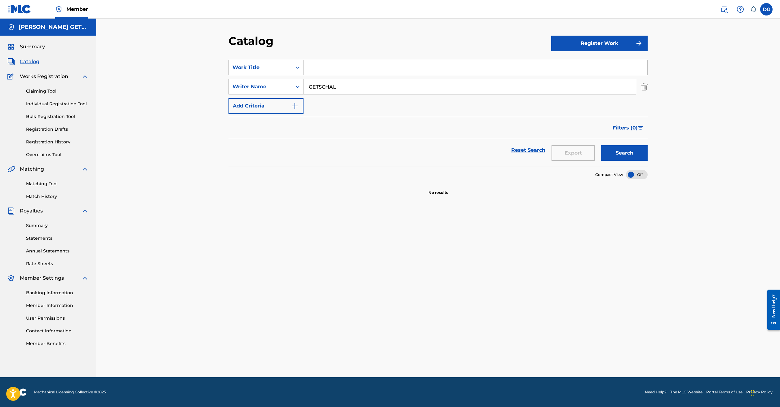
click at [648, 161] on button "Search" at bounding box center [624, 153] width 47 height 16
click at [324, 75] on input "Search Form" at bounding box center [476, 67] width 344 height 15
click at [295, 90] on icon "Search Form" at bounding box center [298, 87] width 6 height 6
click at [344, 114] on div "SearchWithCriteriabb3b1f95-b79c-43b4-a123-f90a610d2606 Work Title SearchWithCri…" at bounding box center [438, 87] width 419 height 54
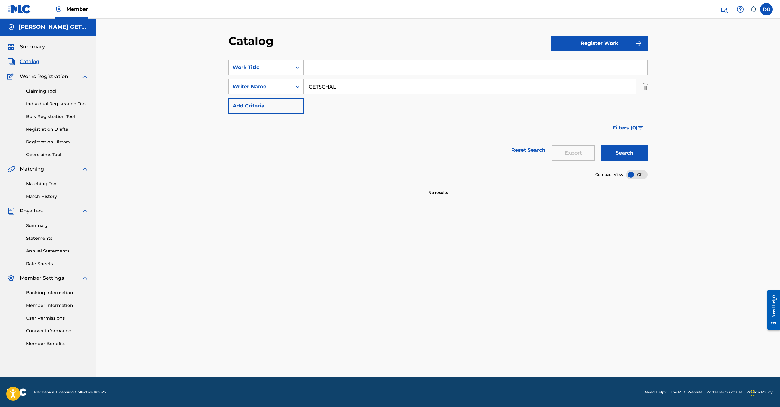
click at [648, 95] on img "Search Form" at bounding box center [644, 87] width 7 height 16
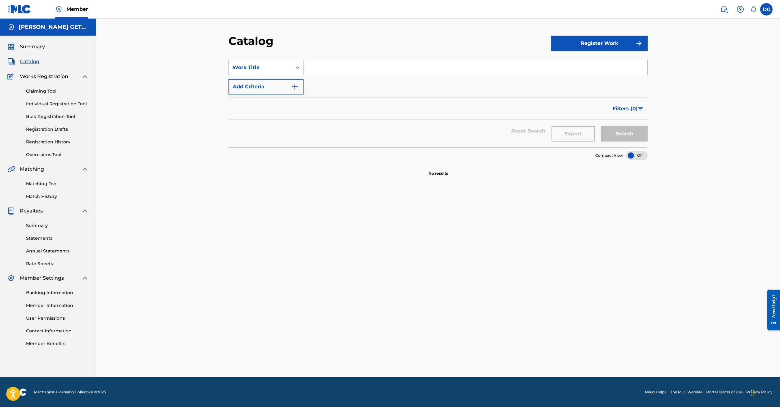
click at [295, 71] on icon "Search Form" at bounding box center [298, 68] width 6 height 6
click at [230, 91] on div "Writer Name" at bounding box center [266, 83] width 74 height 16
click at [370, 75] on input "Search Form" at bounding box center [476, 67] width 344 height 15
click at [648, 142] on button "Search" at bounding box center [624, 134] width 47 height 16
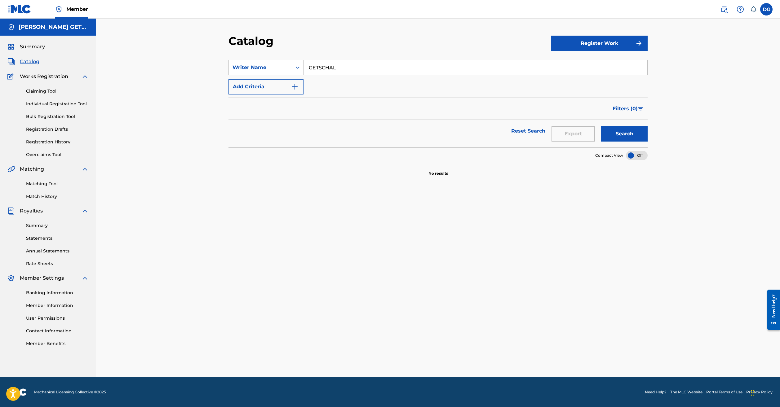
click at [42, 31] on h5 "[PERSON_NAME] GETSCHAL DESIGNEE" at bounding box center [54, 27] width 70 height 7
click at [11, 31] on img at bounding box center [10, 27] width 7 height 7
drag, startPoint x: 324, startPoint y: 76, endPoint x: 249, endPoint y: 62, distance: 76.0
click at [249, 62] on section "SearchWithCriteria0b426575-0367-4927-95c3-5f6f35c69b5b Writer Name GETSCHAL Add…" at bounding box center [438, 99] width 419 height 95
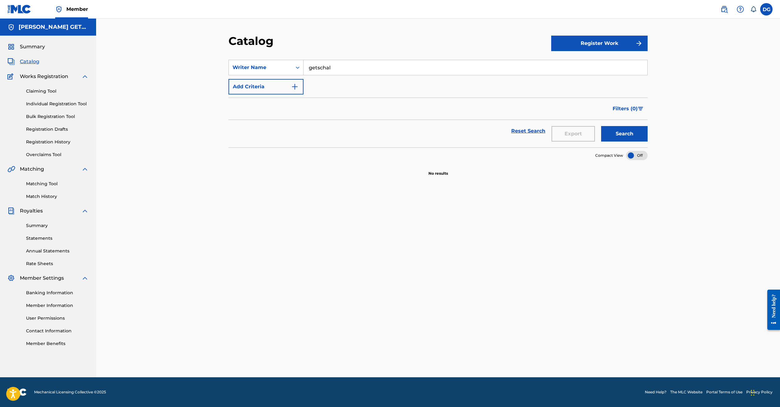
type input "getschal"
click at [648, 142] on button "Search" at bounding box center [624, 134] width 47 height 16
click at [549, 138] on link "Reset Search" at bounding box center [528, 131] width 40 height 14
click at [34, 65] on span "Catalog" at bounding box center [30, 61] width 20 height 7
click at [295, 71] on icon "Search Form" at bounding box center [298, 68] width 6 height 6
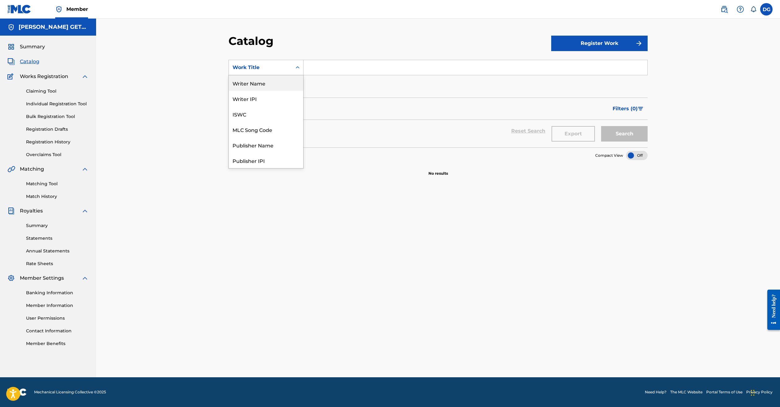
click at [230, 91] on div "Writer Name" at bounding box center [266, 83] width 74 height 16
click at [331, 75] on input "Search Form" at bounding box center [476, 67] width 344 height 15
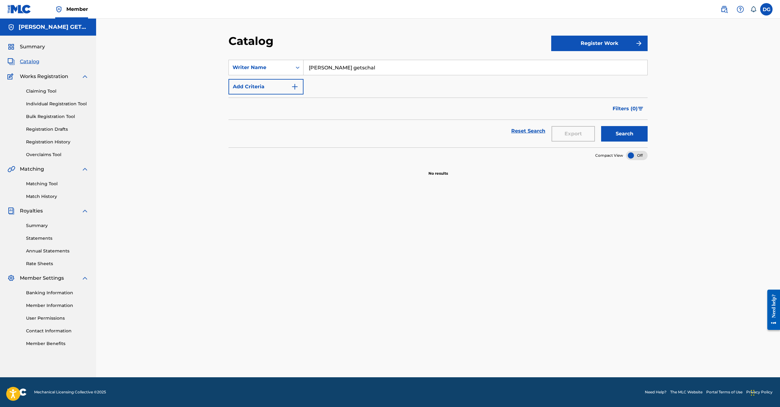
type input "[PERSON_NAME] getschal"
click at [648, 142] on button "Search" at bounding box center [624, 134] width 47 height 16
click at [721, 9] on img at bounding box center [724, 9] width 7 height 7
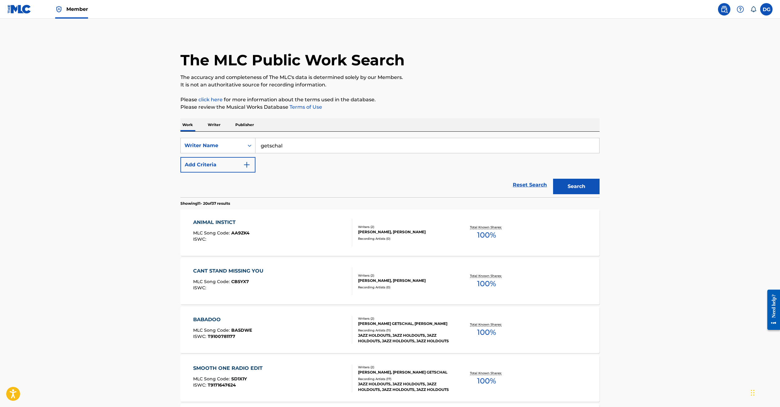
click at [600, 194] on button "Search" at bounding box center [576, 187] width 47 height 16
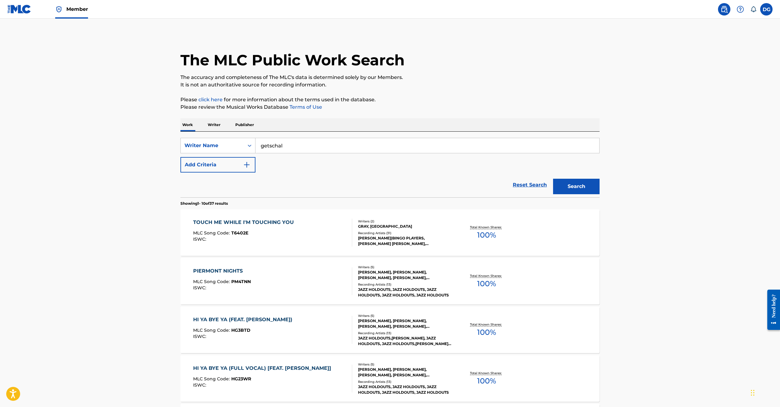
scroll to position [393, 0]
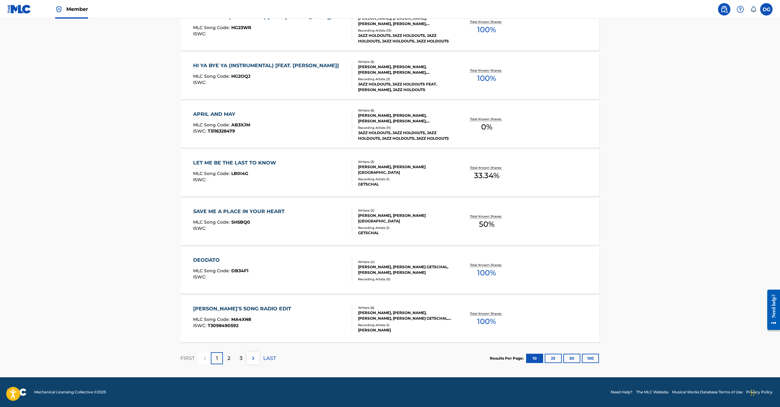
click at [581, 354] on button "50" at bounding box center [571, 358] width 17 height 9
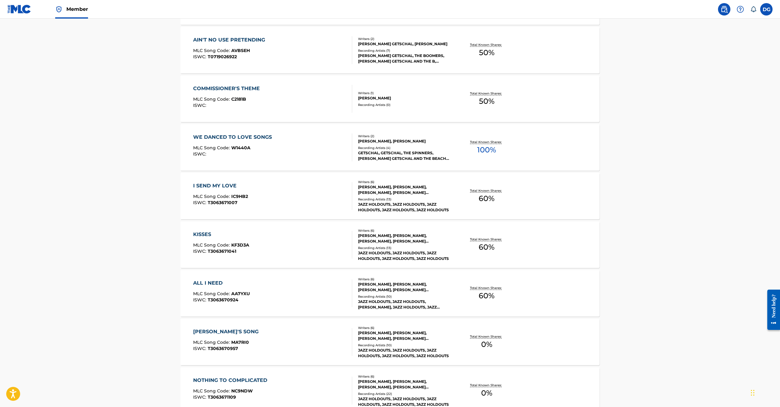
scroll to position [1704, 0]
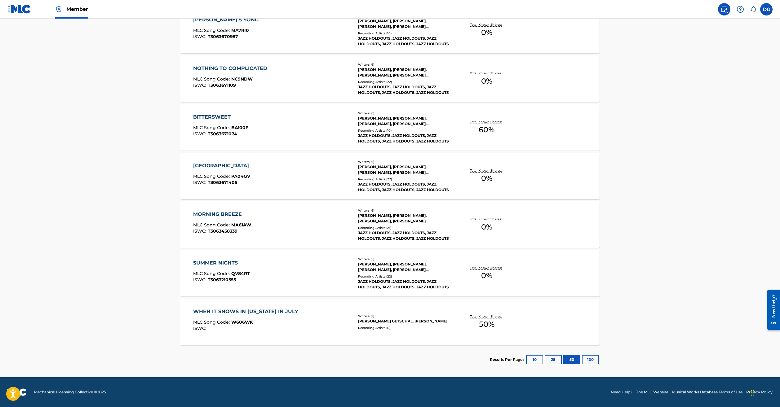
click at [243, 308] on div "WHEN IT SNOWS IN [US_STATE] IN JULY" at bounding box center [247, 311] width 108 height 7
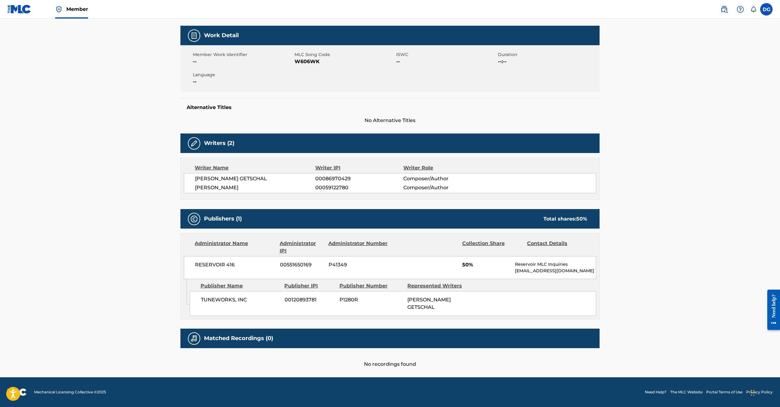
scroll to position [147, 0]
